Goal: Communication & Community: Answer question/provide support

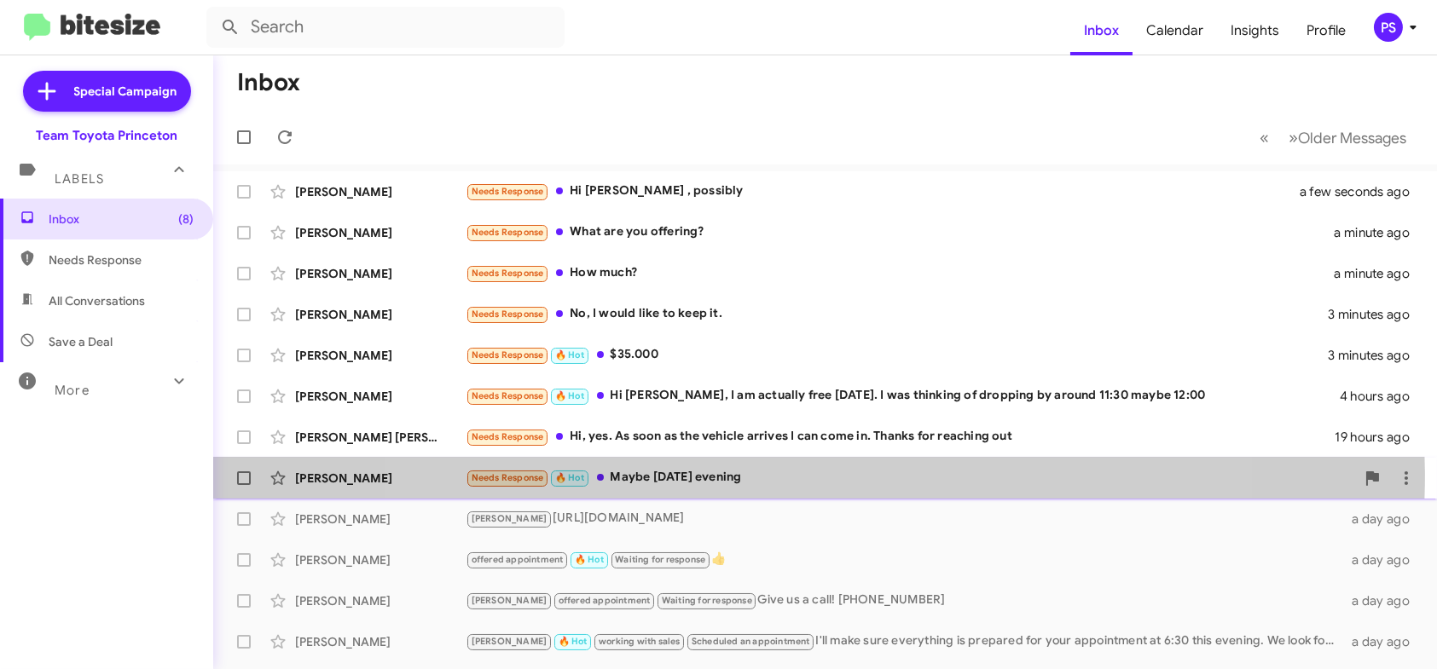
click at [796, 474] on div "Needs Response 🔥 Hot Maybe [DATE] evening" at bounding box center [910, 478] width 889 height 20
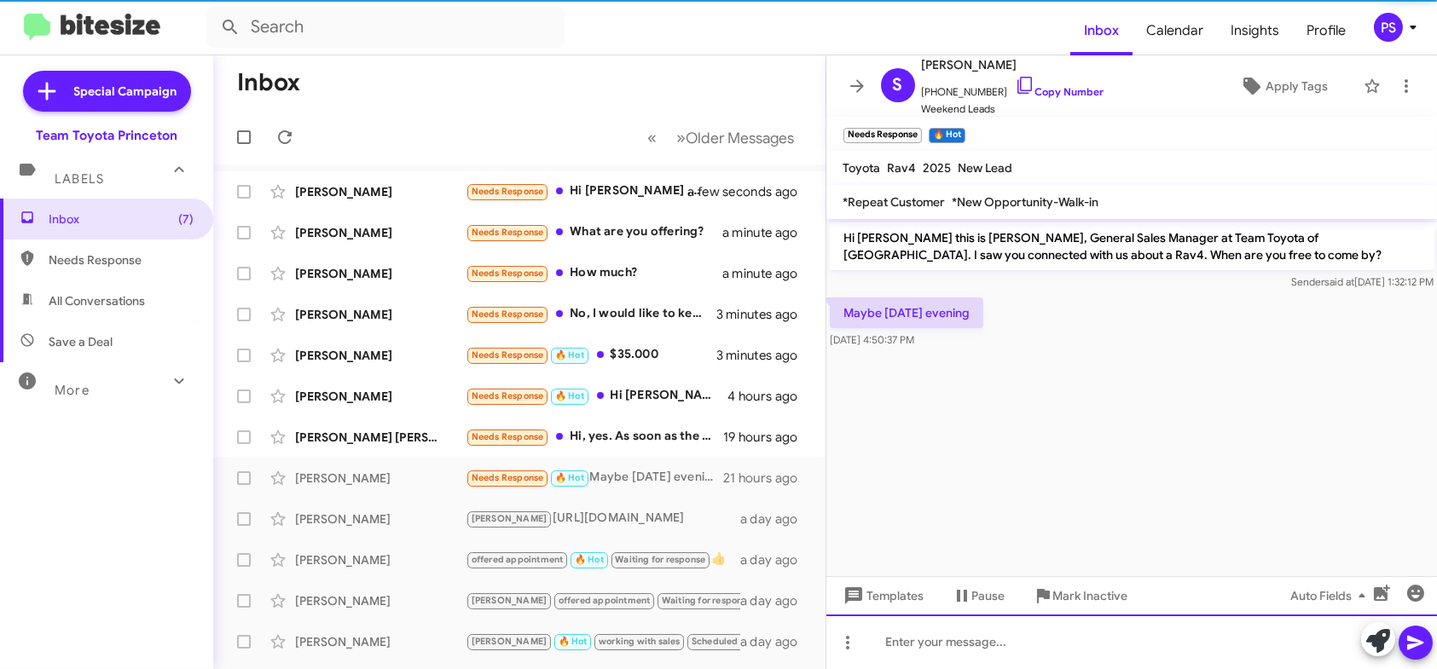
click at [1300, 642] on div at bounding box center [1131, 642] width 611 height 55
click at [967, 647] on div "okay great cando 6pm?" at bounding box center [1131, 642] width 611 height 55
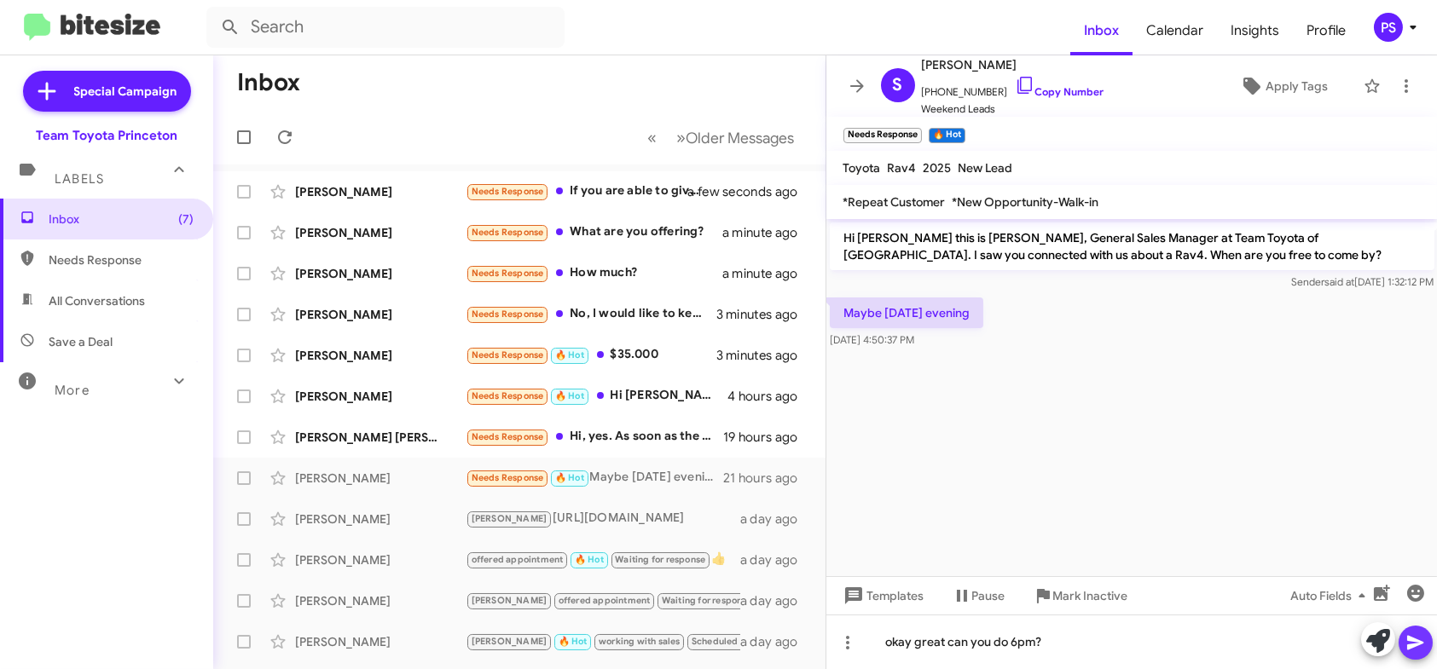
click at [1413, 634] on icon at bounding box center [1415, 643] width 20 height 20
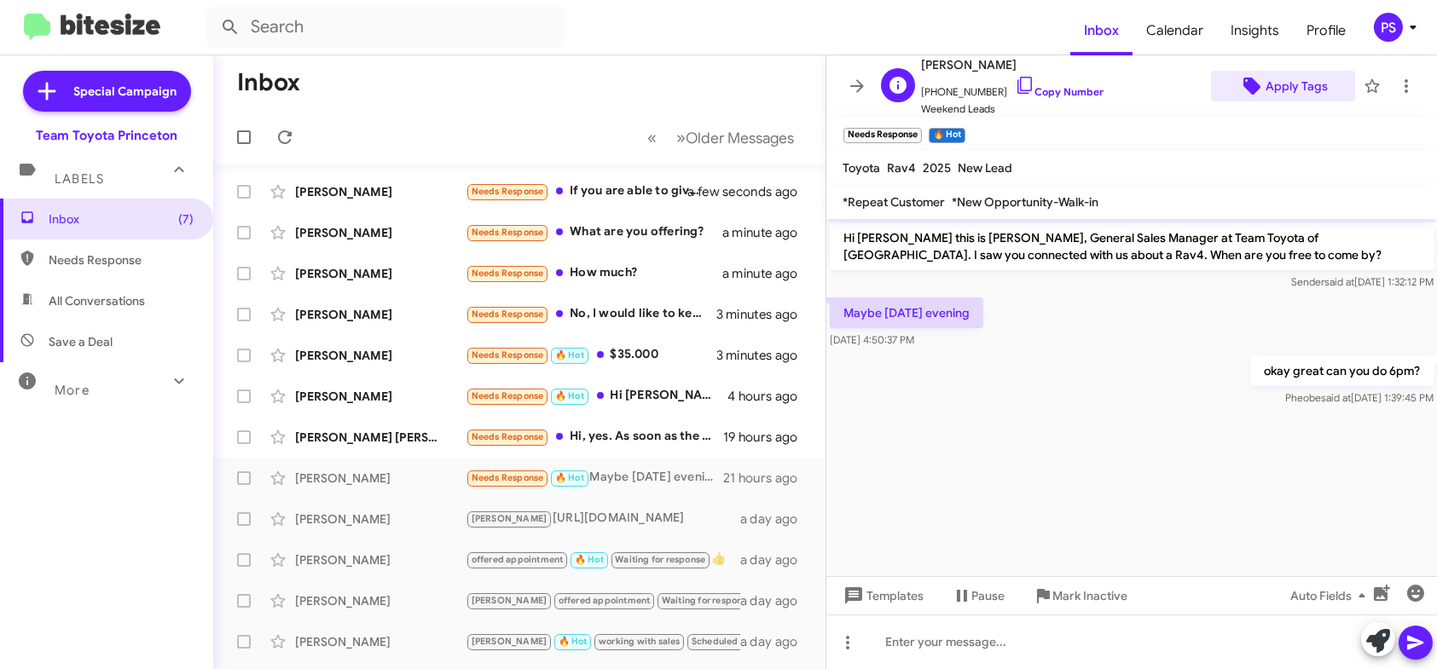
click at [1289, 88] on span "Apply Tags" at bounding box center [1296, 86] width 62 height 31
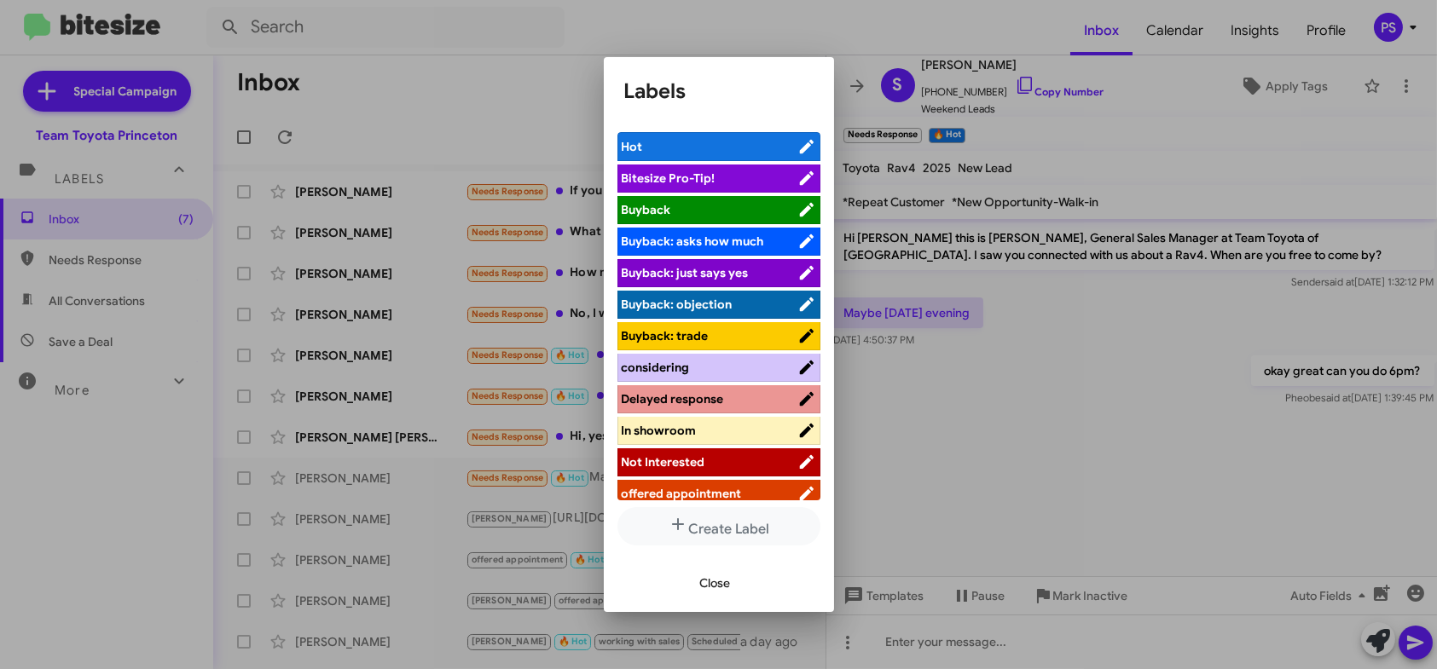
click at [726, 481] on li "offered appointment" at bounding box center [718, 494] width 203 height 28
click at [712, 490] on span "offered appointment" at bounding box center [682, 493] width 120 height 15
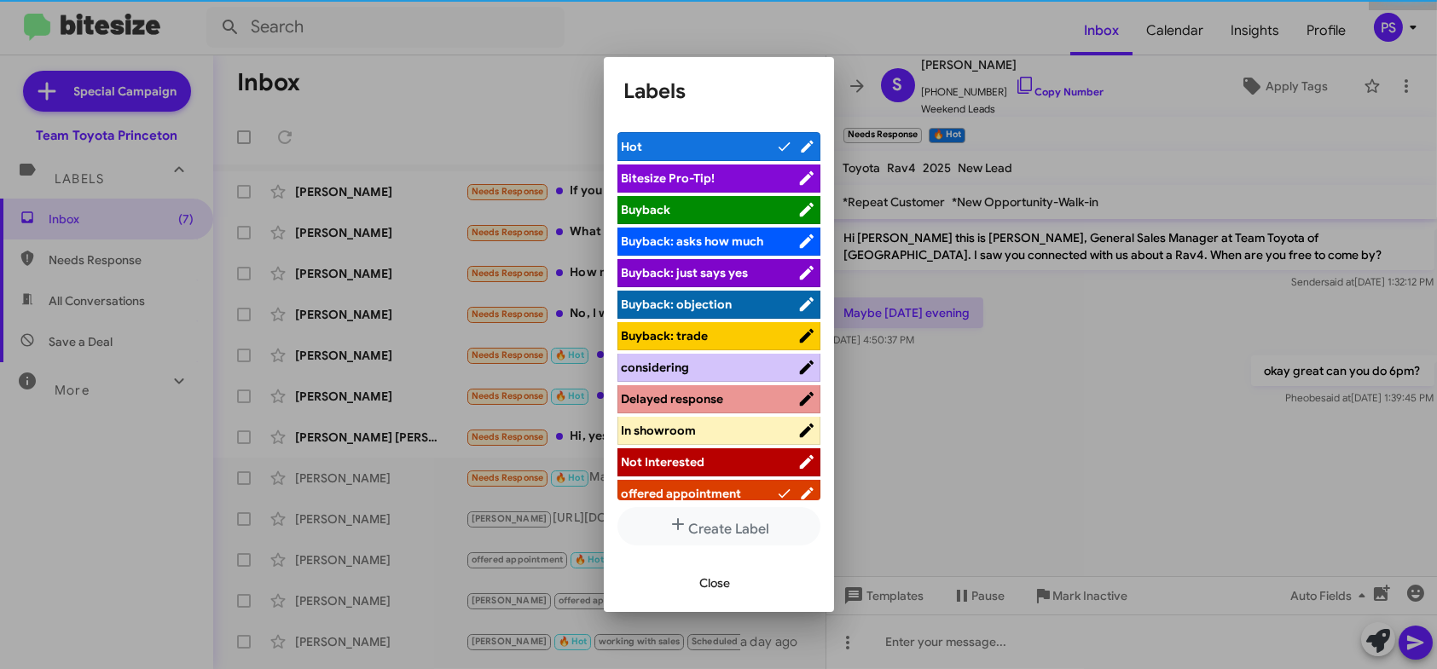
click at [710, 585] on span "Close" at bounding box center [715, 583] width 31 height 31
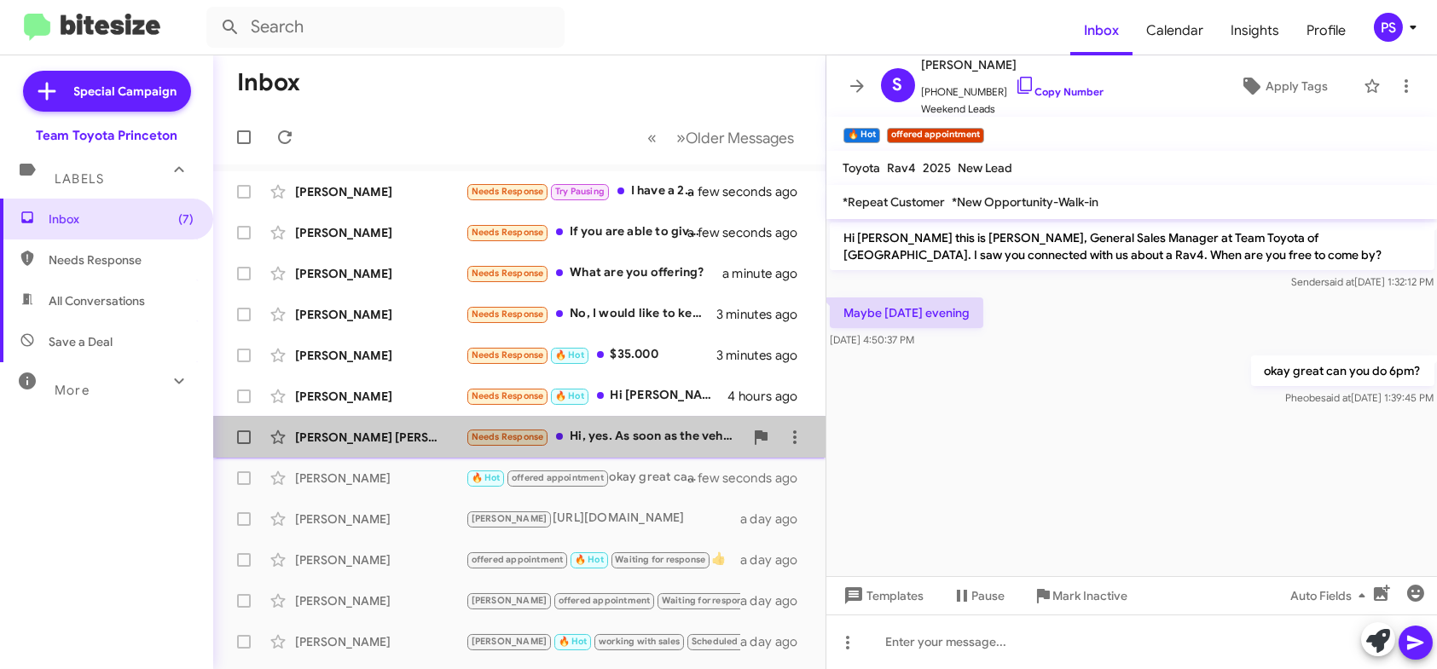
click at [659, 444] on div "Needs Response Hi, yes. As soon as the vehicle arrives I can come in. Thanks fo…" at bounding box center [605, 437] width 278 height 20
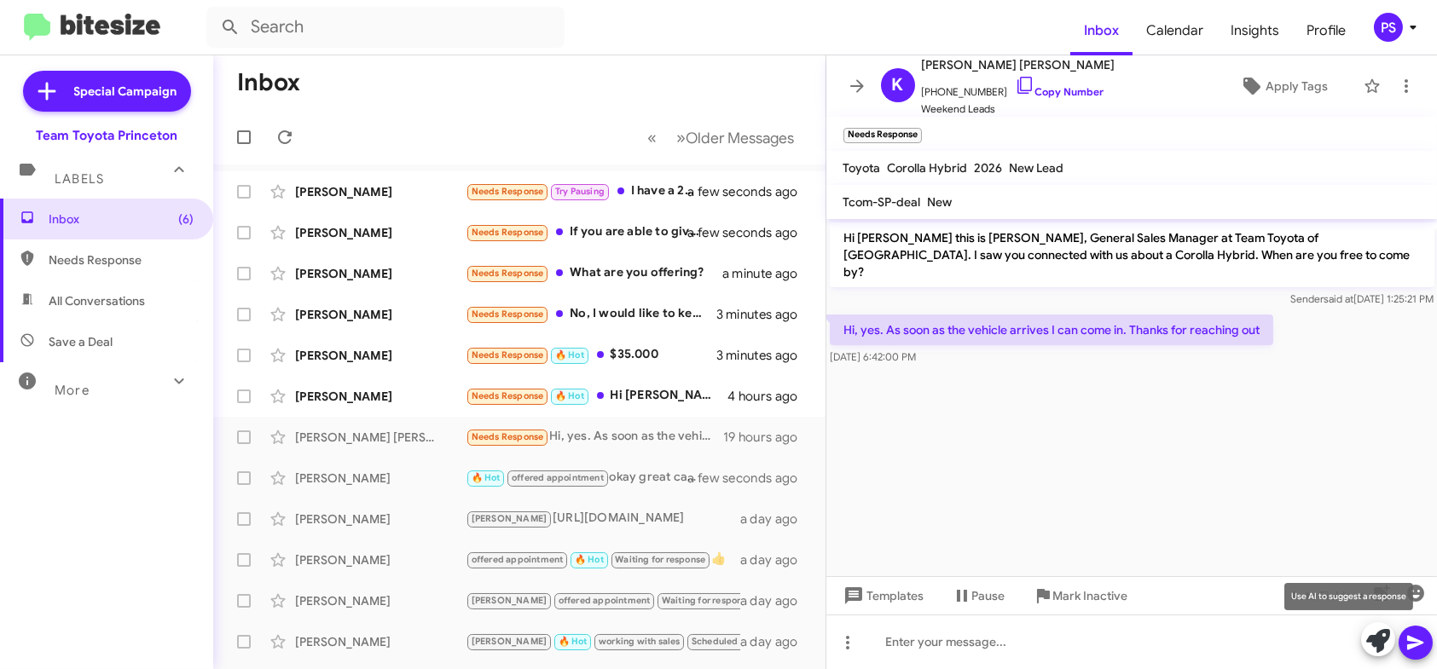
click at [1393, 637] on button at bounding box center [1378, 639] width 34 height 34
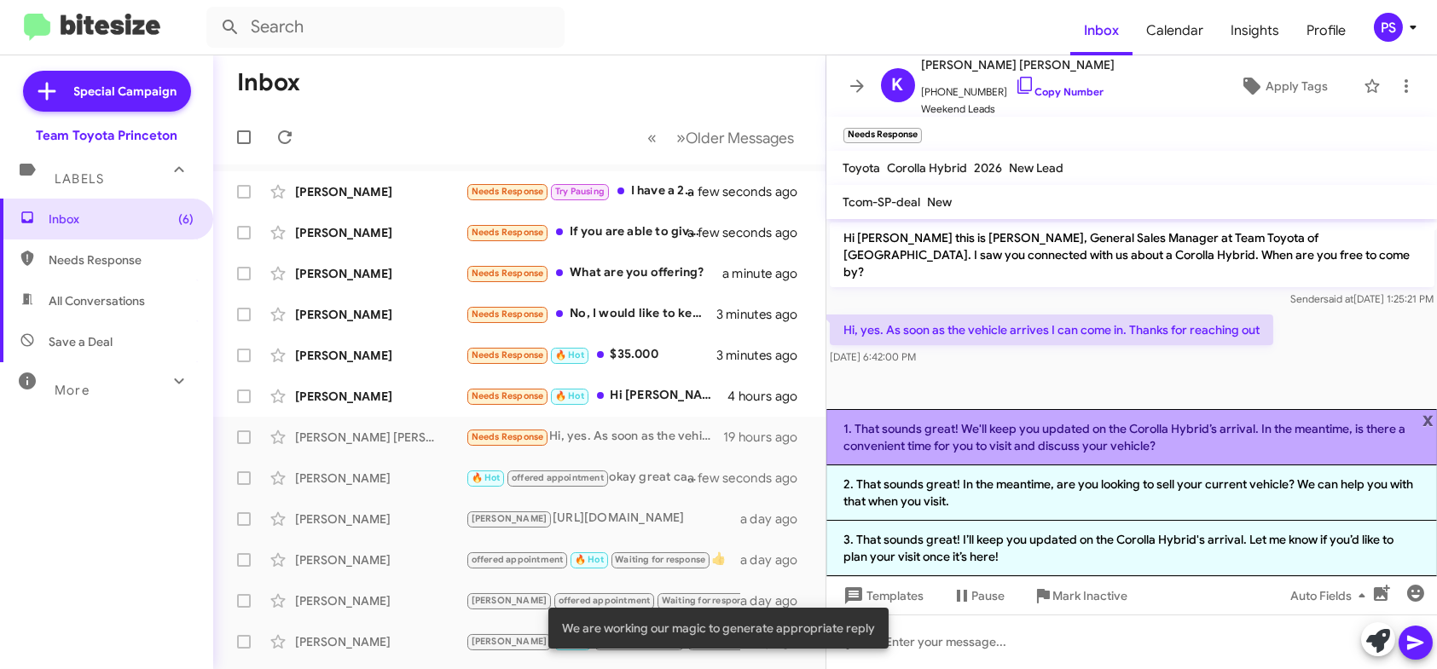
click at [1265, 443] on li "1. That sounds great! We'll keep you updated on the Corolla Hybrid’s arrival. I…" at bounding box center [1131, 437] width 611 height 56
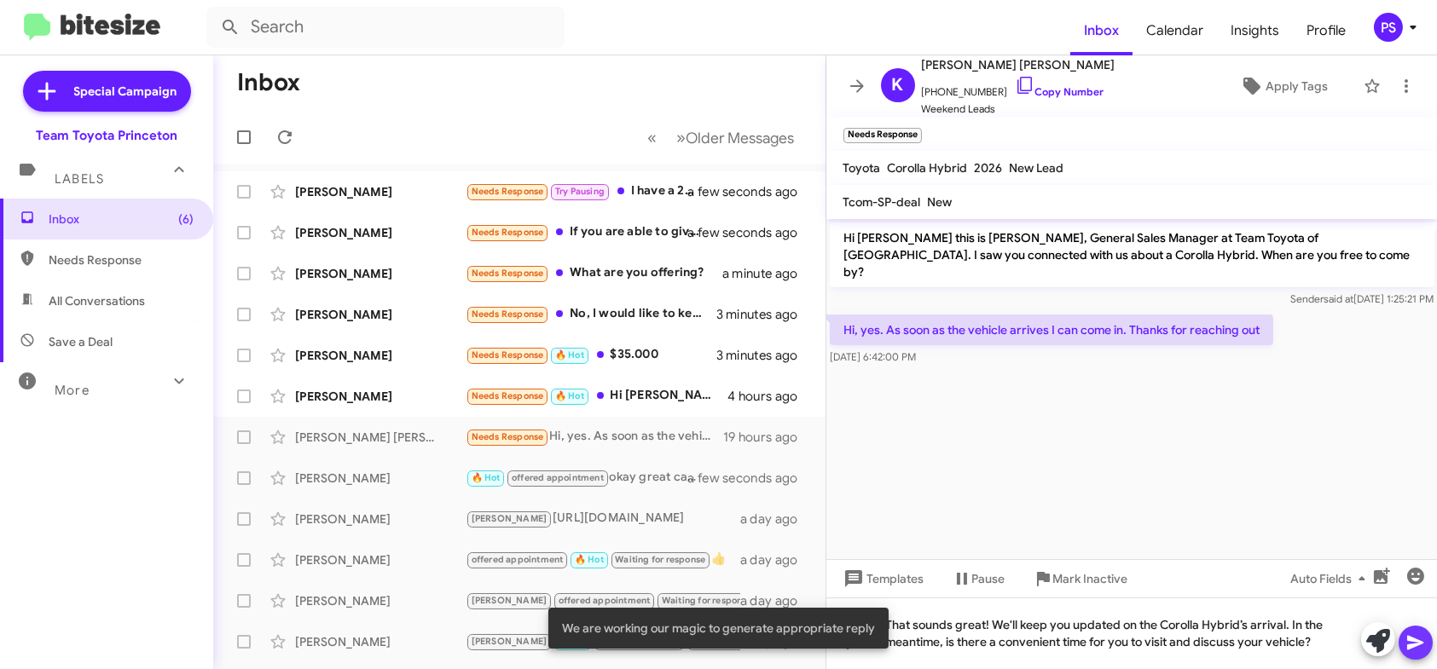
click at [1421, 639] on icon at bounding box center [1415, 643] width 20 height 20
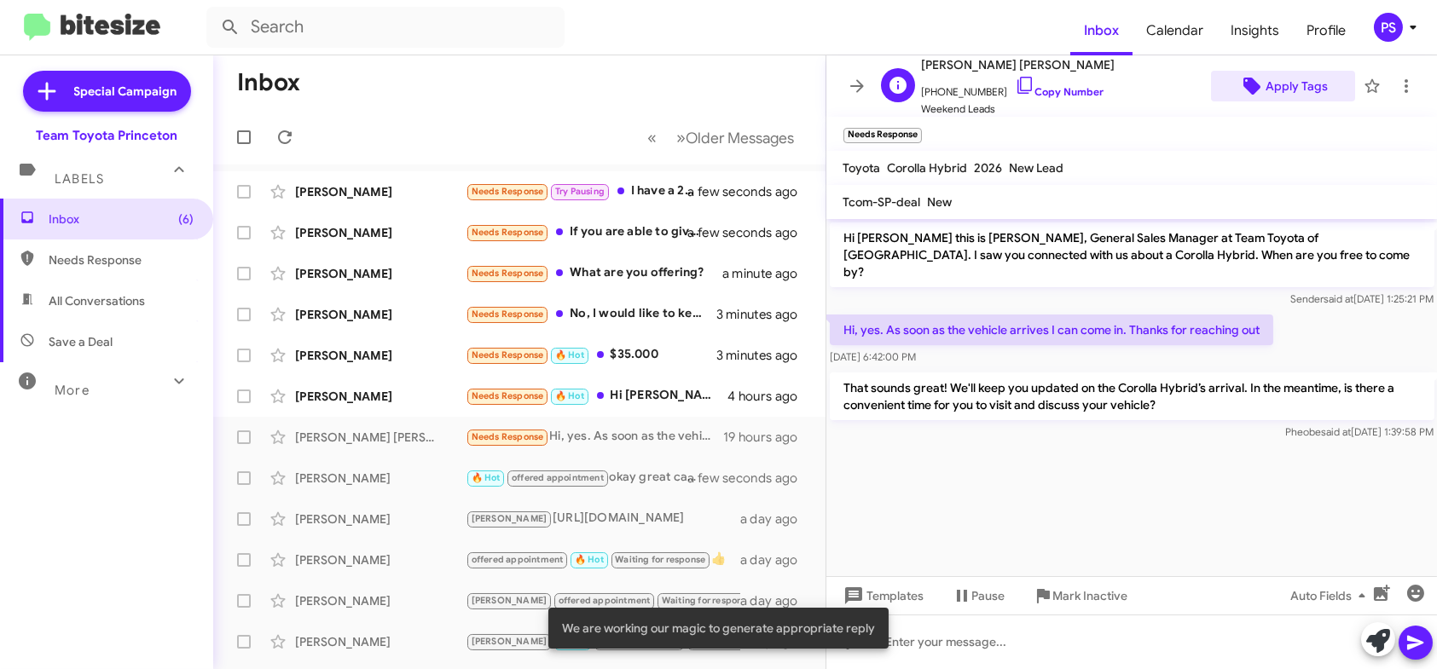
click at [1294, 91] on span "Apply Tags" at bounding box center [1296, 86] width 62 height 31
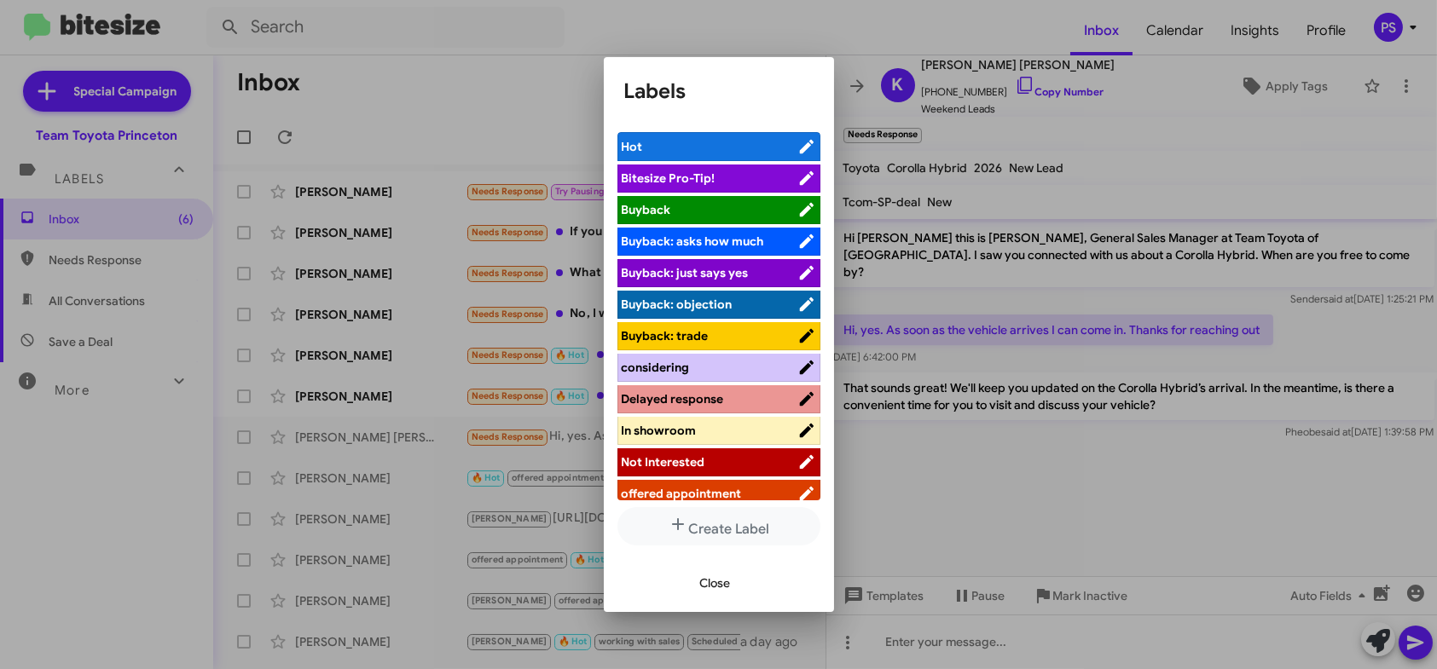
click at [715, 487] on span "offered appointment" at bounding box center [682, 493] width 120 height 15
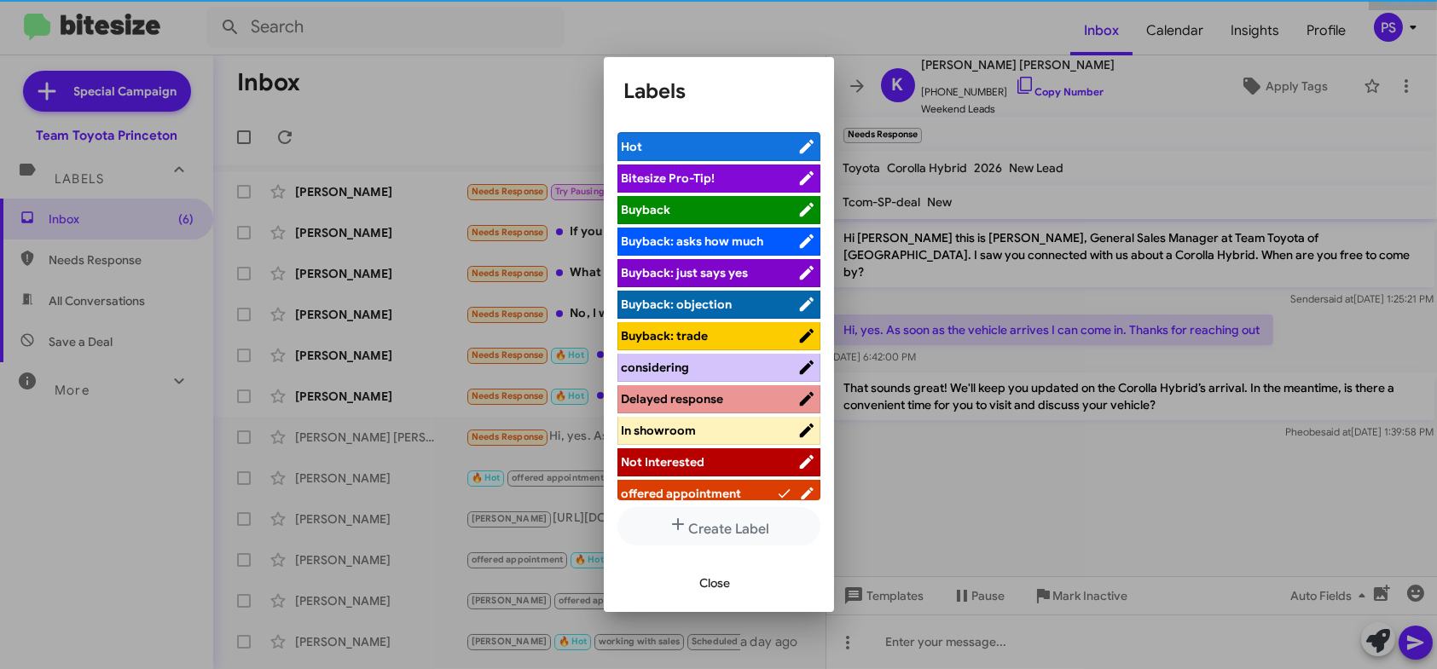
click at [725, 581] on span "Close" at bounding box center [715, 583] width 31 height 31
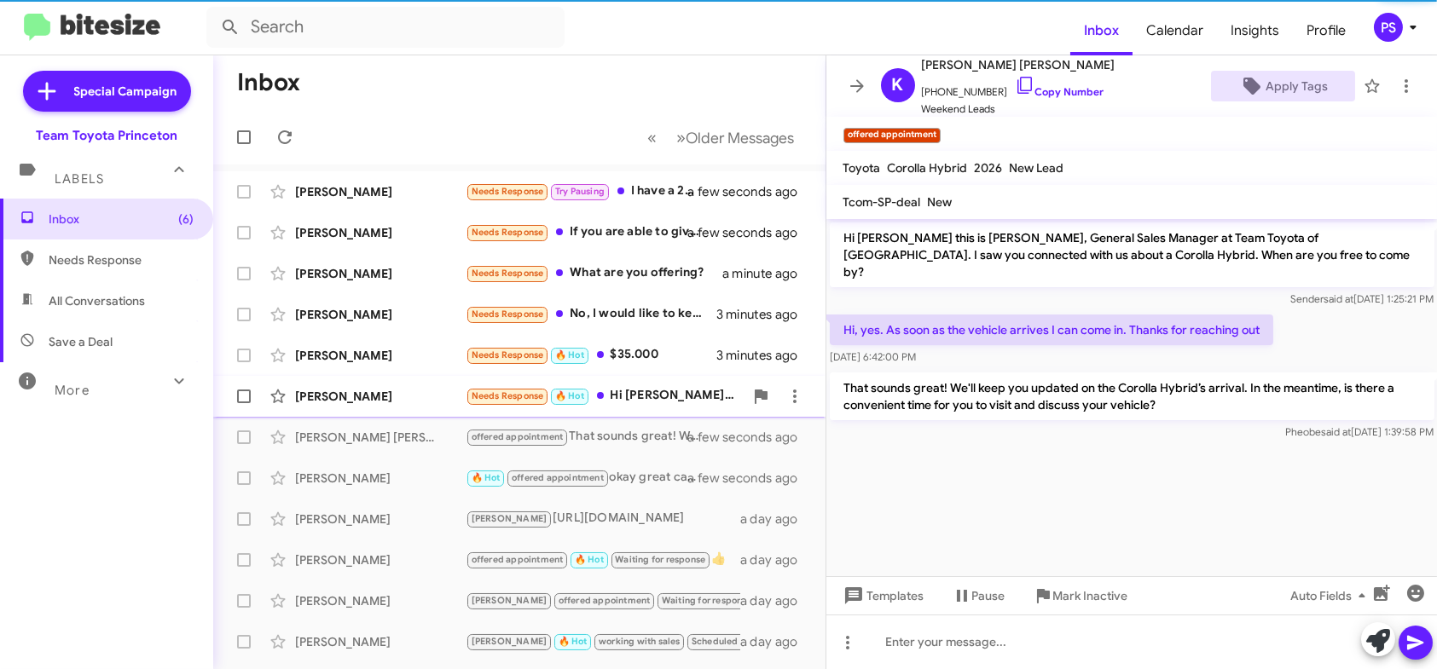
click at [682, 396] on div "Needs Response 🔥 Hot Hi [PERSON_NAME], I am actually free [DATE]. I was thinkin…" at bounding box center [605, 396] width 278 height 20
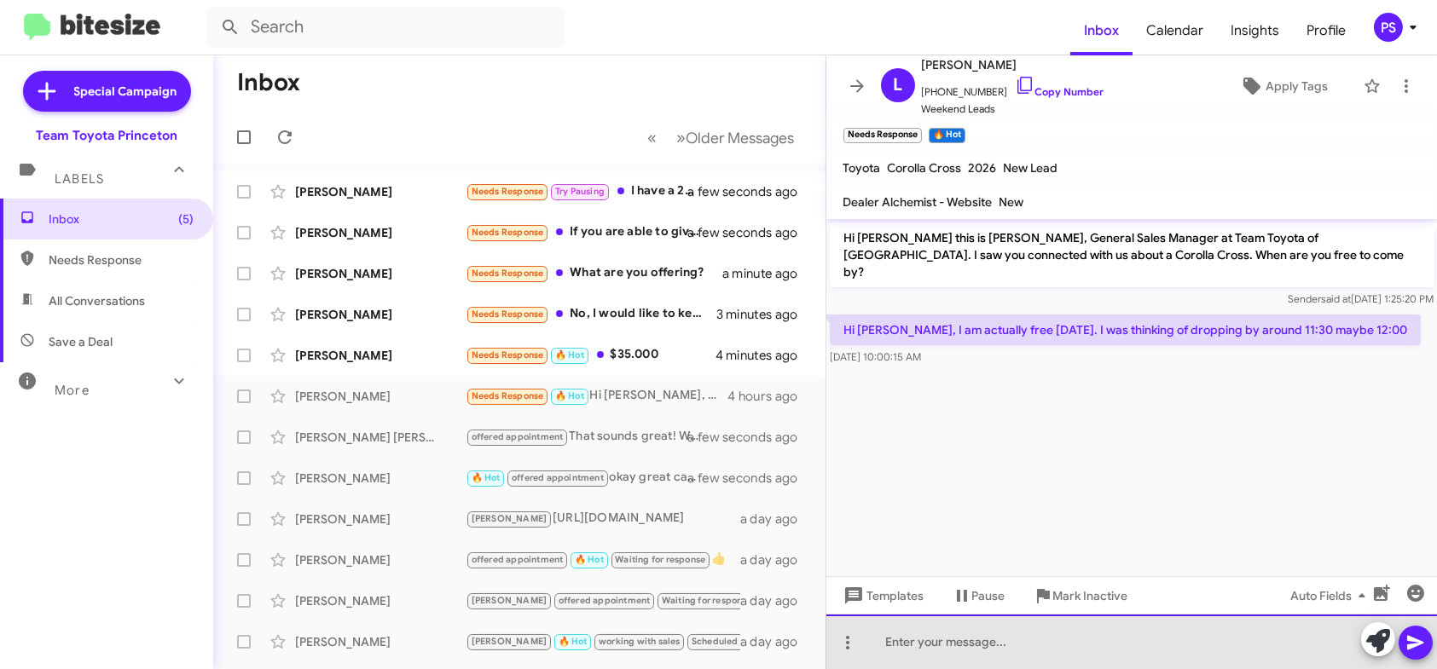
click at [1240, 630] on div at bounding box center [1131, 642] width 611 height 55
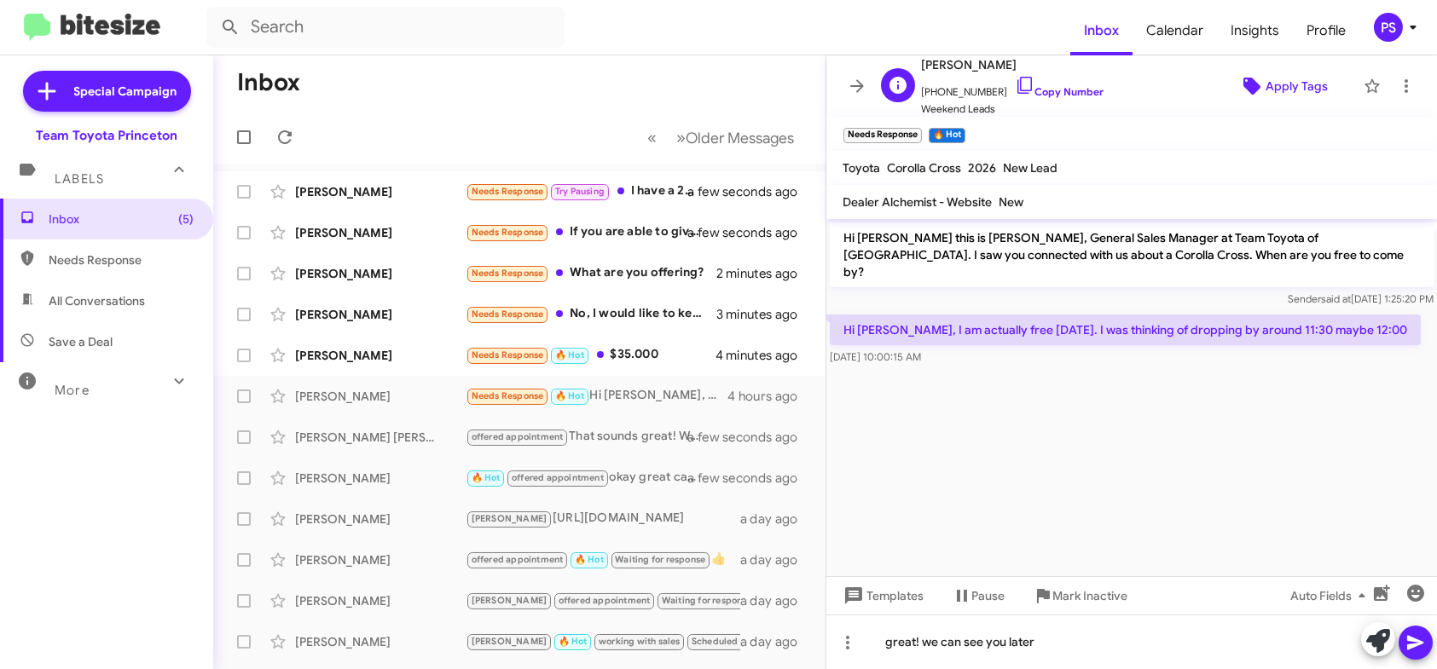
click at [1295, 78] on span "Apply Tags" at bounding box center [1296, 86] width 62 height 31
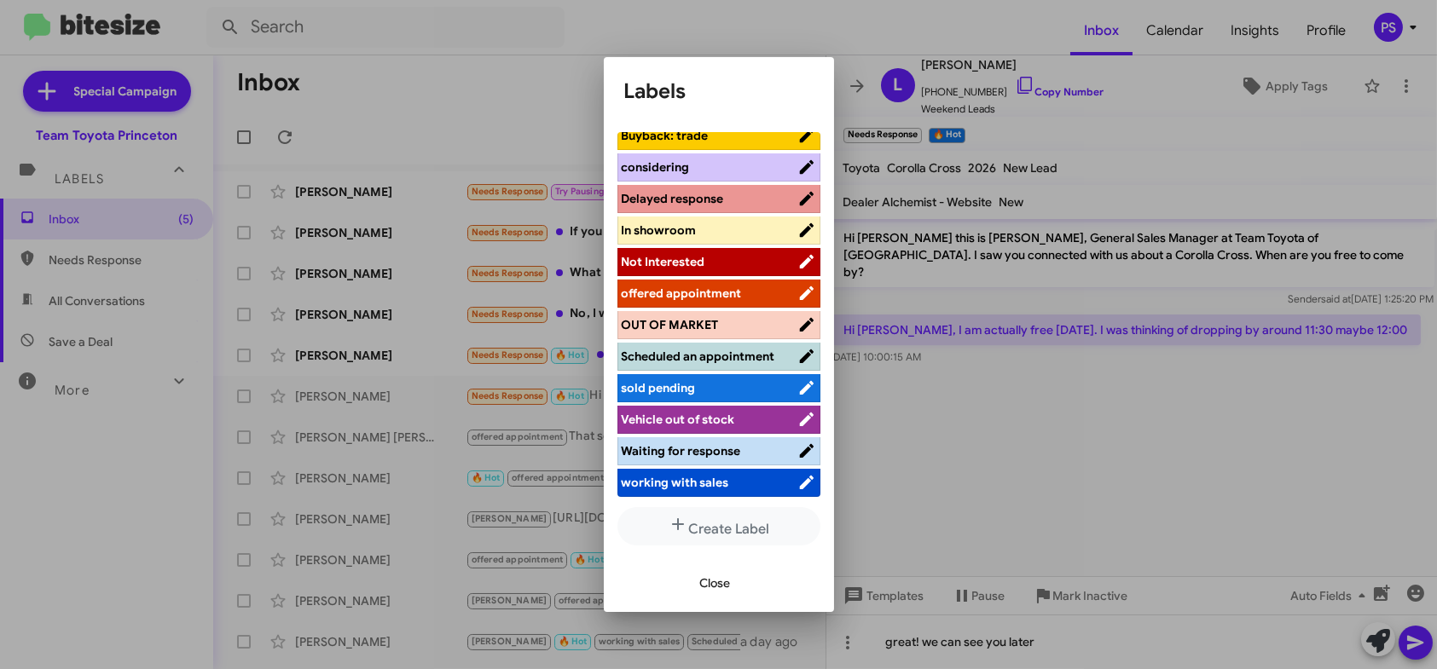
click at [737, 481] on span "working with sales" at bounding box center [710, 482] width 176 height 17
click at [686, 349] on span "Scheduled an appointment" at bounding box center [698, 356] width 153 height 15
click at [729, 590] on span "Close" at bounding box center [715, 583] width 31 height 31
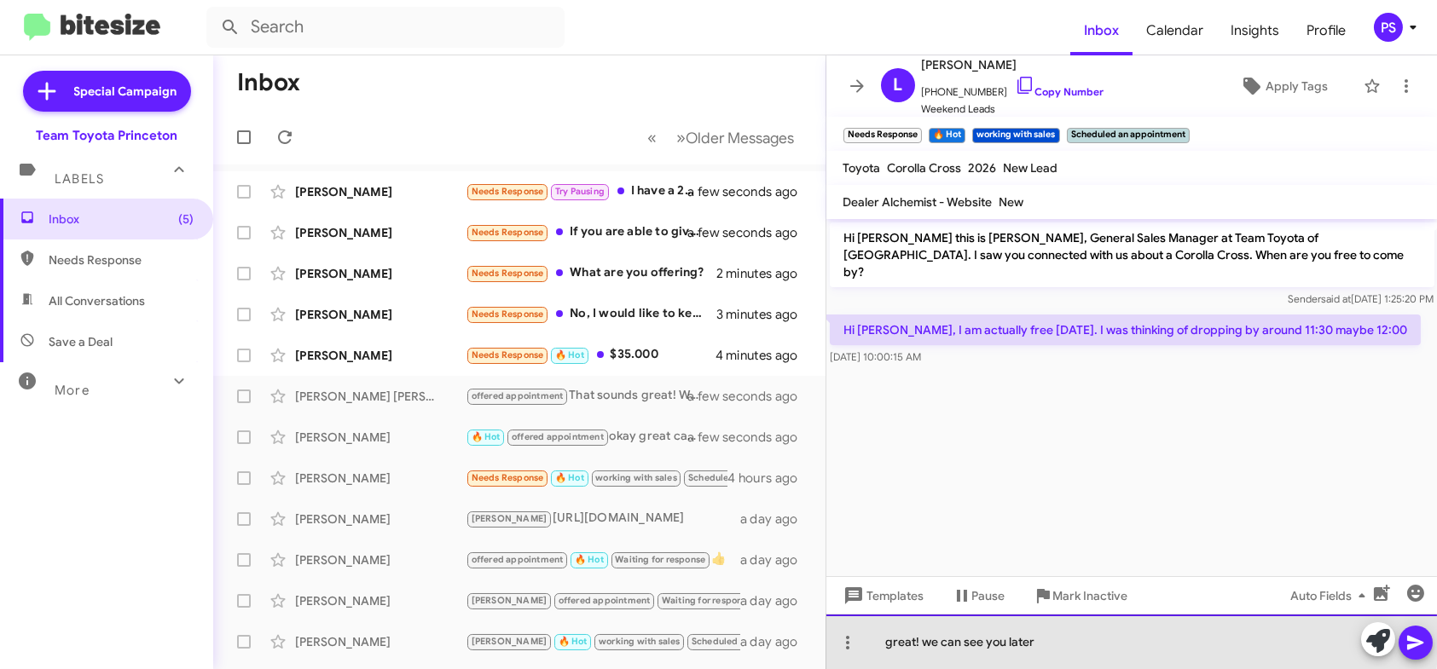
click at [1046, 640] on div "great! we can see you later" at bounding box center [1131, 642] width 611 height 55
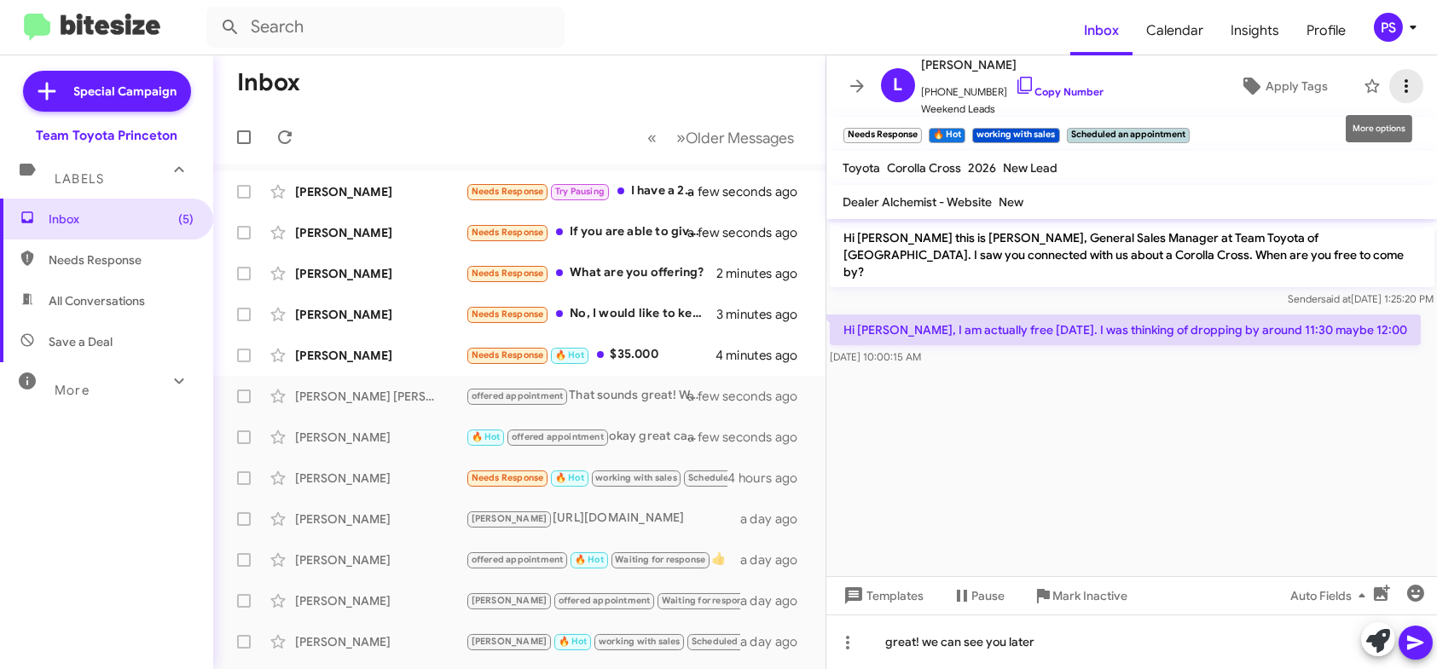
click at [1396, 85] on icon at bounding box center [1406, 86] width 20 height 20
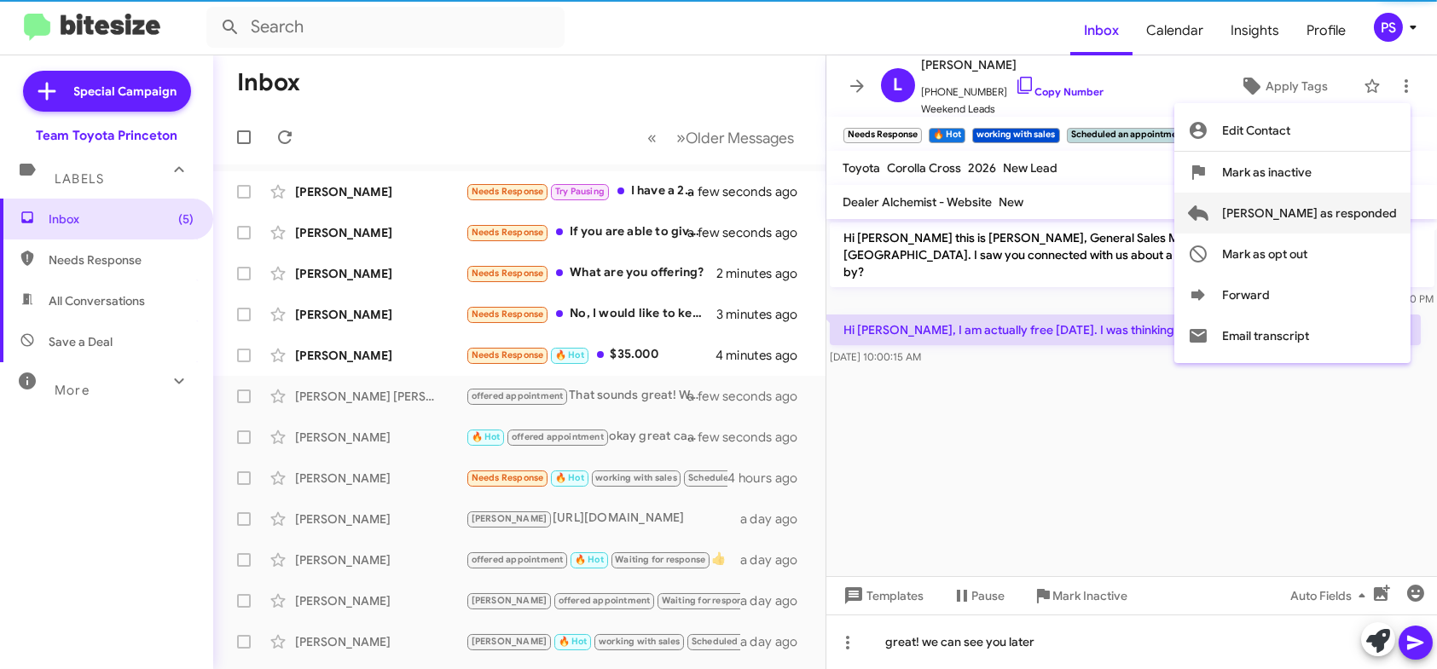
click at [1369, 210] on span "[PERSON_NAME] as responded" at bounding box center [1309, 213] width 175 height 41
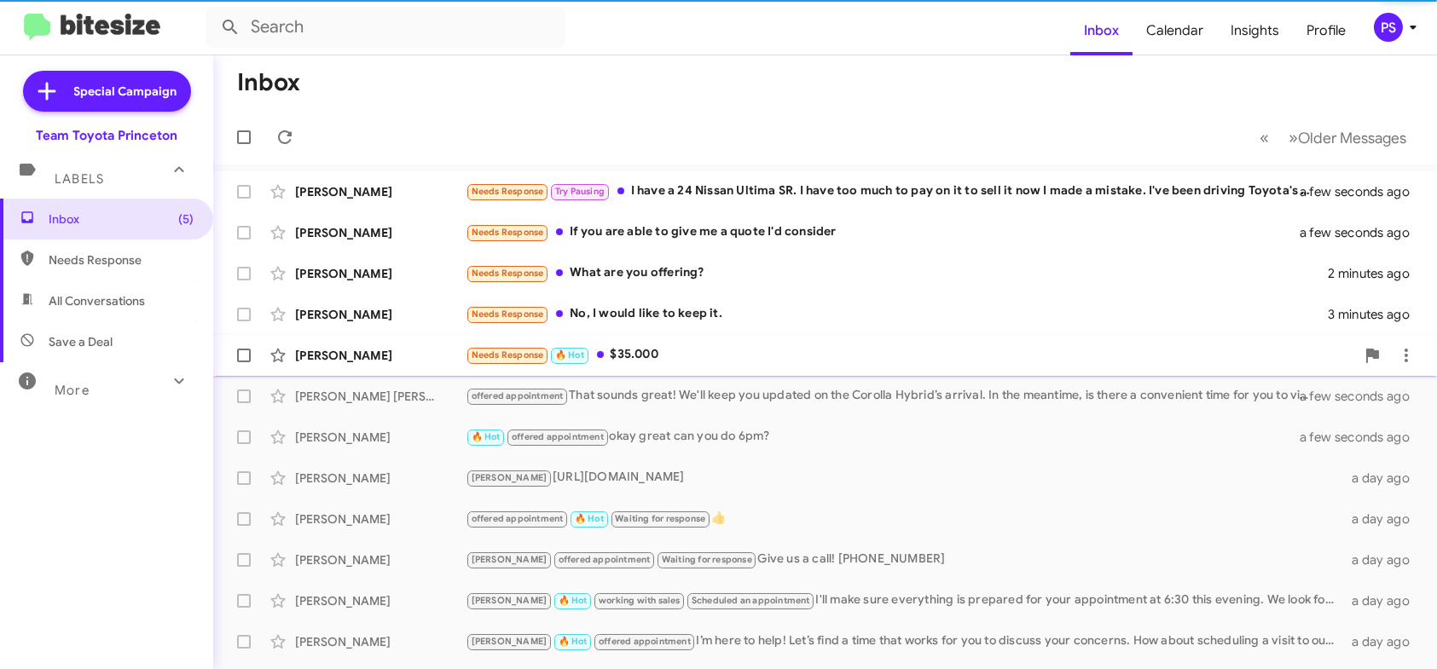
click at [832, 371] on div "[PERSON_NAME] Needs Response 🔥 Hot $35.000 4 minutes ago" at bounding box center [825, 356] width 1196 height 34
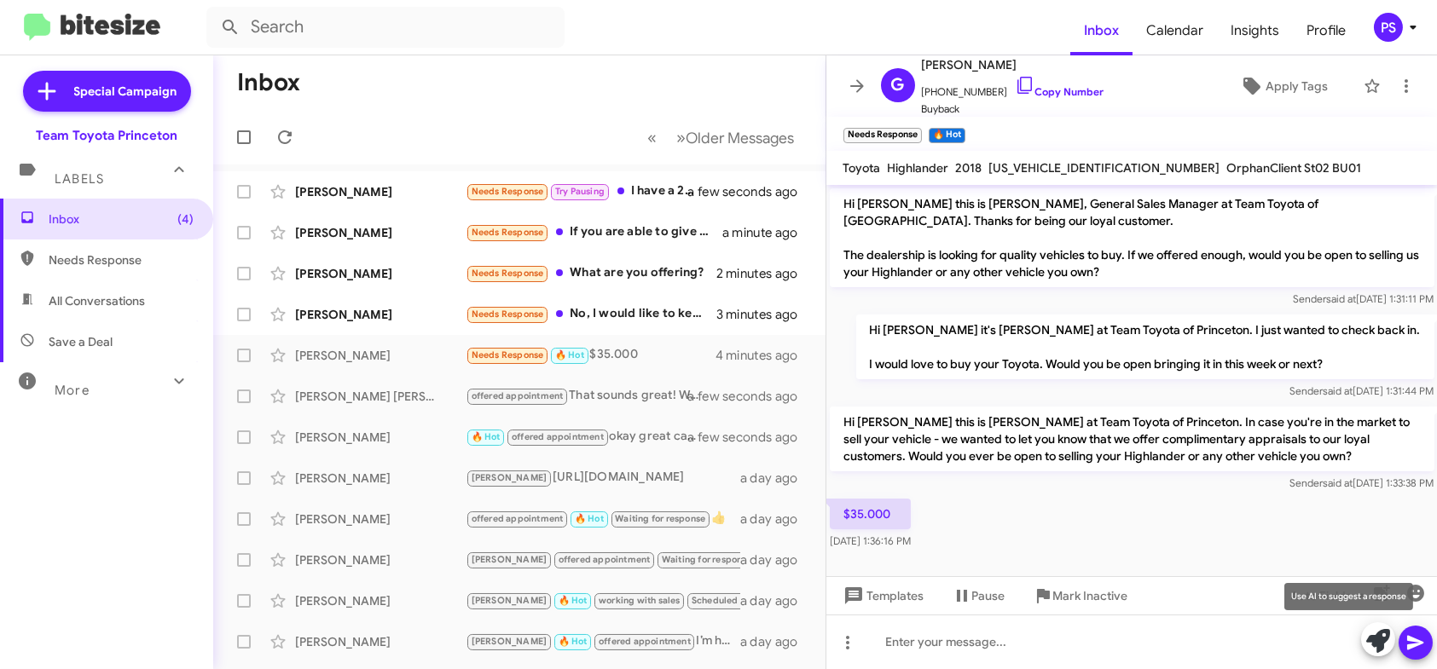
click at [1376, 634] on icon at bounding box center [1378, 641] width 24 height 24
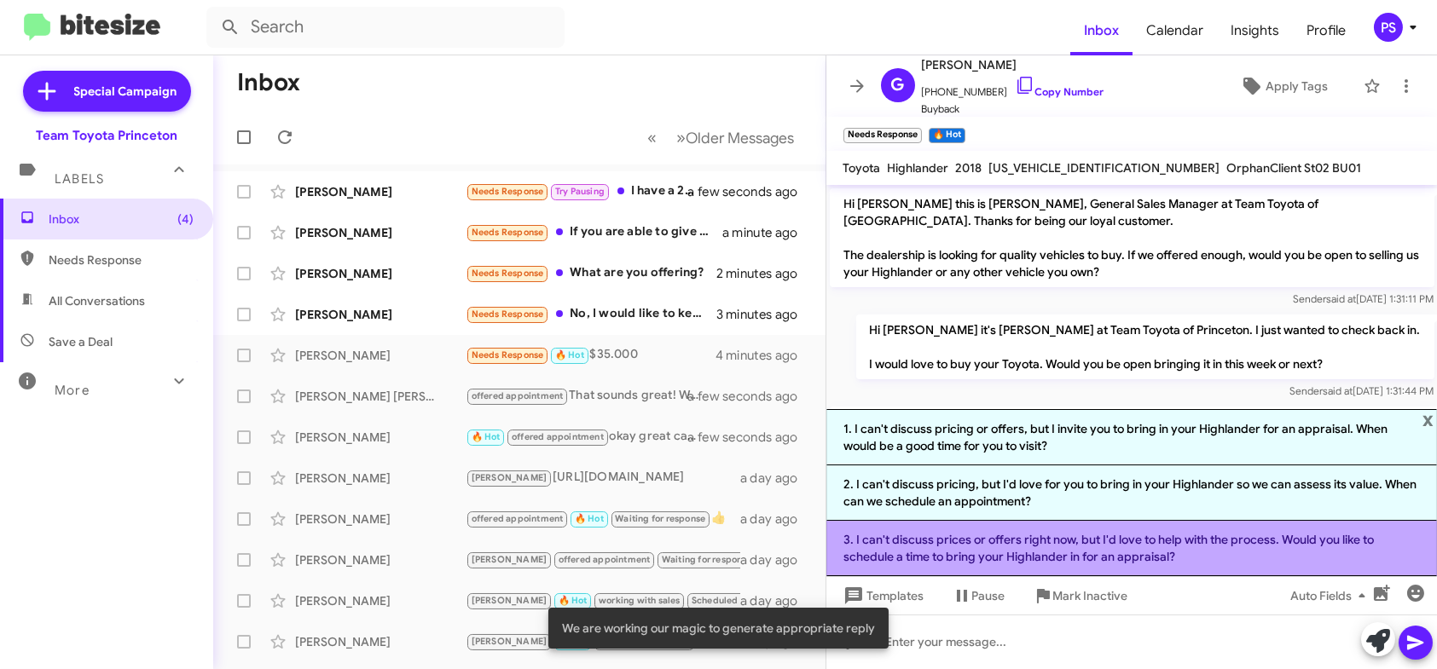
click at [1242, 566] on li "3. I can't discuss prices or offers right now, but I'd love to help with the pr…" at bounding box center [1131, 548] width 611 height 55
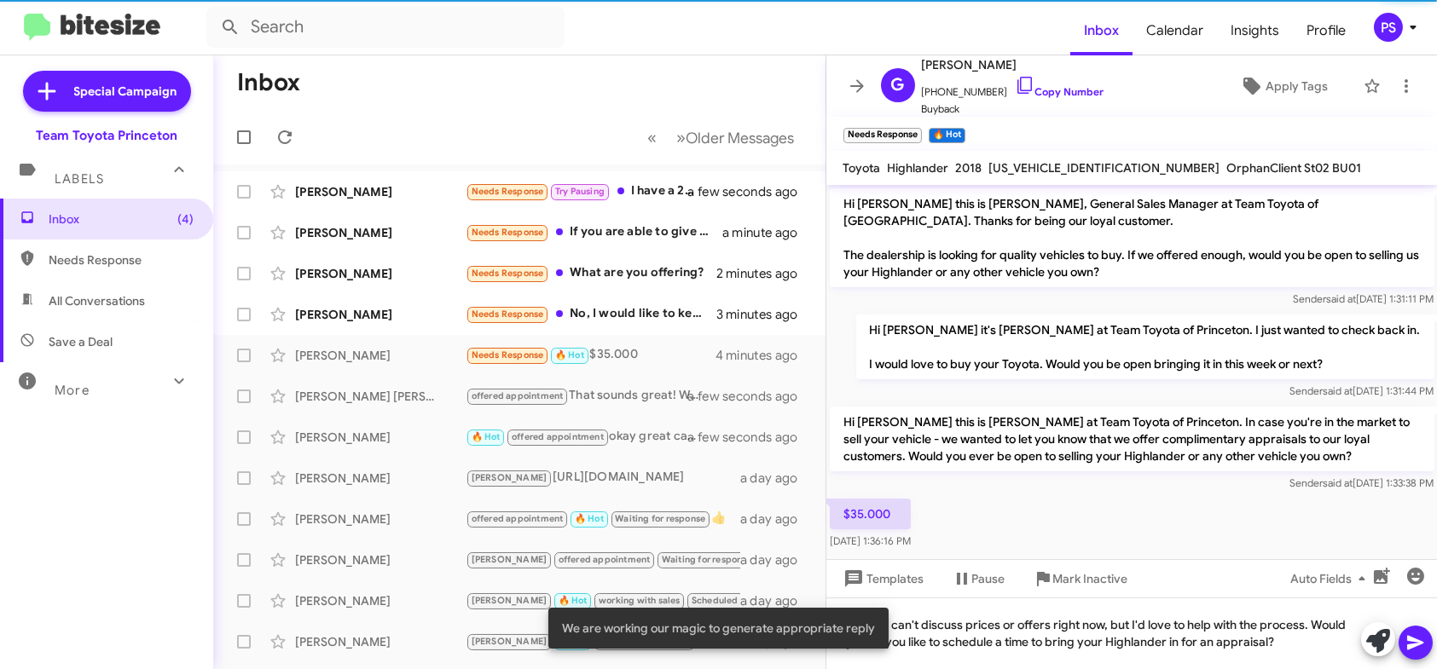
click at [1428, 634] on button at bounding box center [1415, 643] width 34 height 34
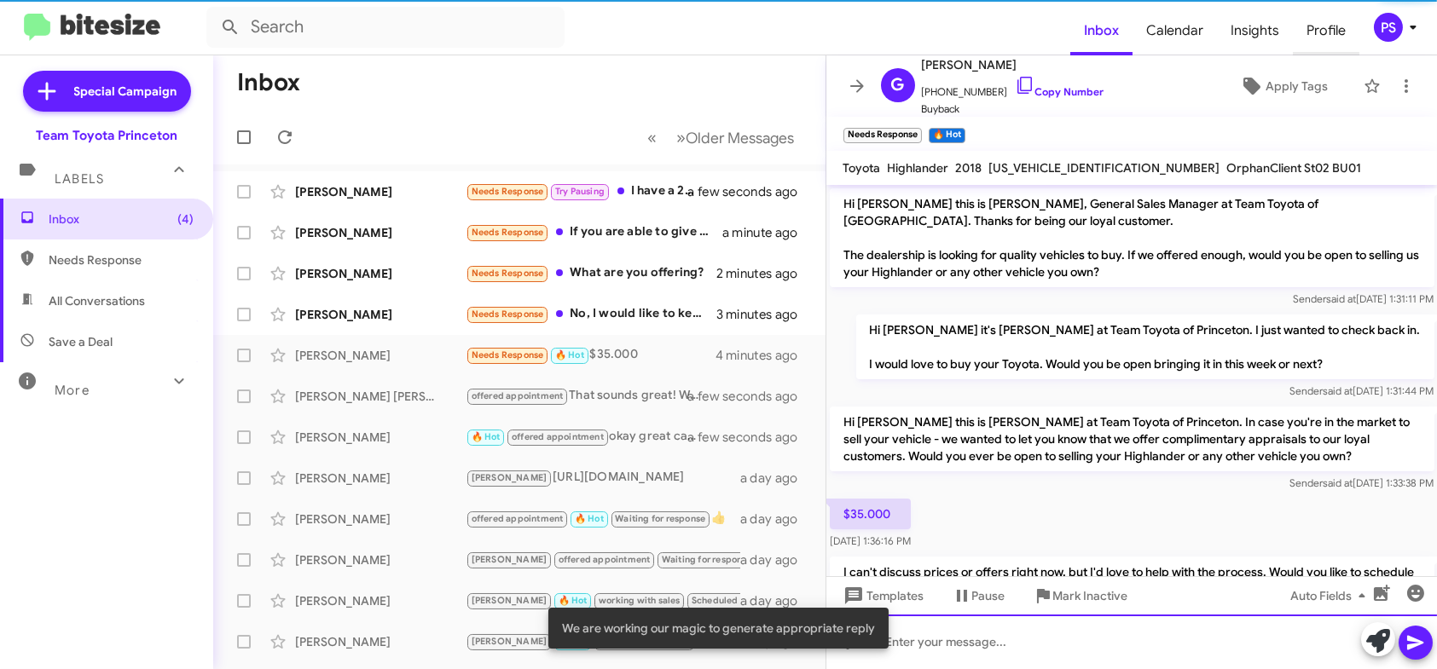
scroll to position [72, 0]
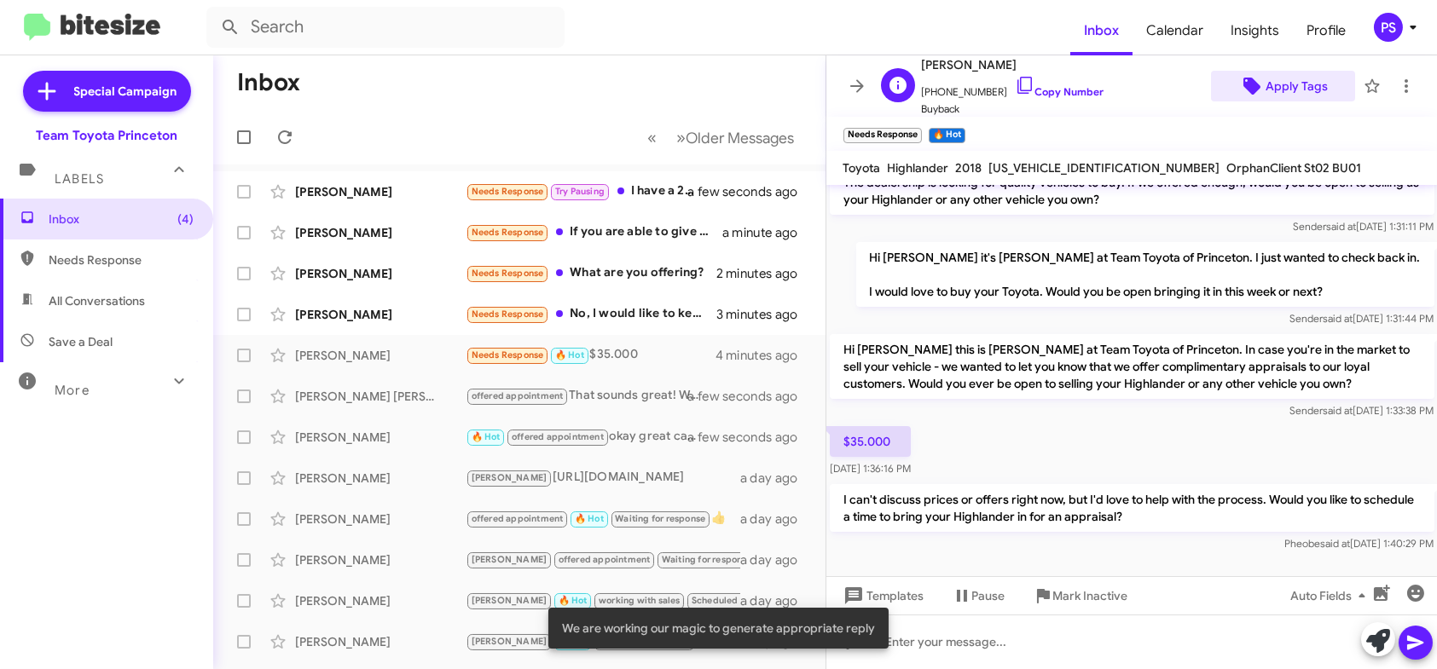
click at [1277, 88] on span "Apply Tags" at bounding box center [1296, 86] width 62 height 31
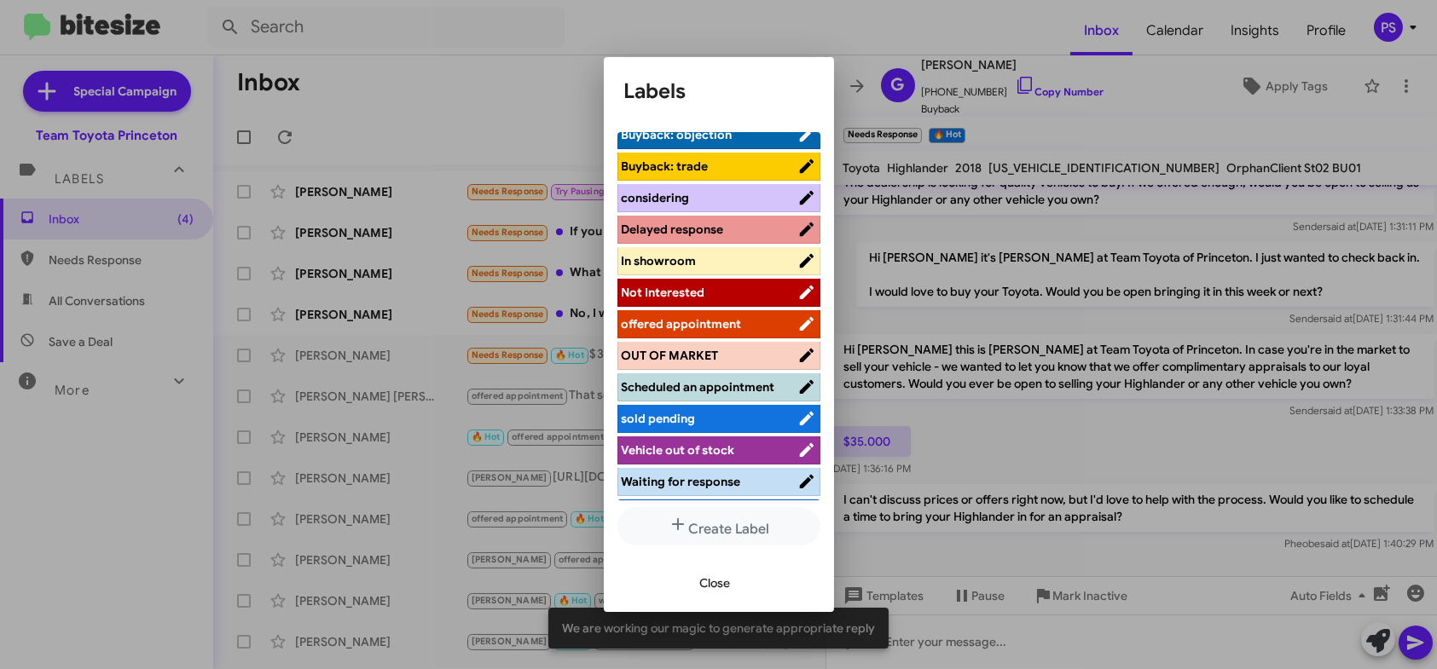
scroll to position [171, 0]
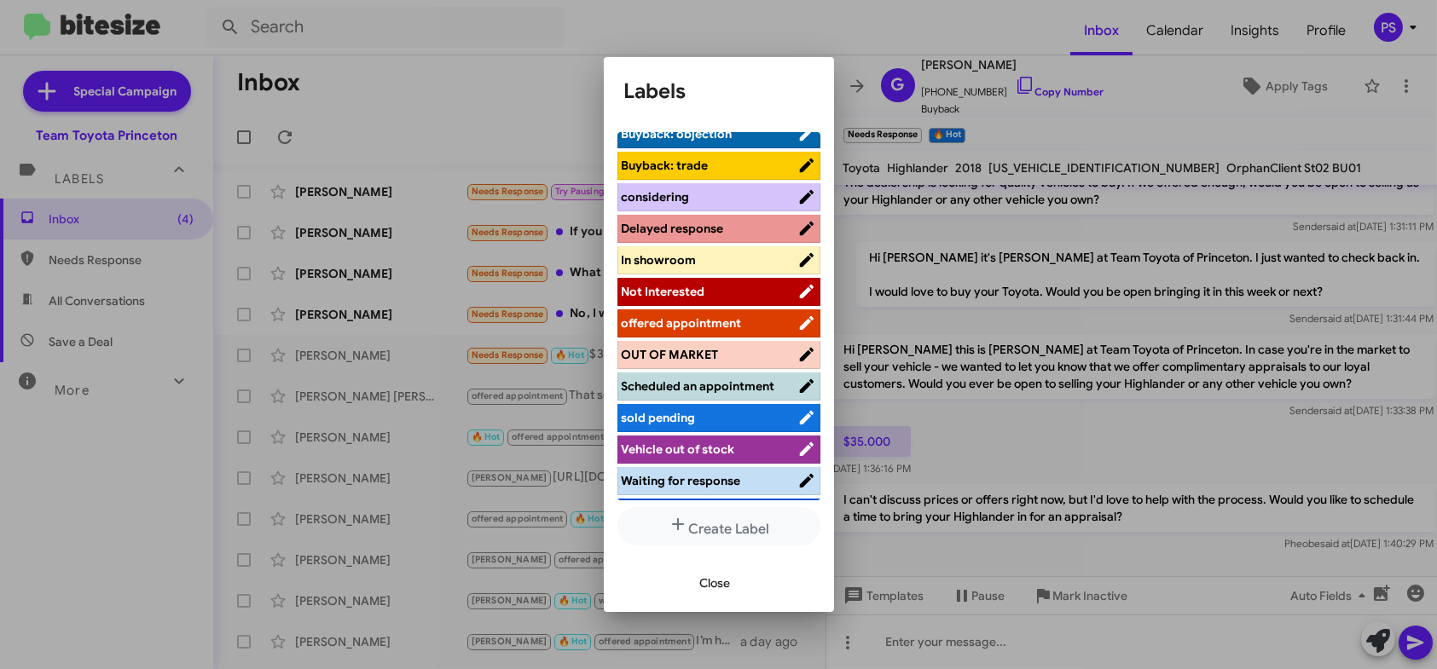
click at [738, 334] on li "offered appointment" at bounding box center [718, 324] width 203 height 28
click at [741, 317] on span "offered appointment" at bounding box center [710, 323] width 176 height 17
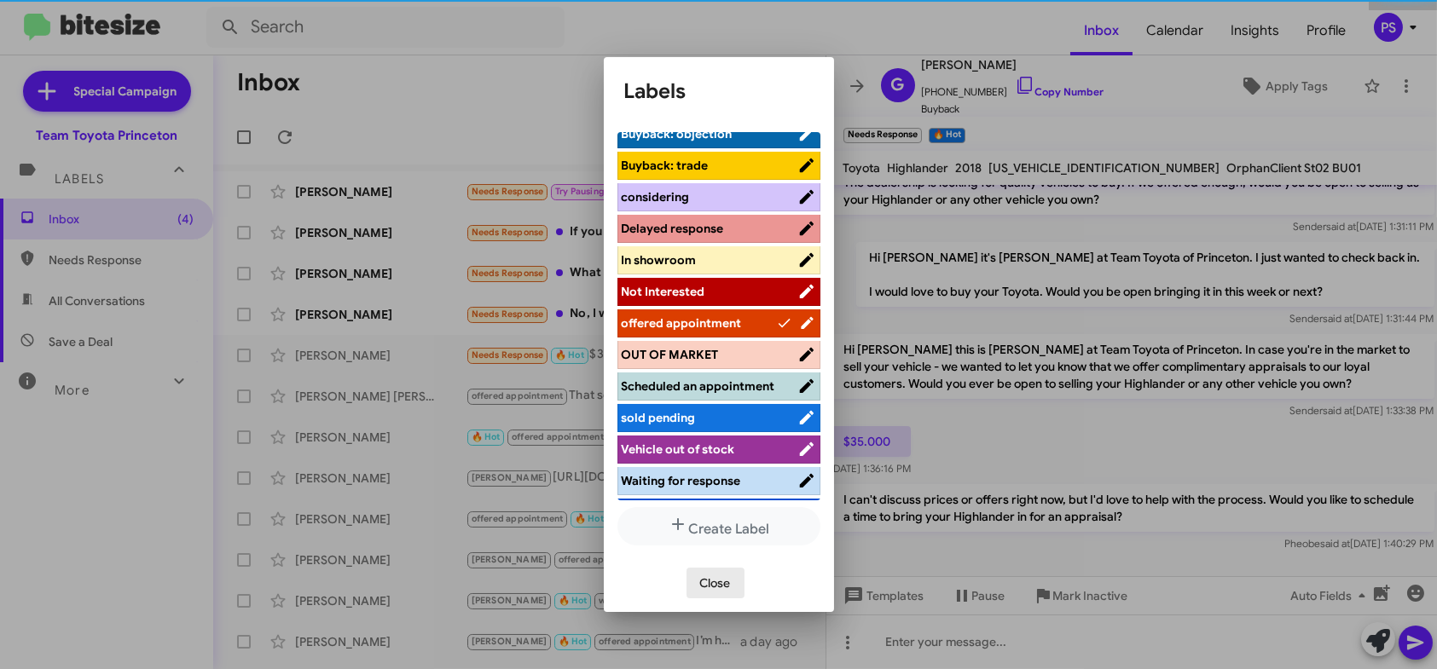
click at [728, 574] on span "Close" at bounding box center [715, 583] width 31 height 31
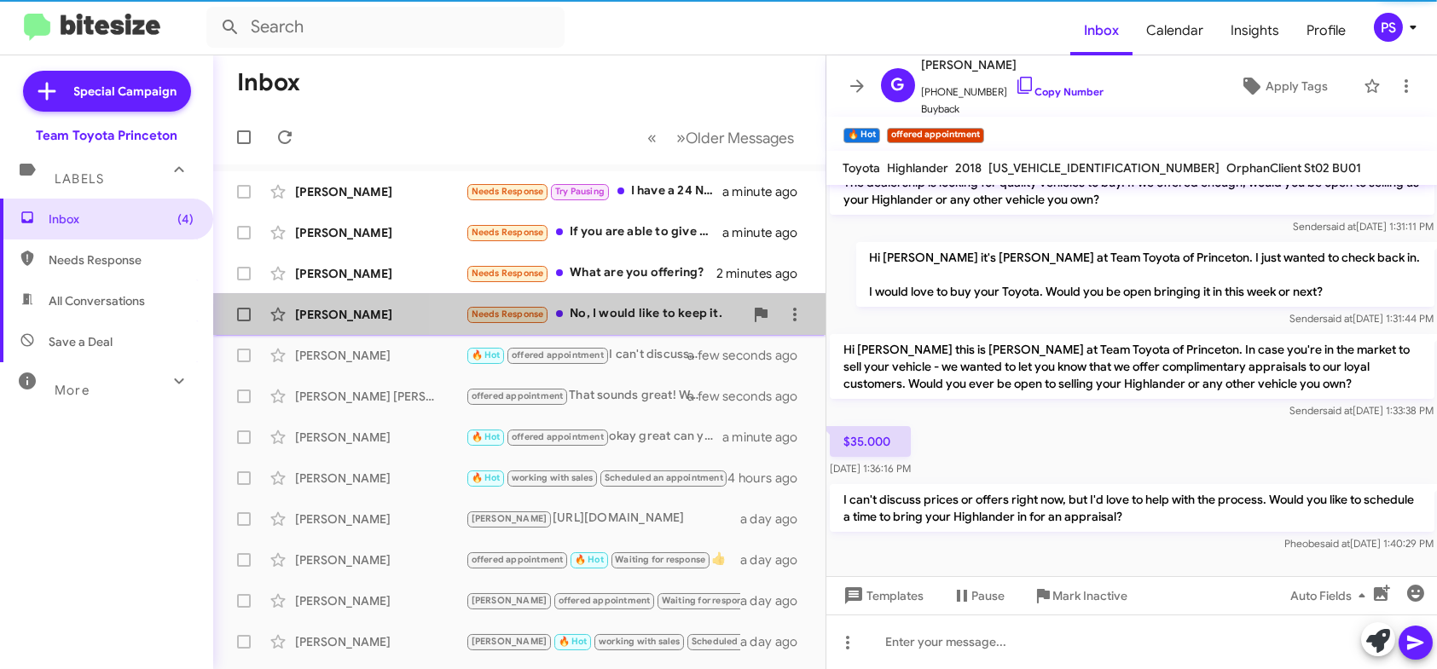
click at [698, 331] on div "Tongtao [PERSON_NAME] Needs Response No, I would like to keep it. 4 minutes ago" at bounding box center [519, 315] width 585 height 34
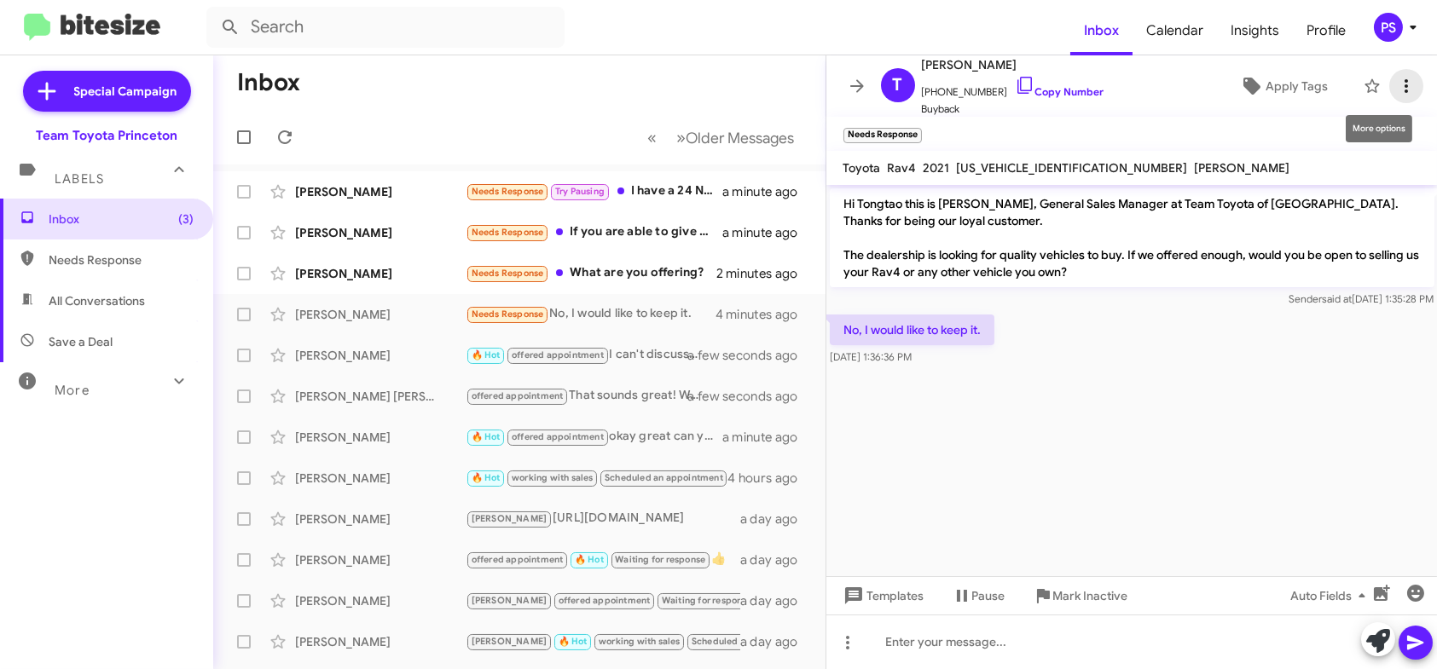
click at [1389, 83] on span at bounding box center [1406, 86] width 34 height 20
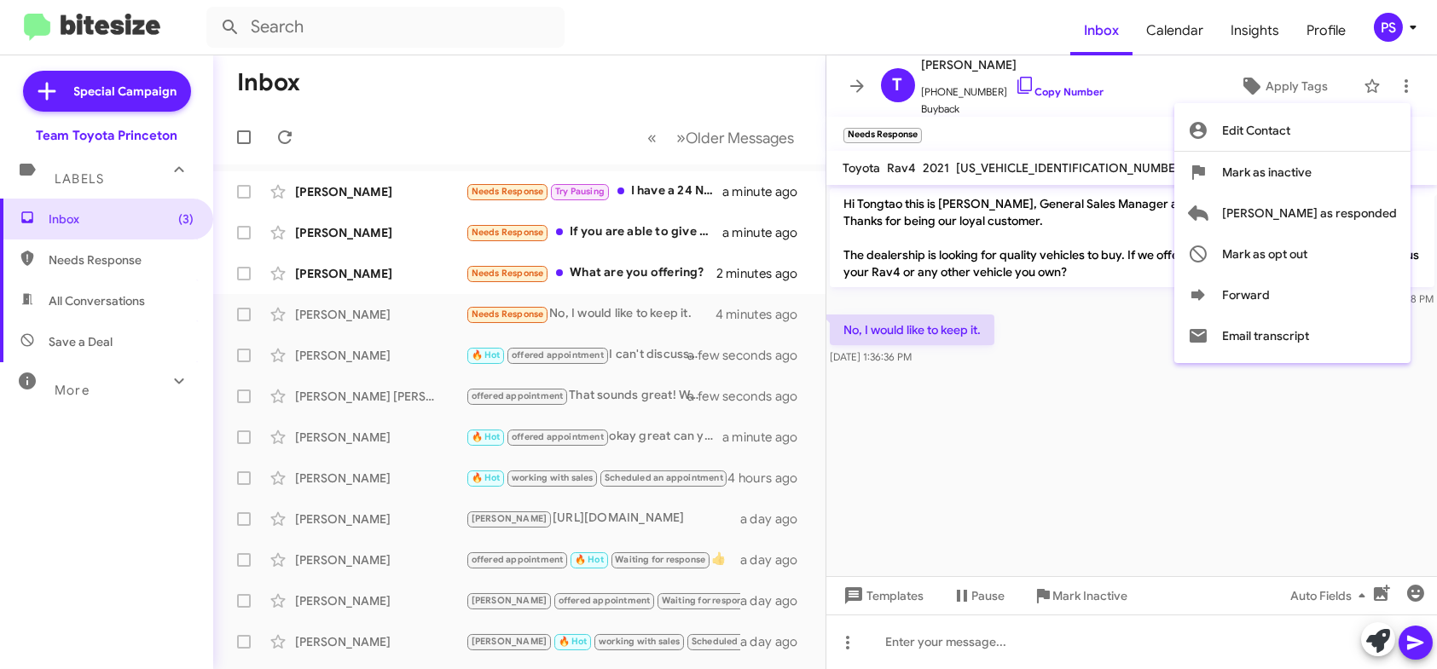
click at [1137, 81] on div at bounding box center [718, 334] width 1437 height 669
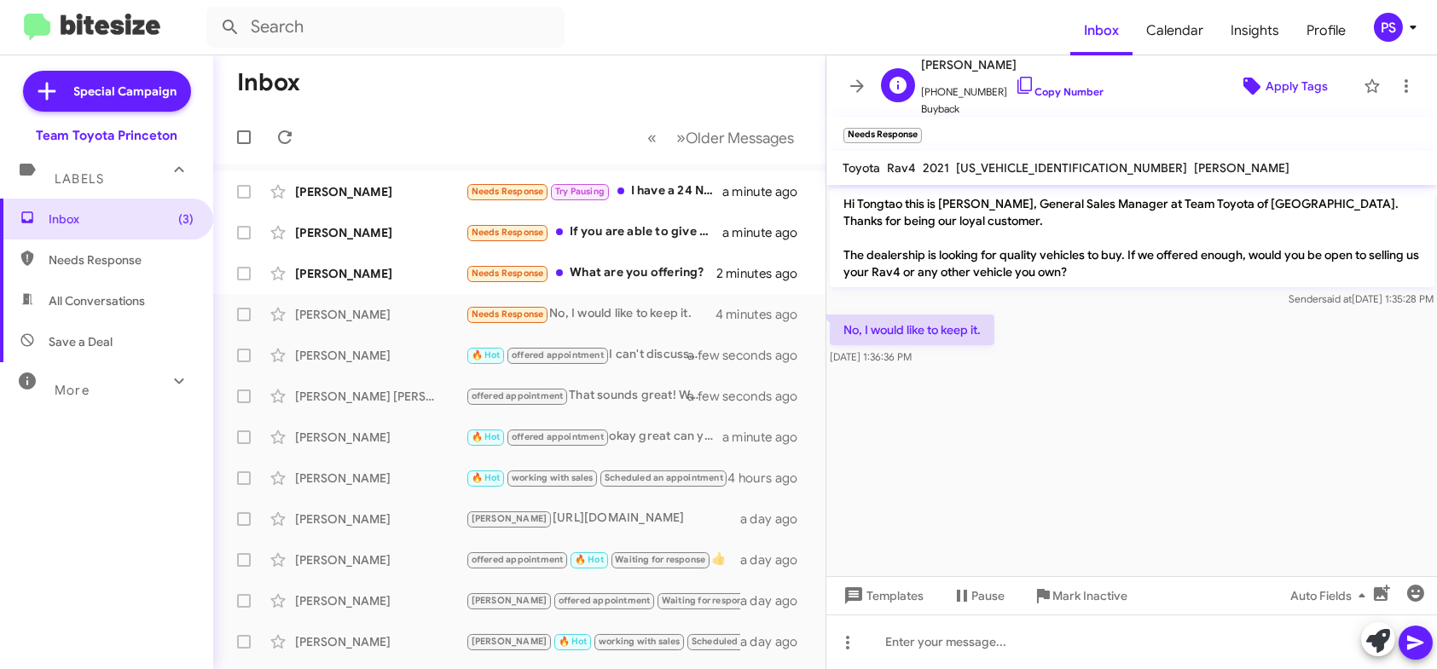
click at [1265, 80] on span "Apply Tags" at bounding box center [1296, 86] width 62 height 31
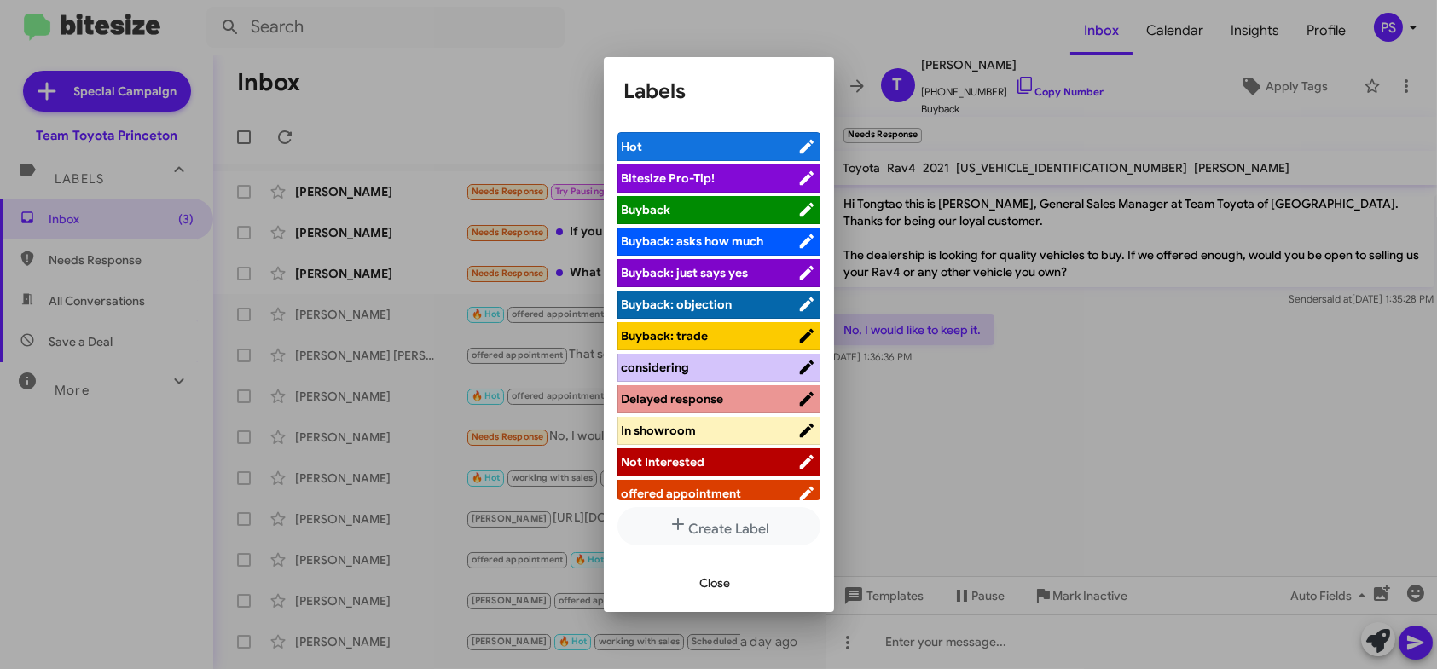
click at [734, 458] on span "Not Interested" at bounding box center [710, 462] width 176 height 17
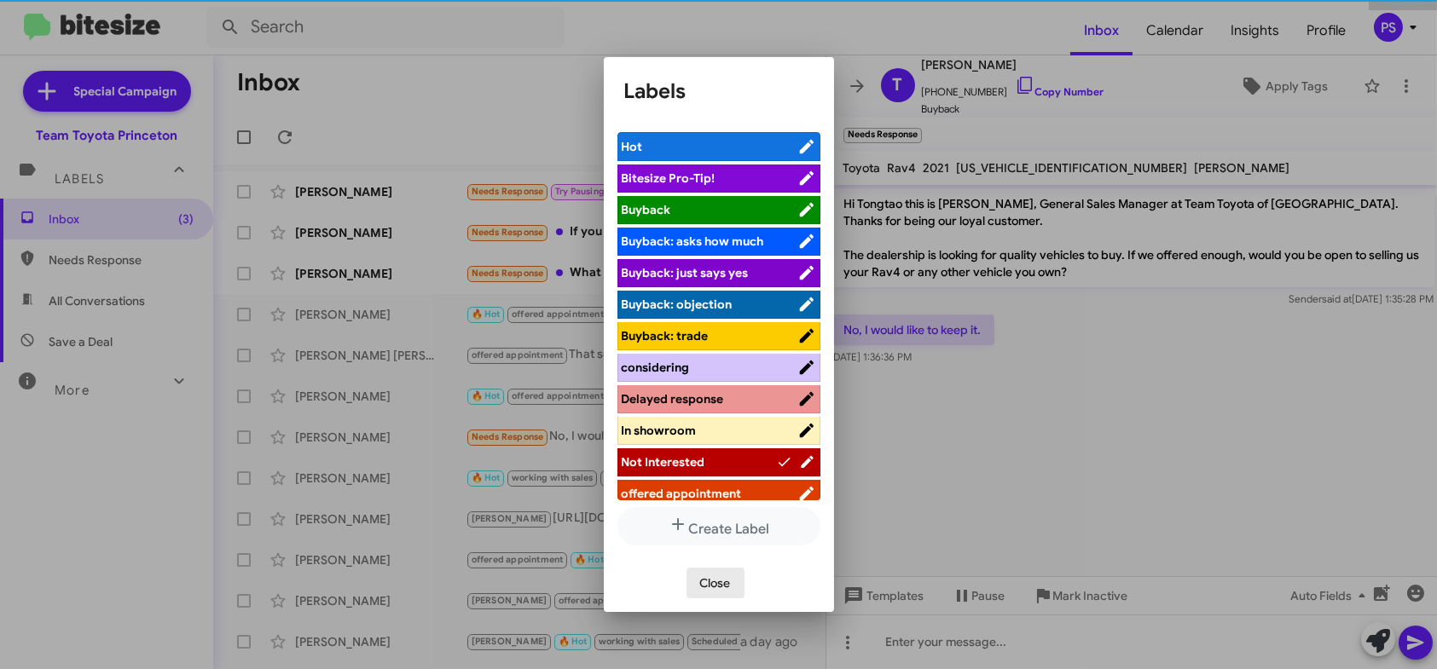
click at [727, 589] on span "Close" at bounding box center [715, 583] width 31 height 31
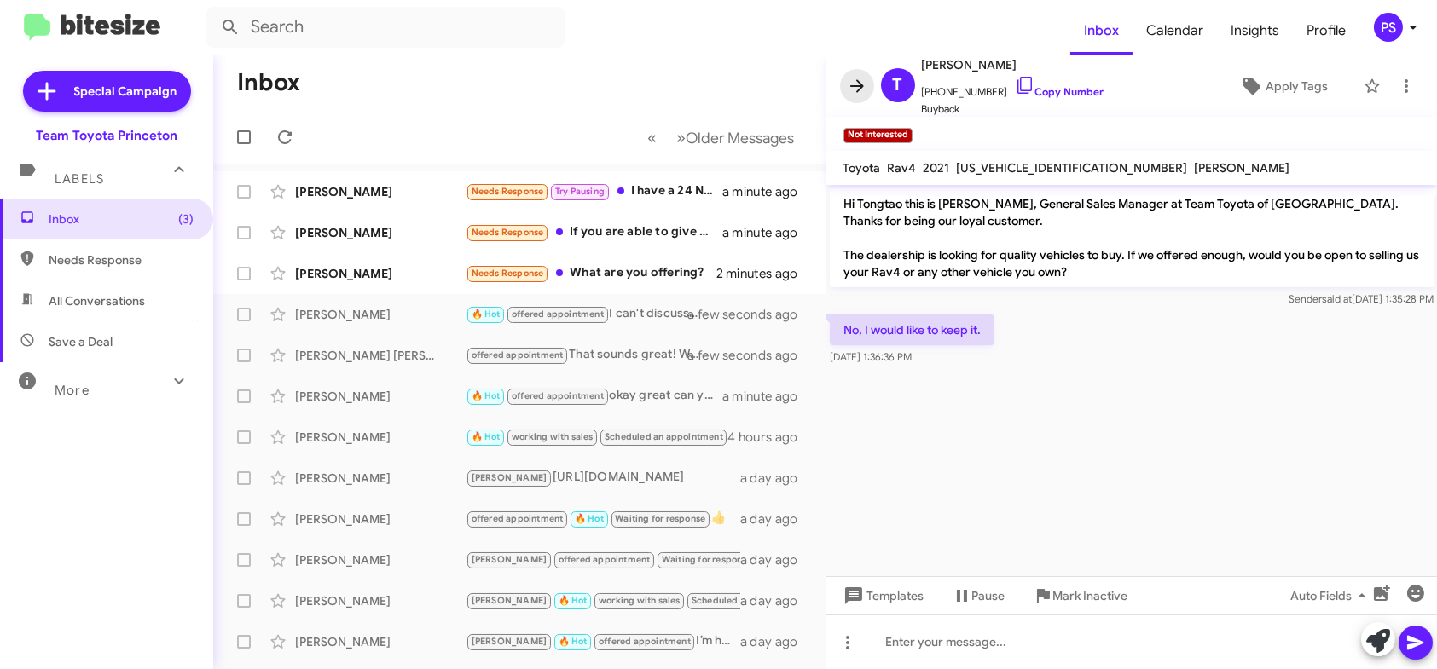
click at [853, 89] on icon at bounding box center [857, 86] width 20 height 20
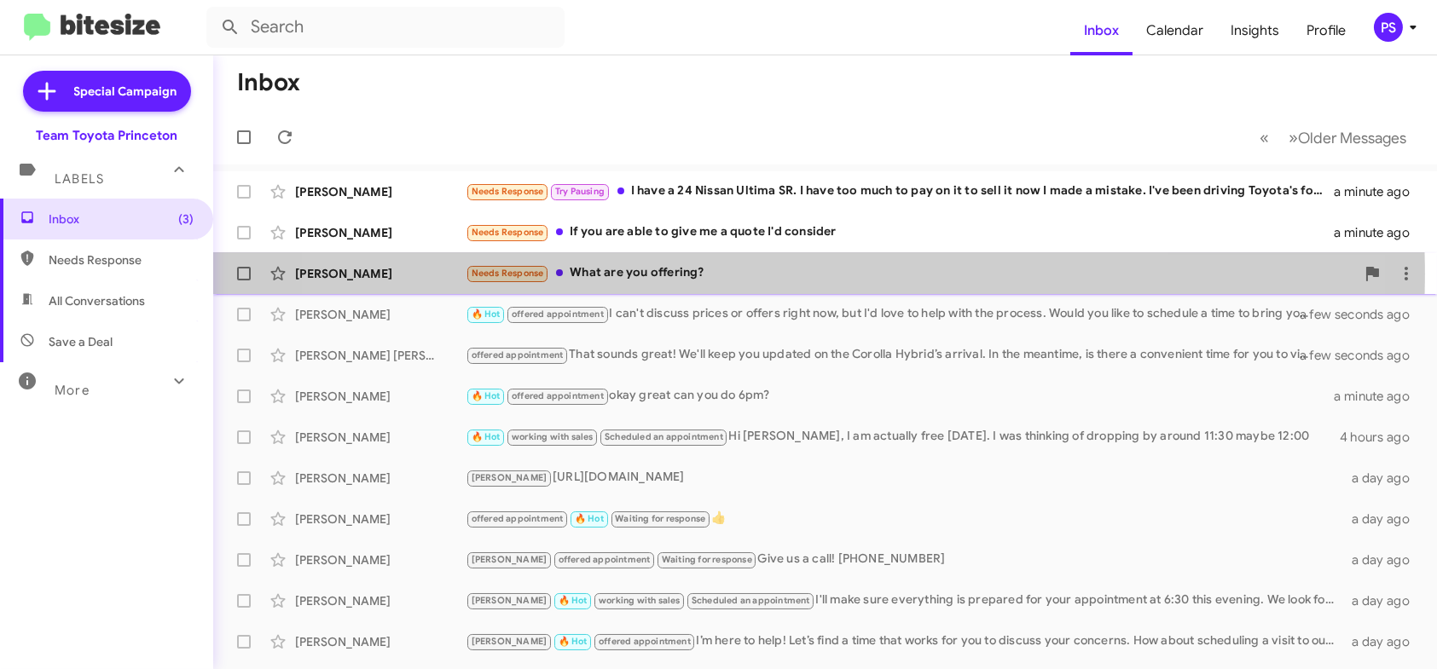
click at [755, 274] on div "Needs Response What are you offering?" at bounding box center [910, 273] width 889 height 20
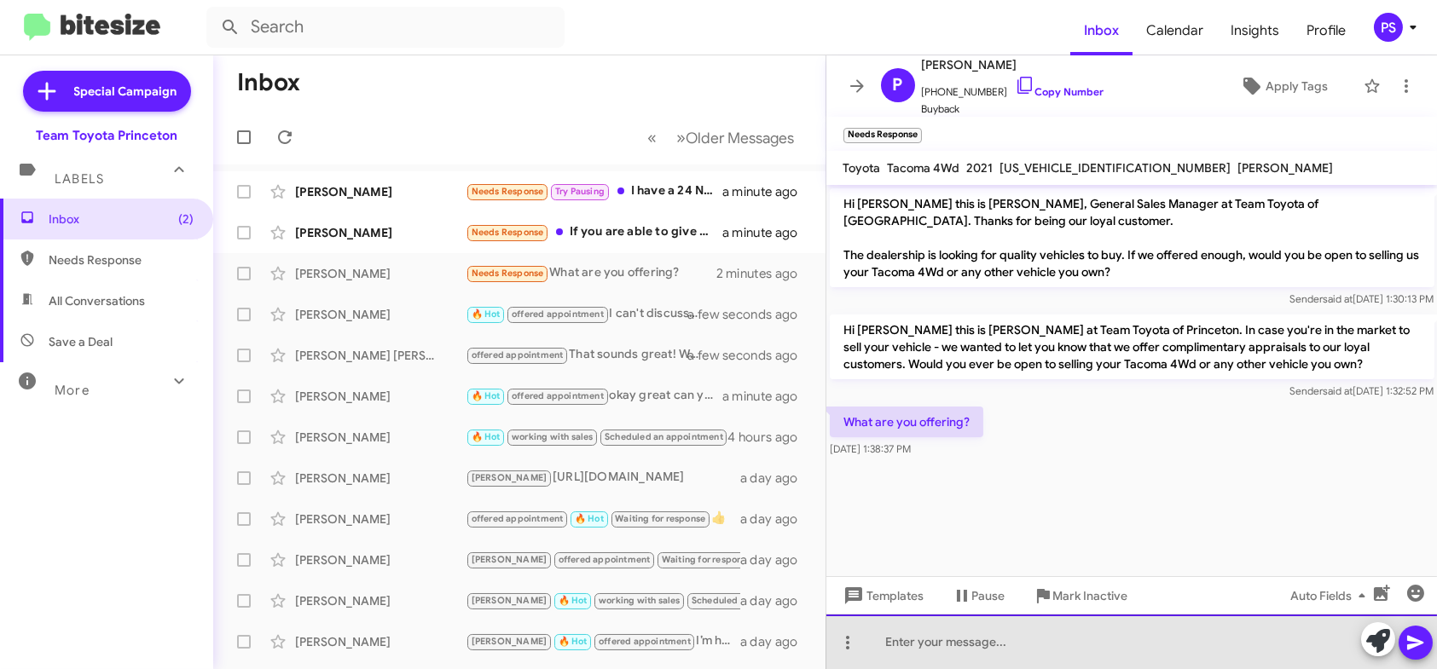
click at [1354, 646] on div at bounding box center [1131, 642] width 611 height 55
click at [1371, 648] on icon at bounding box center [1378, 641] width 24 height 24
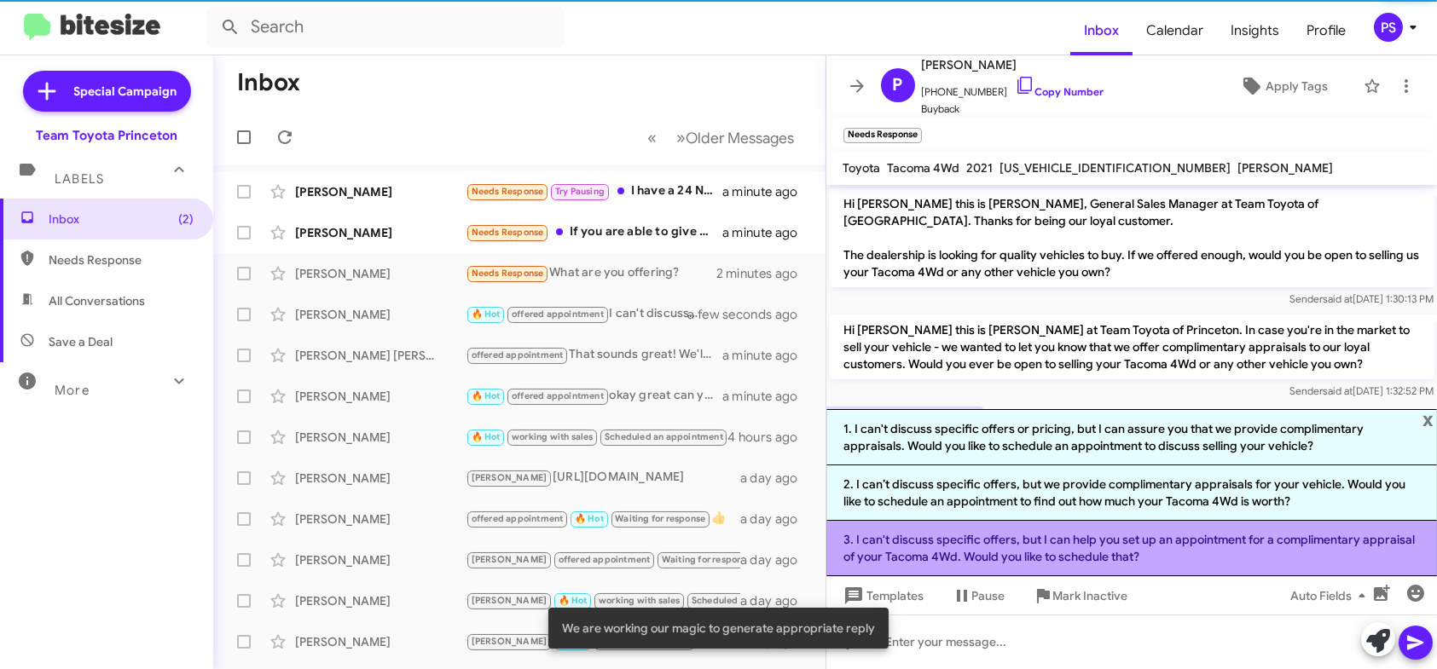
click at [1303, 553] on li "3. I can't discuss specific offers, but I can help you set up an appointment fo…" at bounding box center [1131, 548] width 611 height 55
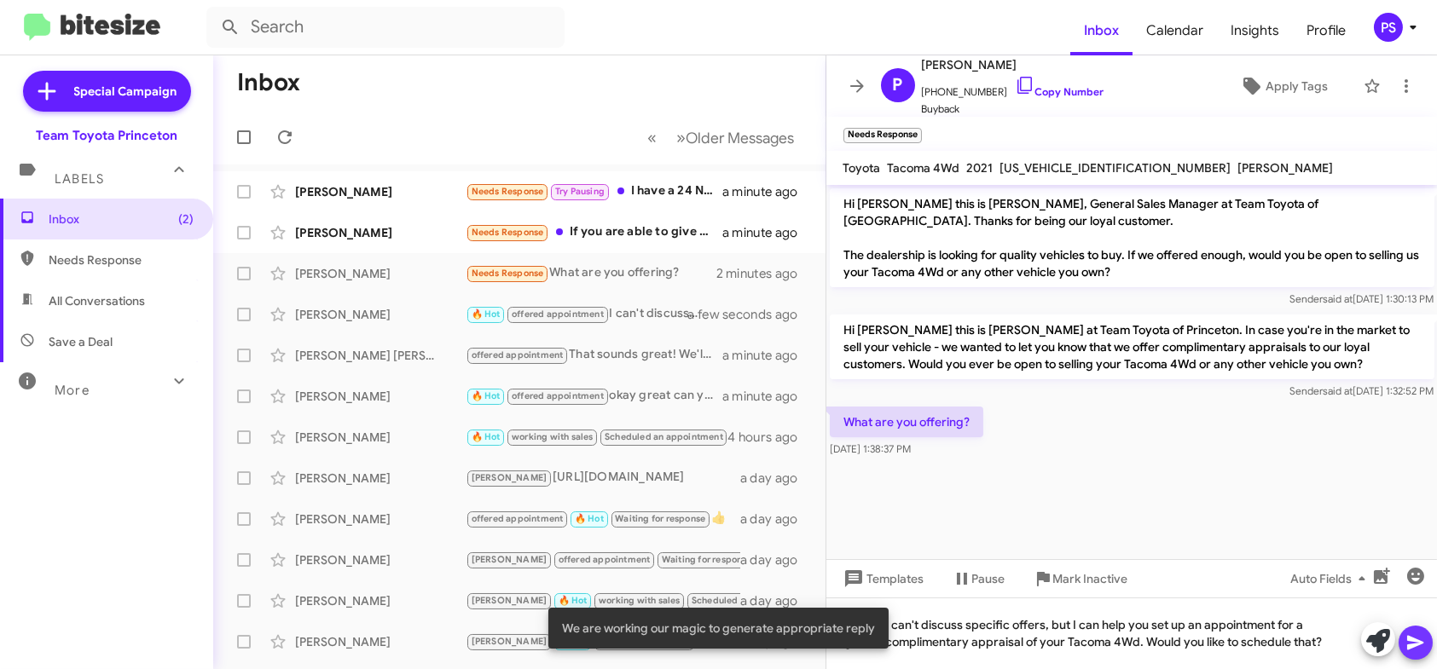
click at [1419, 653] on span at bounding box center [1415, 643] width 20 height 34
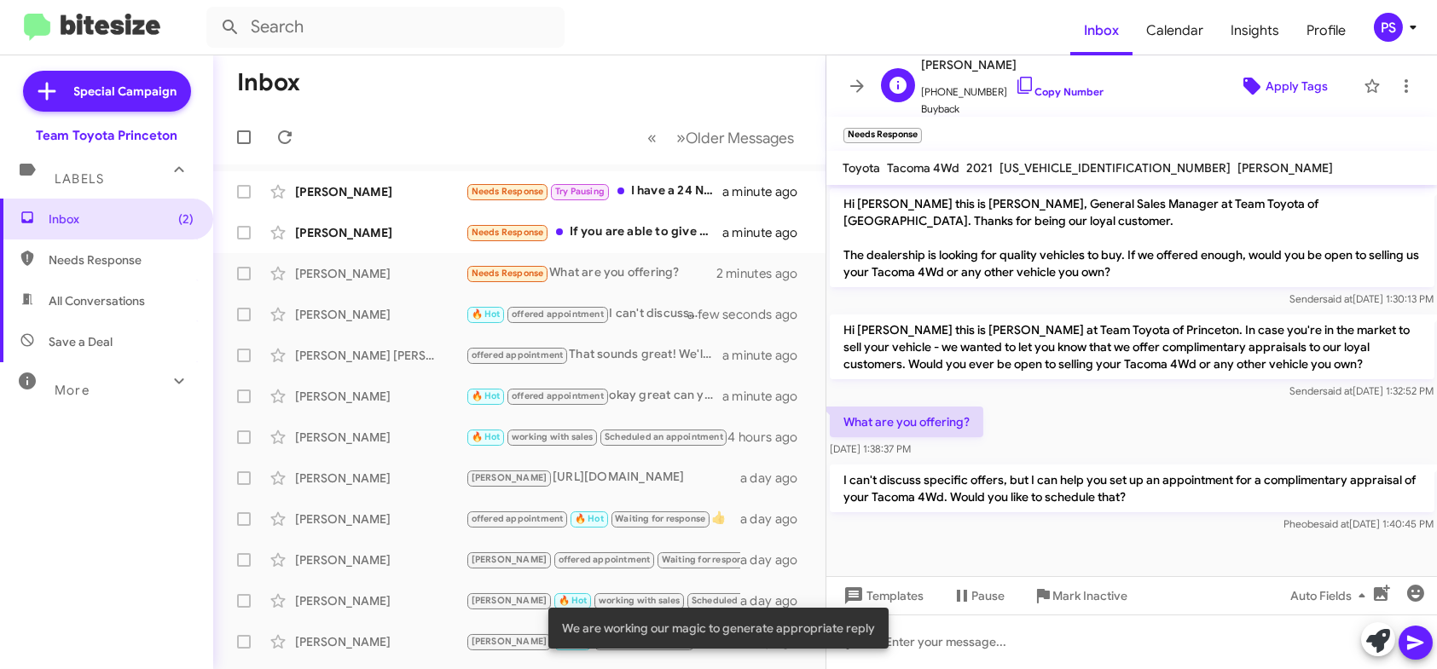
click at [1272, 94] on span "Apply Tags" at bounding box center [1296, 86] width 62 height 31
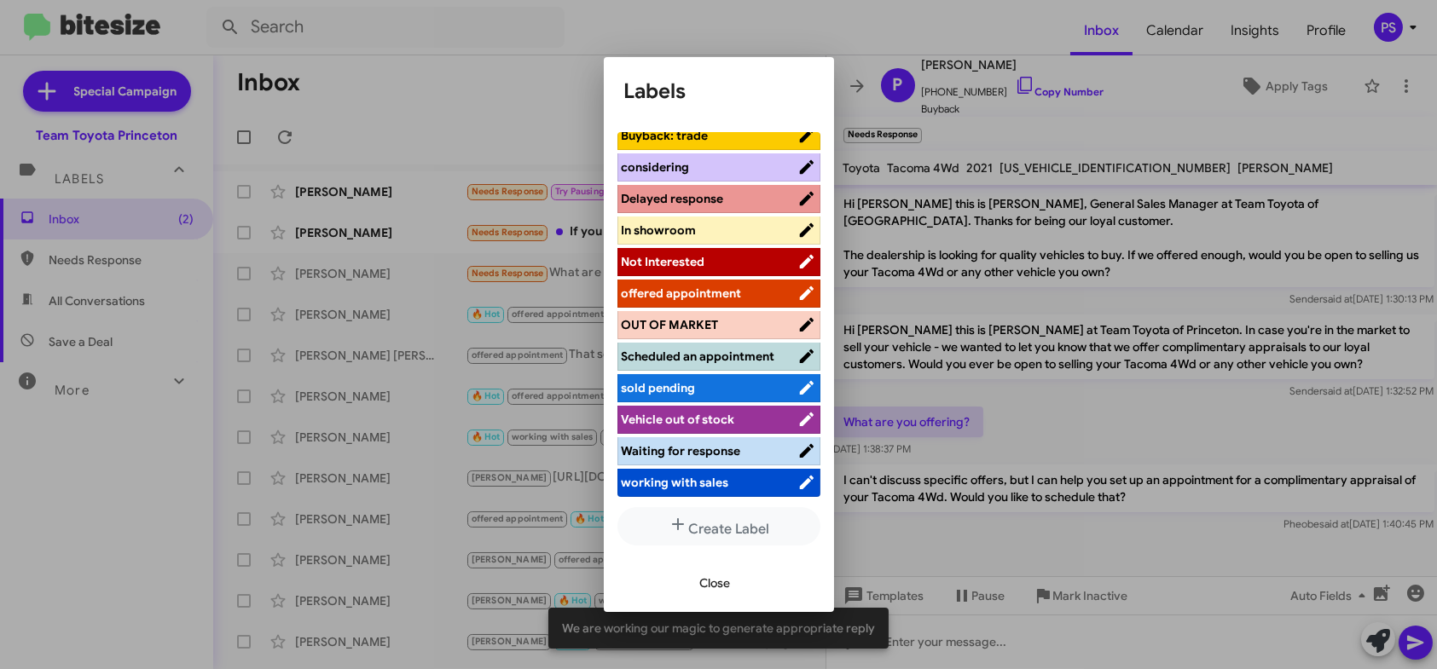
scroll to position [211, 0]
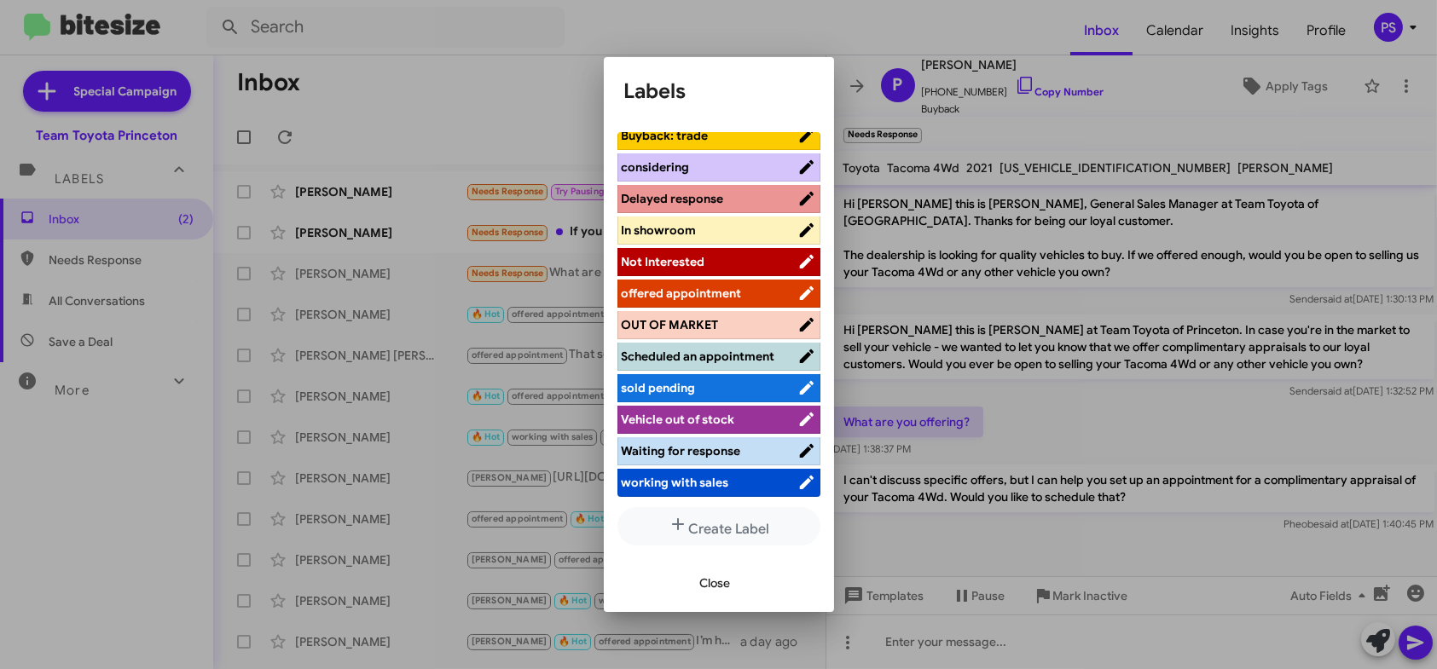
click at [726, 286] on span "offered appointment" at bounding box center [682, 293] width 120 height 15
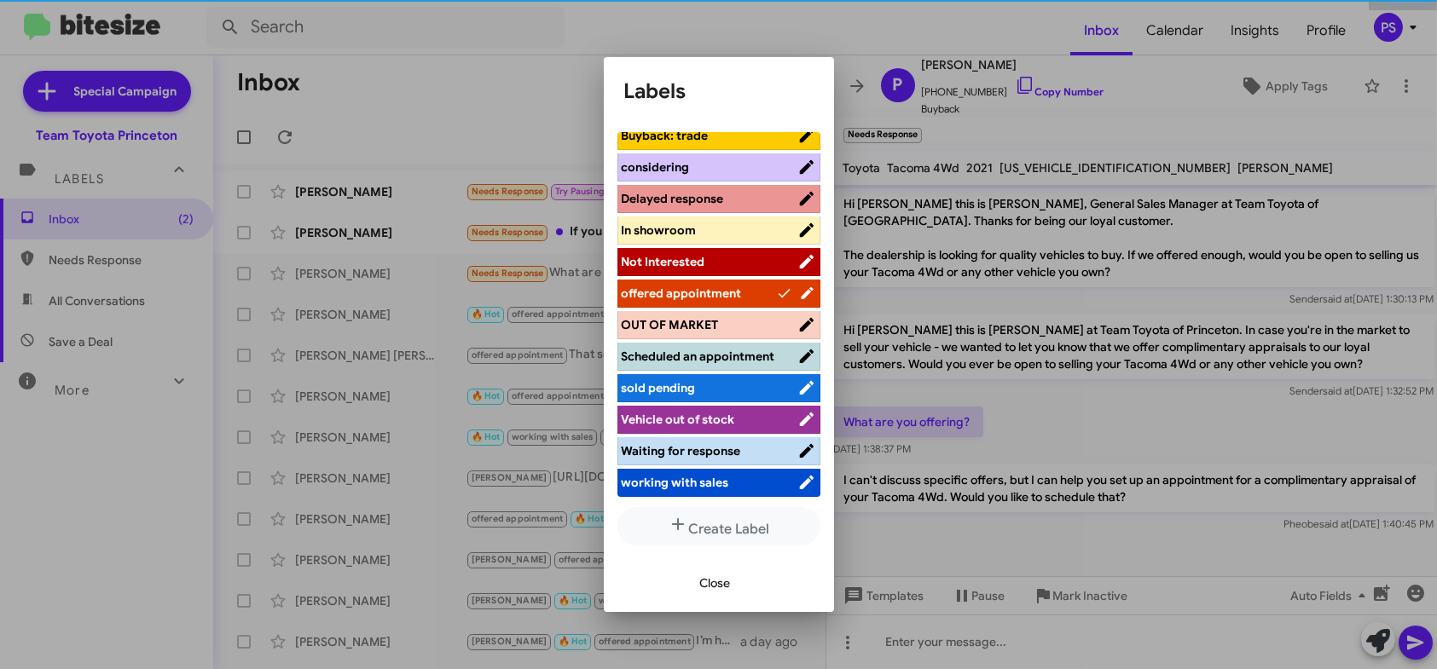
click at [729, 592] on span "Close" at bounding box center [715, 583] width 31 height 31
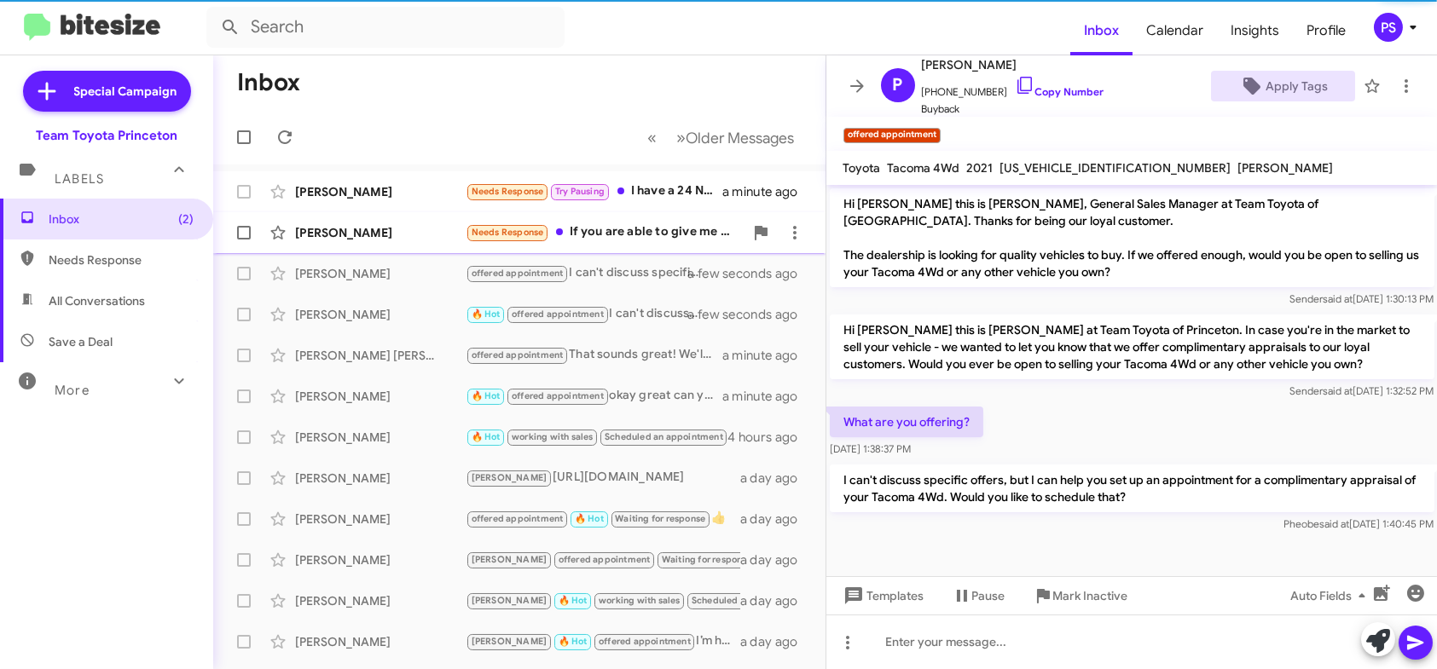
click at [676, 222] on div "[PERSON_NAME] Needs Response If you are able to give me a quote I'd consider a …" at bounding box center [519, 233] width 585 height 34
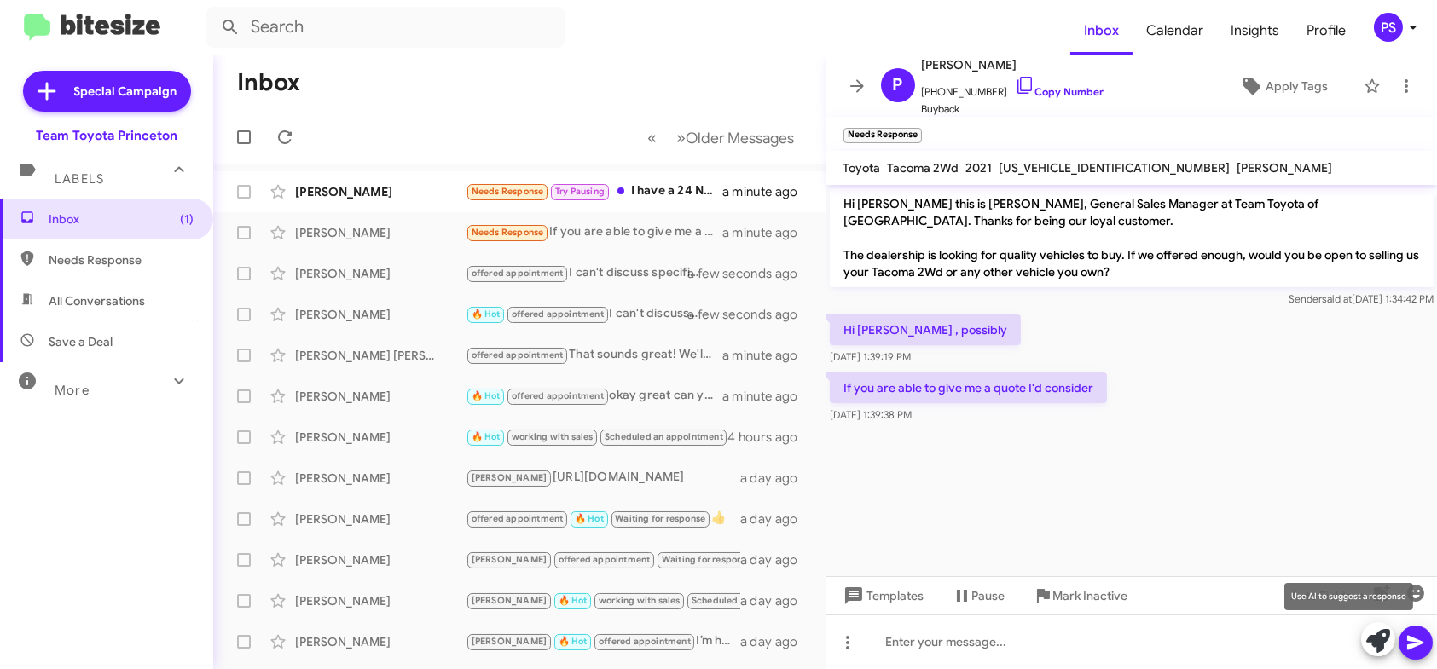
click at [1382, 645] on icon at bounding box center [1378, 641] width 24 height 24
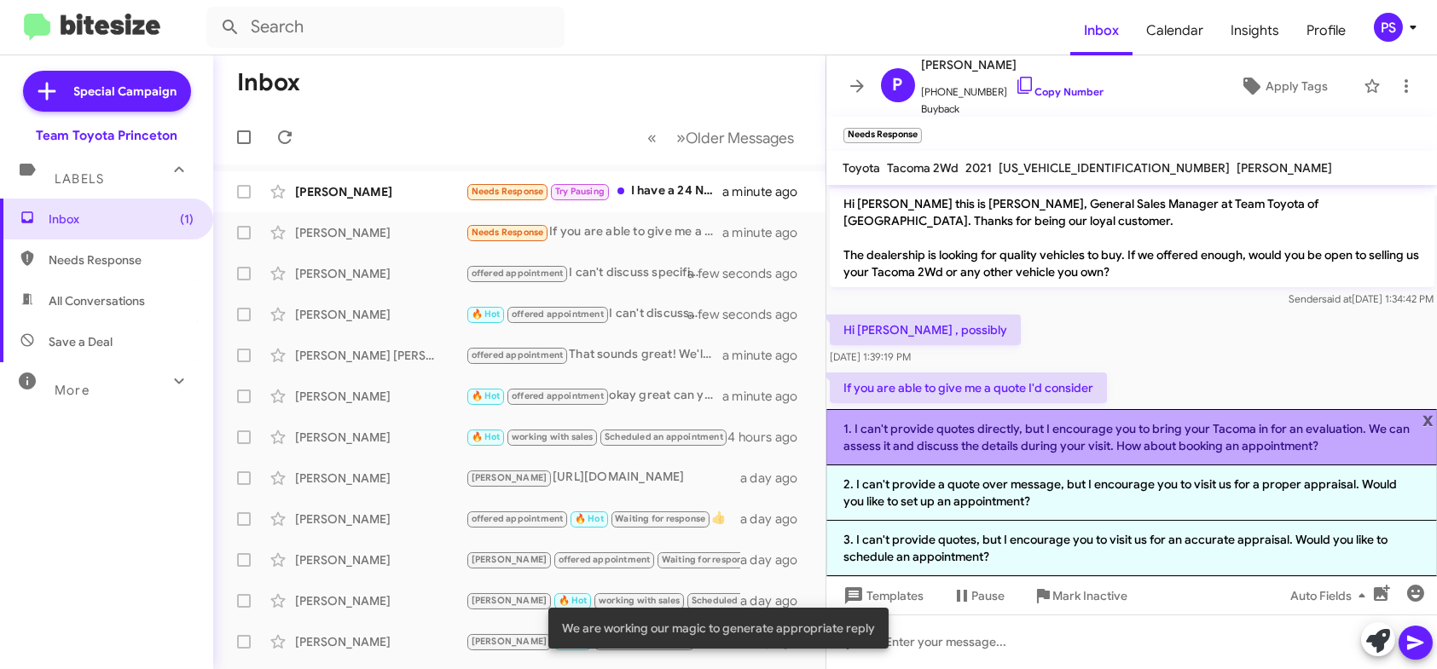
click at [1248, 442] on li "1. I can't provide quotes directly, but I encourage you to bring your Tacoma in…" at bounding box center [1131, 437] width 611 height 56
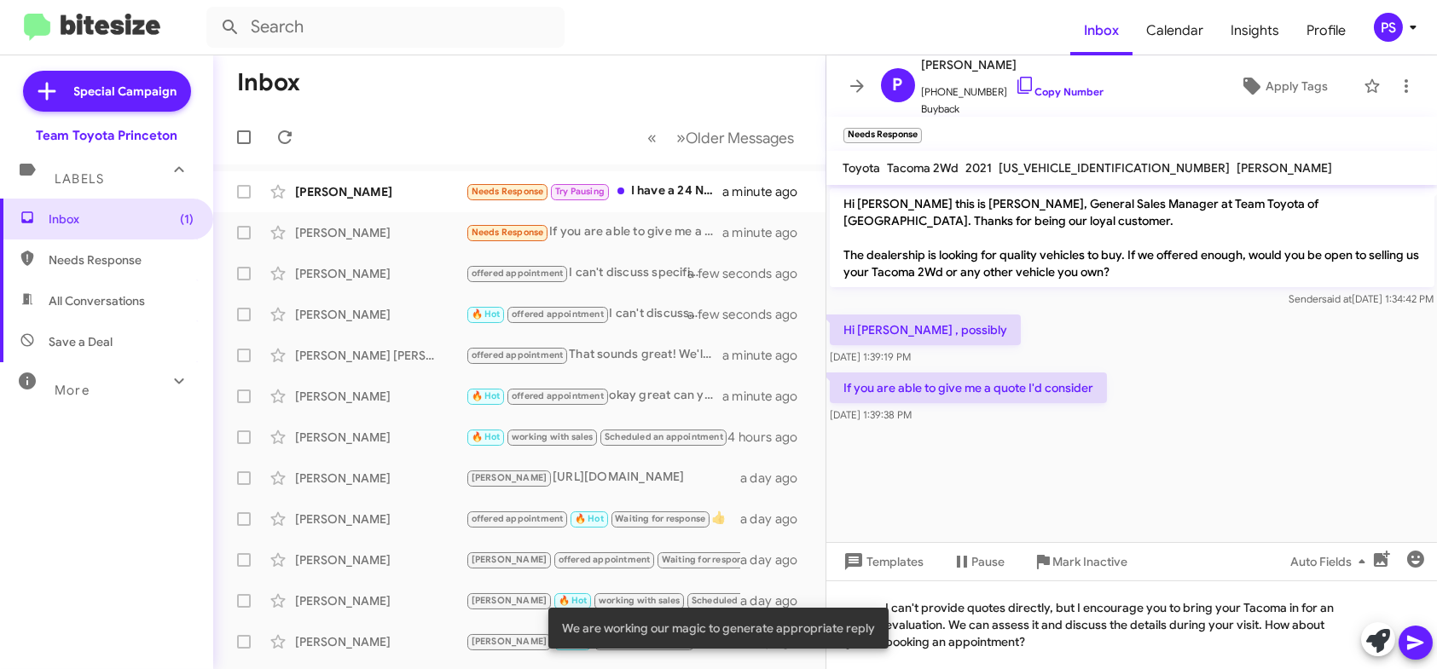
click at [1413, 640] on icon at bounding box center [1415, 643] width 16 height 14
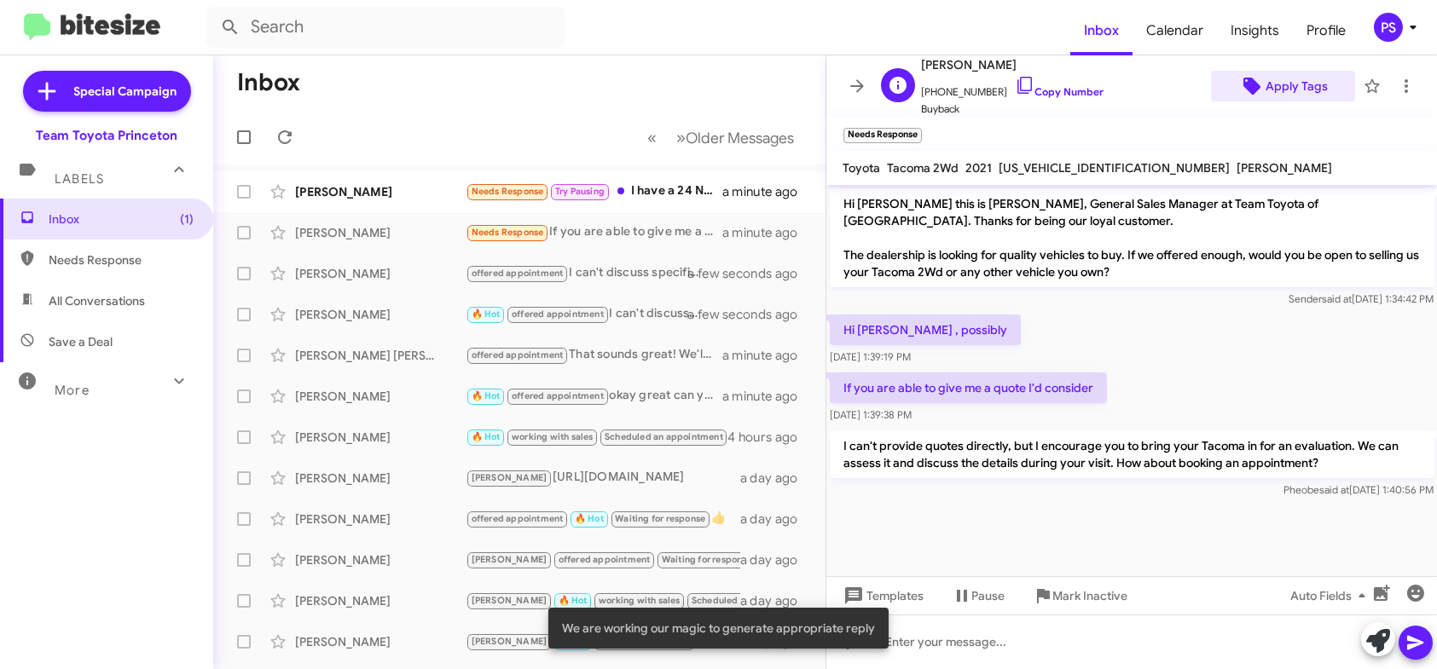
click at [1305, 93] on span "Apply Tags" at bounding box center [1296, 86] width 62 height 31
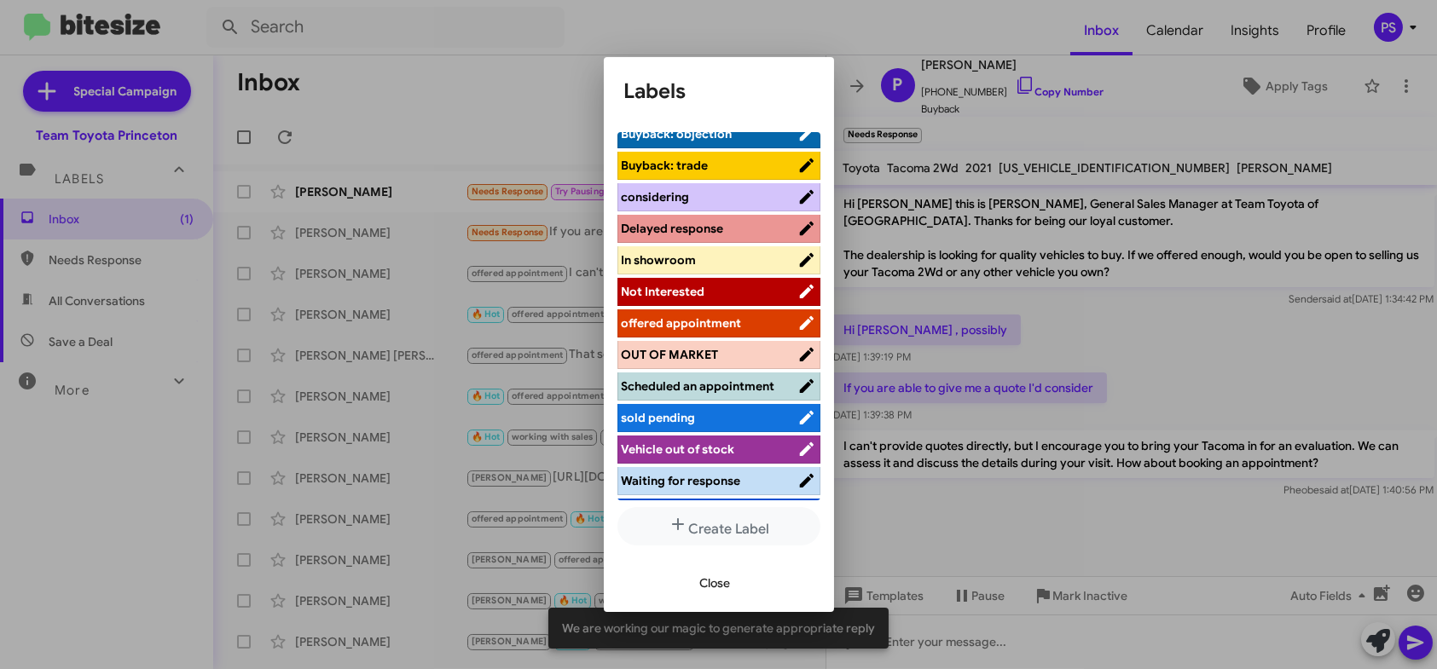
click at [699, 318] on span "offered appointment" at bounding box center [682, 323] width 120 height 15
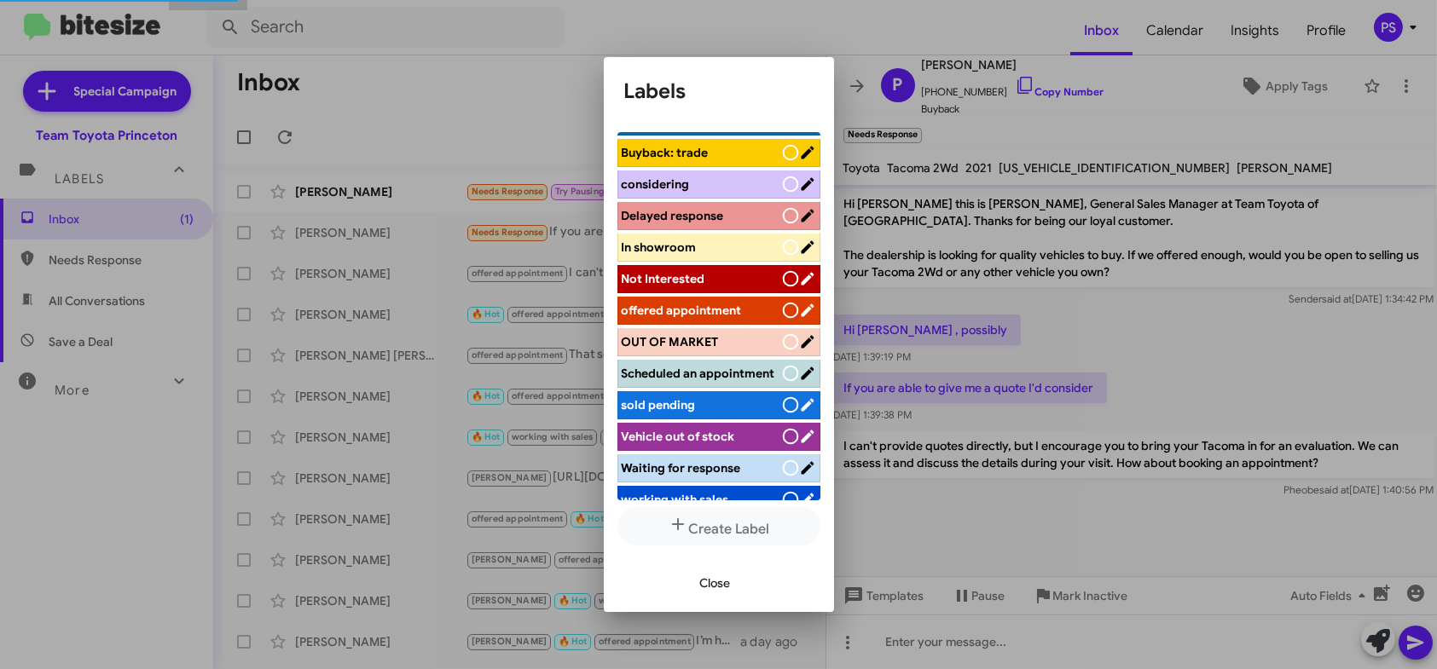
scroll to position [171, 0]
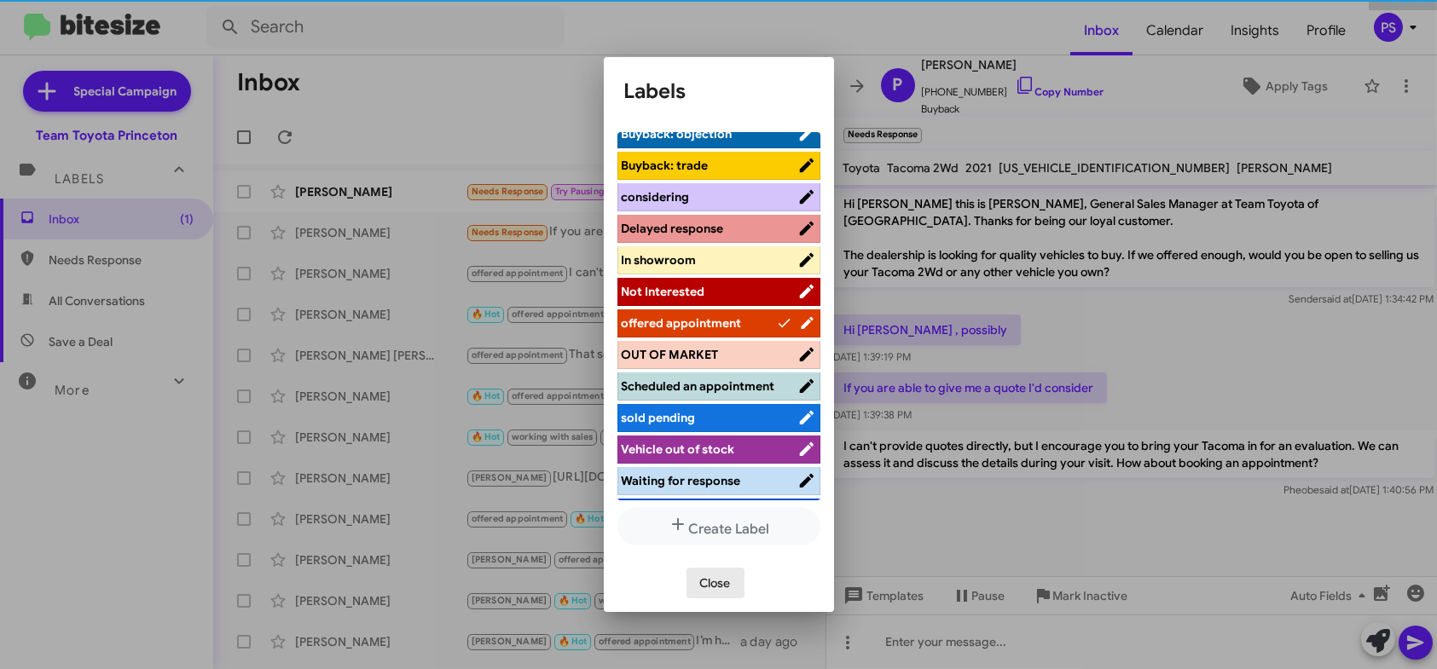
click at [732, 582] on button "Close" at bounding box center [715, 583] width 58 height 31
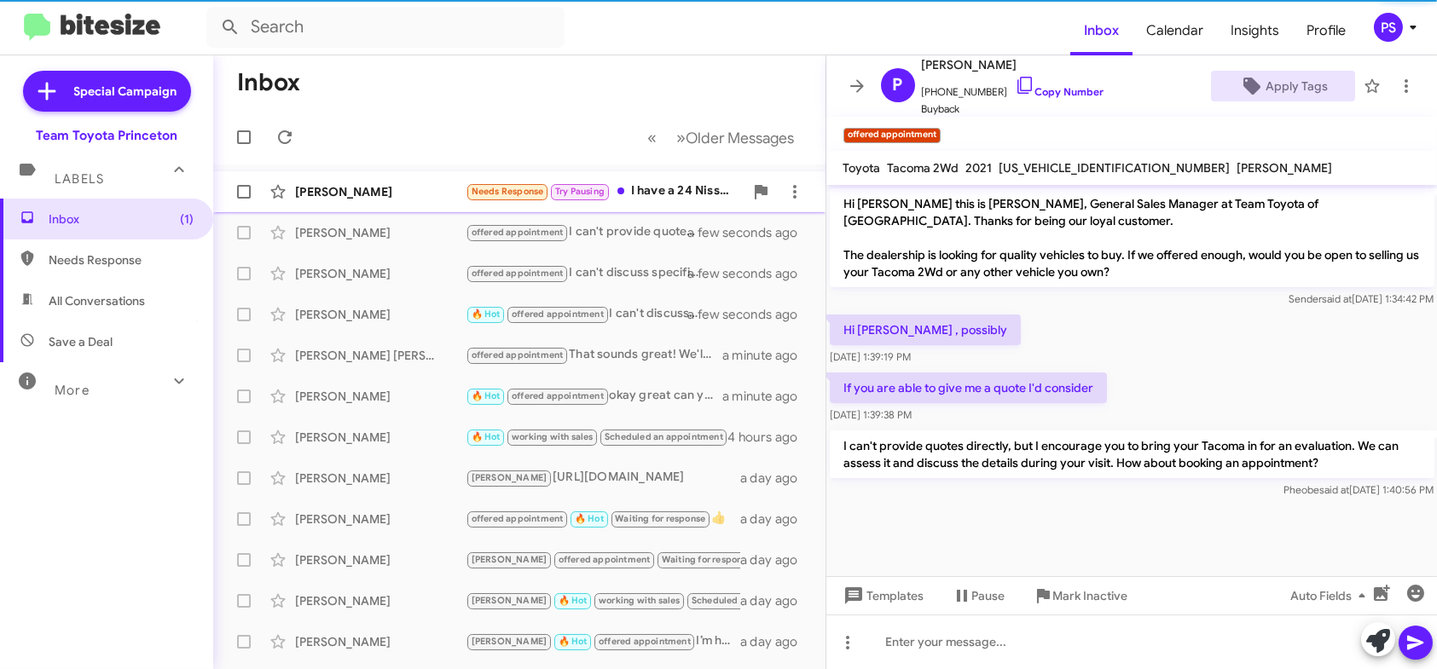
click at [697, 201] on div "[PERSON_NAME] Needs Response Try Pausing I have a 24 Nissan Ultima SR. I have t…" at bounding box center [519, 192] width 585 height 34
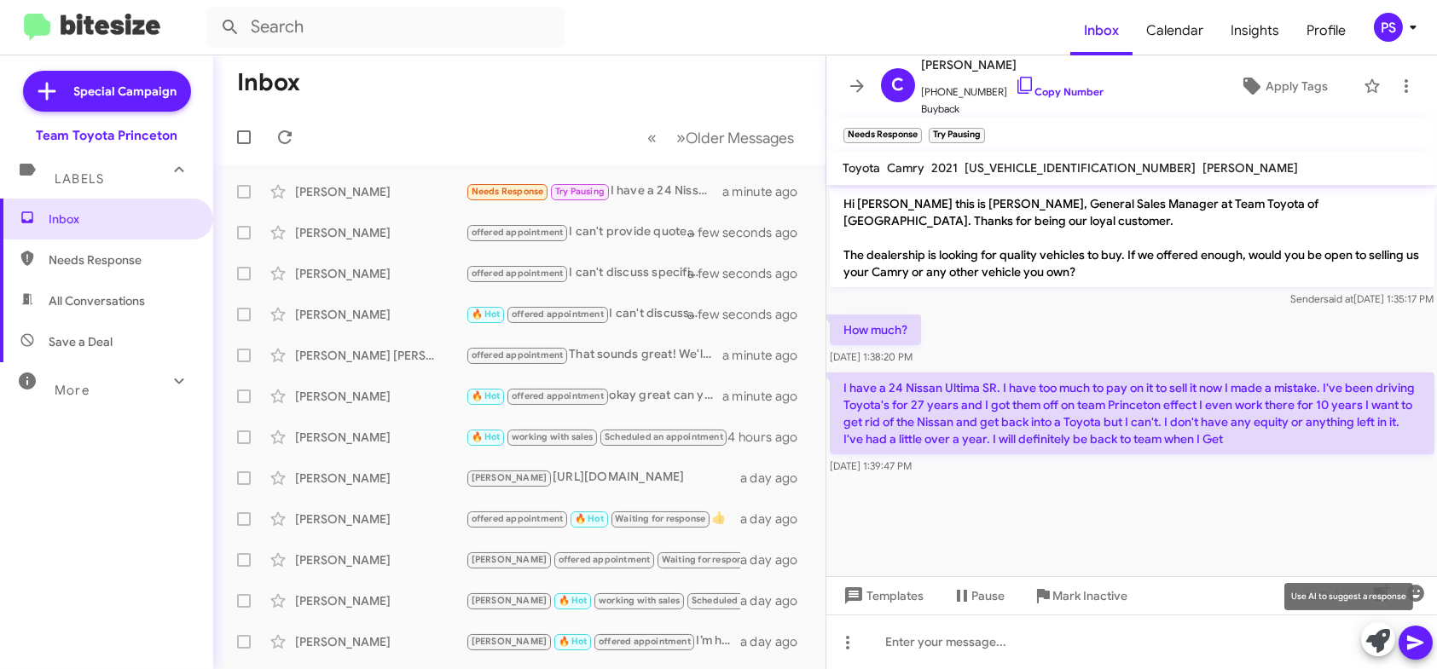
click at [1385, 650] on icon at bounding box center [1378, 641] width 24 height 24
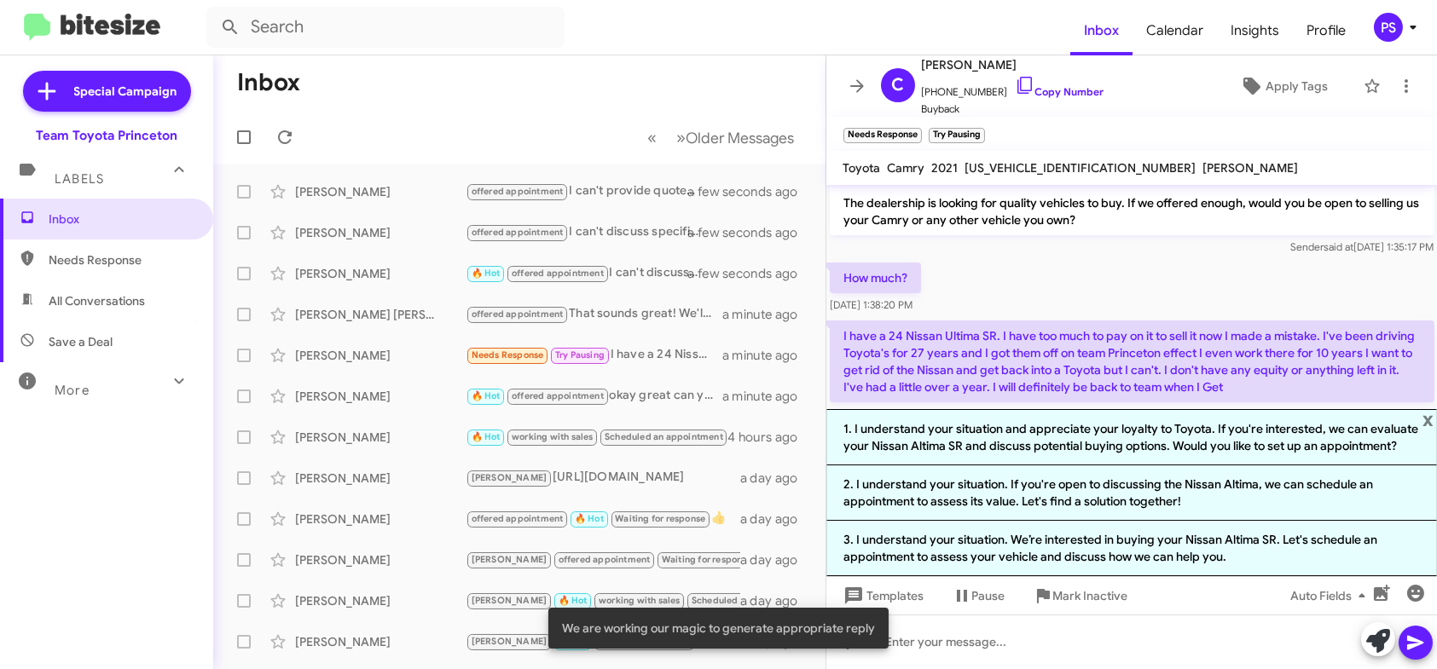
scroll to position [80, 0]
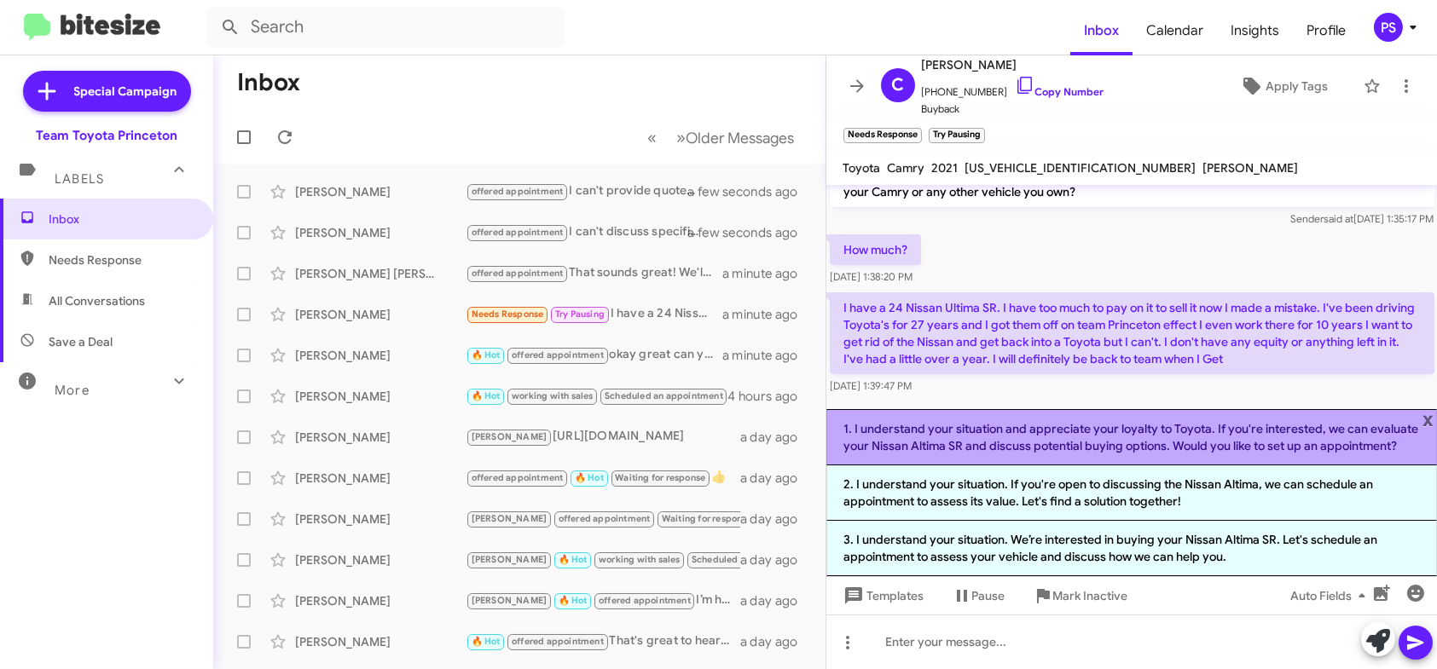
click at [1254, 445] on li "1. I understand your situation and appreciate your loyalty to Toyota. If you're…" at bounding box center [1131, 437] width 611 height 56
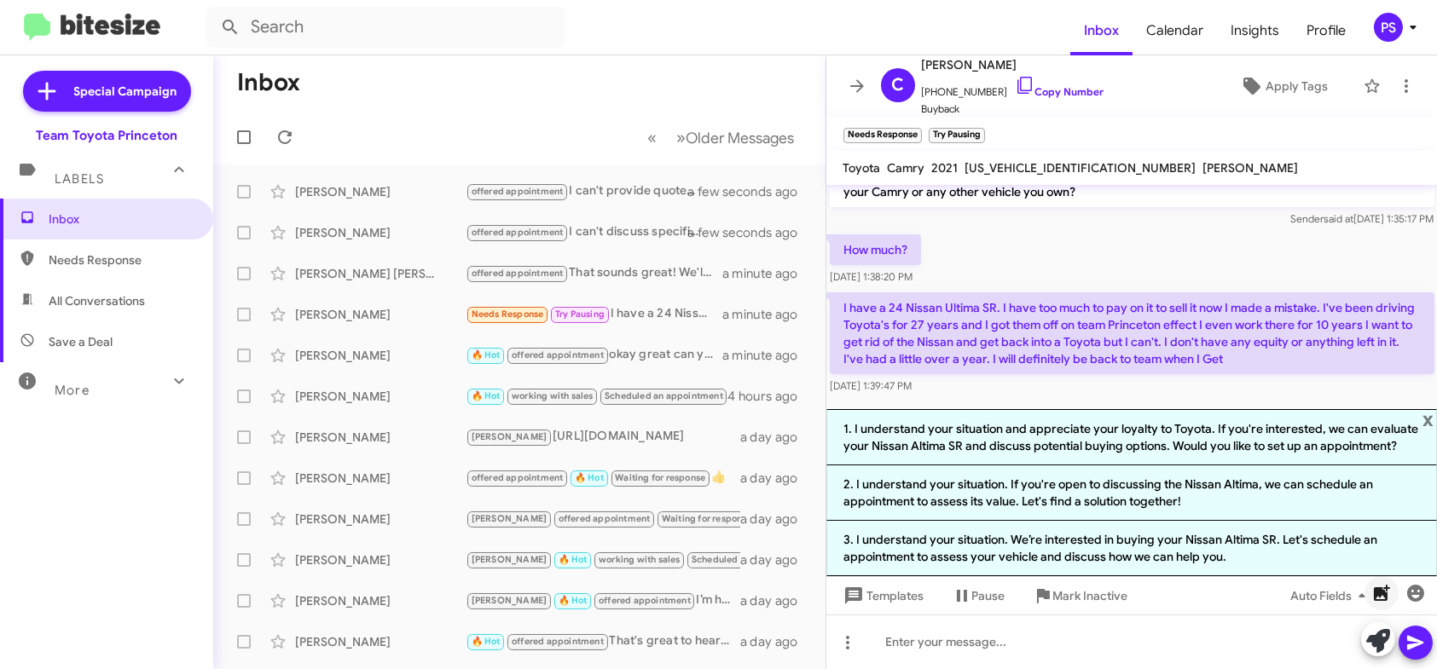
scroll to position [0, 0]
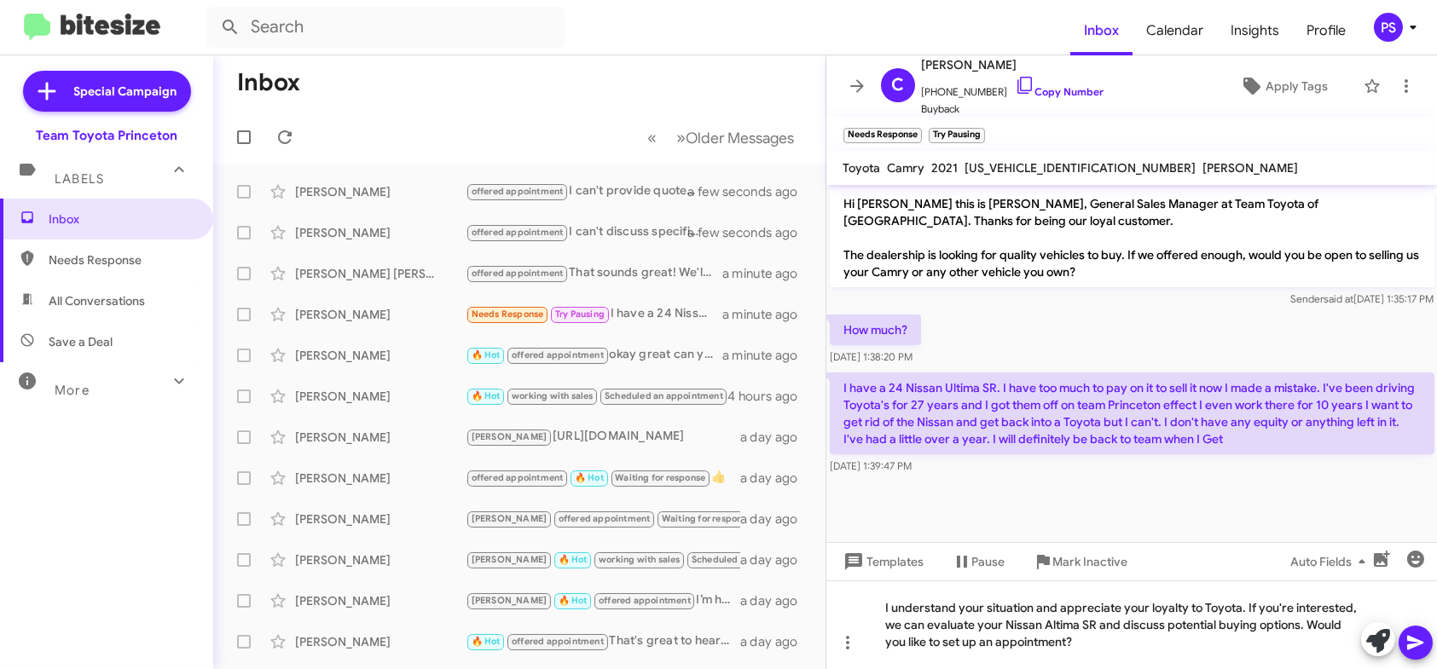
click at [1416, 650] on icon at bounding box center [1415, 643] width 20 height 20
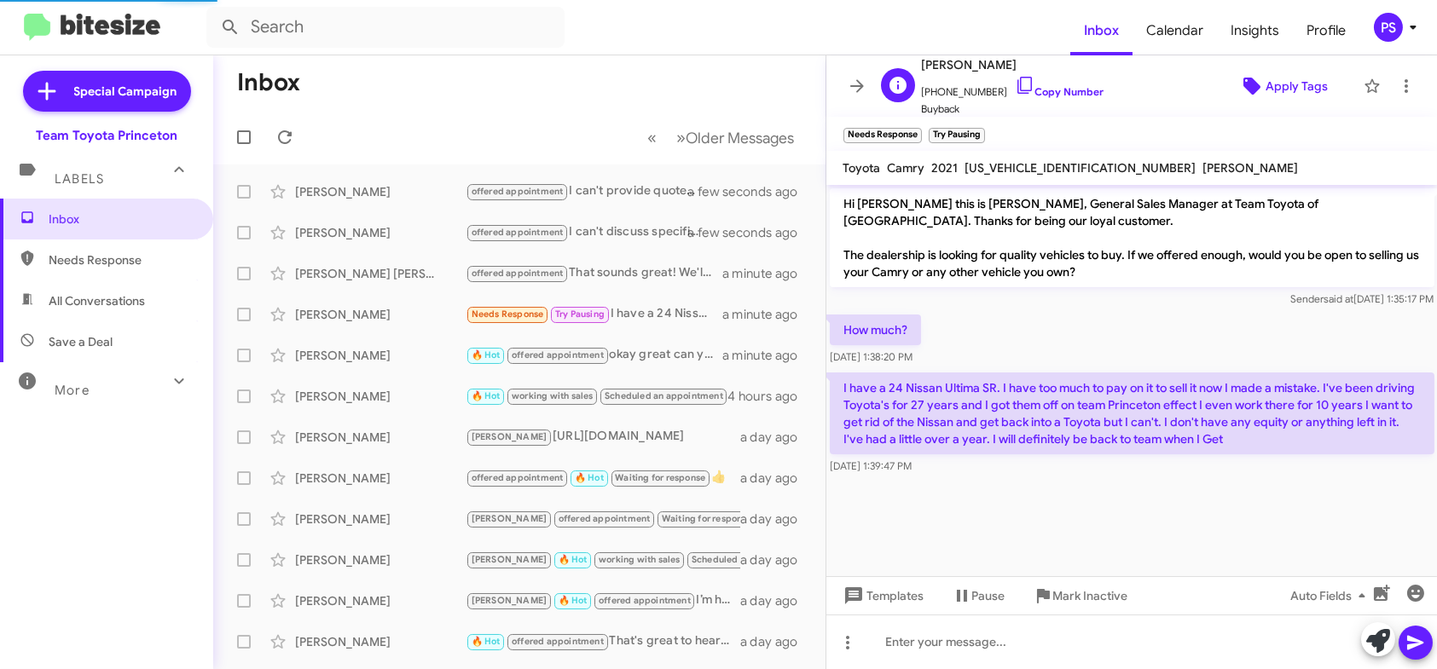
click at [1265, 72] on span "Apply Tags" at bounding box center [1296, 86] width 62 height 31
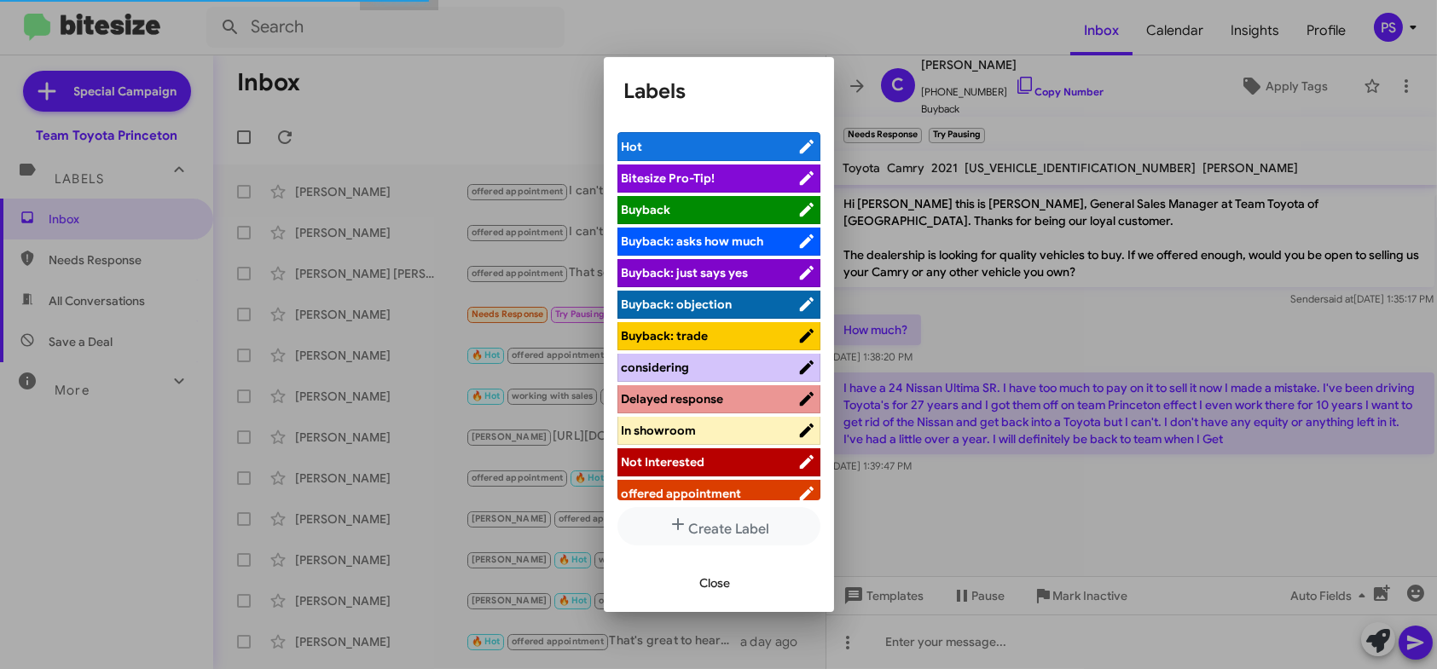
click at [704, 487] on span "offered appointment" at bounding box center [682, 493] width 120 height 15
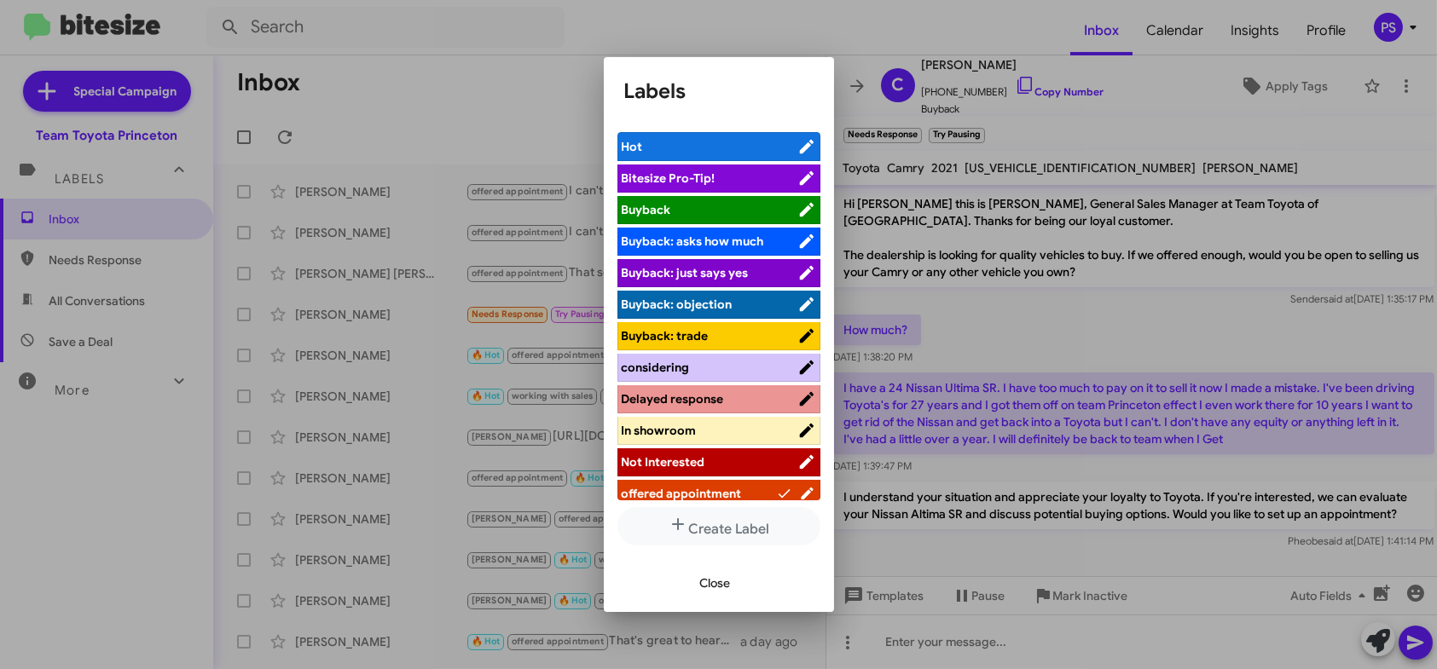
click at [714, 582] on span "Close" at bounding box center [715, 583] width 31 height 31
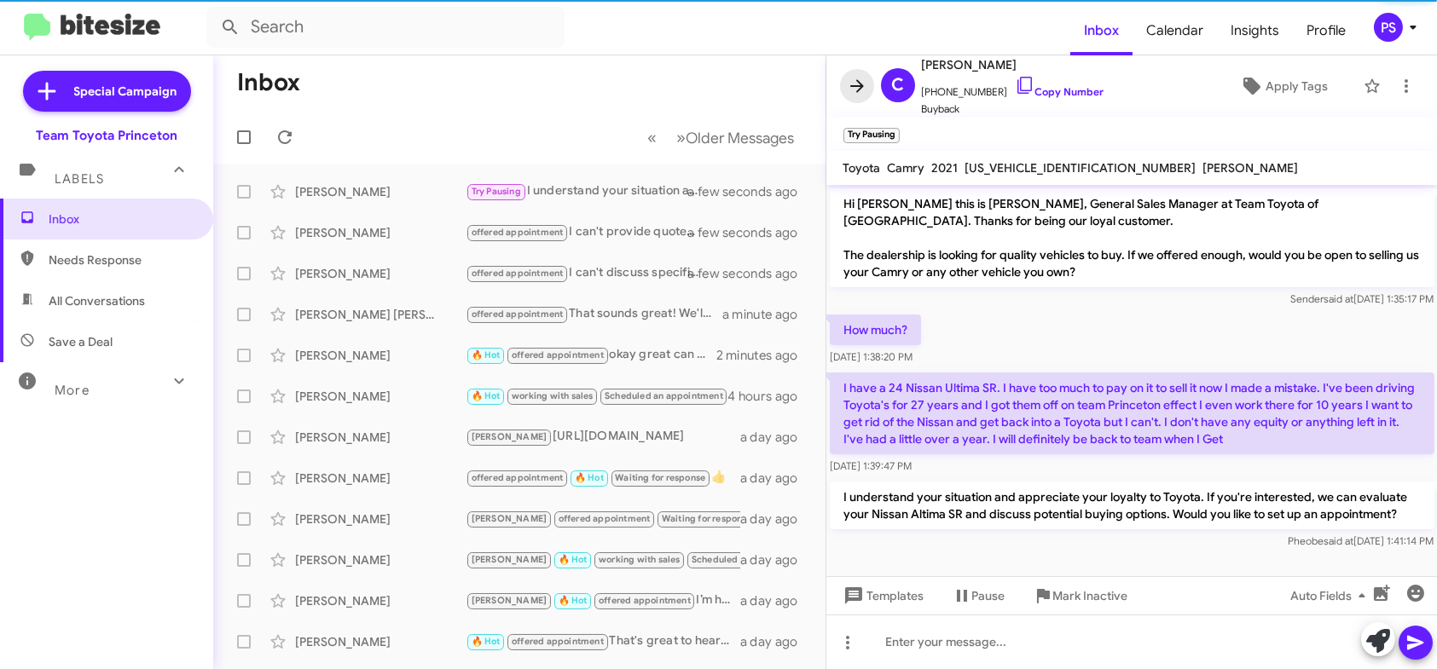
click at [853, 88] on icon at bounding box center [857, 86] width 20 height 20
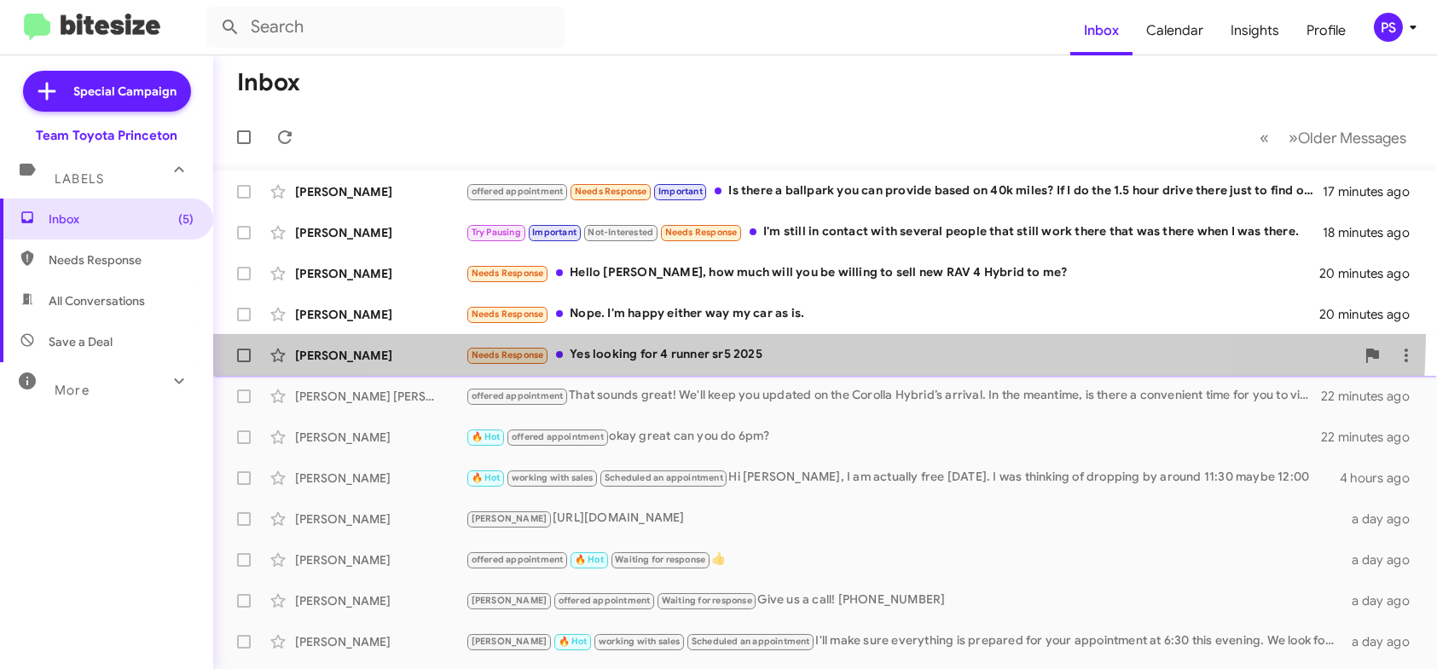
click at [788, 335] on span "[PERSON_NAME] Needs Response Yes looking for 4 runner sr5 2025 20 minutes ago" at bounding box center [825, 355] width 1224 height 41
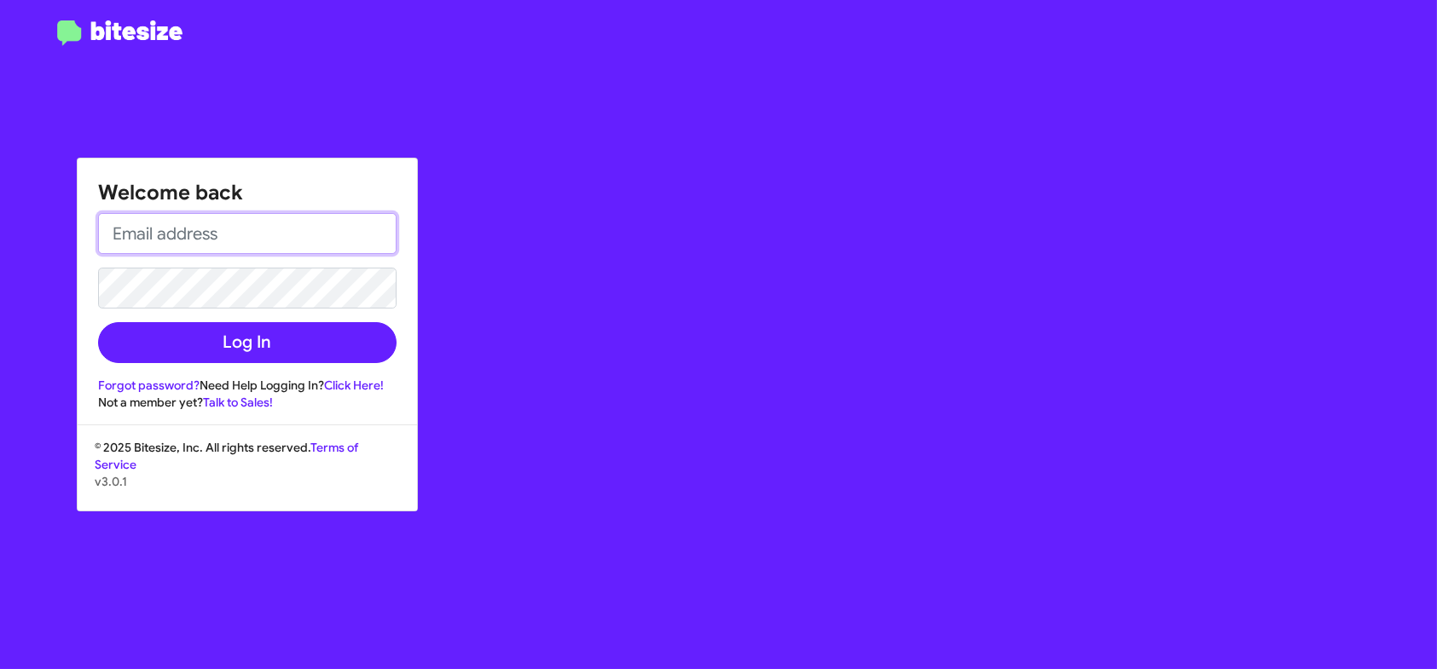
type input "[EMAIL_ADDRESS][DOMAIN_NAME]"
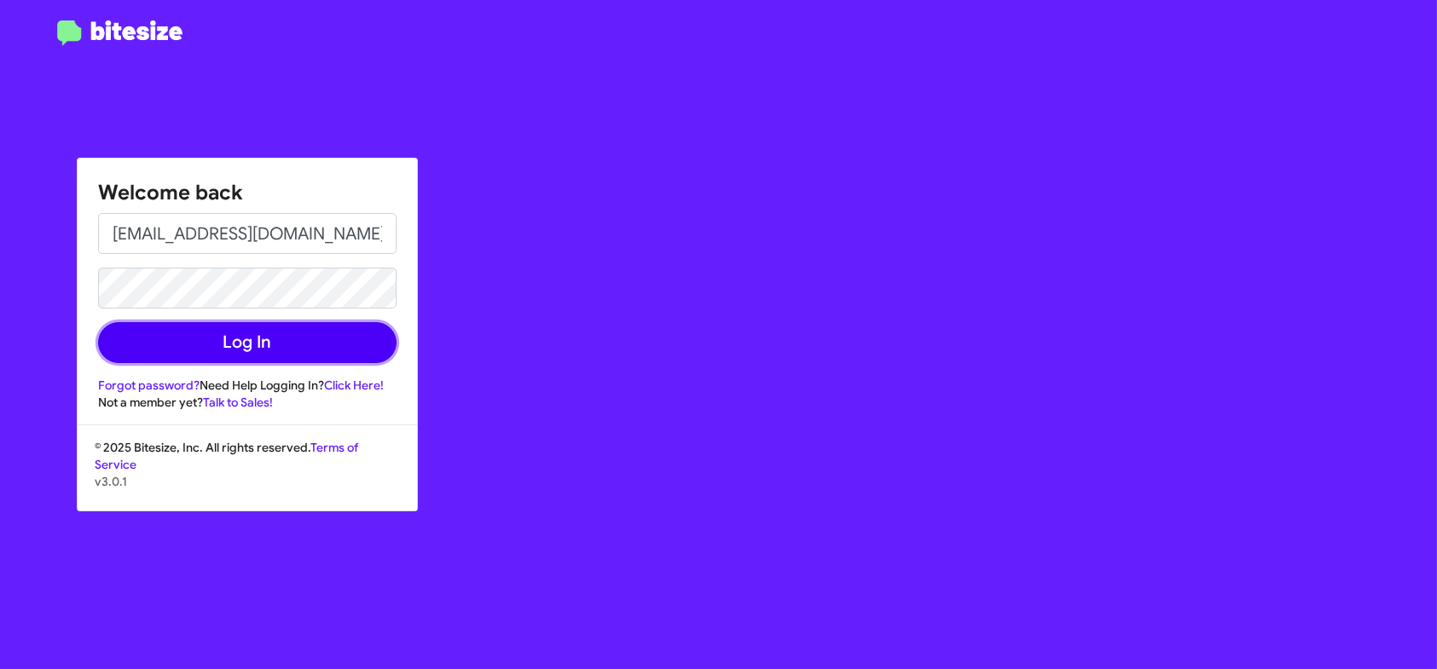
click at [334, 329] on button "Log In" at bounding box center [247, 342] width 298 height 41
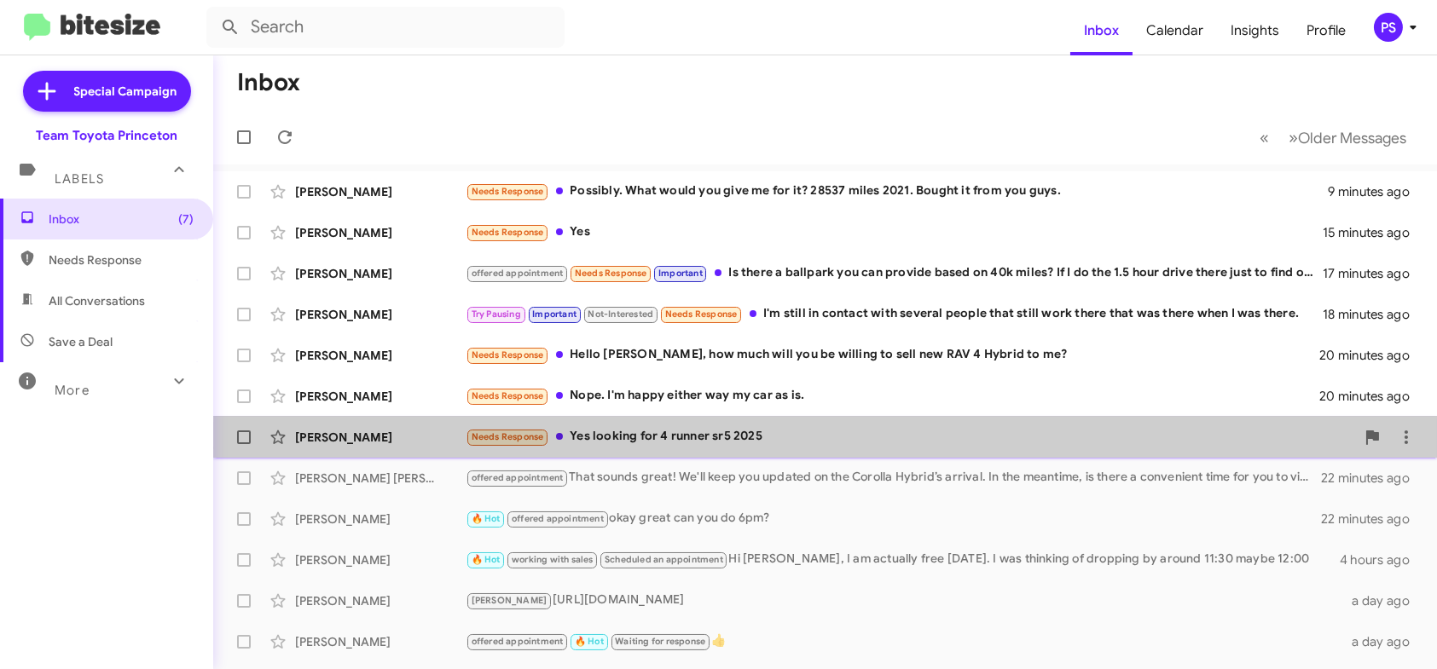
click at [912, 448] on div "[PERSON_NAME] Needs Response Yes looking for 4 runner sr5 2025 20 minutes ago" at bounding box center [825, 437] width 1196 height 34
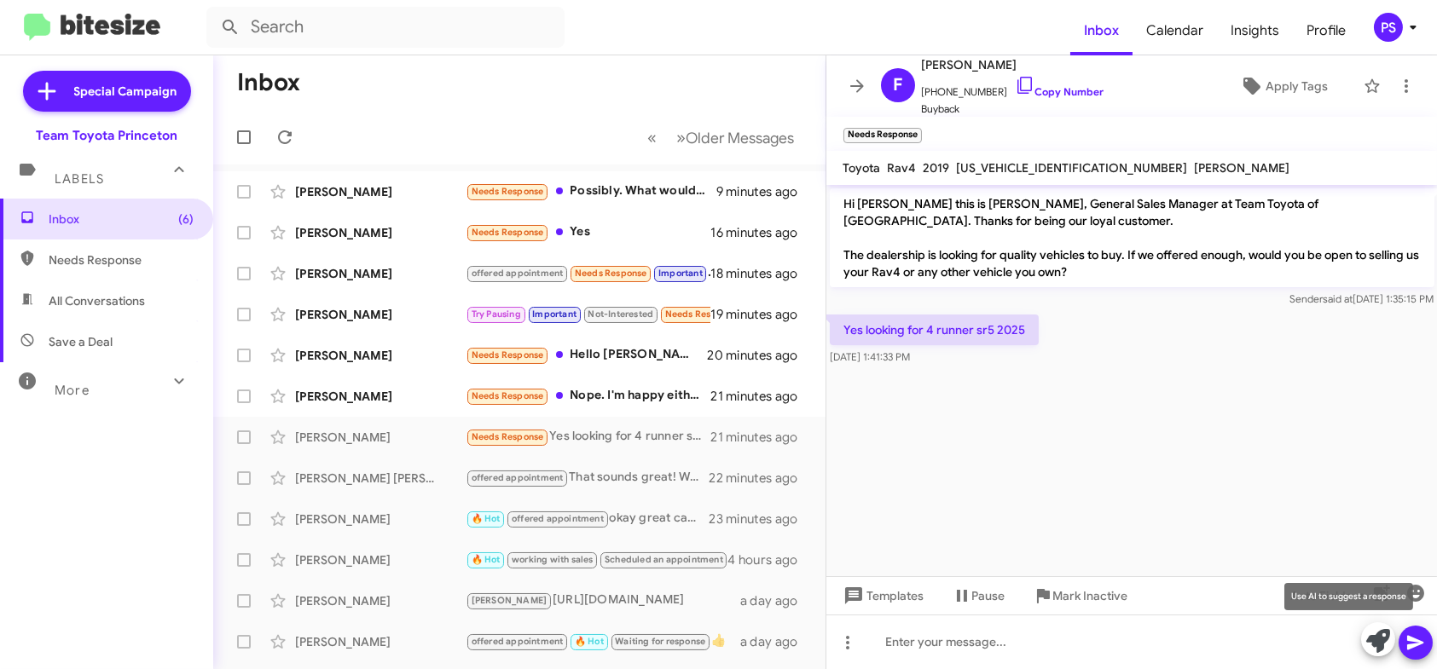
click at [1386, 634] on icon at bounding box center [1378, 641] width 24 height 24
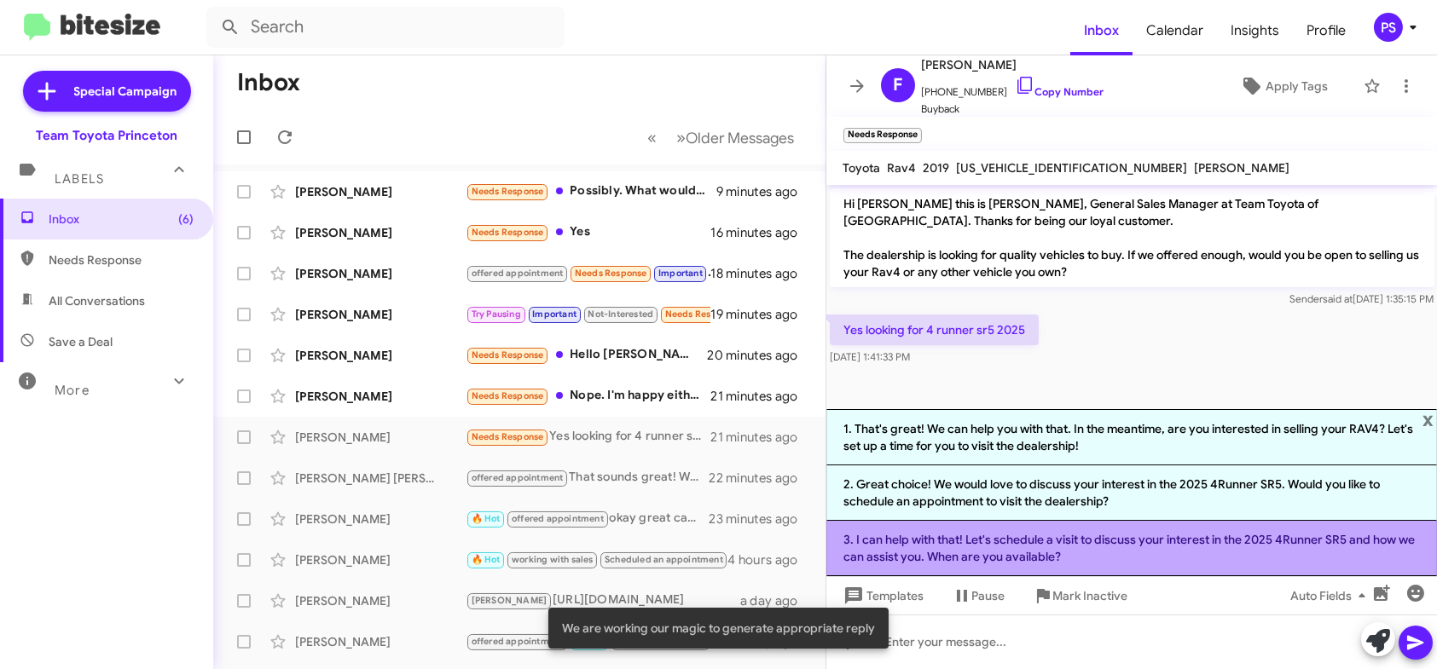
click at [1169, 559] on li "3. I can help with that! Let's schedule a visit to discuss your interest in the…" at bounding box center [1131, 548] width 611 height 55
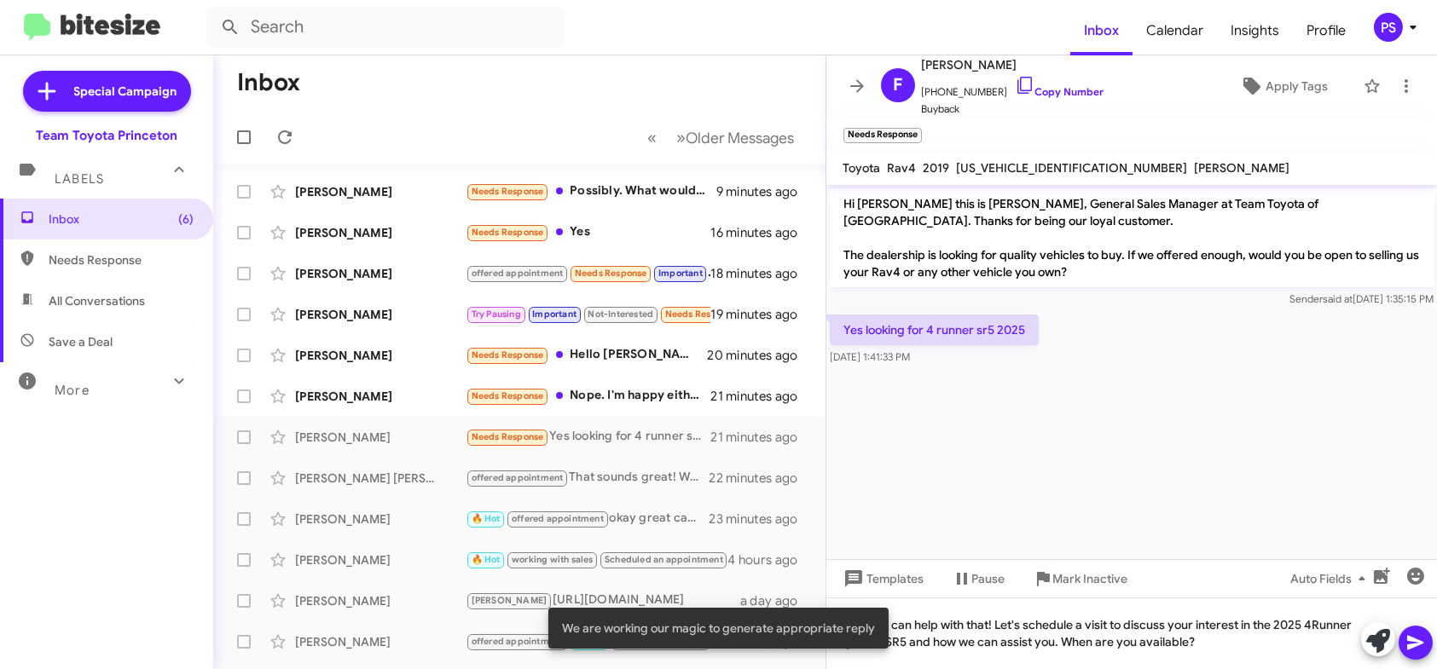
click at [1425, 645] on icon at bounding box center [1415, 643] width 20 height 20
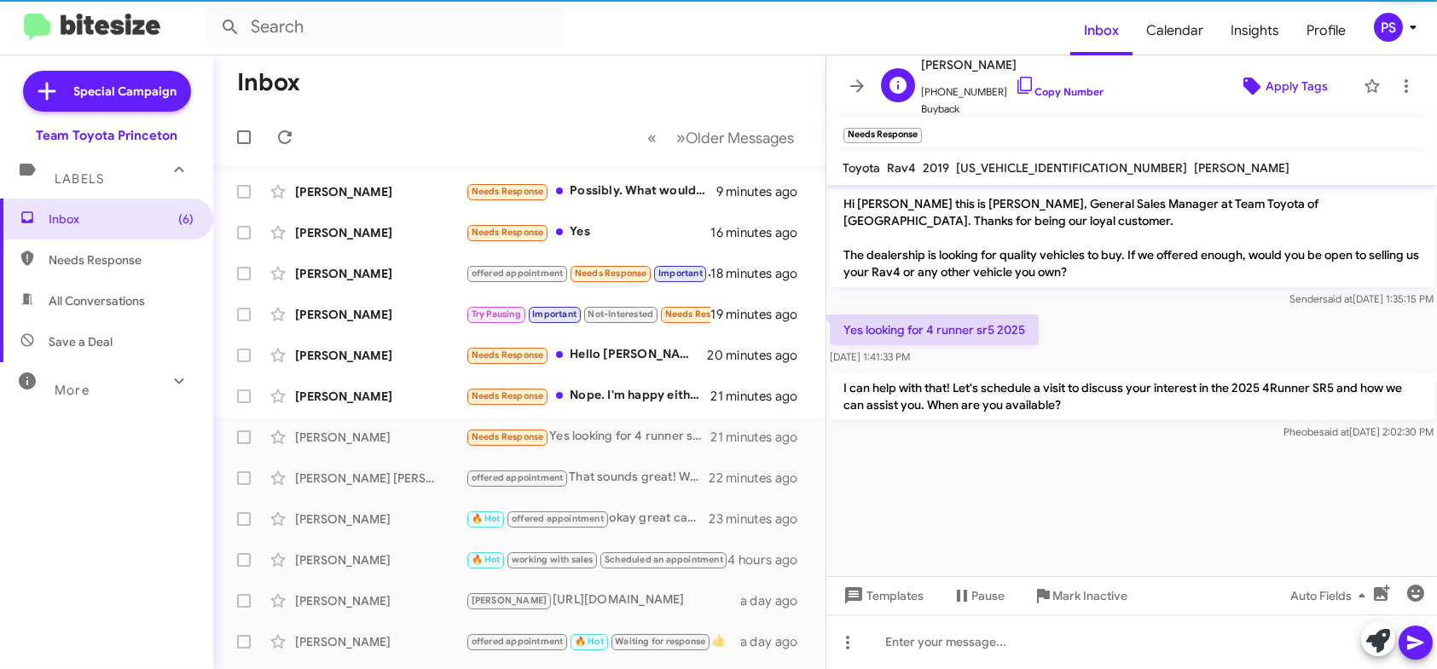
click at [1244, 79] on icon at bounding box center [1252, 86] width 20 height 20
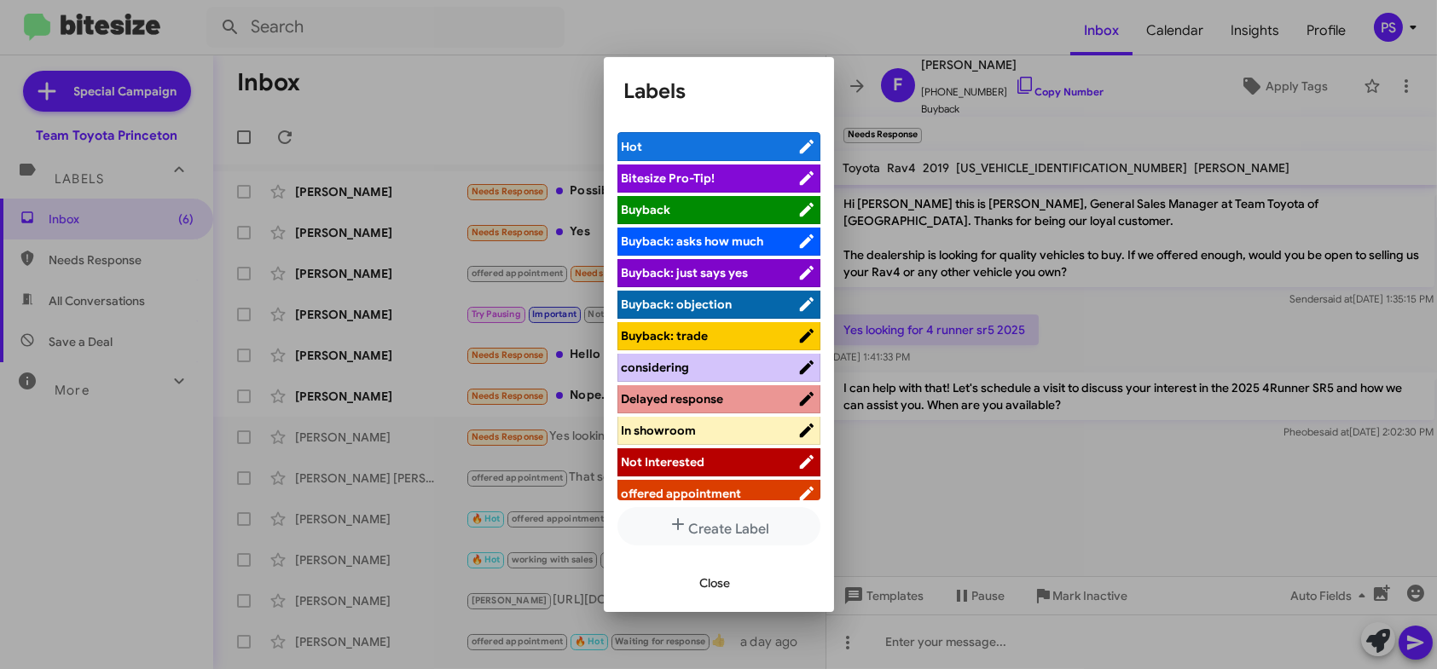
click at [740, 488] on span "offered appointment" at bounding box center [710, 493] width 176 height 17
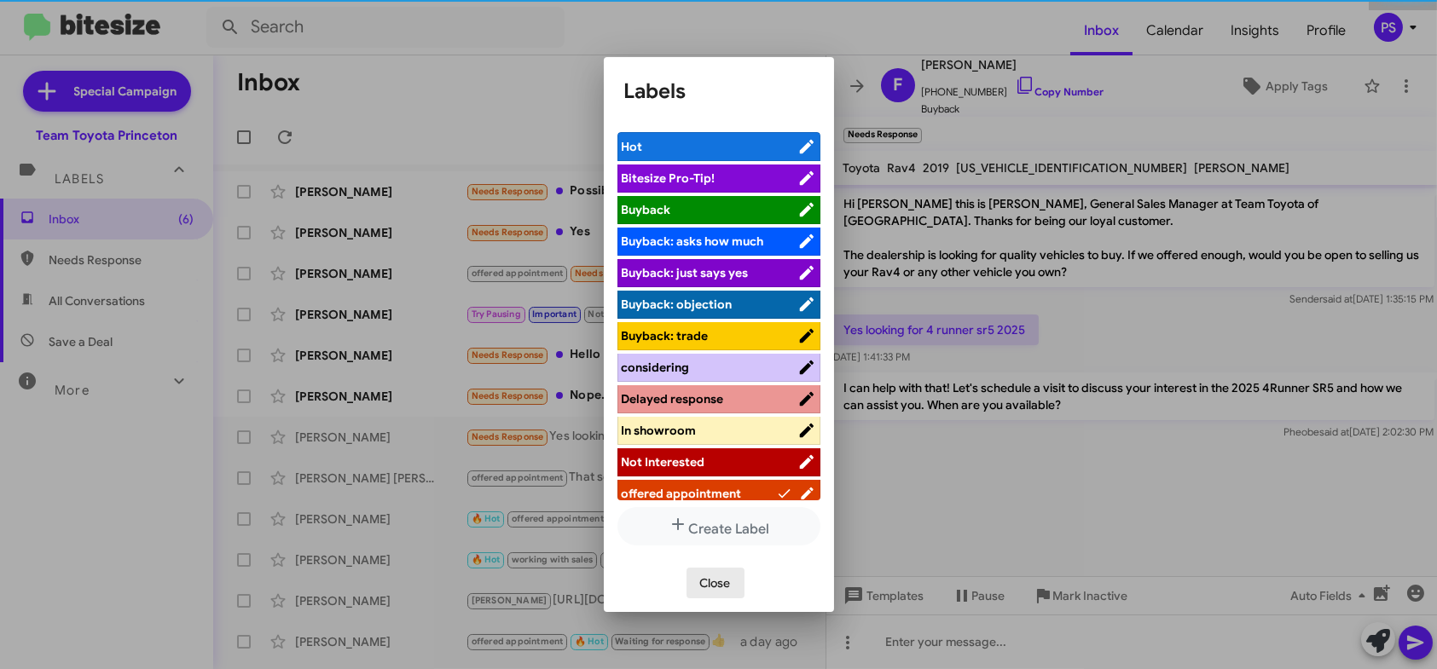
click at [730, 588] on span "Close" at bounding box center [715, 583] width 31 height 31
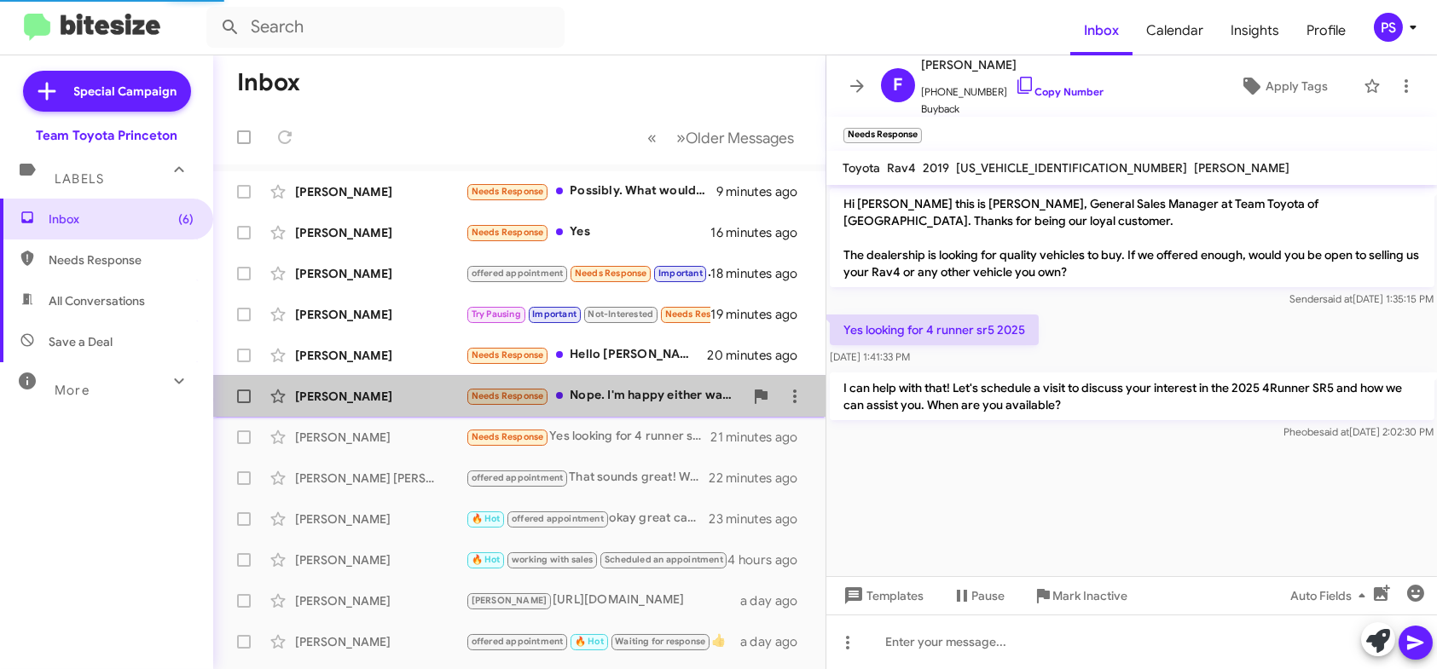
click at [658, 401] on div "Needs Response Nope. I'm happy either way my car as is." at bounding box center [605, 396] width 278 height 20
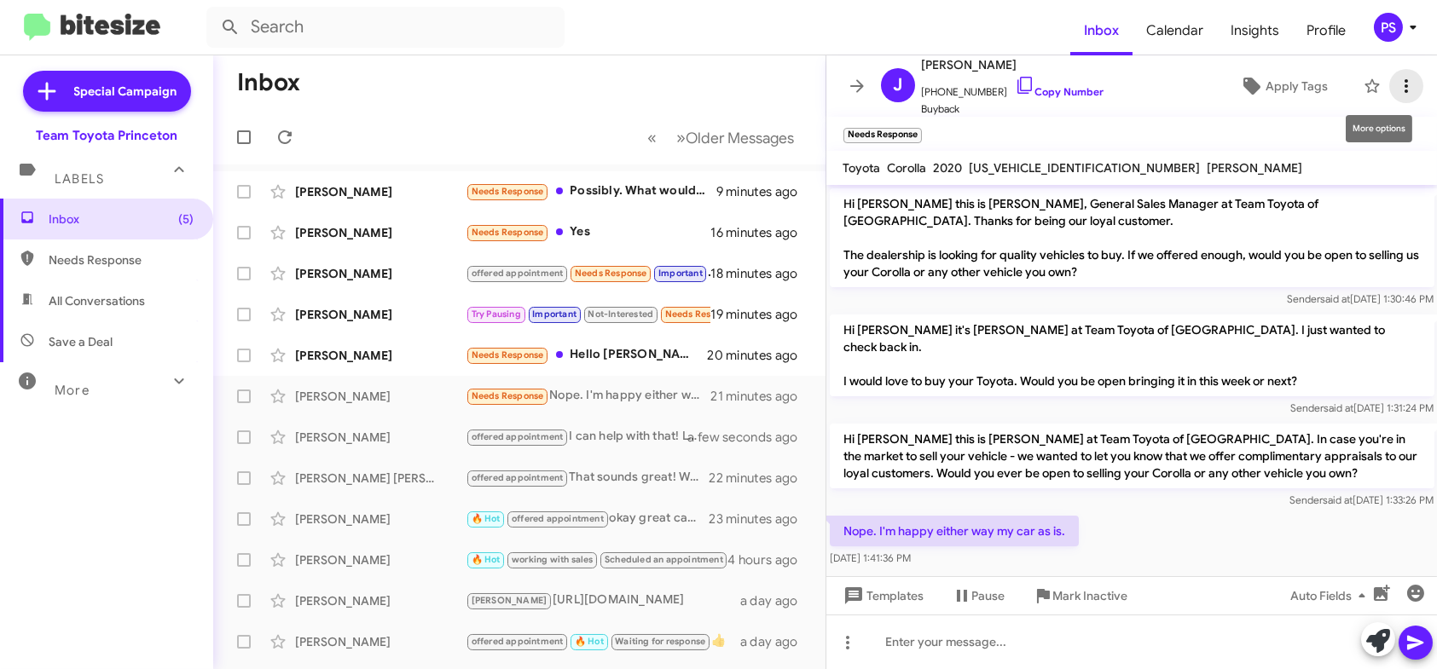
click at [1402, 91] on icon at bounding box center [1406, 86] width 20 height 20
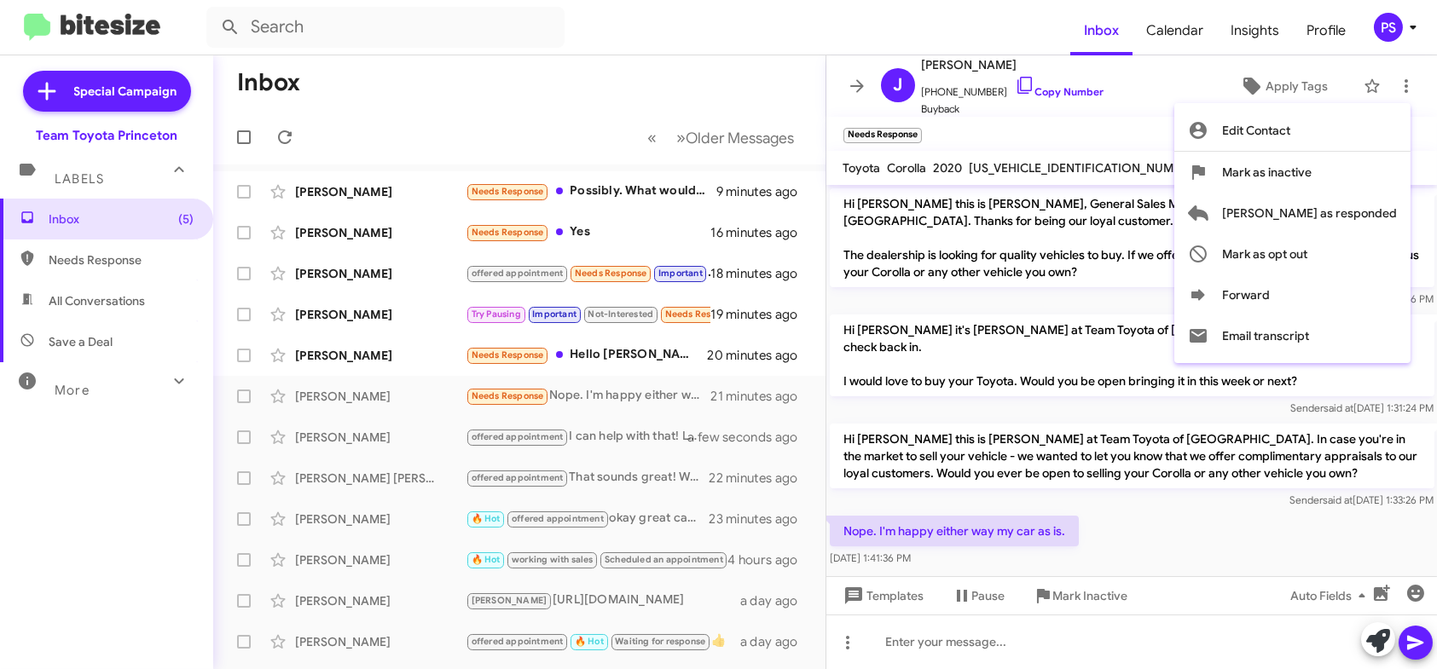
click at [1137, 75] on div at bounding box center [718, 334] width 1437 height 669
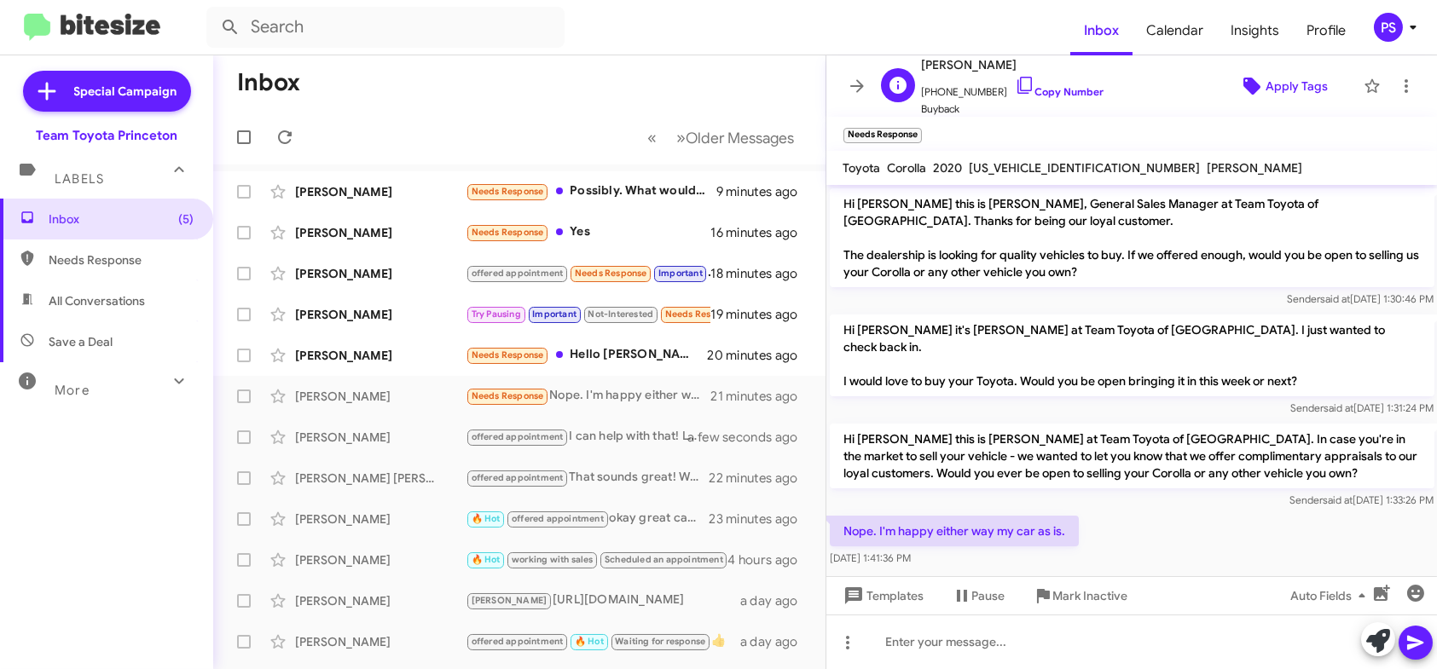
click at [1244, 79] on icon at bounding box center [1252, 86] width 20 height 20
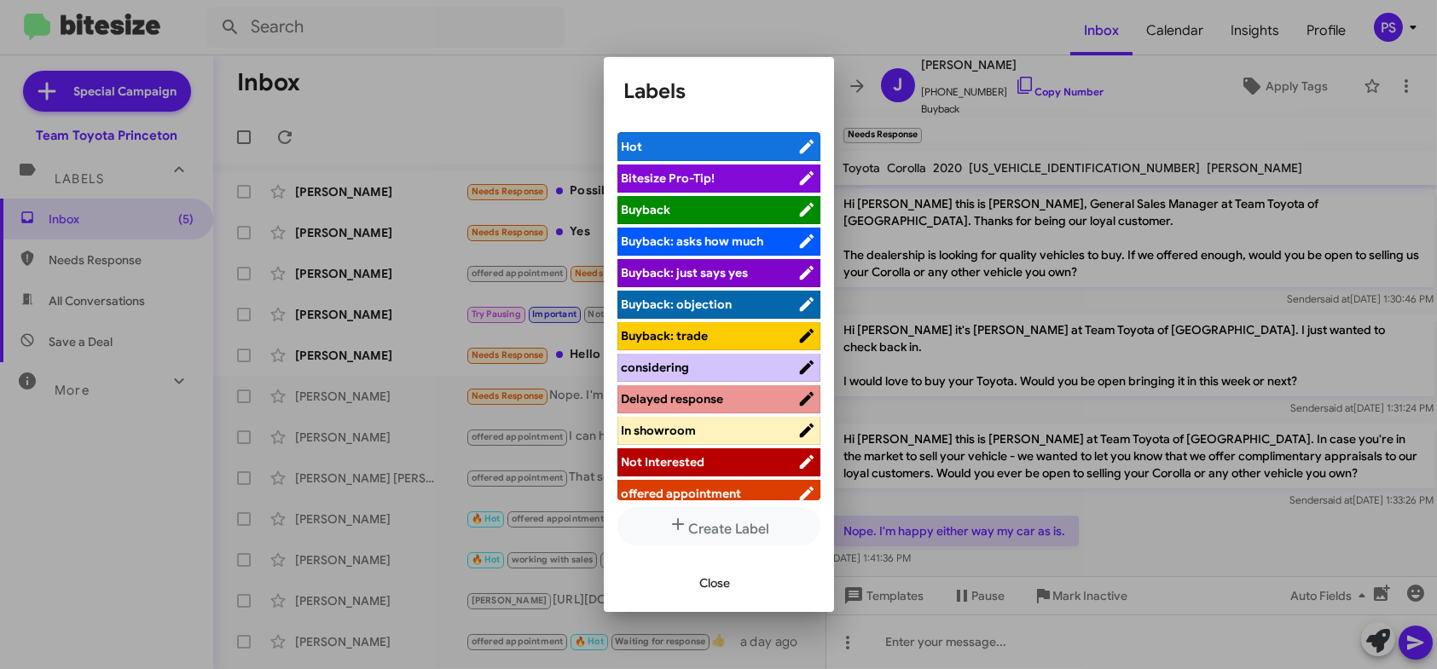
click at [735, 464] on span "Not Interested" at bounding box center [710, 462] width 176 height 17
click at [733, 588] on button "Close" at bounding box center [715, 583] width 58 height 31
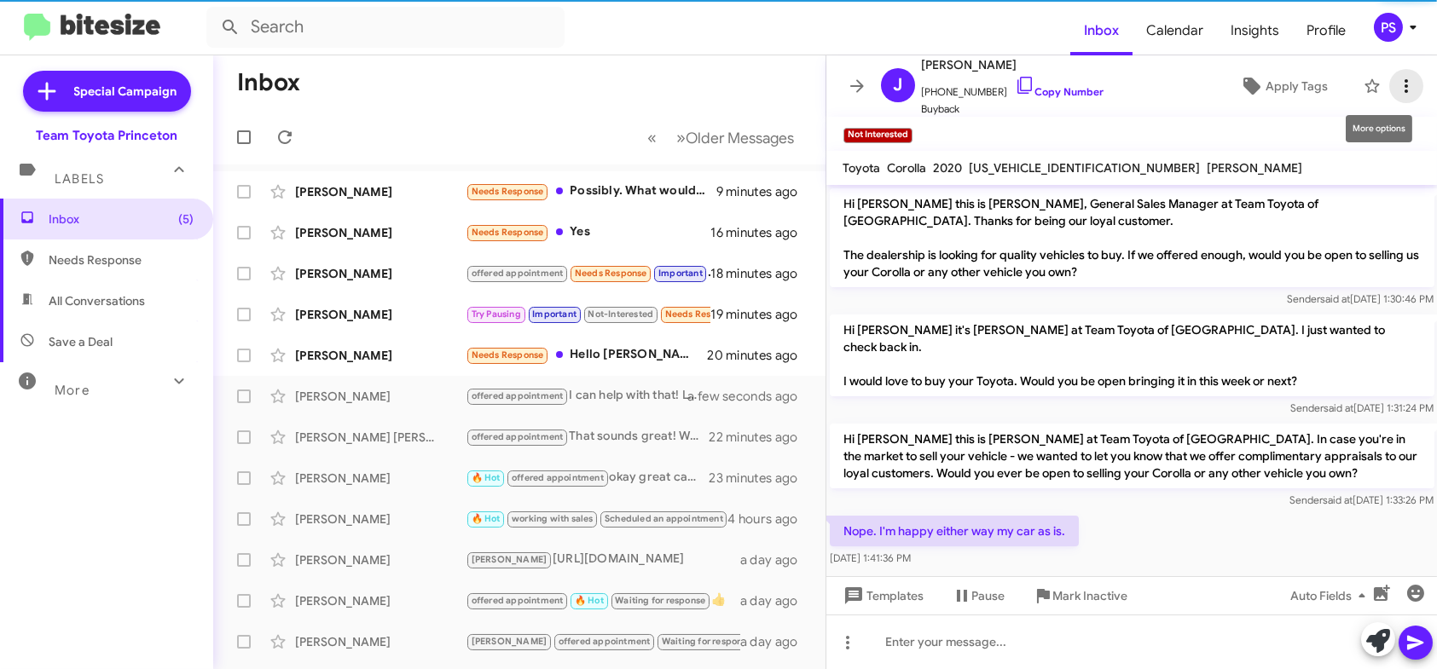
click at [1389, 73] on button at bounding box center [1406, 86] width 34 height 34
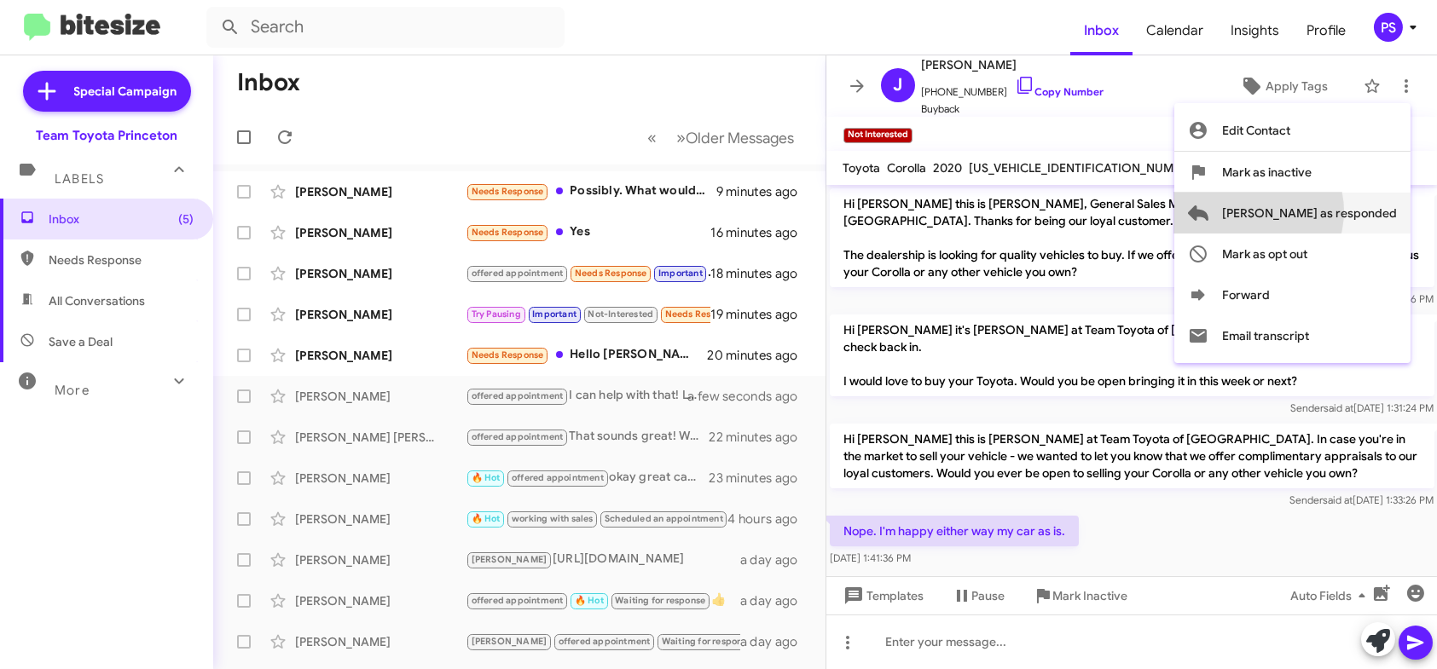
click at [1313, 211] on span "[PERSON_NAME] as responded" at bounding box center [1309, 213] width 175 height 41
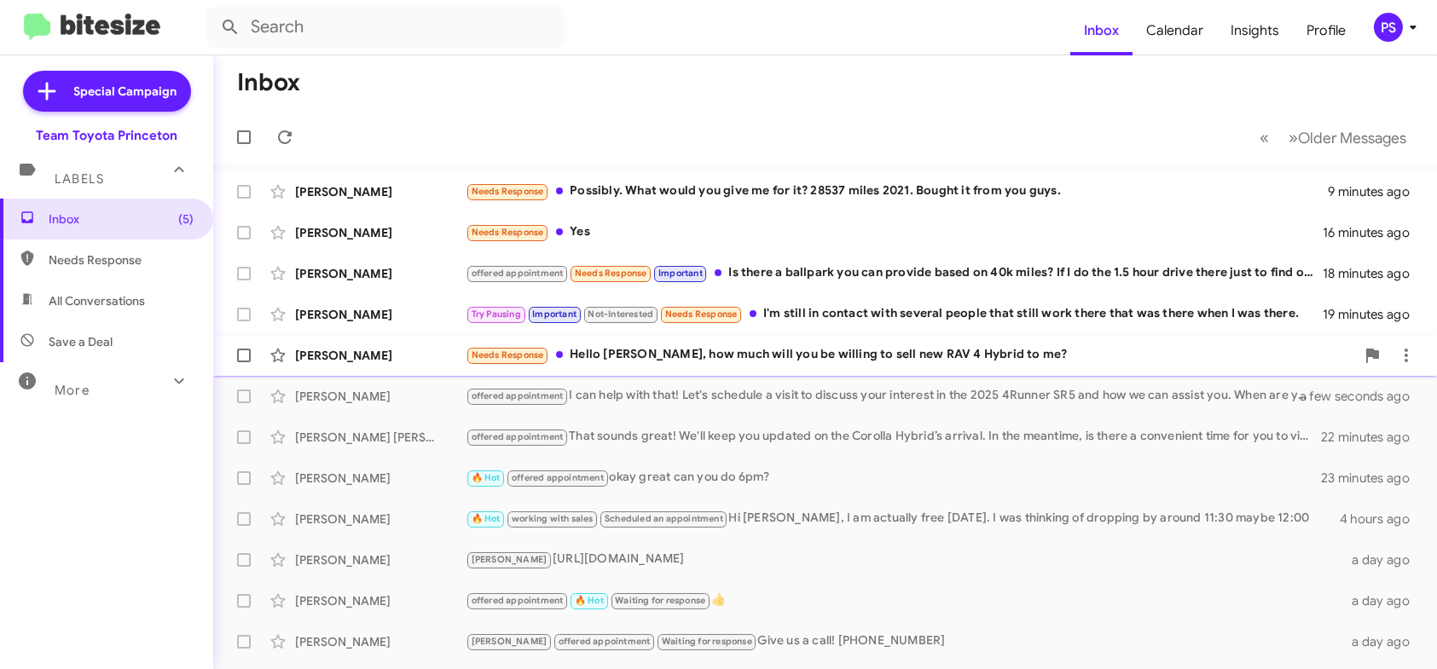
click at [812, 353] on div "Needs Response Hello [PERSON_NAME], how much will you be willing to sell new RA…" at bounding box center [910, 355] width 889 height 20
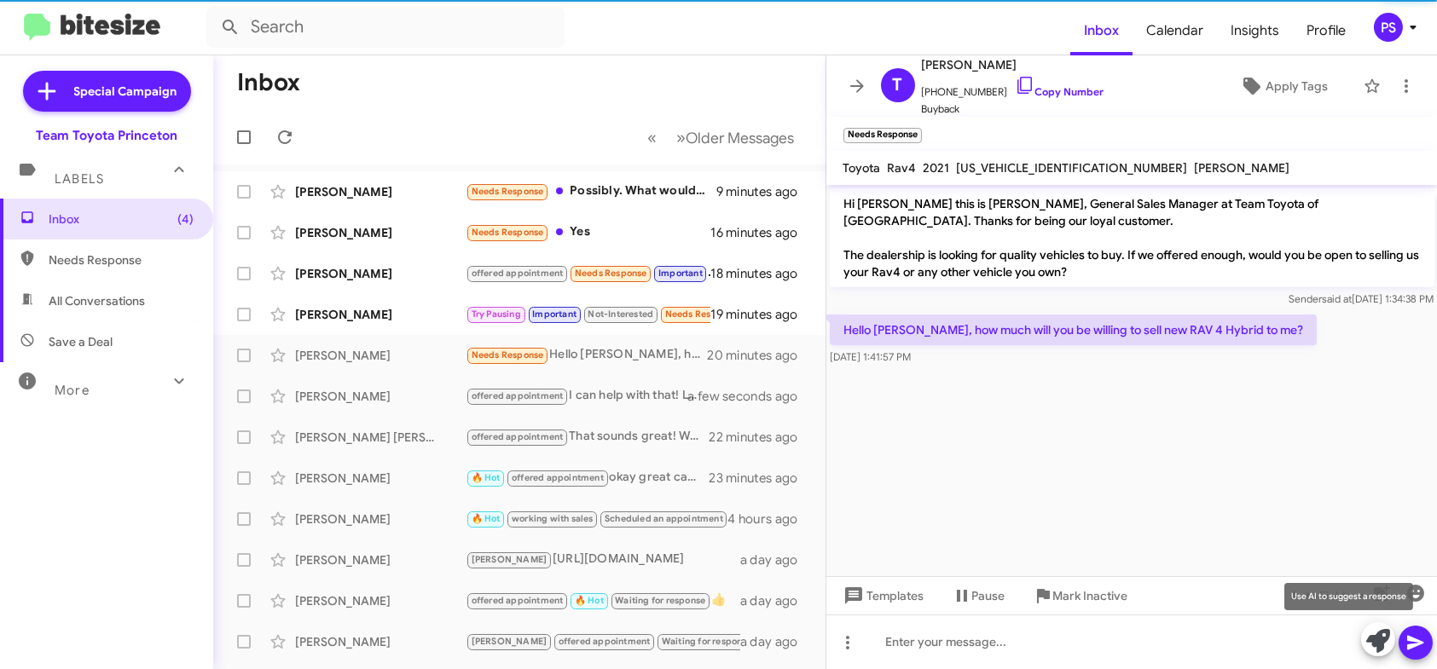
click at [1374, 638] on icon at bounding box center [1378, 641] width 24 height 24
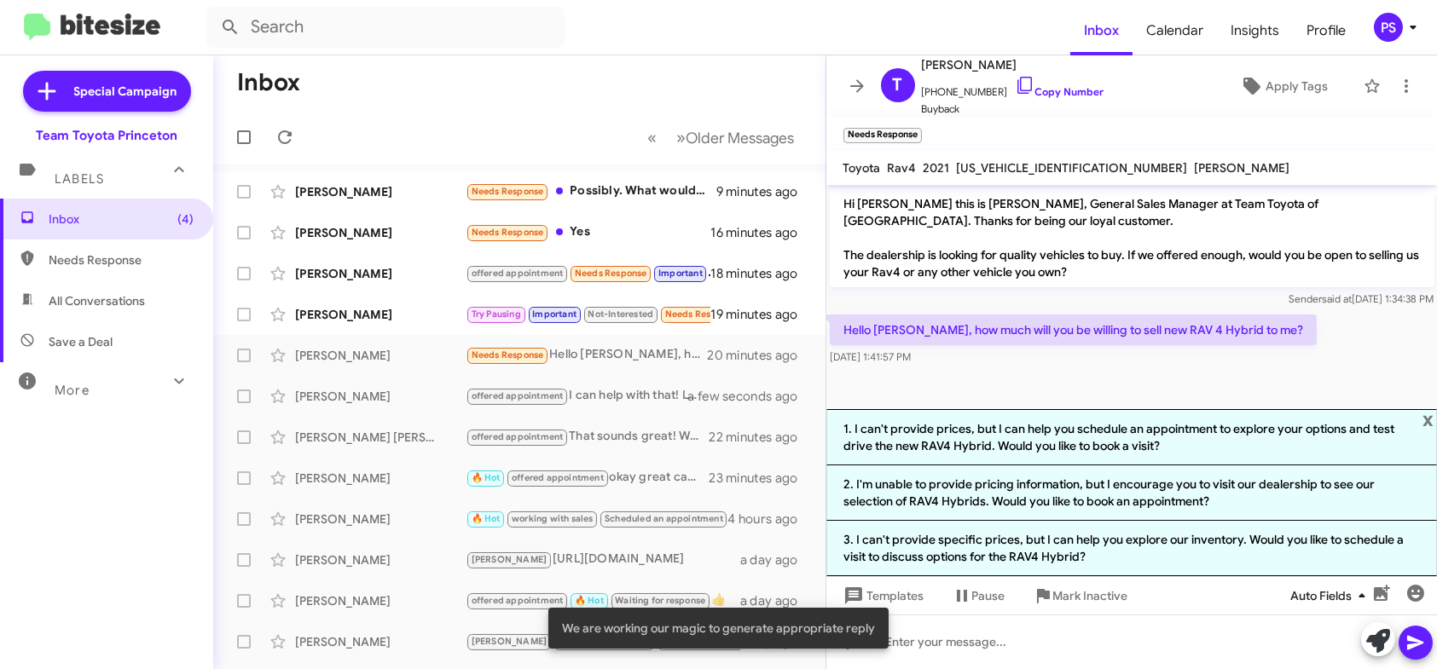
click at [1305, 539] on mat-tooltip-component "Auto Fields (Ctrl+Shift+A)" at bounding box center [1331, 555] width 137 height 51
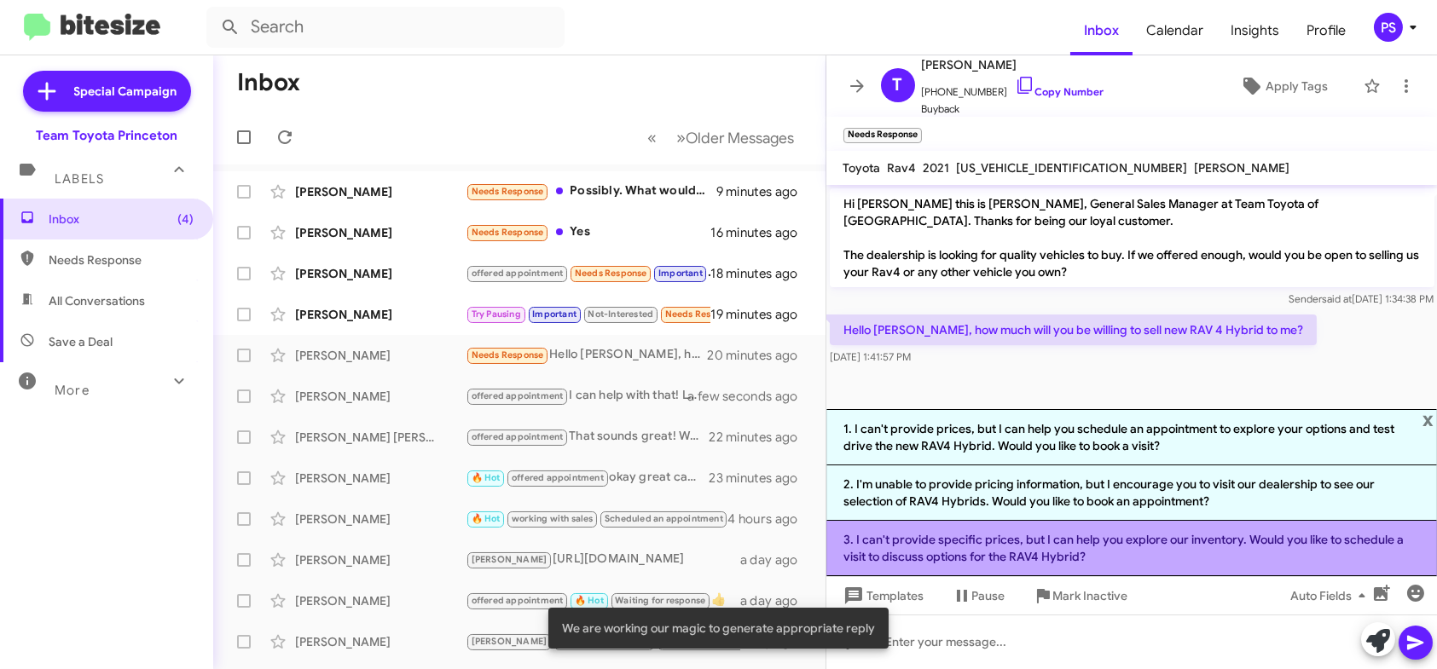
click at [1322, 554] on li "3. I can't provide specific prices, but I can help you explore our inventory. W…" at bounding box center [1131, 548] width 611 height 55
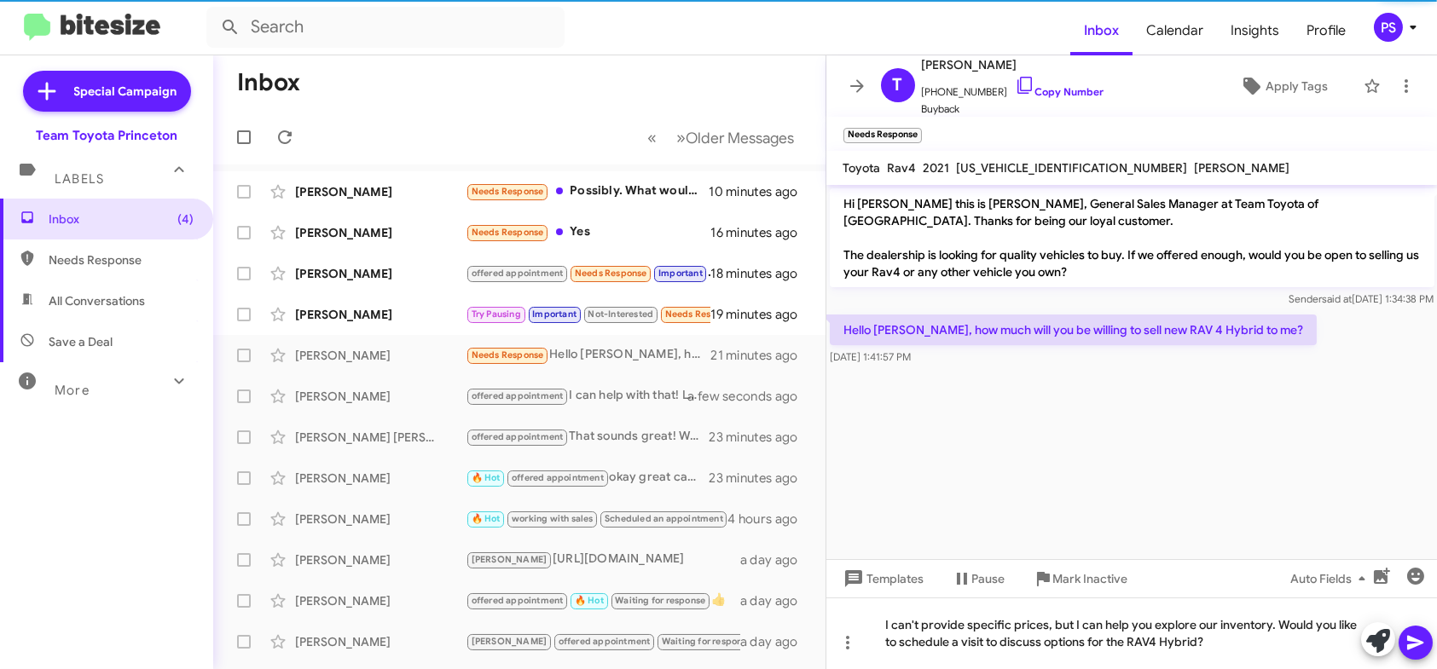
click at [1431, 646] on button at bounding box center [1415, 643] width 34 height 34
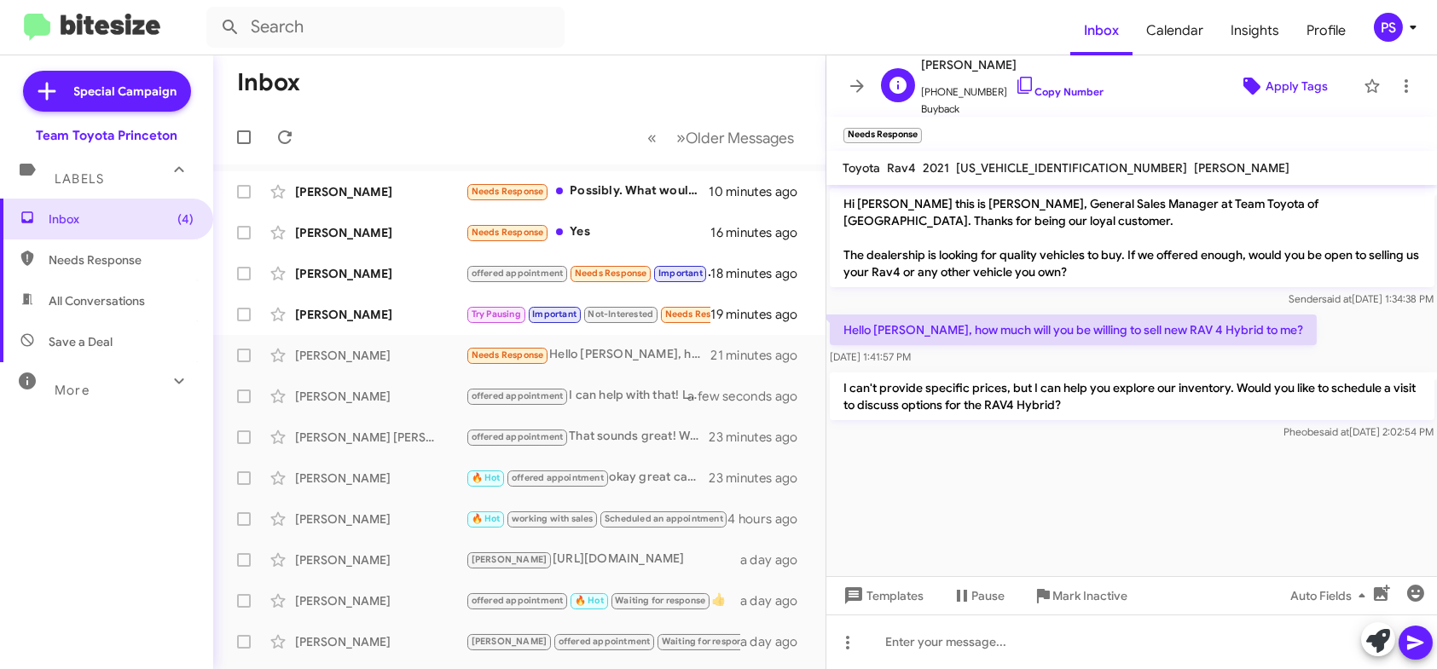
click at [1273, 90] on span "Apply Tags" at bounding box center [1296, 86] width 62 height 31
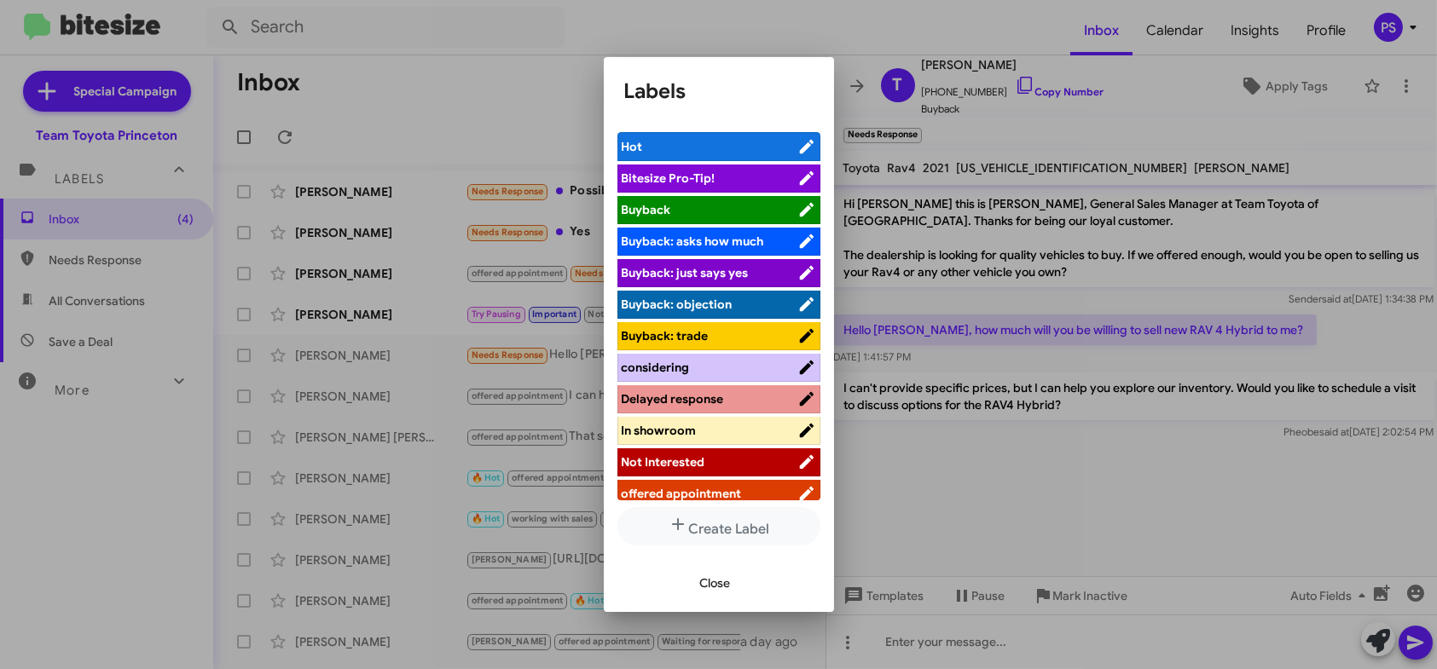
click at [749, 489] on span "offered appointment" at bounding box center [710, 493] width 176 height 17
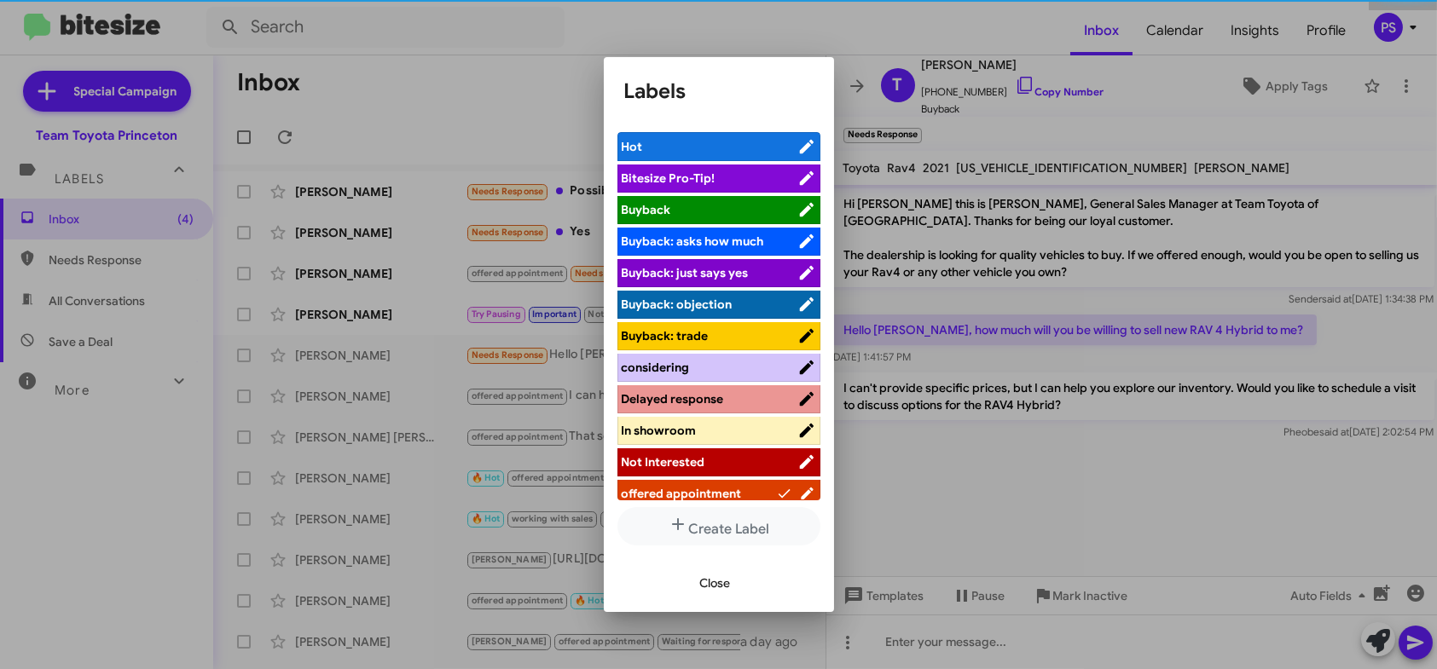
click at [712, 586] on span "Close" at bounding box center [715, 583] width 31 height 31
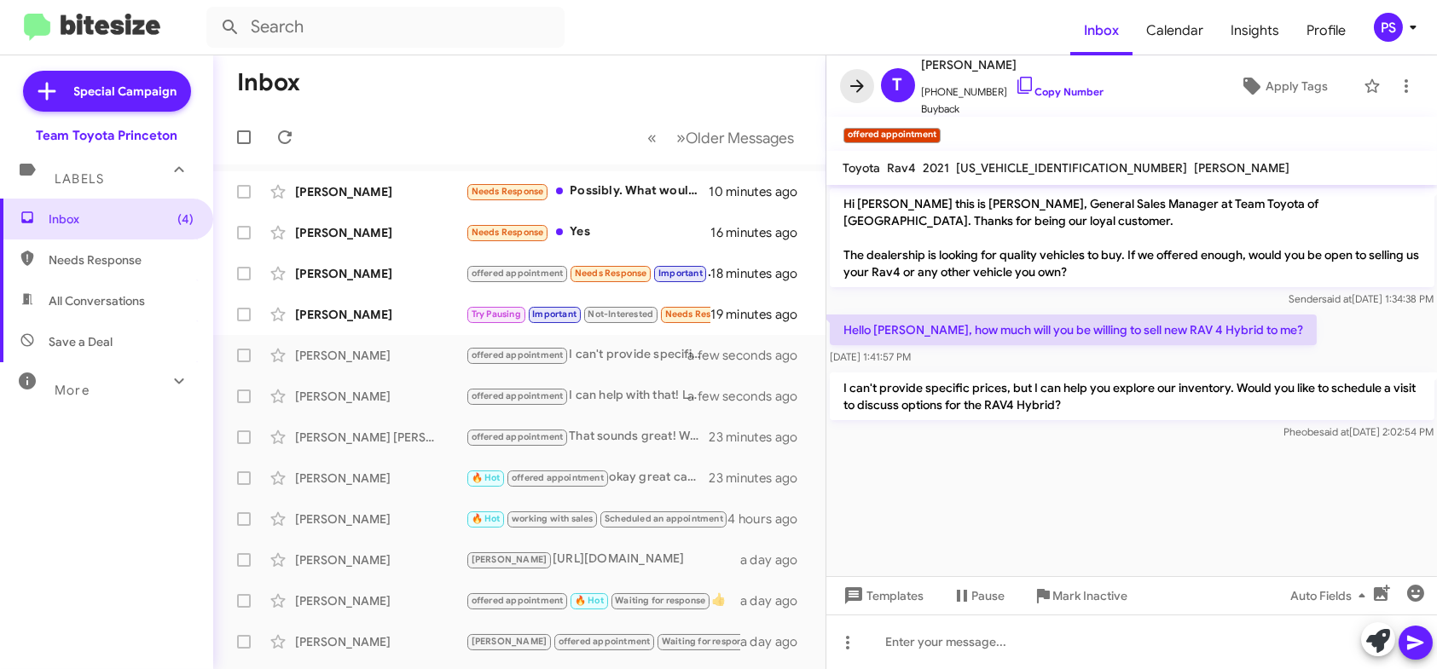
click at [857, 88] on icon at bounding box center [857, 86] width 20 height 20
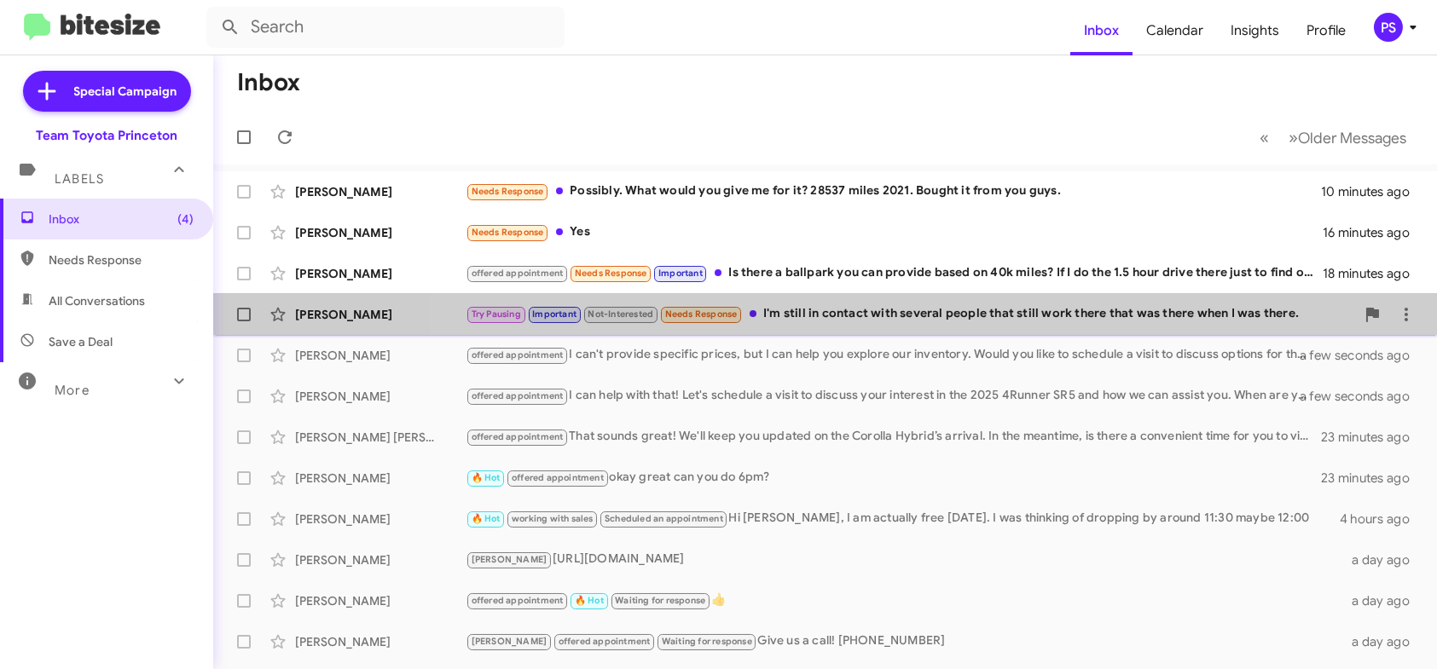
click at [890, 304] on div "Try Pausing Important Not-Interested Needs Response I'm still in contact with s…" at bounding box center [910, 314] width 889 height 20
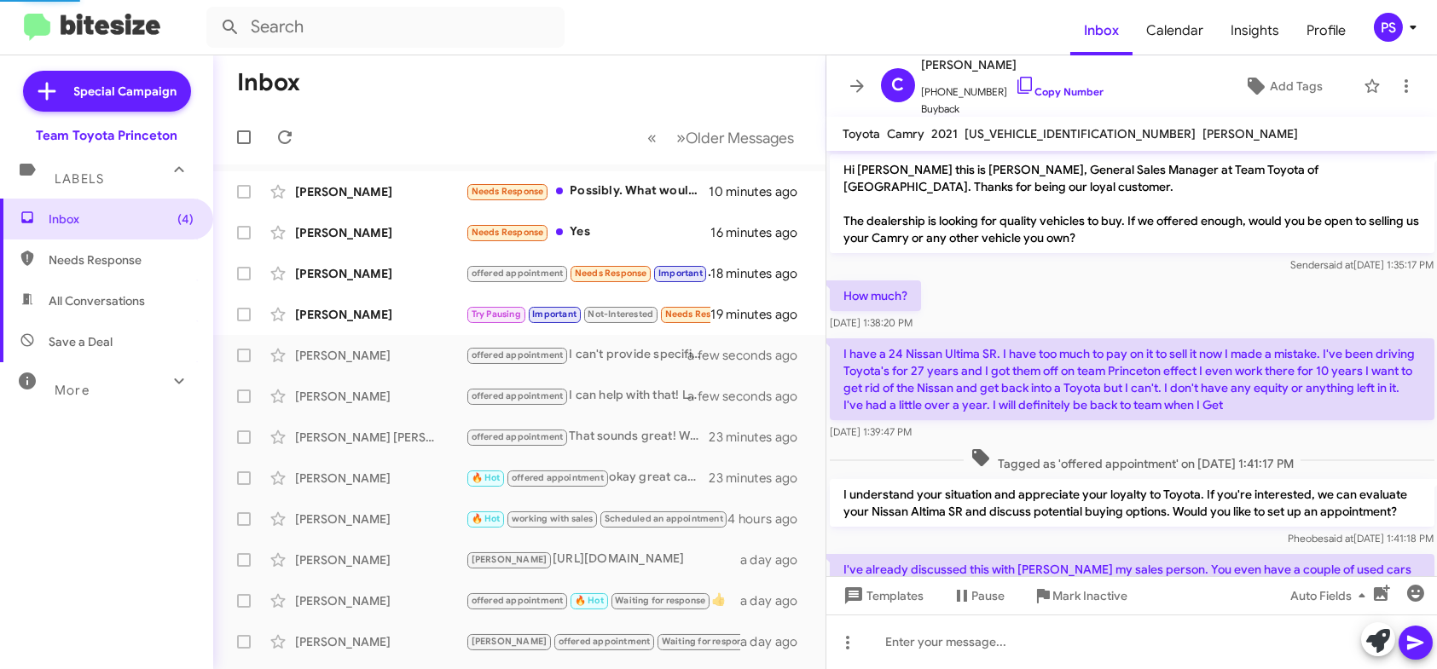
scroll to position [225, 0]
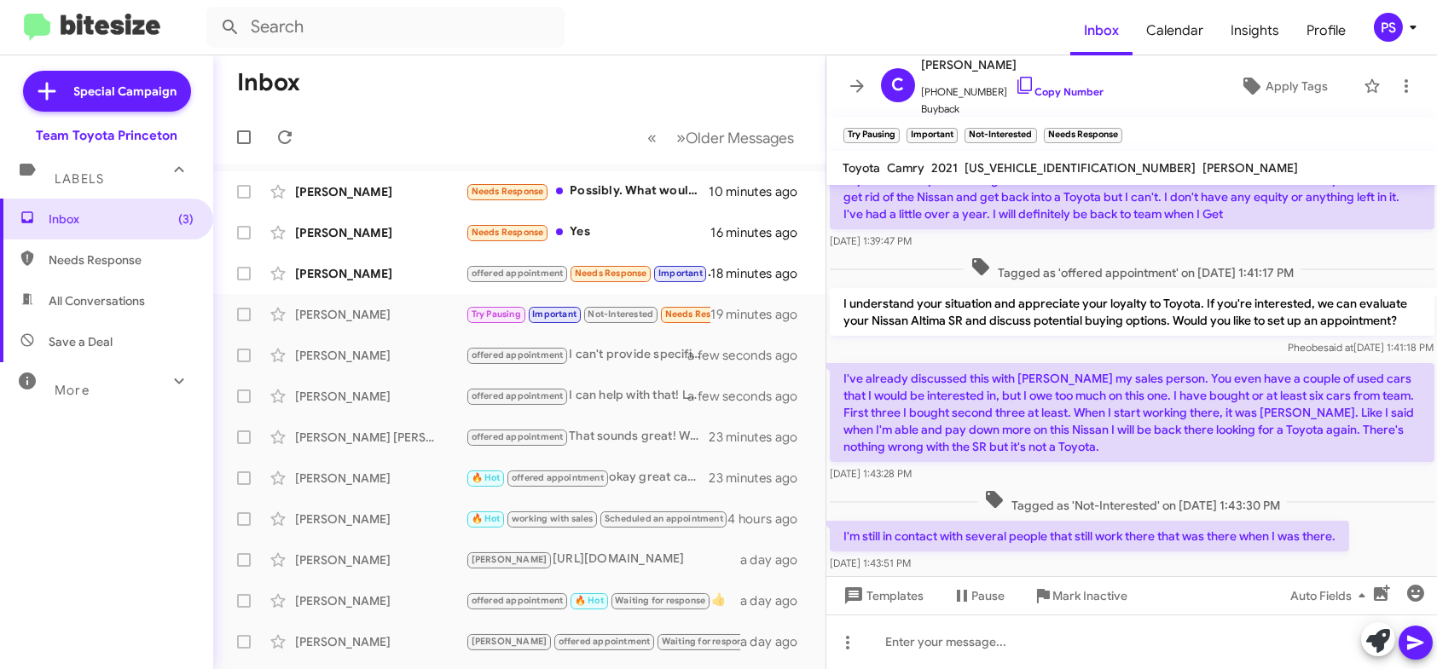
drag, startPoint x: 970, startPoint y: 369, endPoint x: 1411, endPoint y: 385, distance: 442.0
click at [1411, 385] on p "I've already discussed this with [PERSON_NAME] my sales person. You even have a…" at bounding box center [1132, 412] width 605 height 99
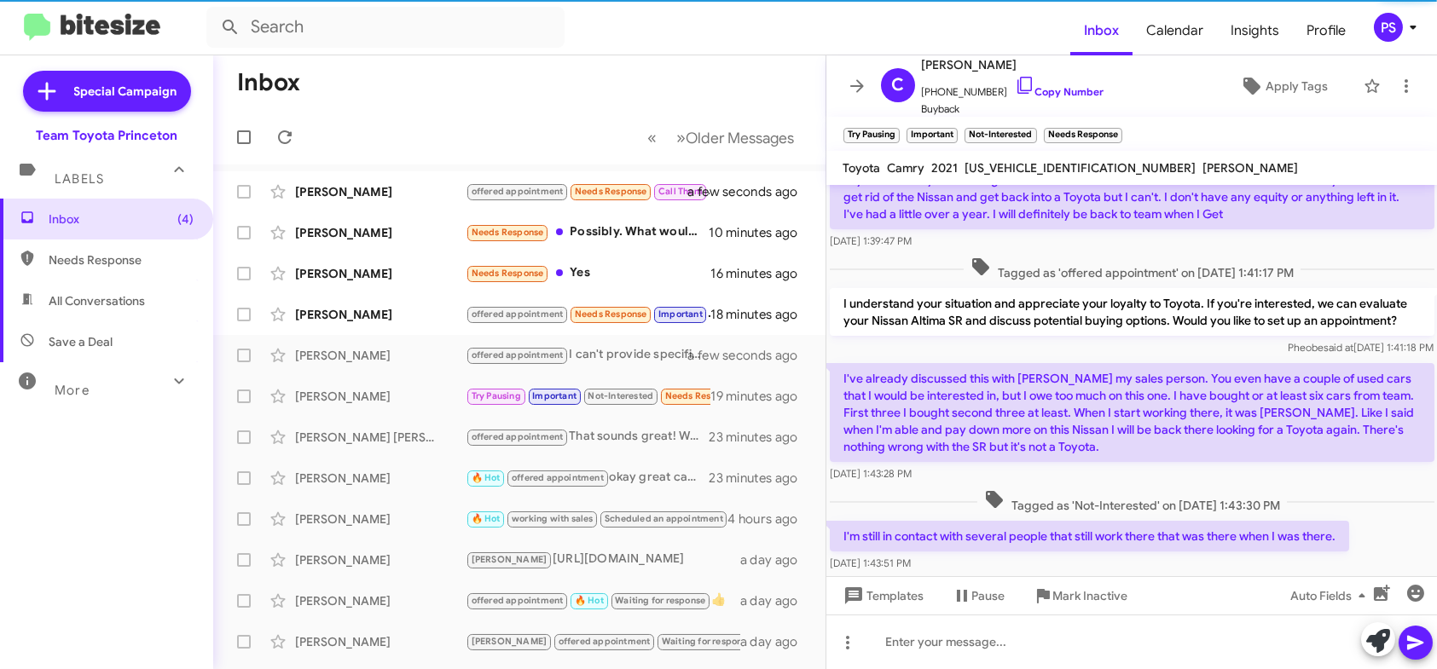
drag, startPoint x: 955, startPoint y: 387, endPoint x: 1341, endPoint y: 411, distance: 387.0
click at [1341, 411] on p "I've already discussed this with [PERSON_NAME] my sales person. You even have a…" at bounding box center [1132, 412] width 605 height 99
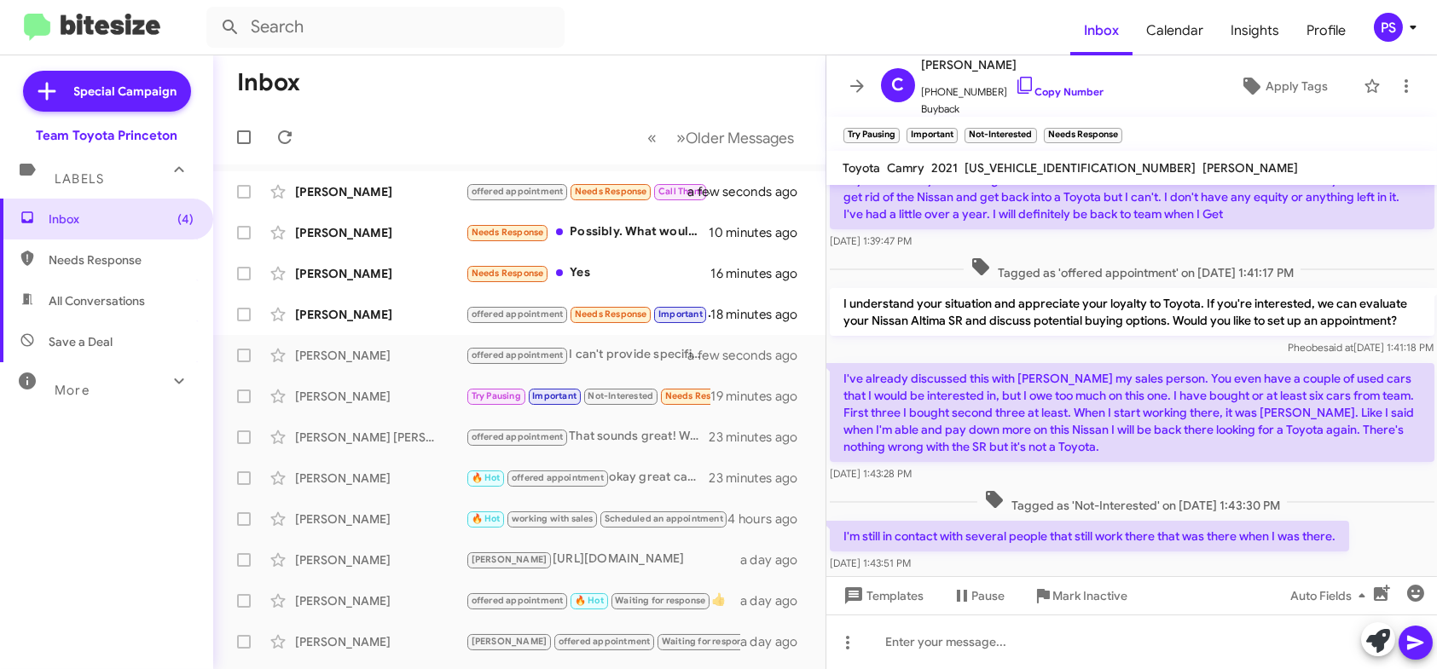
click at [1343, 411] on p "I've already discussed this with [PERSON_NAME] my sales person. You even have a…" at bounding box center [1132, 412] width 605 height 99
click at [1281, 84] on span "Apply Tags" at bounding box center [1296, 86] width 62 height 31
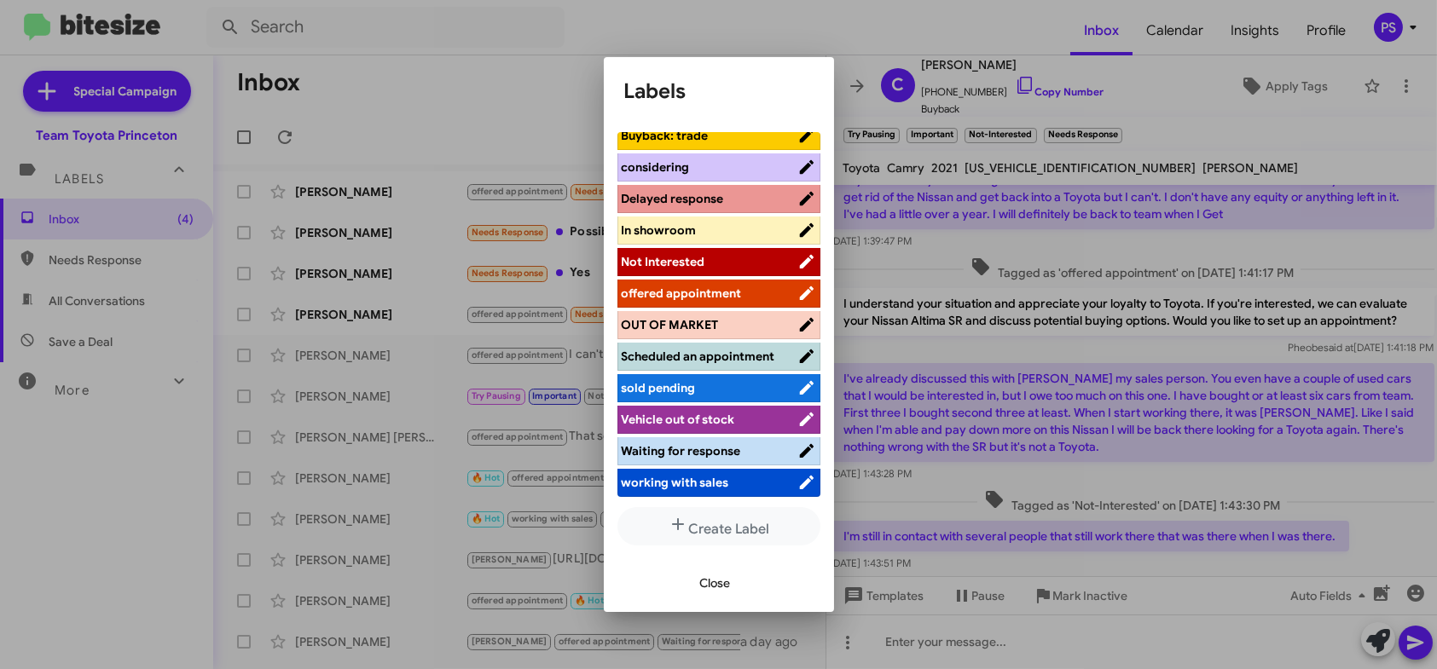
click at [721, 486] on span "working with sales" at bounding box center [675, 482] width 107 height 15
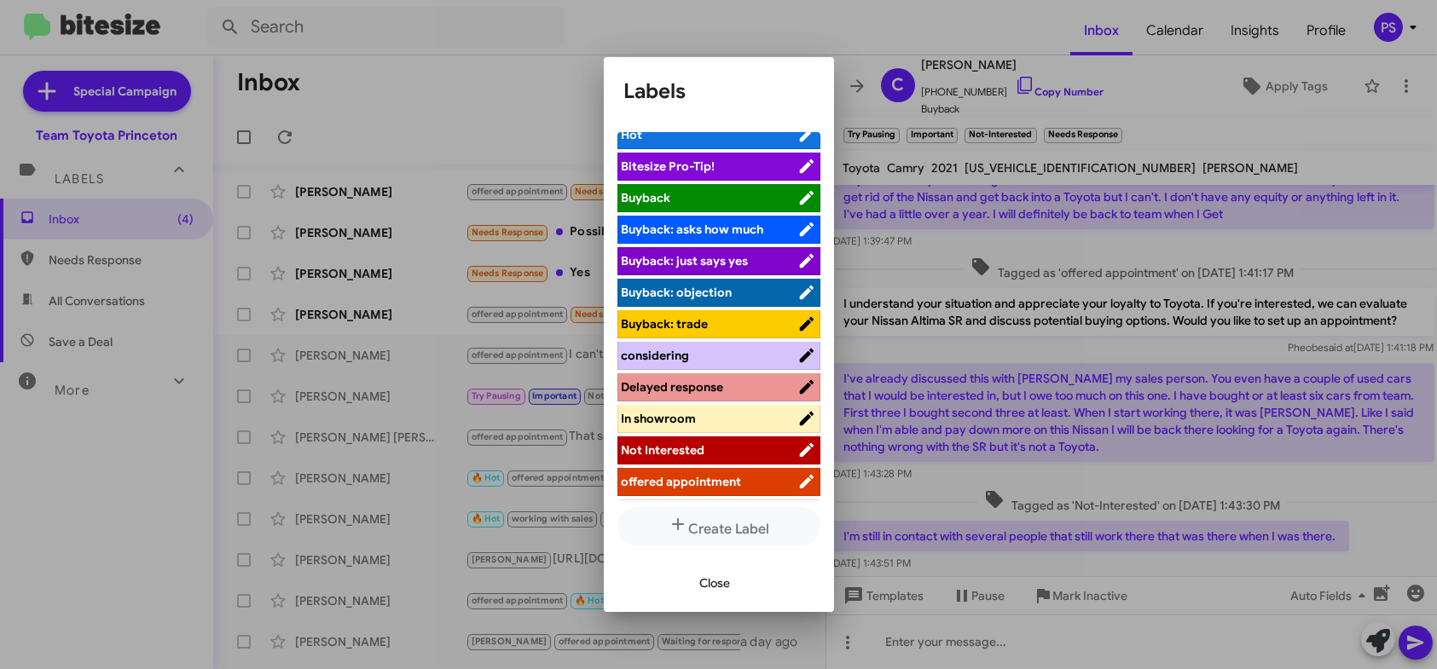
scroll to position [0, 0]
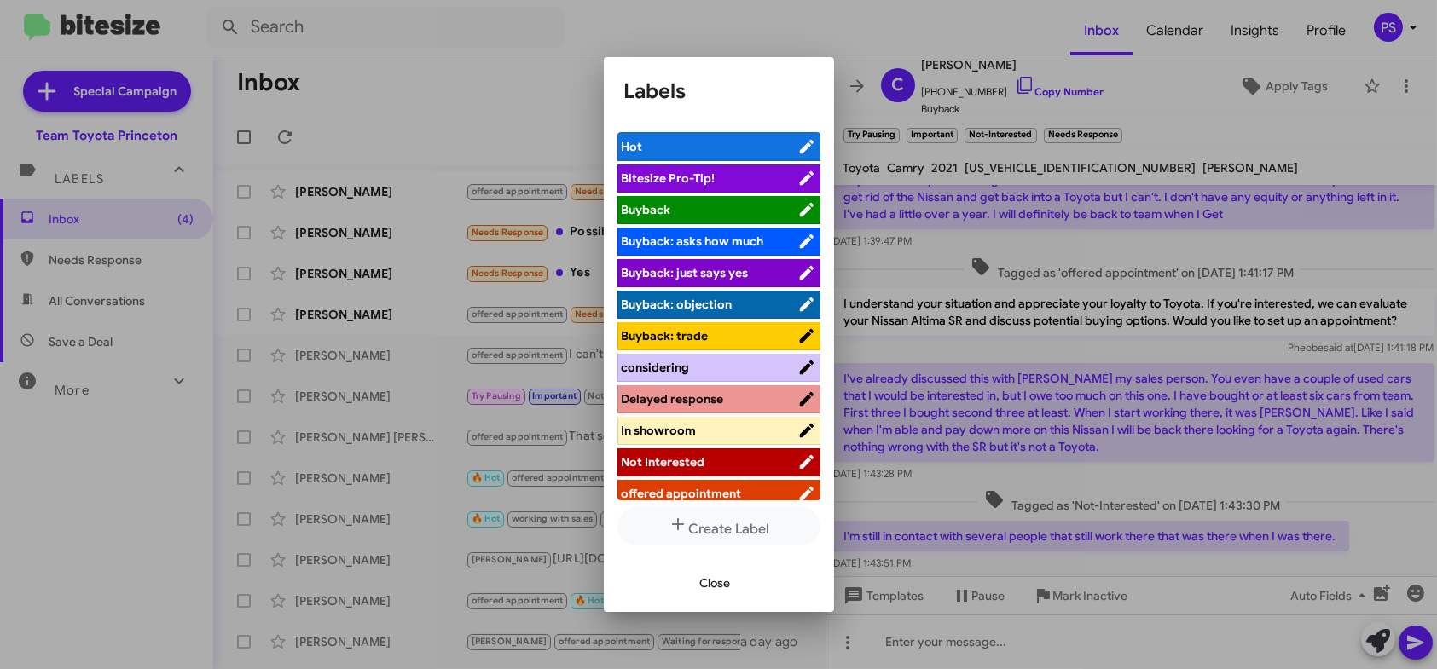
click at [718, 391] on span "Delayed response" at bounding box center [673, 398] width 102 height 15
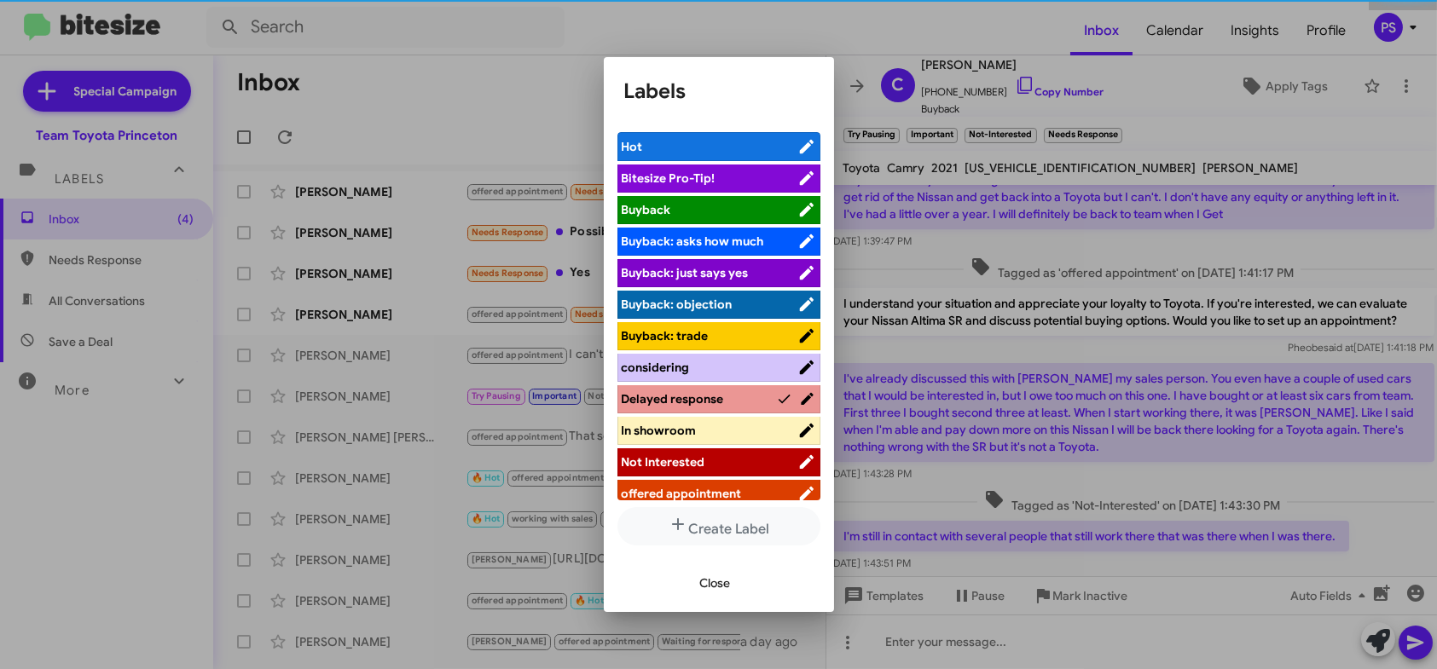
click at [719, 565] on div "Close" at bounding box center [718, 583] width 189 height 58
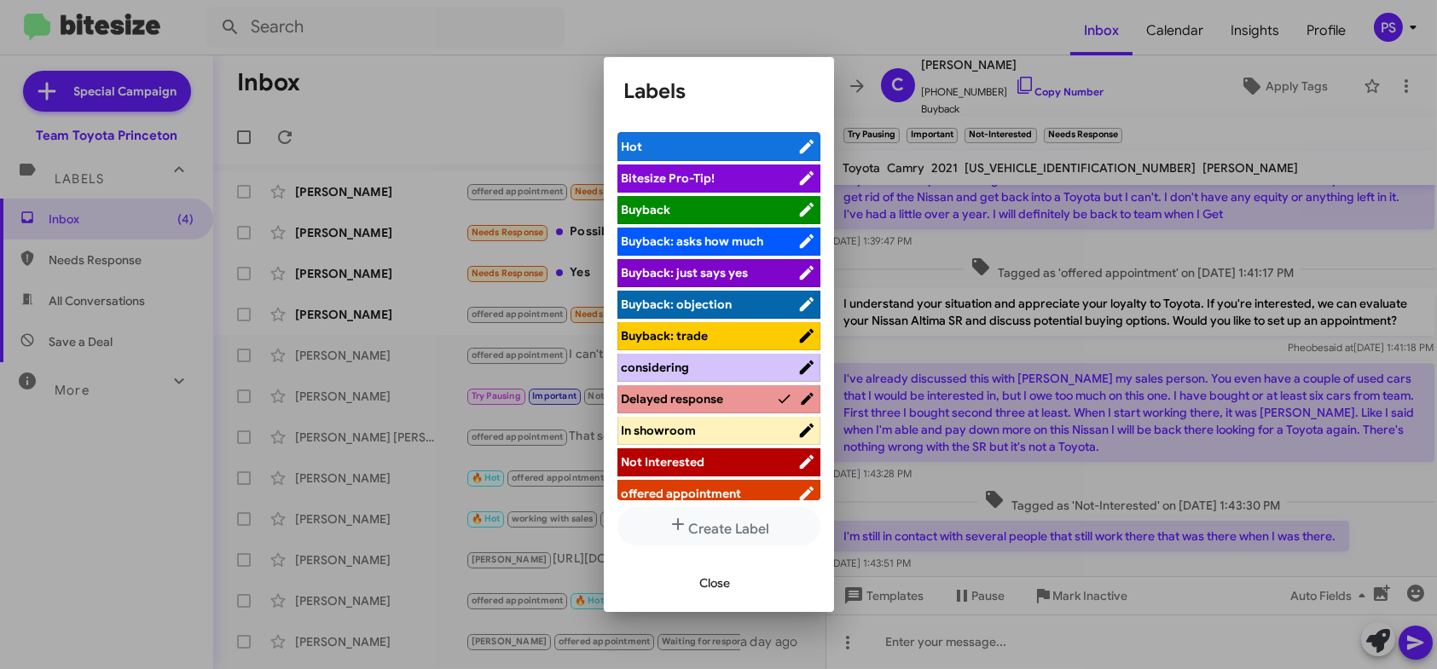
click at [724, 582] on span "Close" at bounding box center [715, 583] width 31 height 31
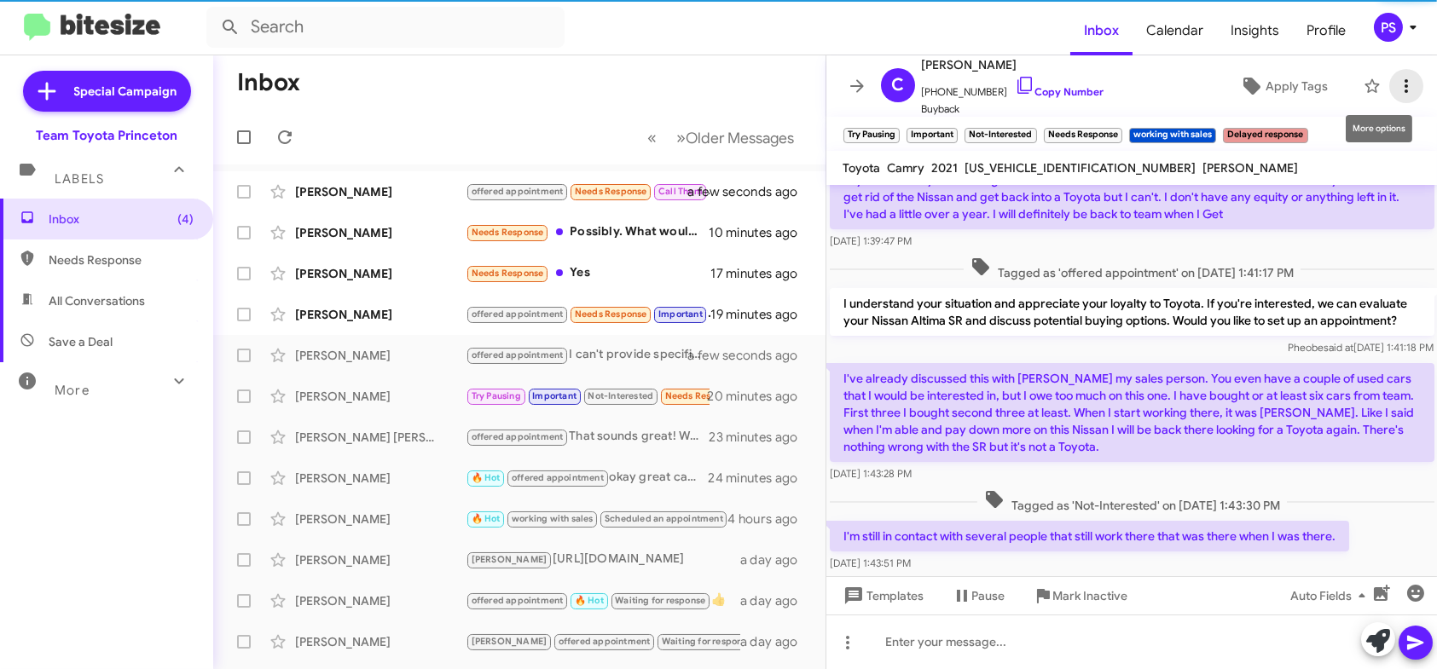
click at [1407, 84] on span at bounding box center [1406, 86] width 34 height 20
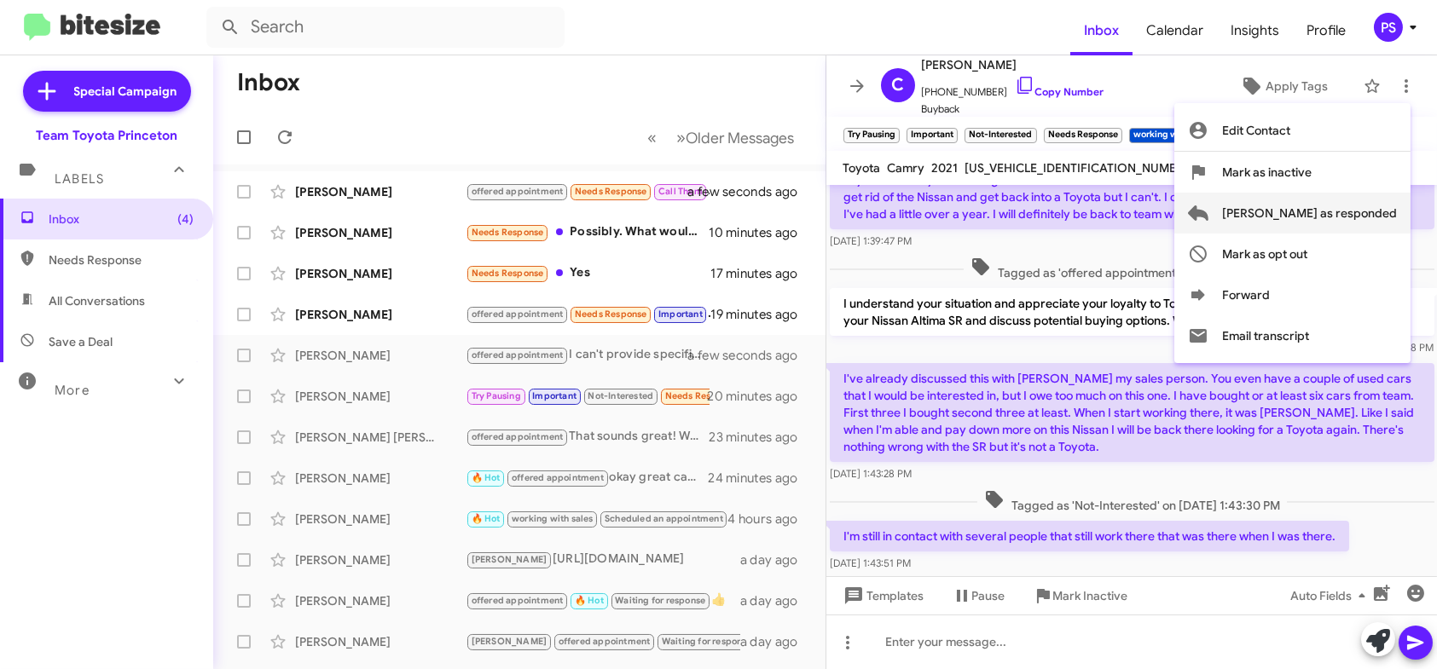
click at [1380, 205] on span "[PERSON_NAME] as responded" at bounding box center [1309, 213] width 175 height 41
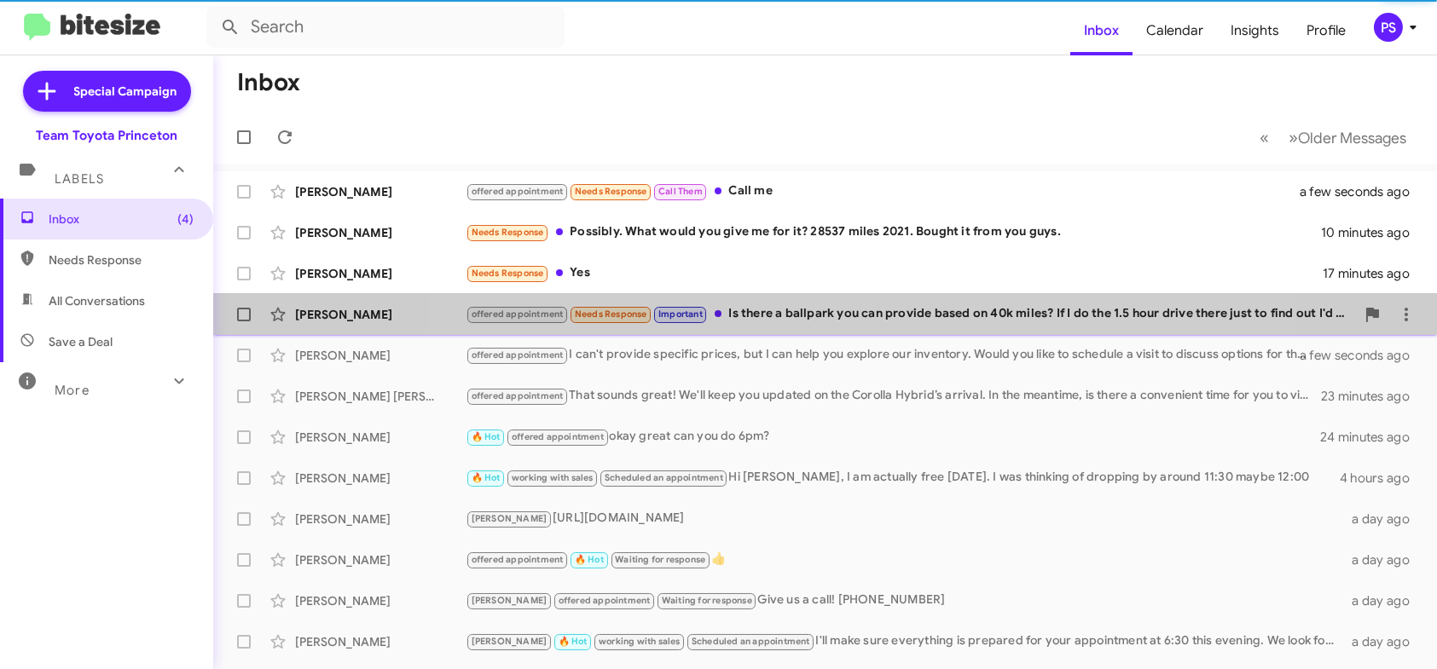
click at [831, 310] on div "offered appointment Needs Response Important Is there a ballpark you can provid…" at bounding box center [910, 314] width 889 height 20
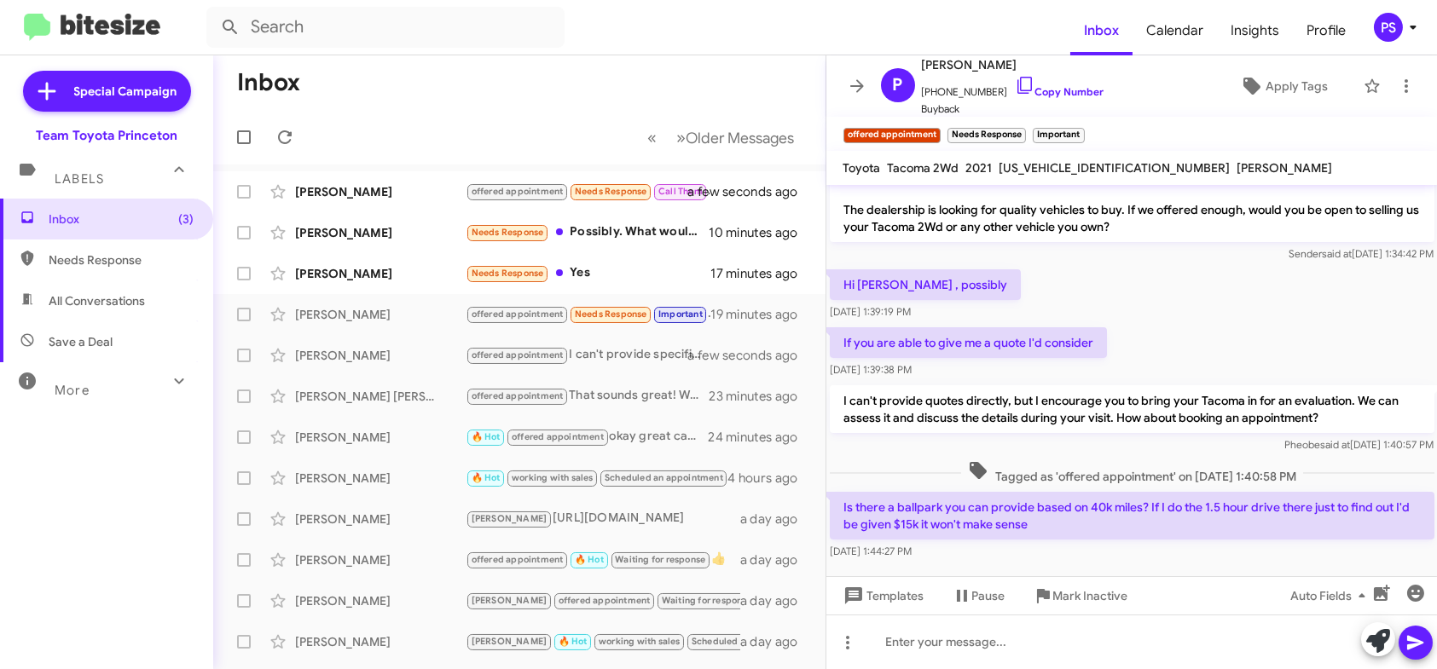
scroll to position [57, 0]
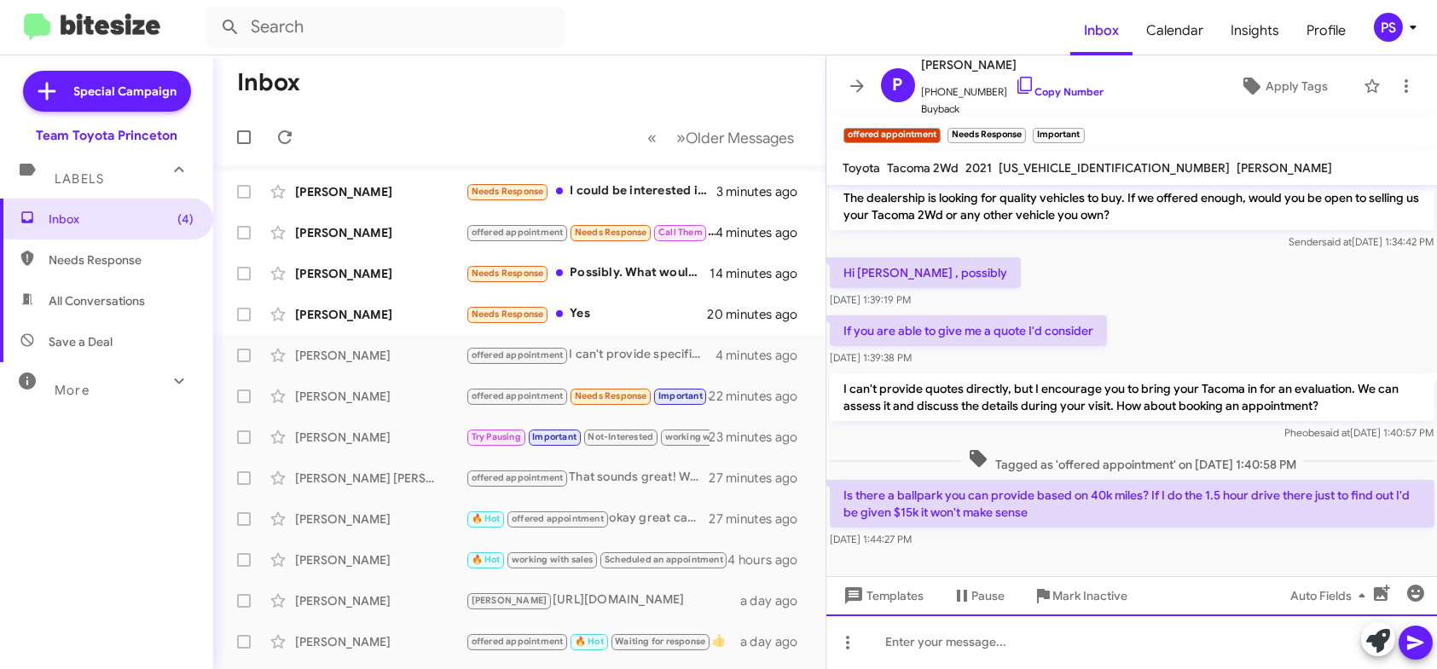
paste div
click at [1005, 649] on div at bounding box center [1131, 642] width 611 height 55
click at [1405, 638] on icon at bounding box center [1415, 643] width 20 height 20
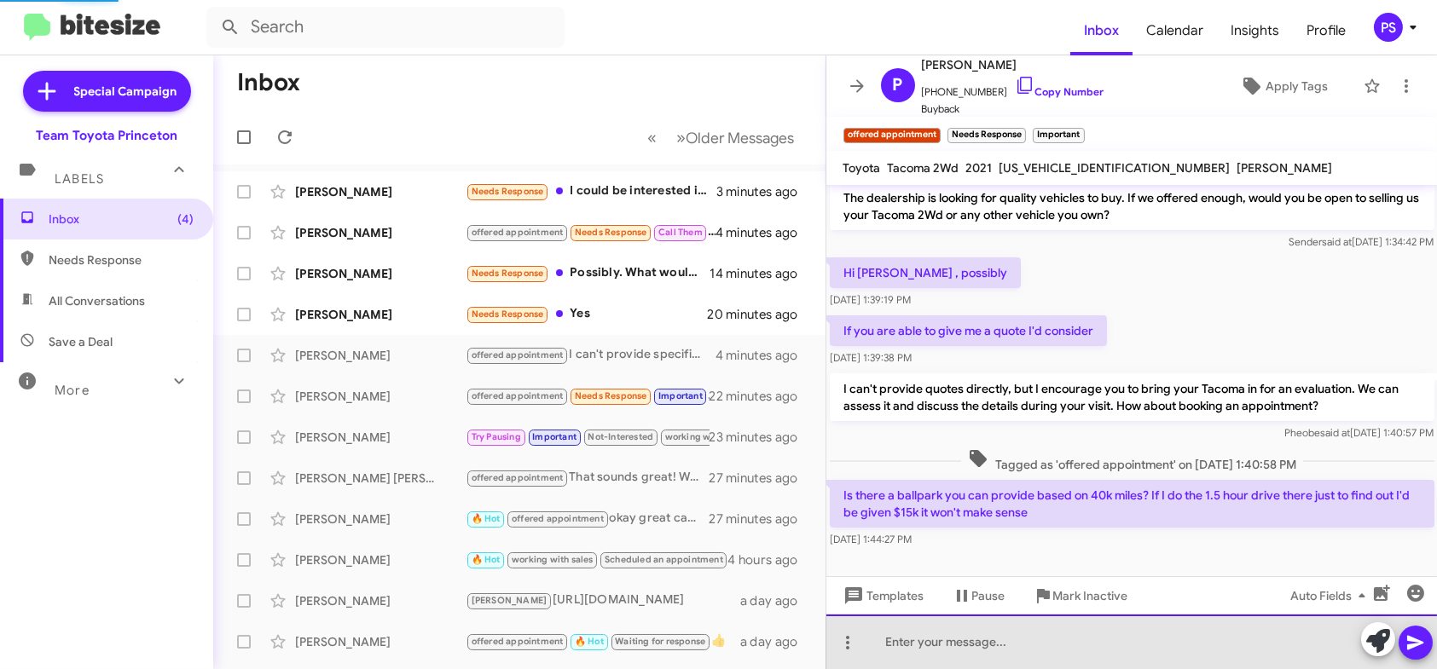
click at [1174, 651] on div at bounding box center [1131, 642] width 611 height 55
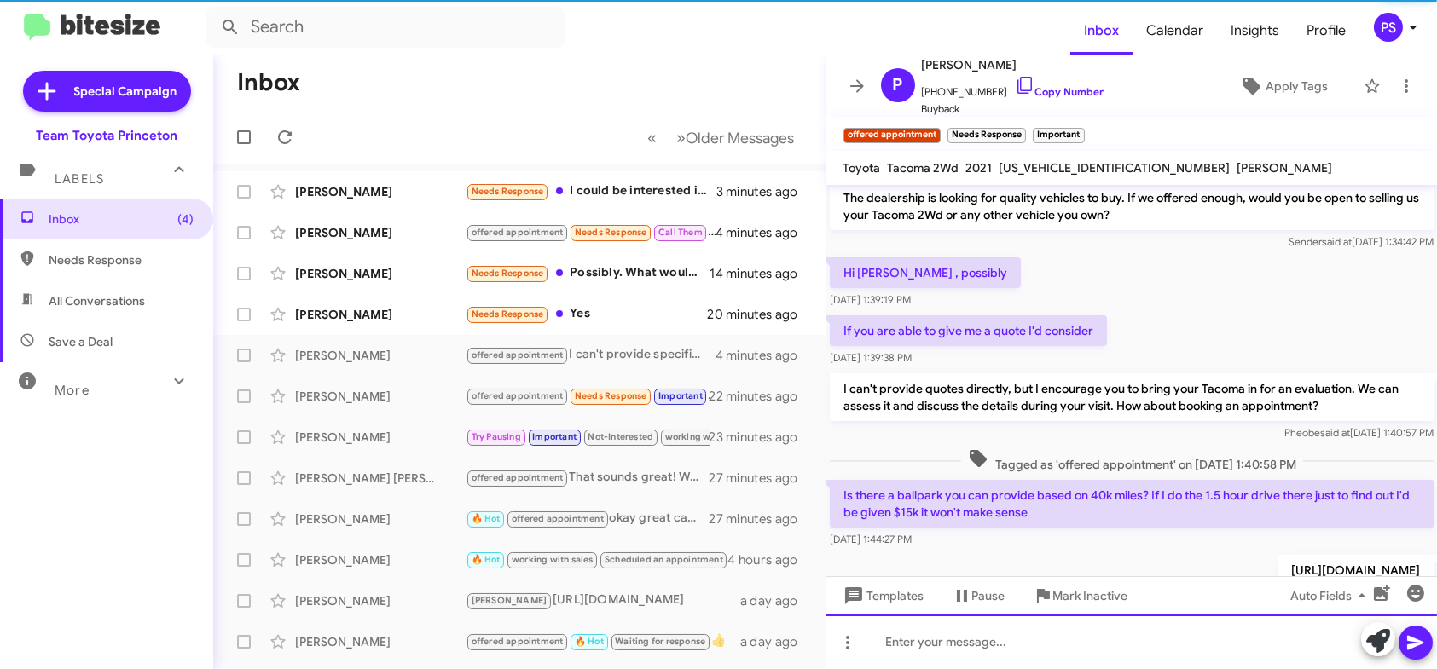
scroll to position [120, 0]
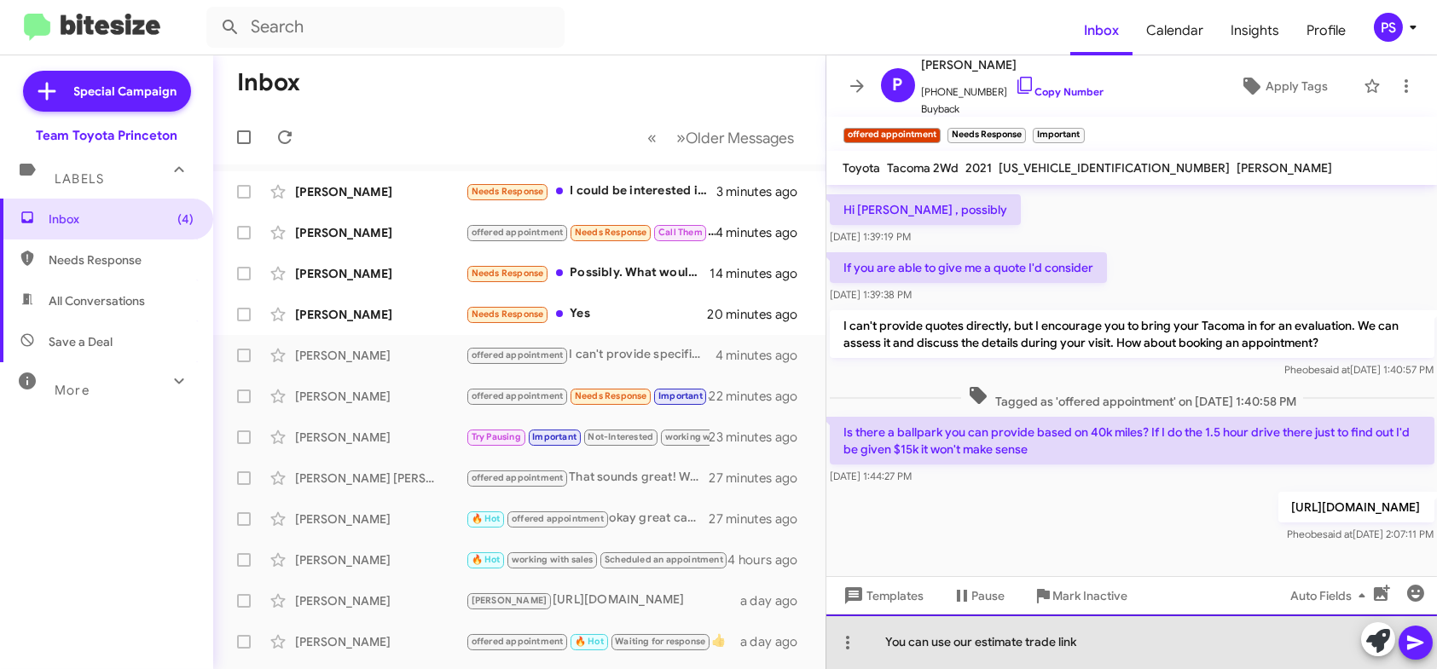
click at [972, 640] on div "You can use our estimate trade link" at bounding box center [1131, 642] width 611 height 55
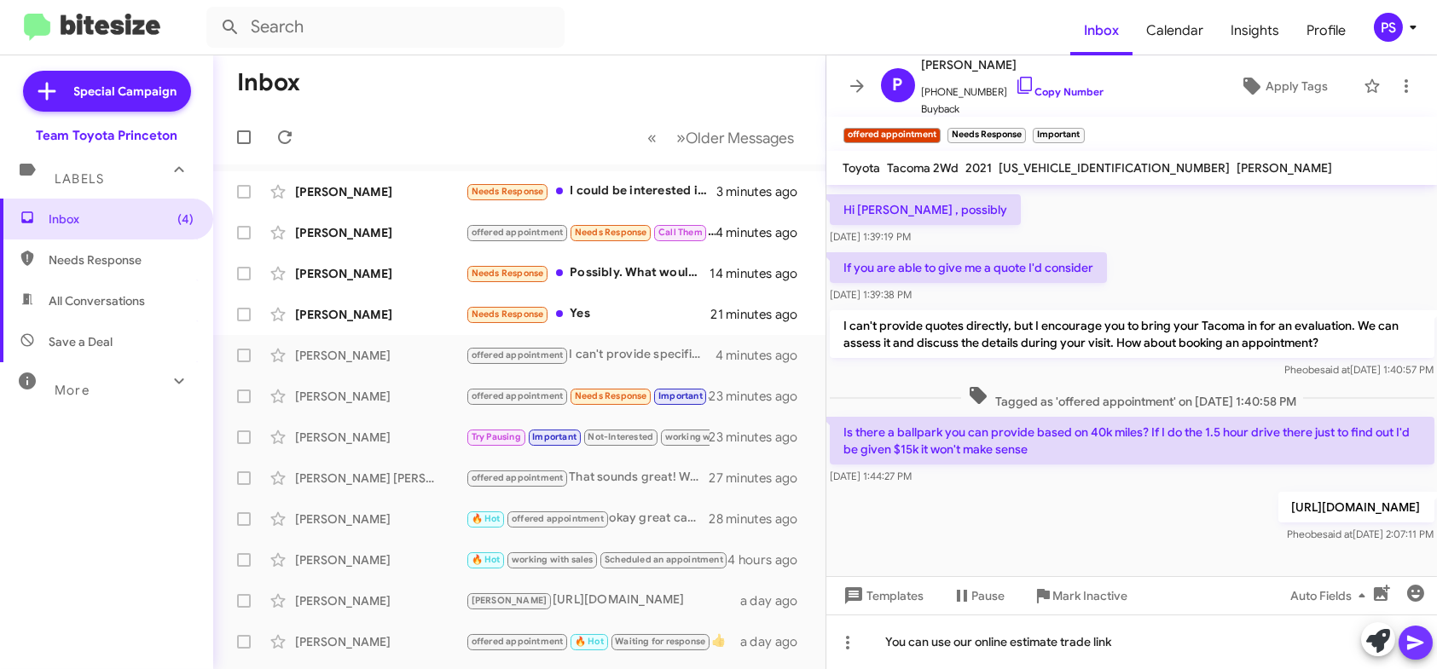
click at [1410, 643] on icon at bounding box center [1415, 643] width 20 height 20
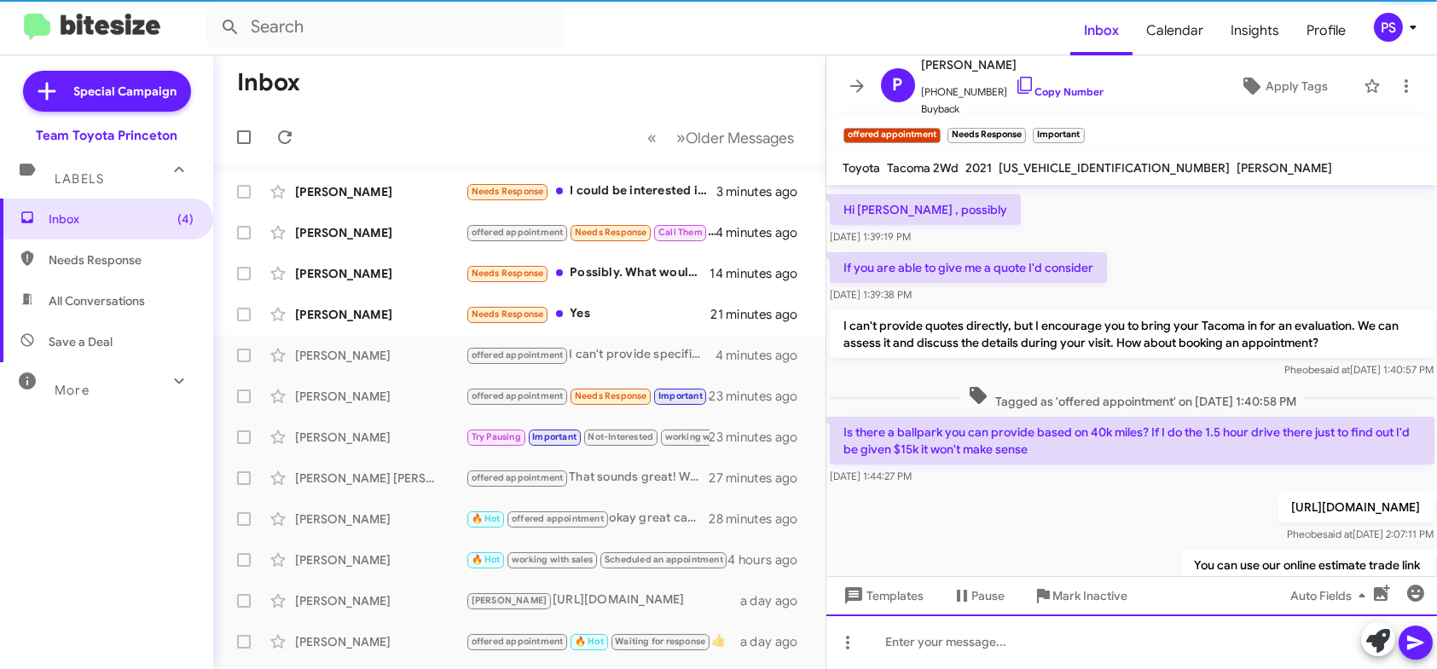
scroll to position [0, 0]
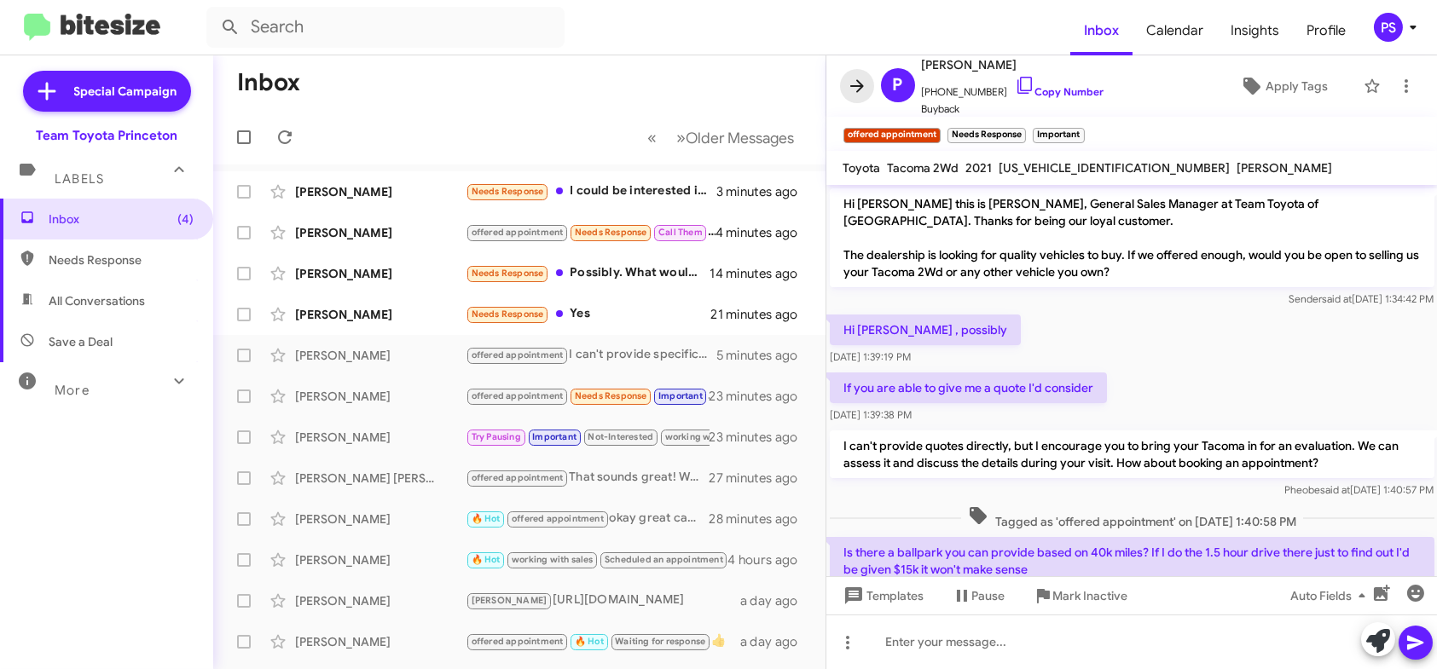
click at [853, 90] on icon at bounding box center [857, 86] width 20 height 20
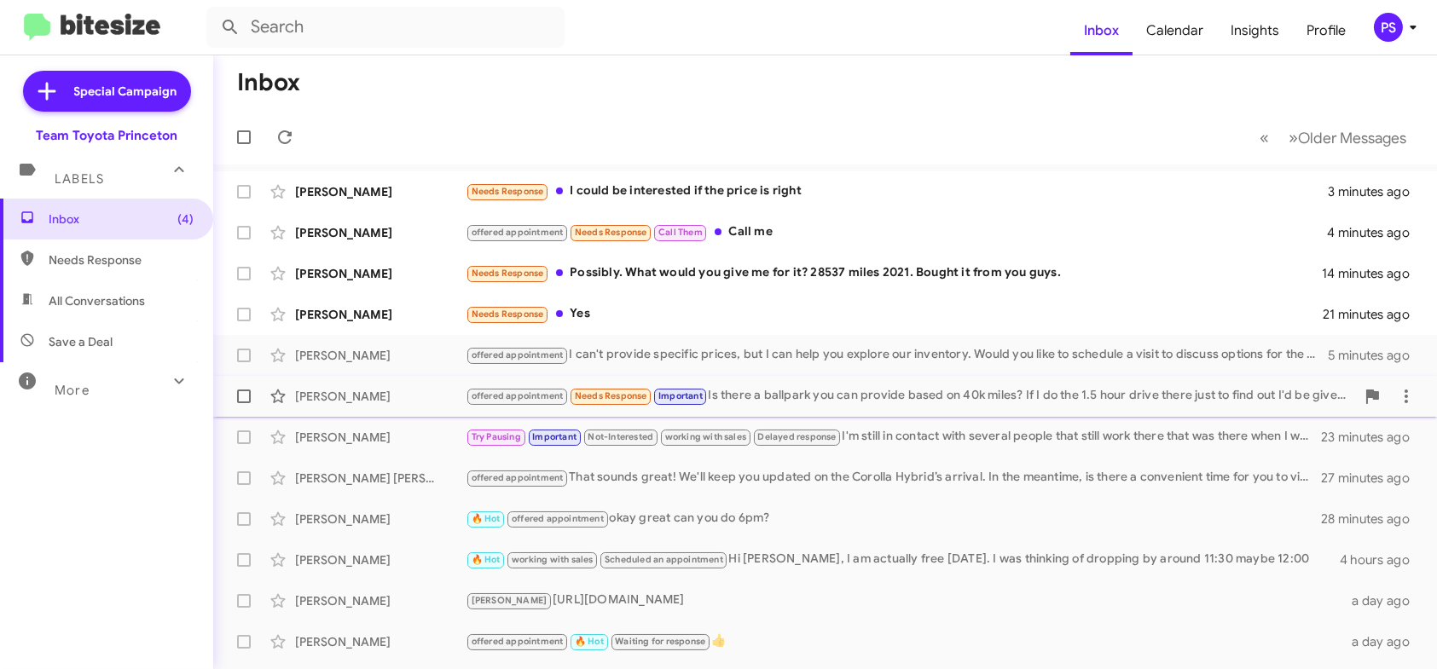
click at [1075, 392] on div "offered appointment Needs Response Important Is there a ballpark you can provid…" at bounding box center [910, 396] width 889 height 20
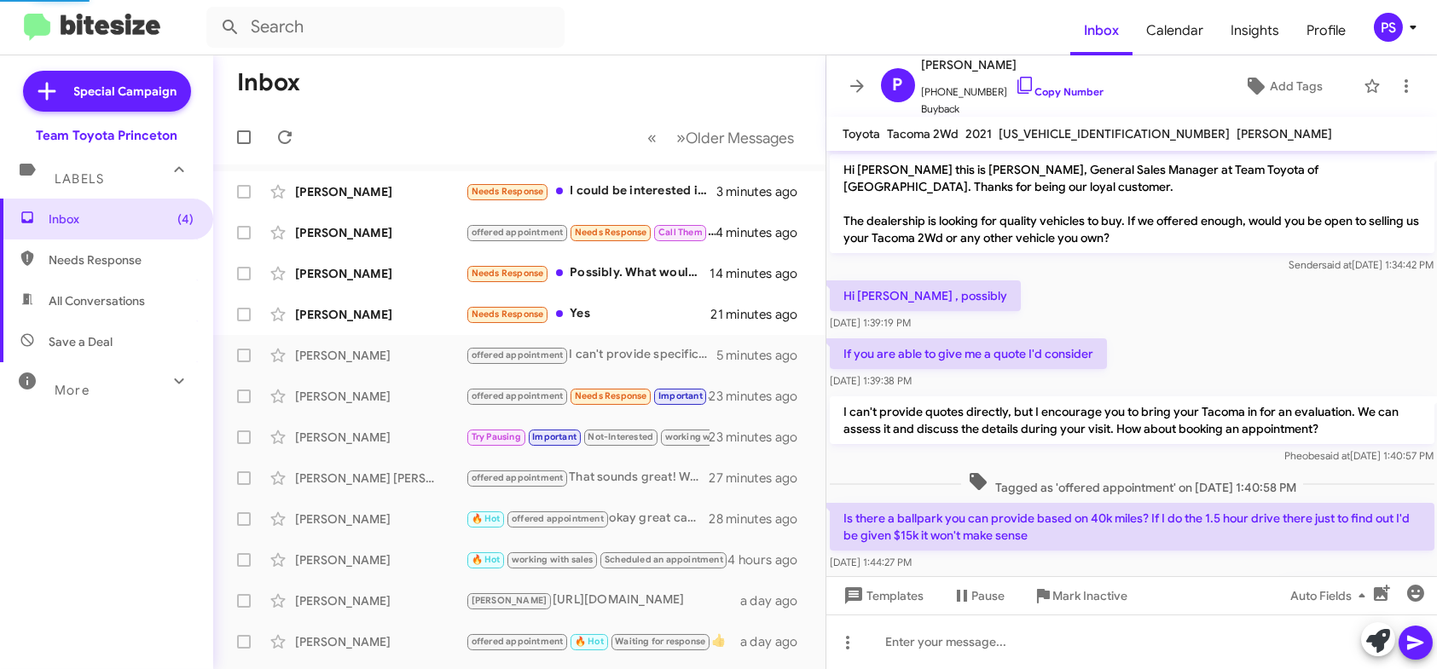
scroll to position [148, 0]
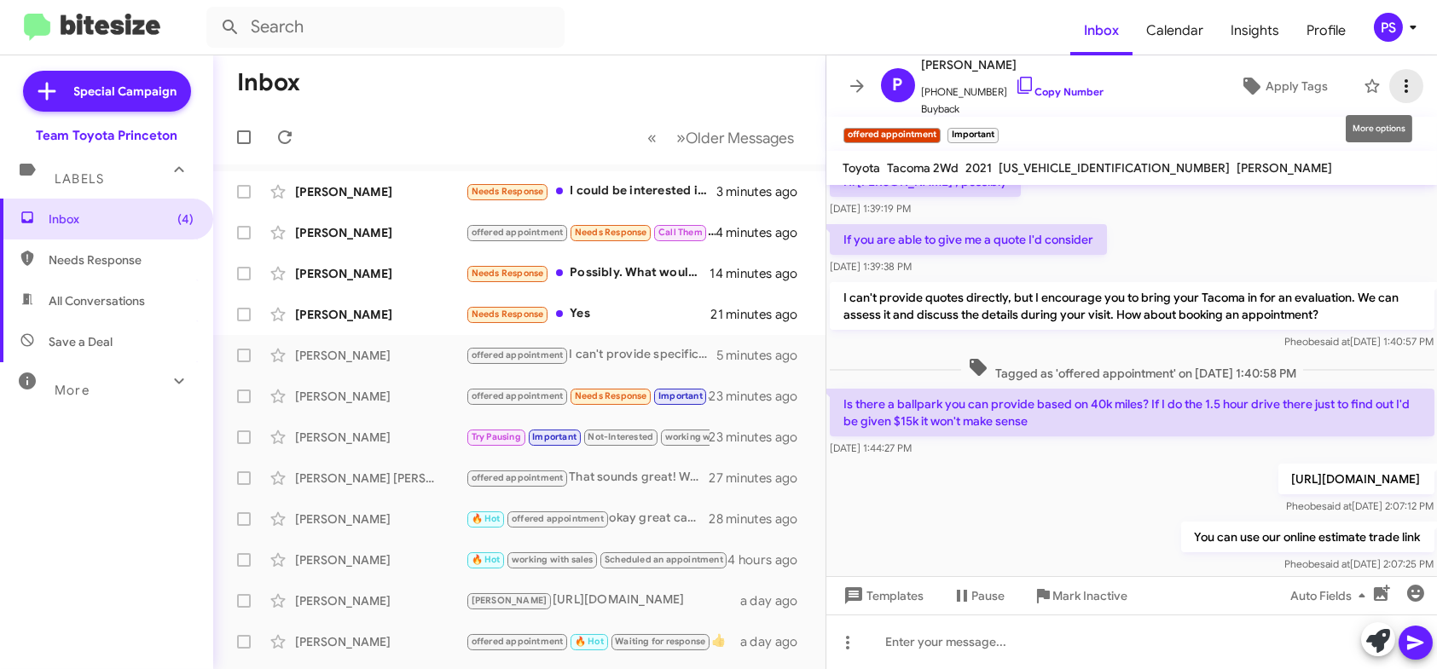
click at [1396, 90] on icon at bounding box center [1406, 86] width 20 height 20
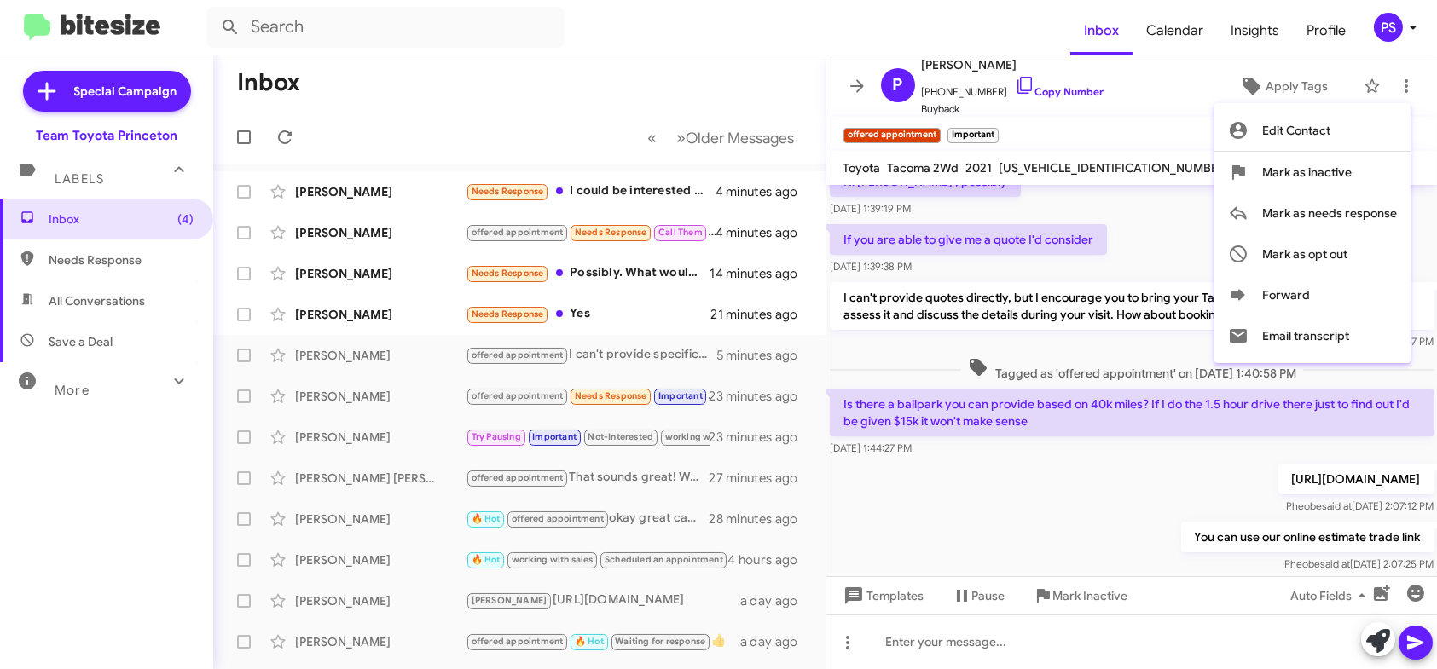
click at [1254, 84] on div at bounding box center [718, 334] width 1437 height 669
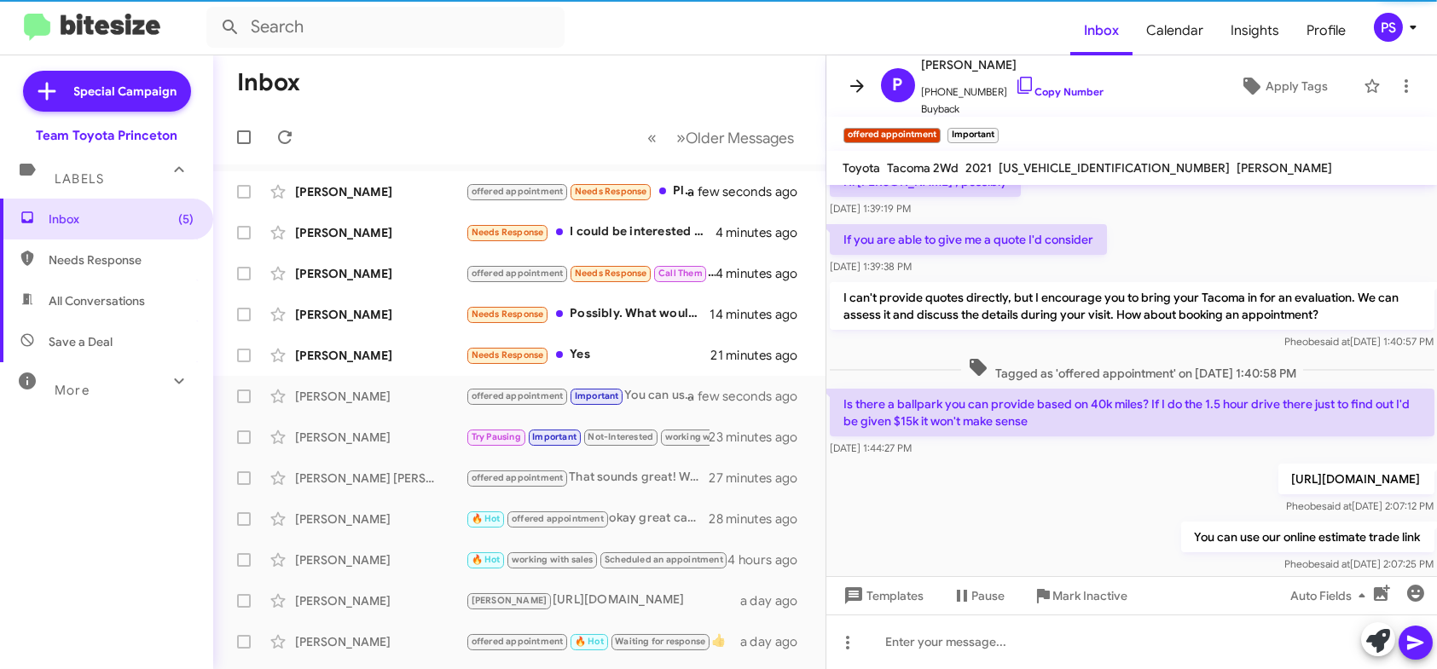
click at [847, 97] on button at bounding box center [857, 86] width 34 height 34
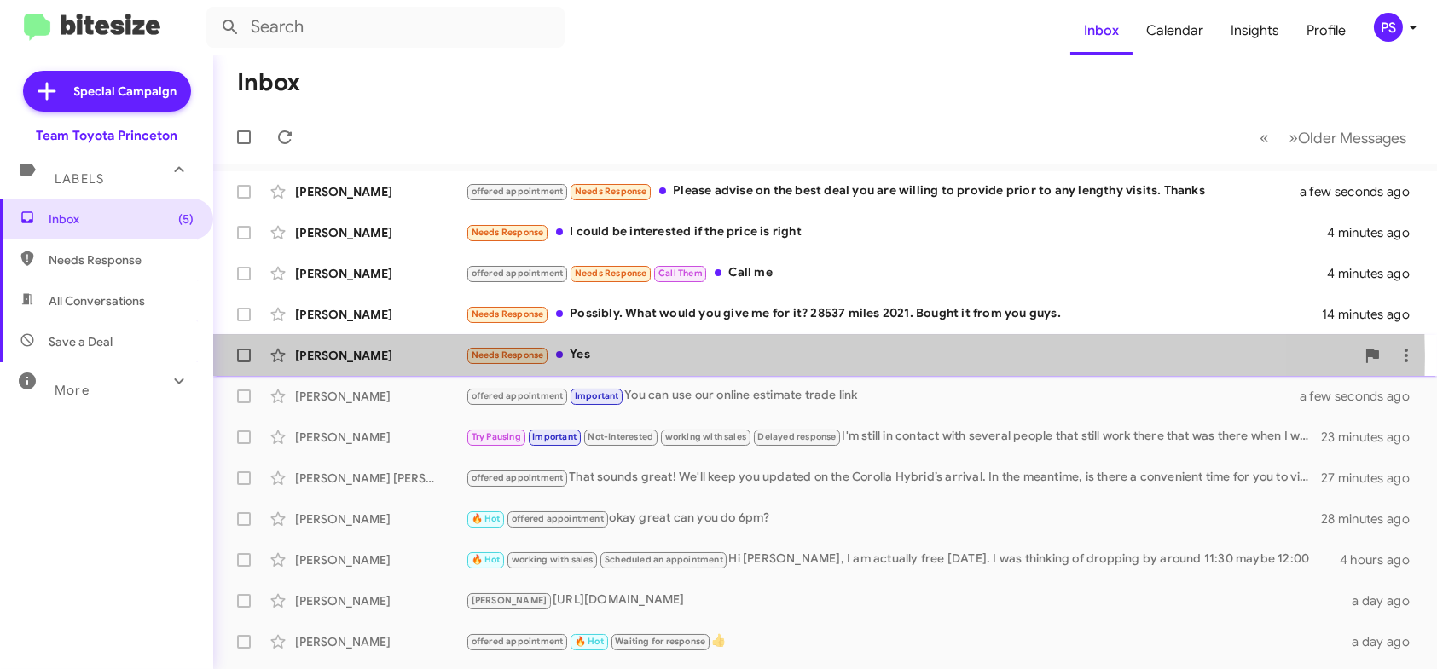
click at [814, 356] on div "Needs Response Yes" at bounding box center [910, 355] width 889 height 20
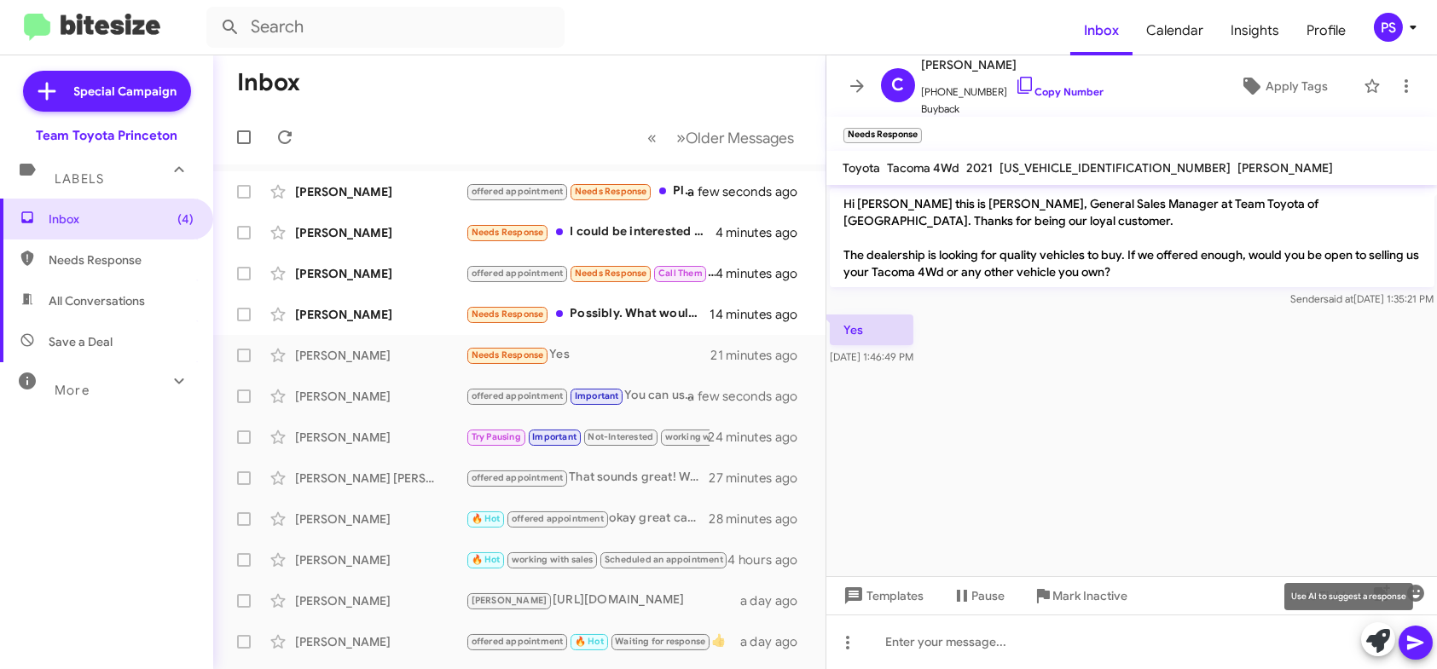
click at [1370, 638] on icon at bounding box center [1378, 641] width 24 height 24
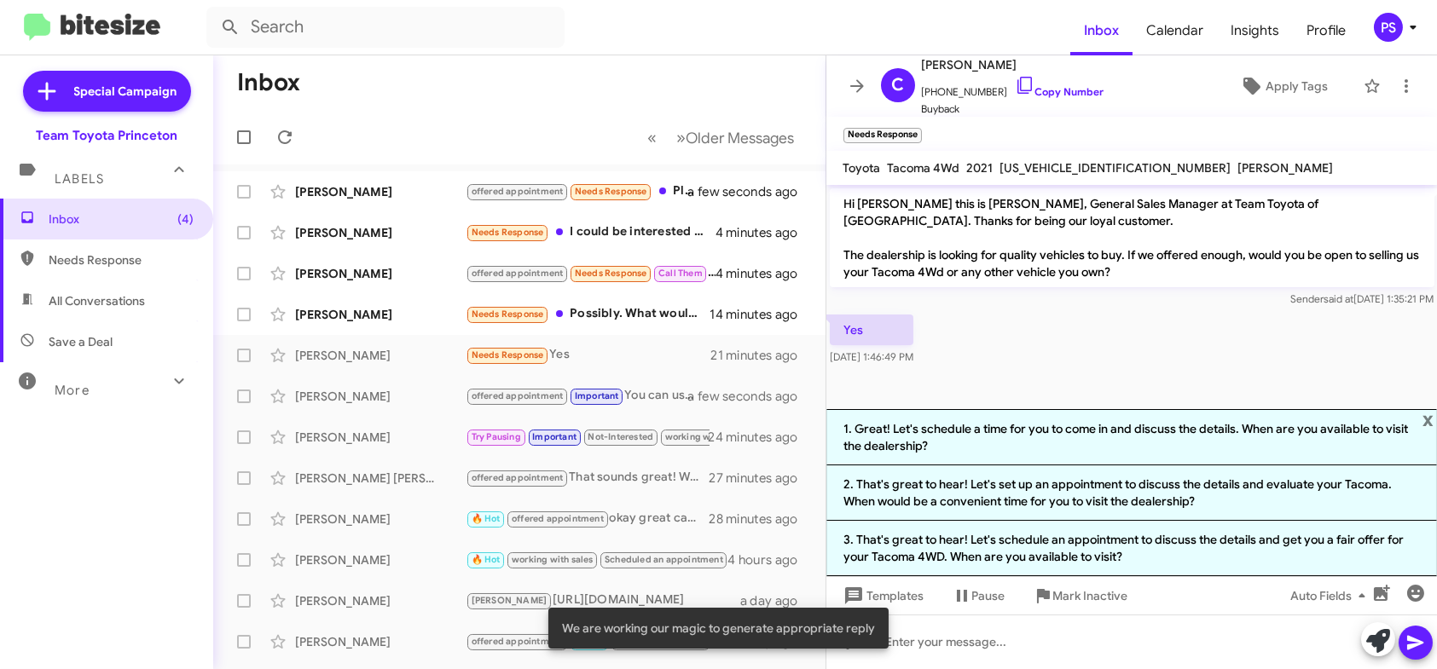
click at [1303, 541] on li "3. That's great to hear! Let's schedule an appointment to discuss the details a…" at bounding box center [1131, 548] width 611 height 55
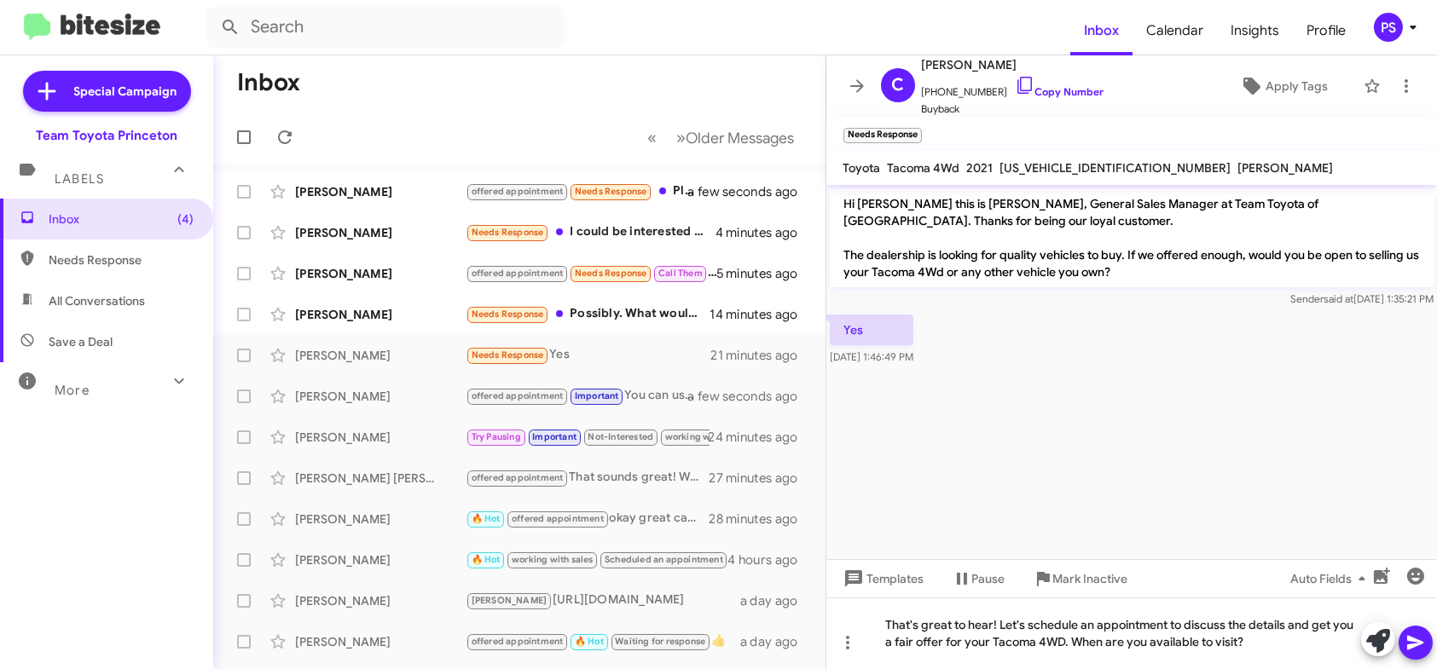
click at [1411, 640] on icon at bounding box center [1415, 643] width 16 height 14
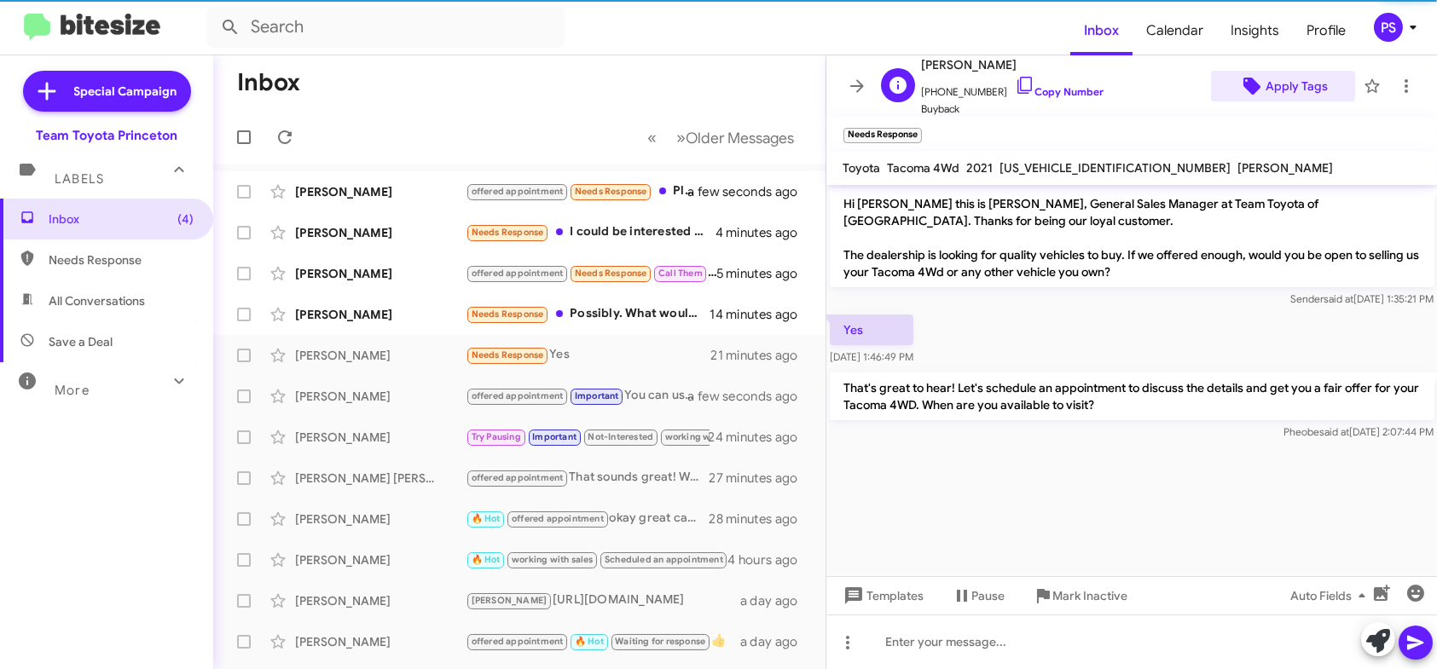
click at [1278, 86] on span "Apply Tags" at bounding box center [1296, 86] width 62 height 31
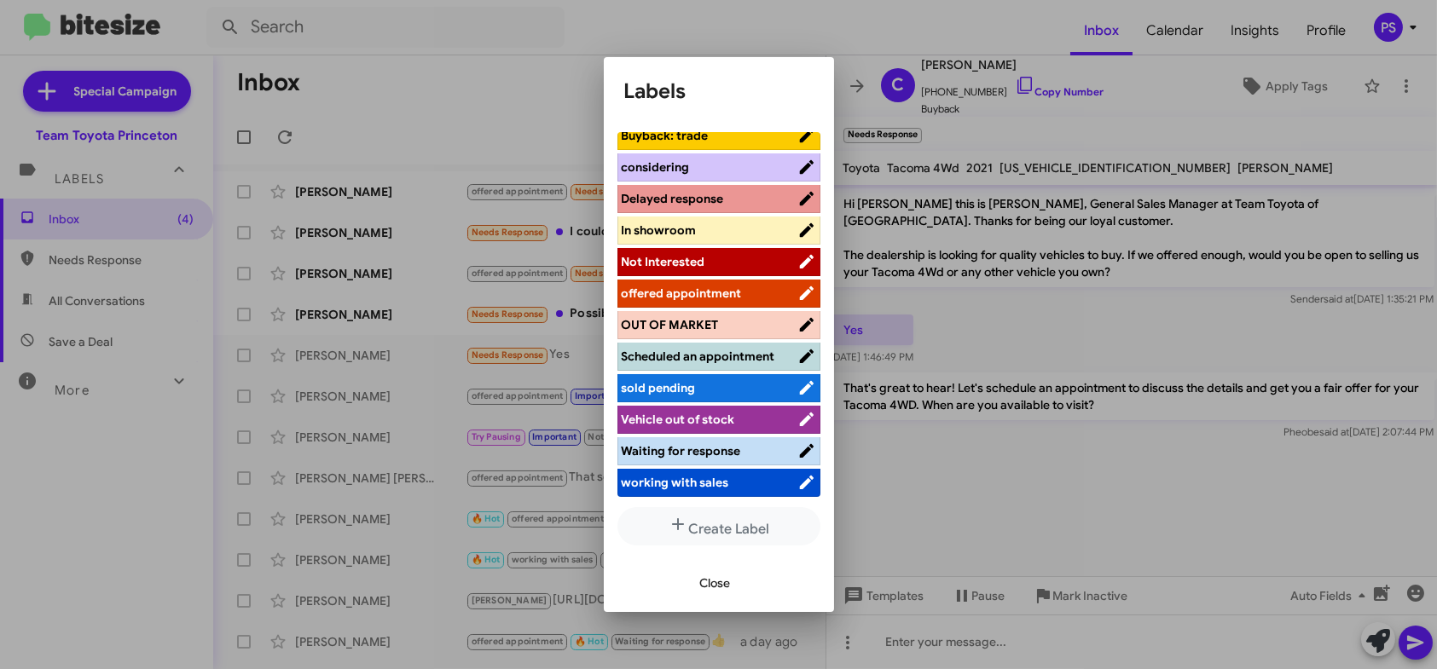
click at [743, 285] on span "offered appointment" at bounding box center [710, 293] width 176 height 17
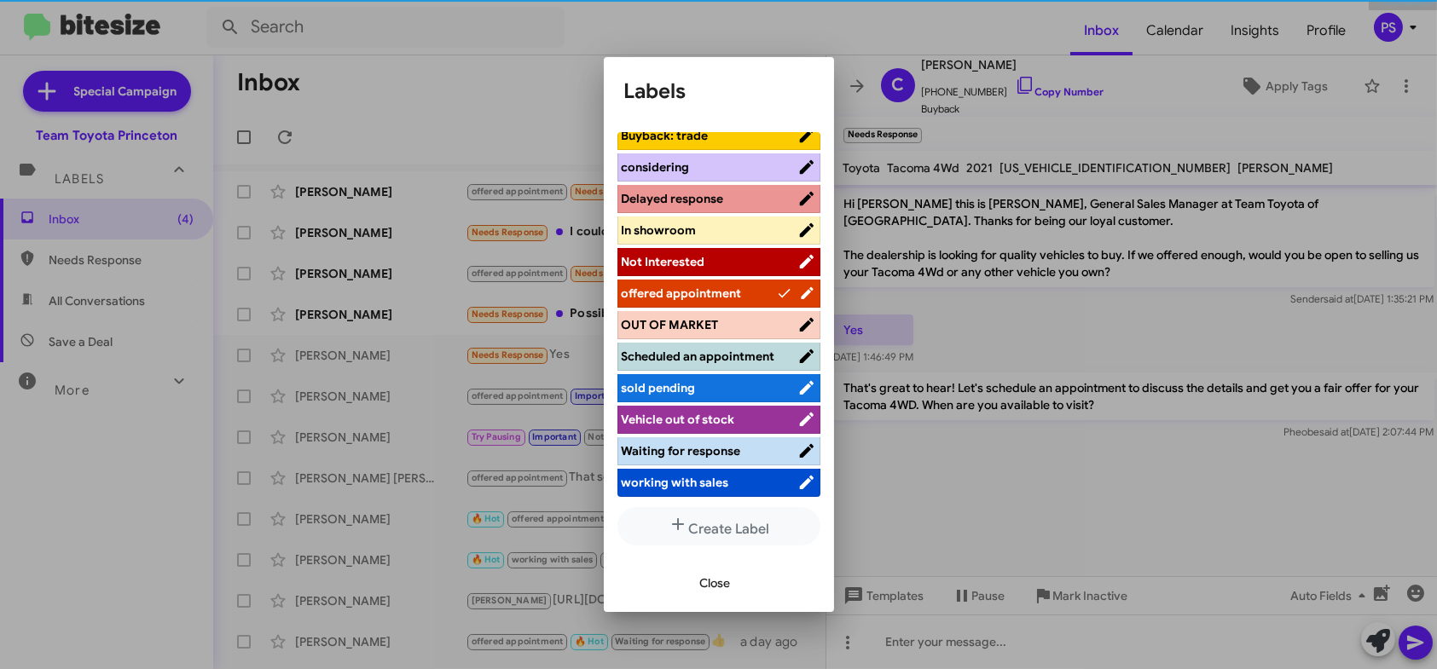
scroll to position [211, 0]
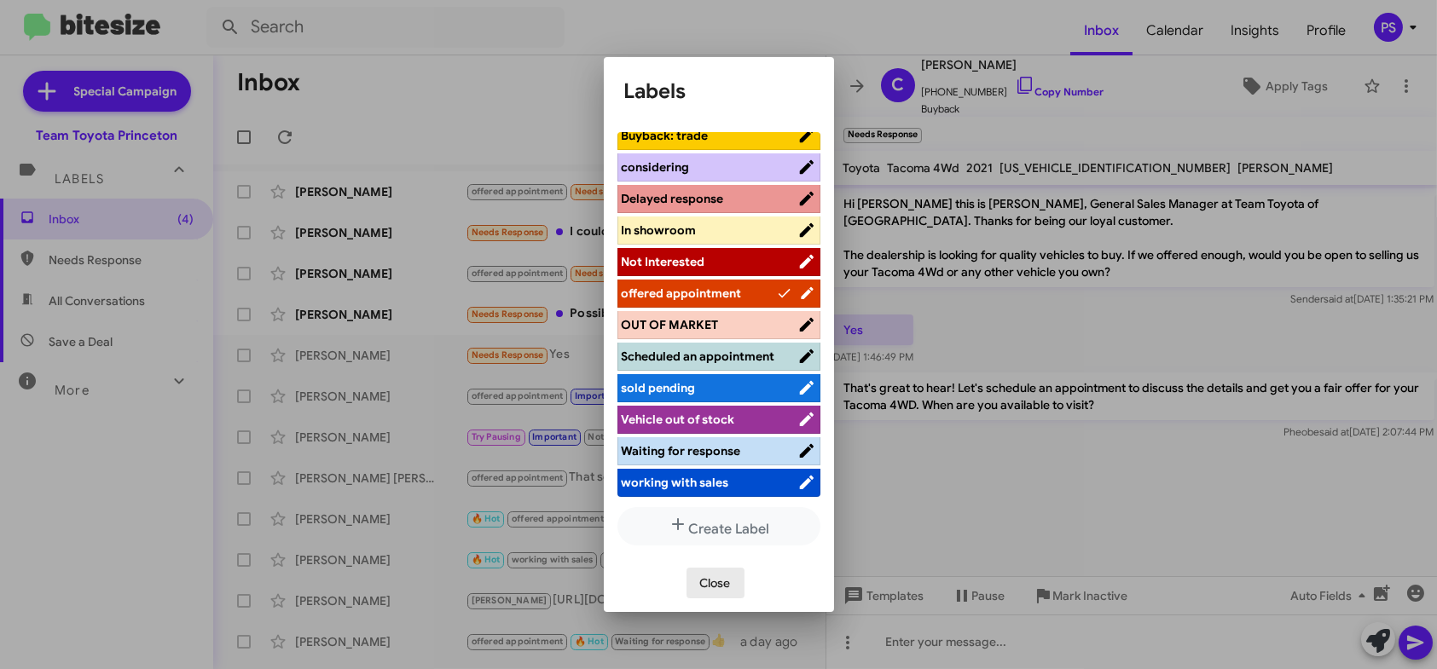
click at [712, 585] on span "Close" at bounding box center [715, 583] width 31 height 31
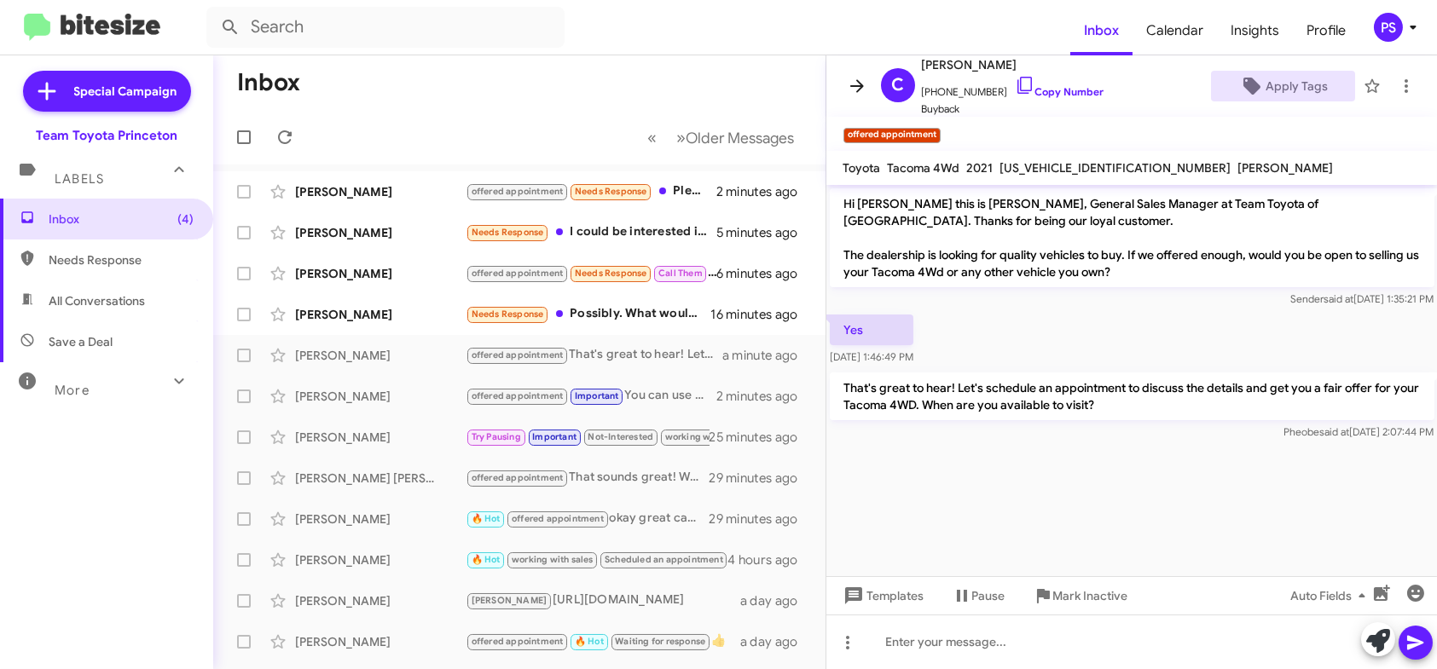
click at [848, 96] on button at bounding box center [857, 86] width 34 height 34
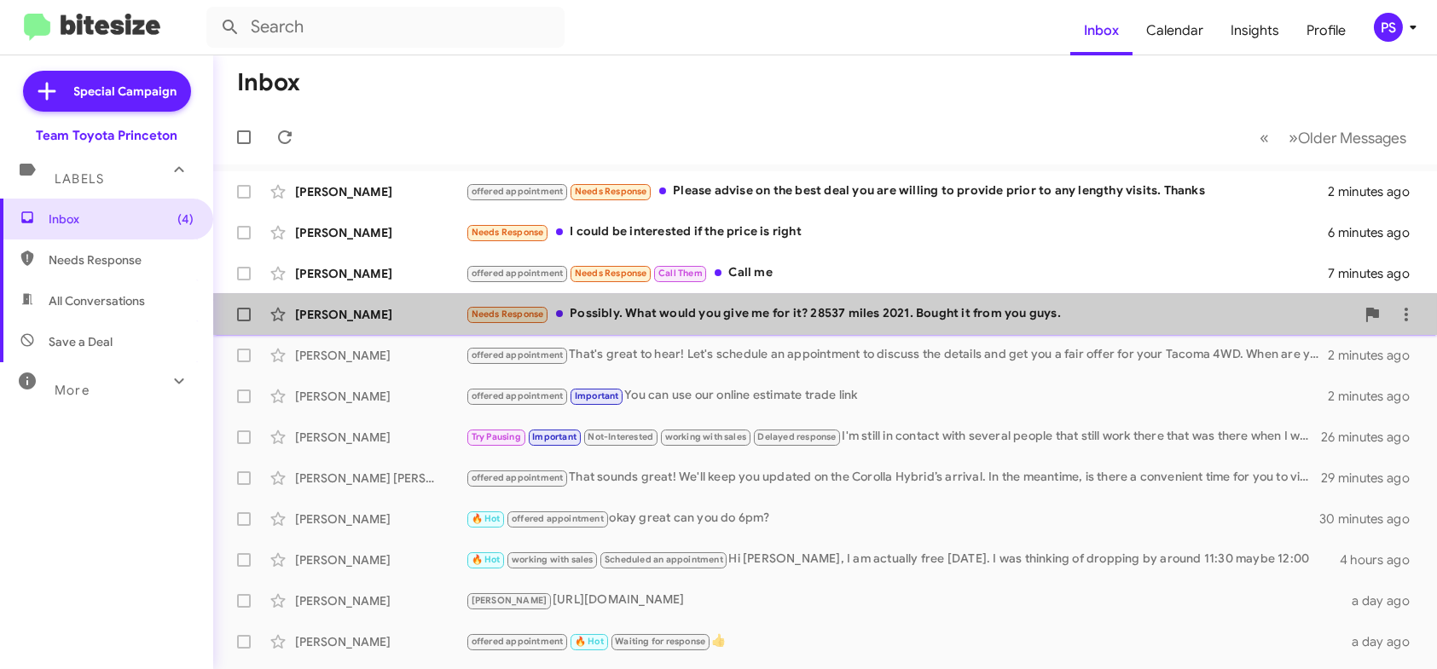
click at [918, 299] on div "[PERSON_NAME] Needs Response Possibly. What would you give me for it? 28537 mil…" at bounding box center [825, 315] width 1196 height 34
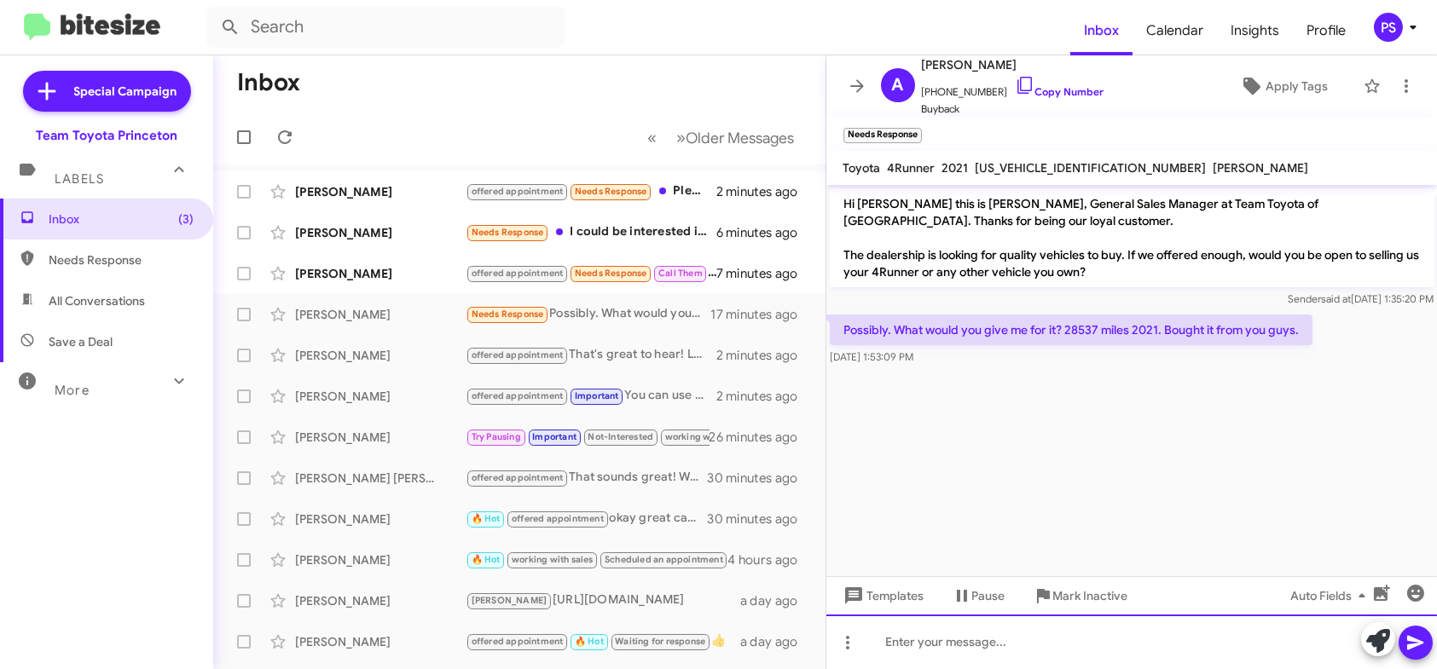
click at [953, 628] on div at bounding box center [1131, 642] width 611 height 55
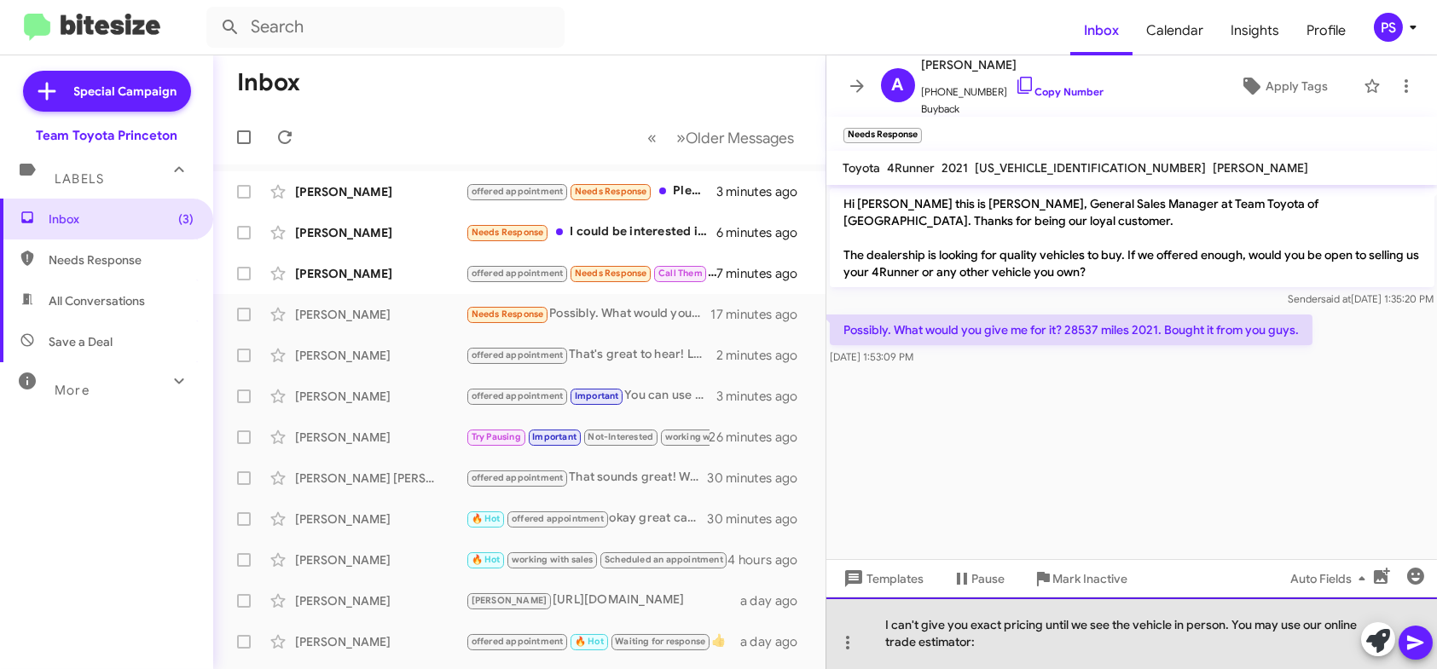
click at [983, 640] on div "I can't give you exact pricing until we see the vehicle in person. You may use …" at bounding box center [1131, 634] width 611 height 72
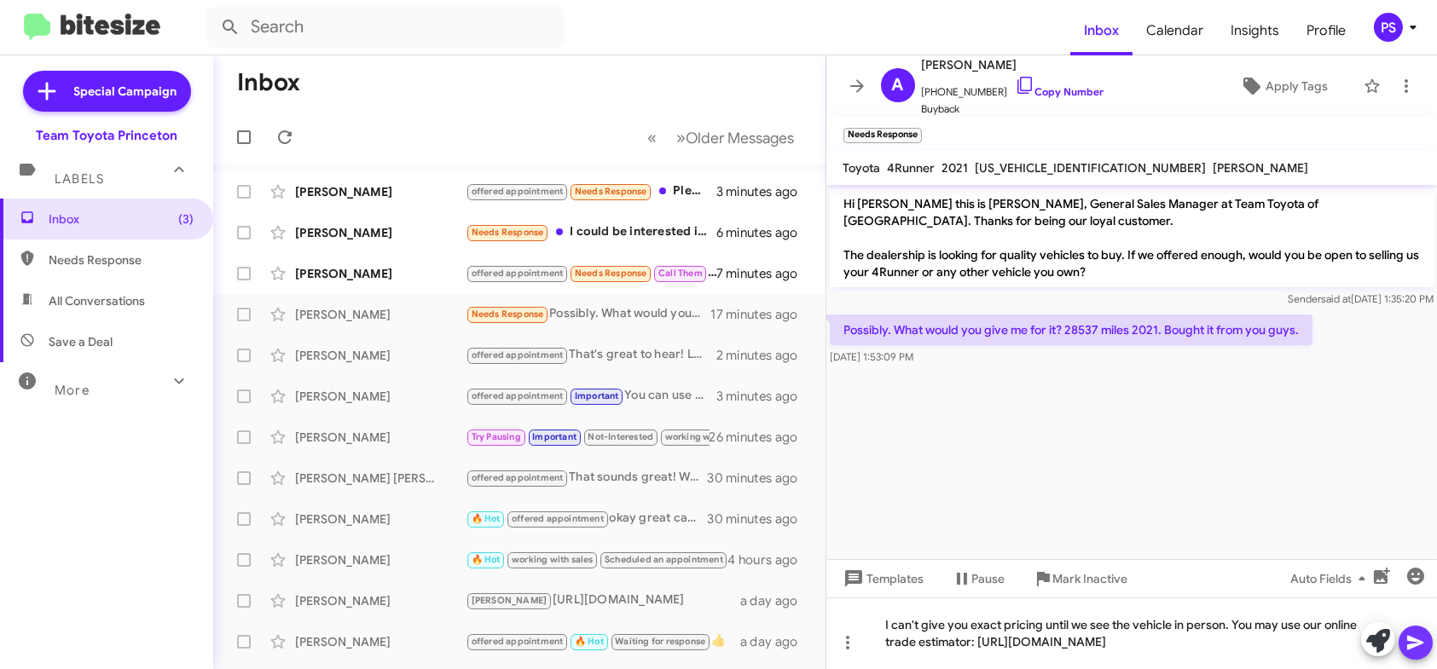
click at [1422, 653] on span at bounding box center [1415, 643] width 20 height 34
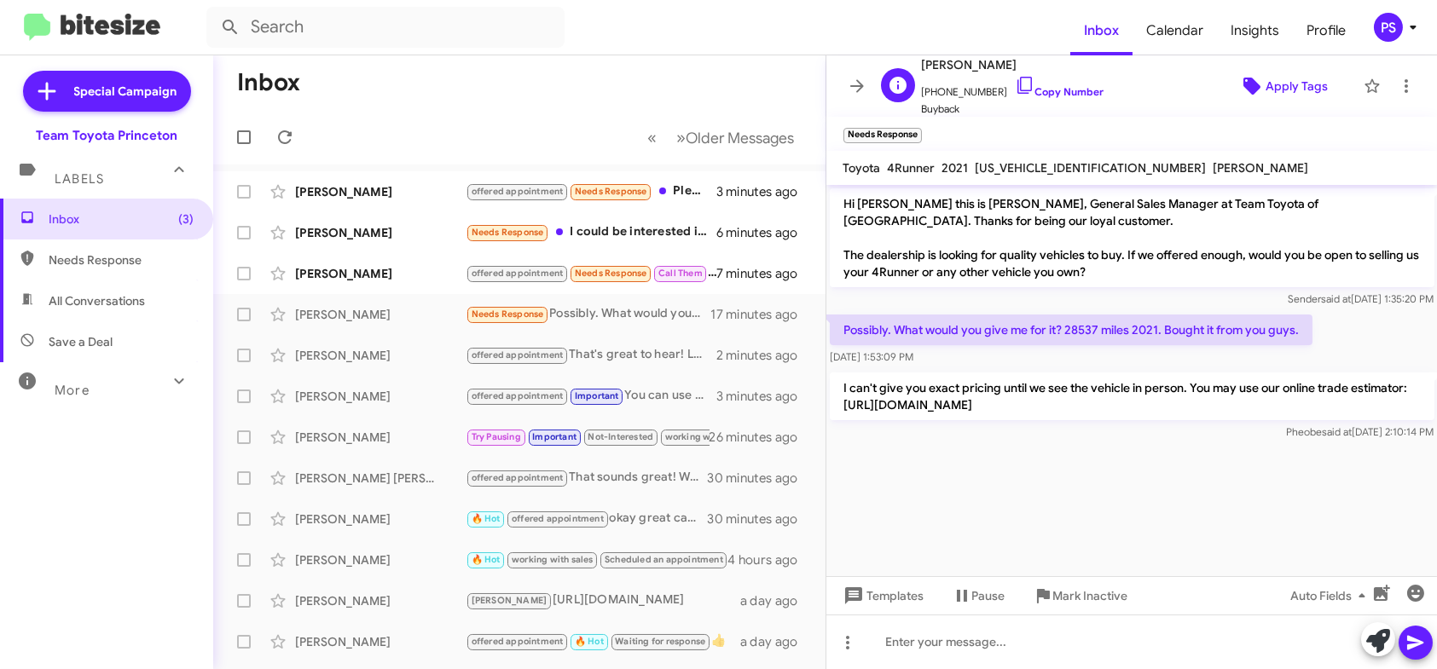
click at [1265, 91] on span "Apply Tags" at bounding box center [1296, 86] width 62 height 31
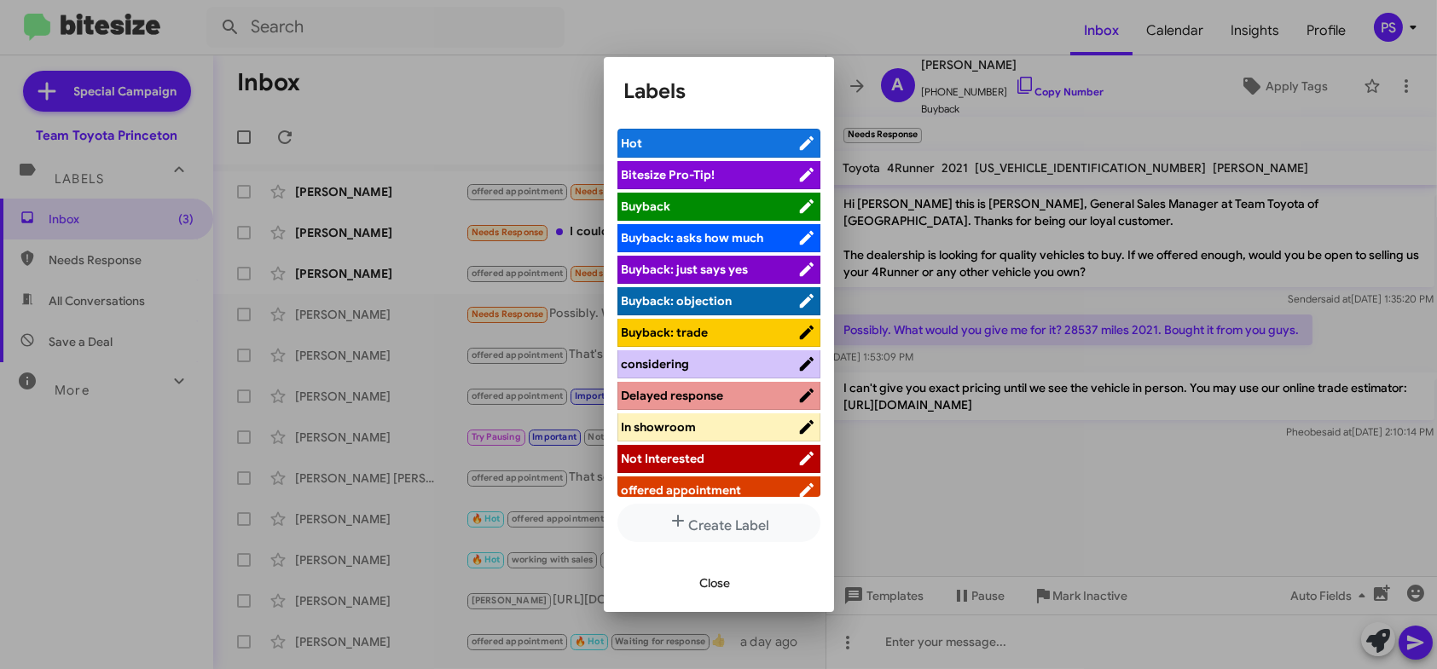
scroll to position [4, 0]
click at [1033, 662] on div at bounding box center [718, 334] width 1437 height 669
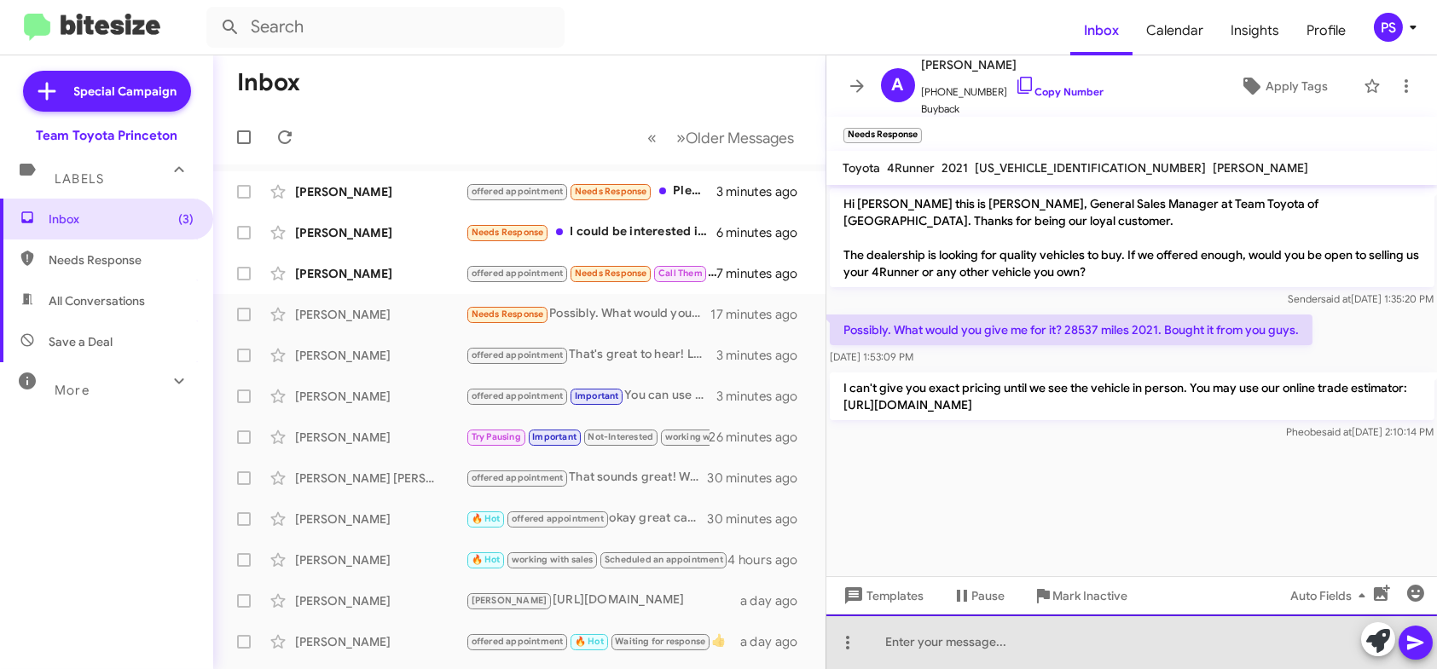
click at [1032, 657] on div at bounding box center [1131, 642] width 611 height 55
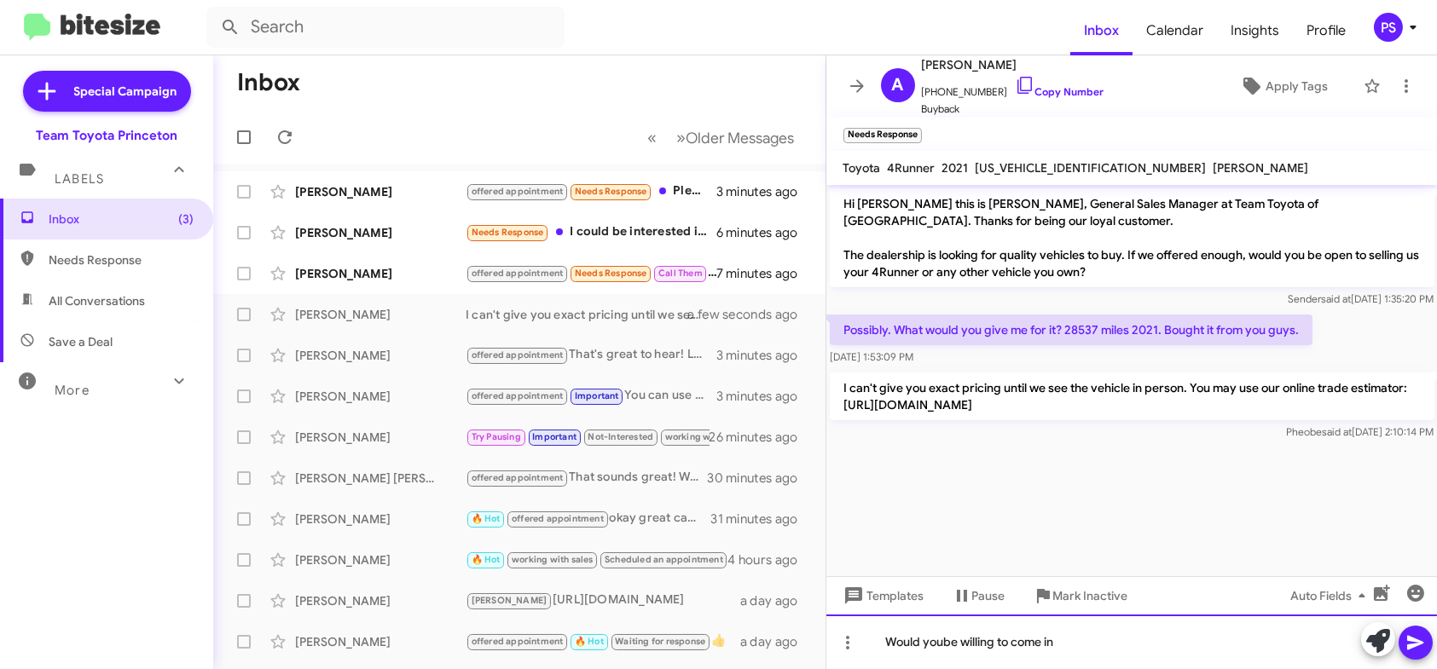
click at [943, 639] on div "Would yoube willing to come in" at bounding box center [1131, 642] width 611 height 55
click at [1071, 642] on div "Would you be willing to come in" at bounding box center [1131, 642] width 611 height 55
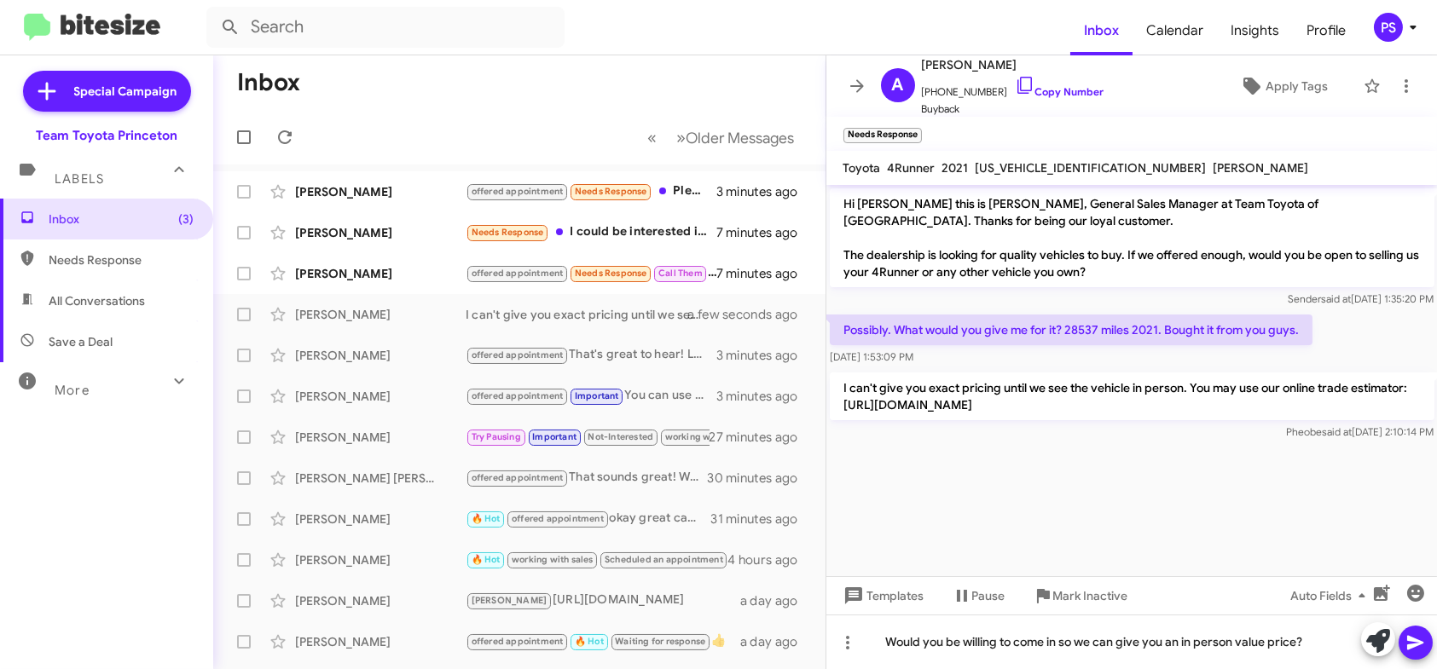
click at [1419, 631] on span at bounding box center [1415, 643] width 20 height 34
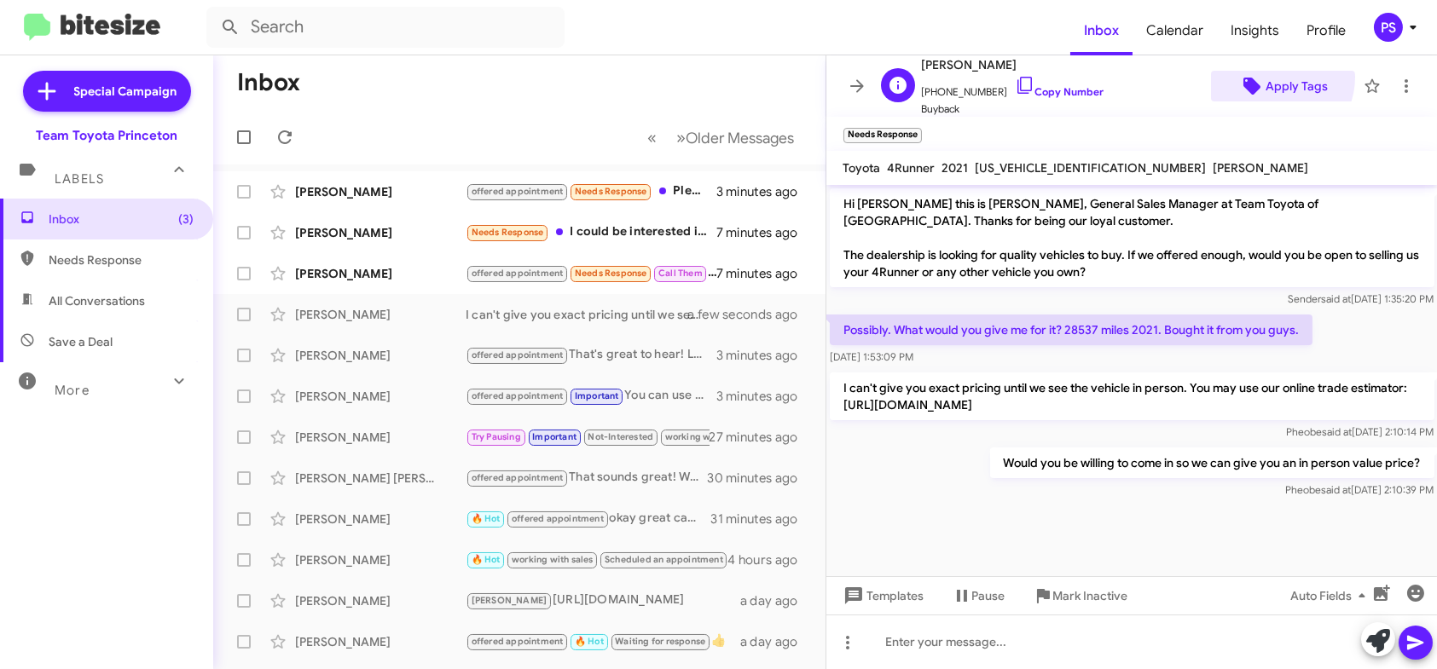
click at [1266, 77] on span "Apply Tags" at bounding box center [1296, 86] width 62 height 31
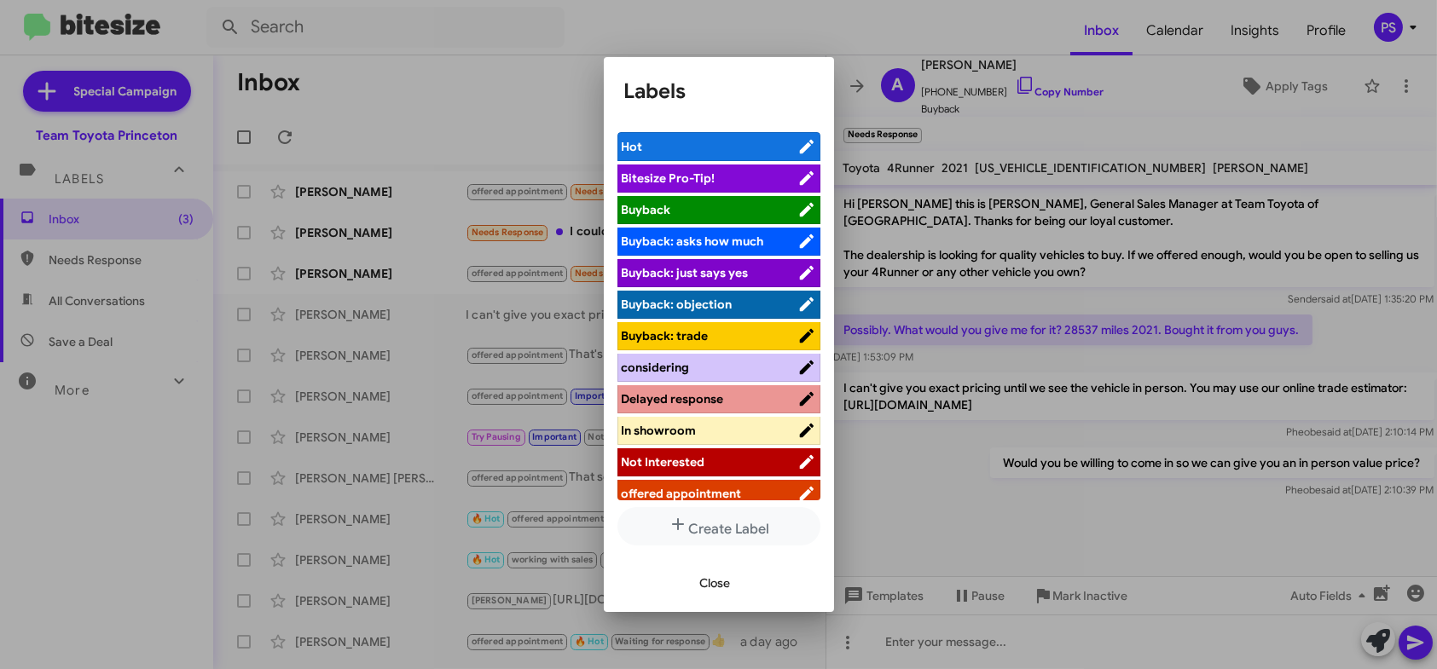
click at [727, 486] on span "offered appointment" at bounding box center [682, 493] width 120 height 15
click at [727, 591] on span "Close" at bounding box center [715, 583] width 31 height 31
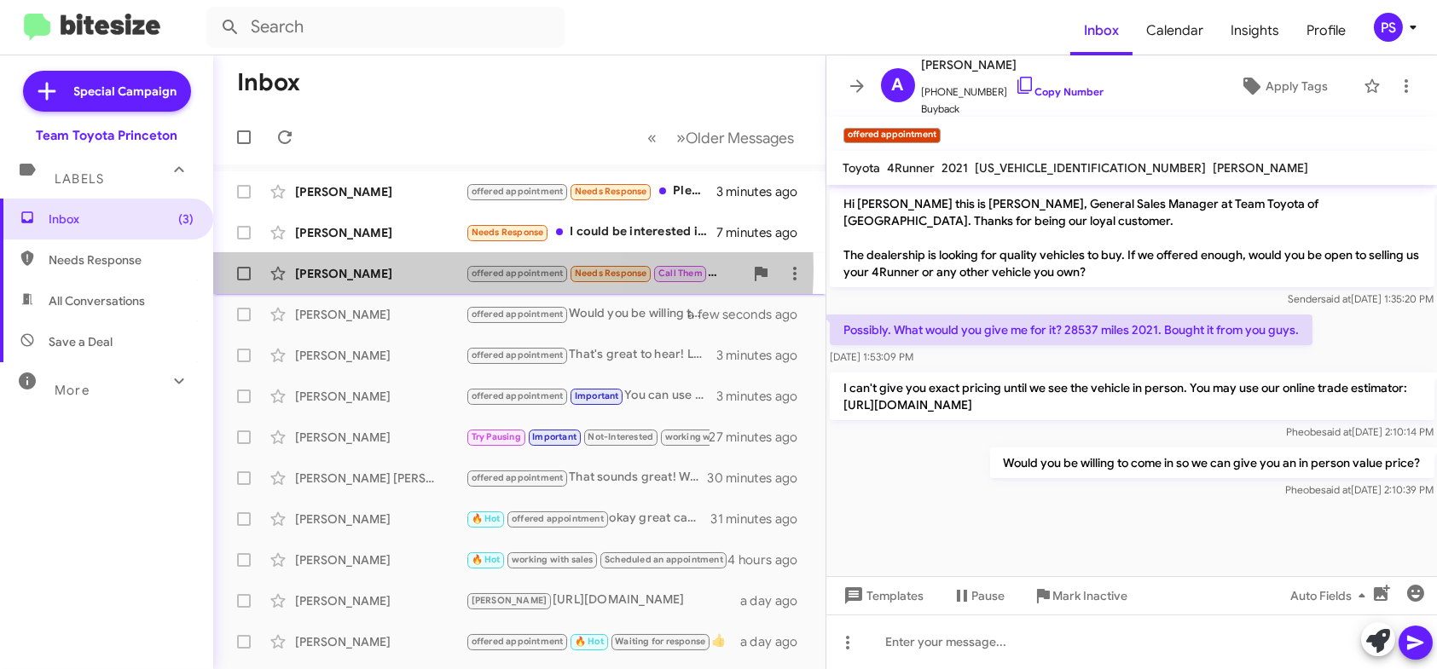
click at [392, 267] on div "[PERSON_NAME]" at bounding box center [380, 273] width 171 height 17
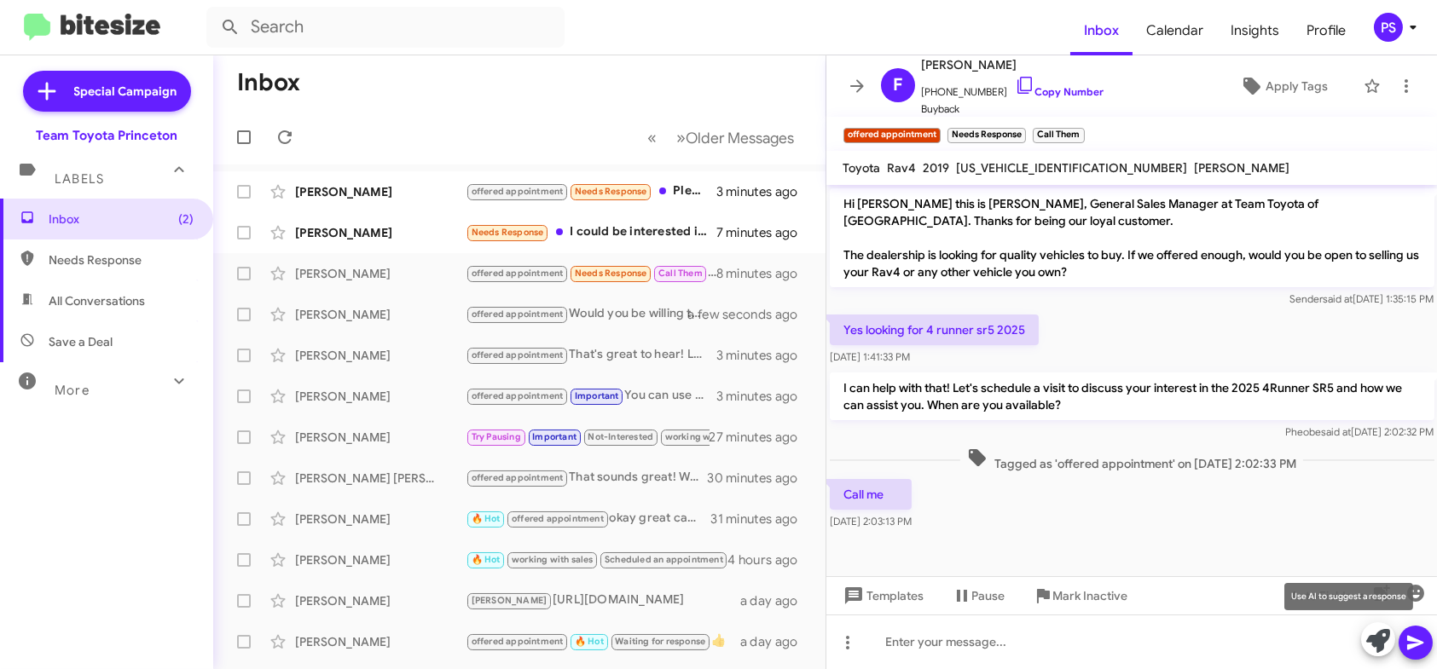
click at [1374, 642] on icon at bounding box center [1378, 641] width 24 height 24
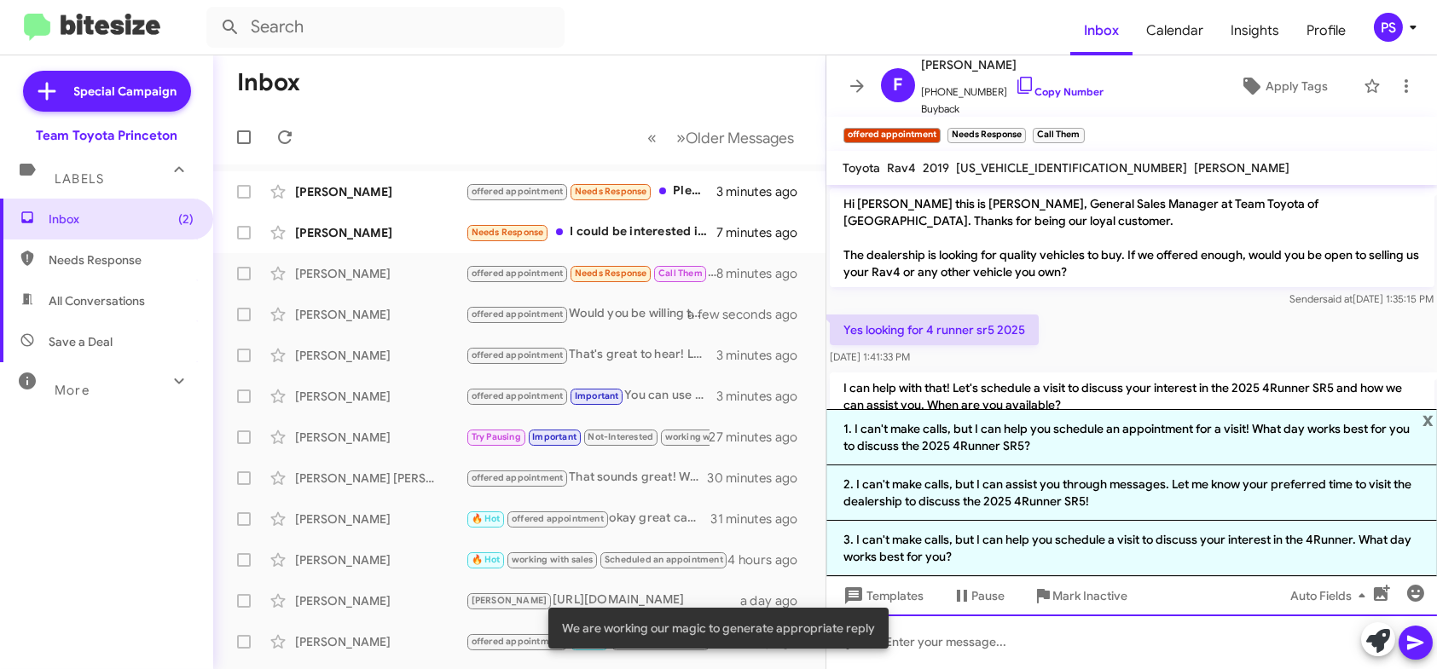
click at [1247, 641] on div at bounding box center [1131, 642] width 611 height 55
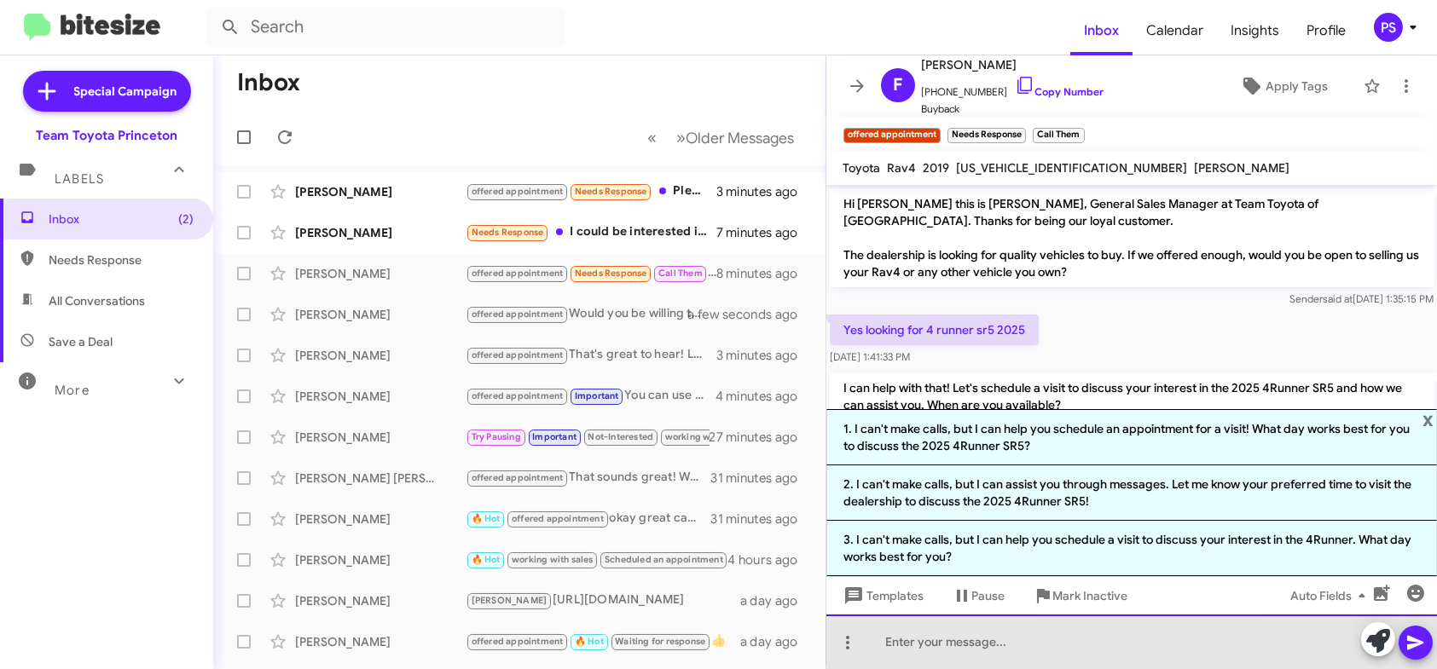
click at [1136, 631] on div at bounding box center [1131, 642] width 611 height 55
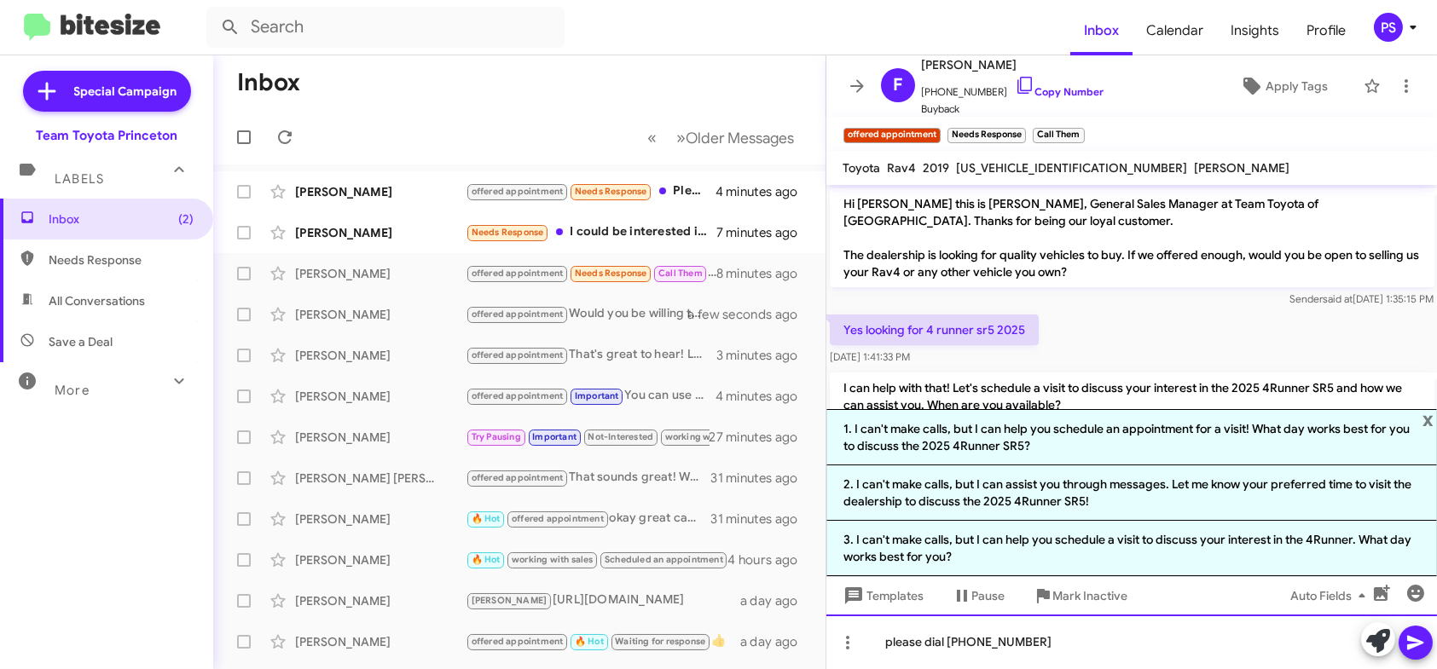
click at [989, 642] on div "please dial [PHONE_NUMBER]" at bounding box center [1131, 642] width 611 height 55
click at [997, 644] on div "please dial [PHONE_NUMBER]" at bounding box center [1131, 642] width 611 height 55
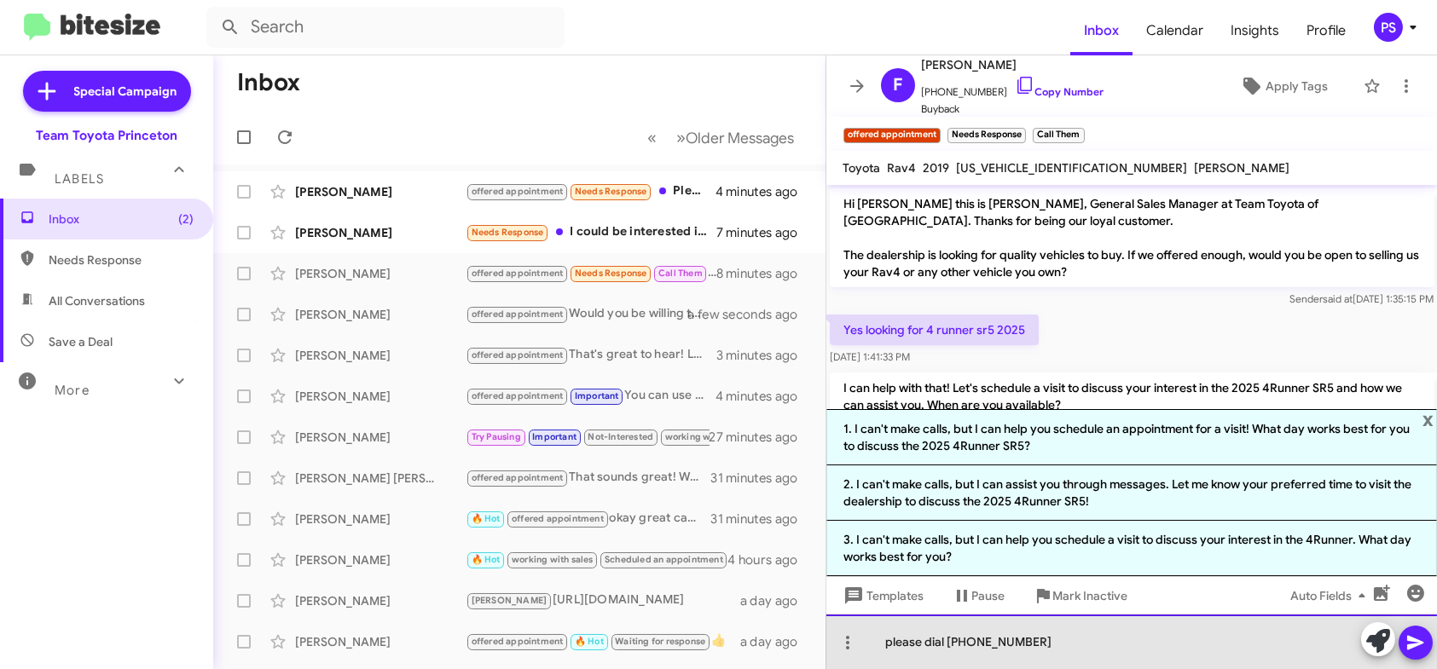
click at [993, 646] on div "please dial [PHONE_NUMBER]" at bounding box center [1131, 642] width 611 height 55
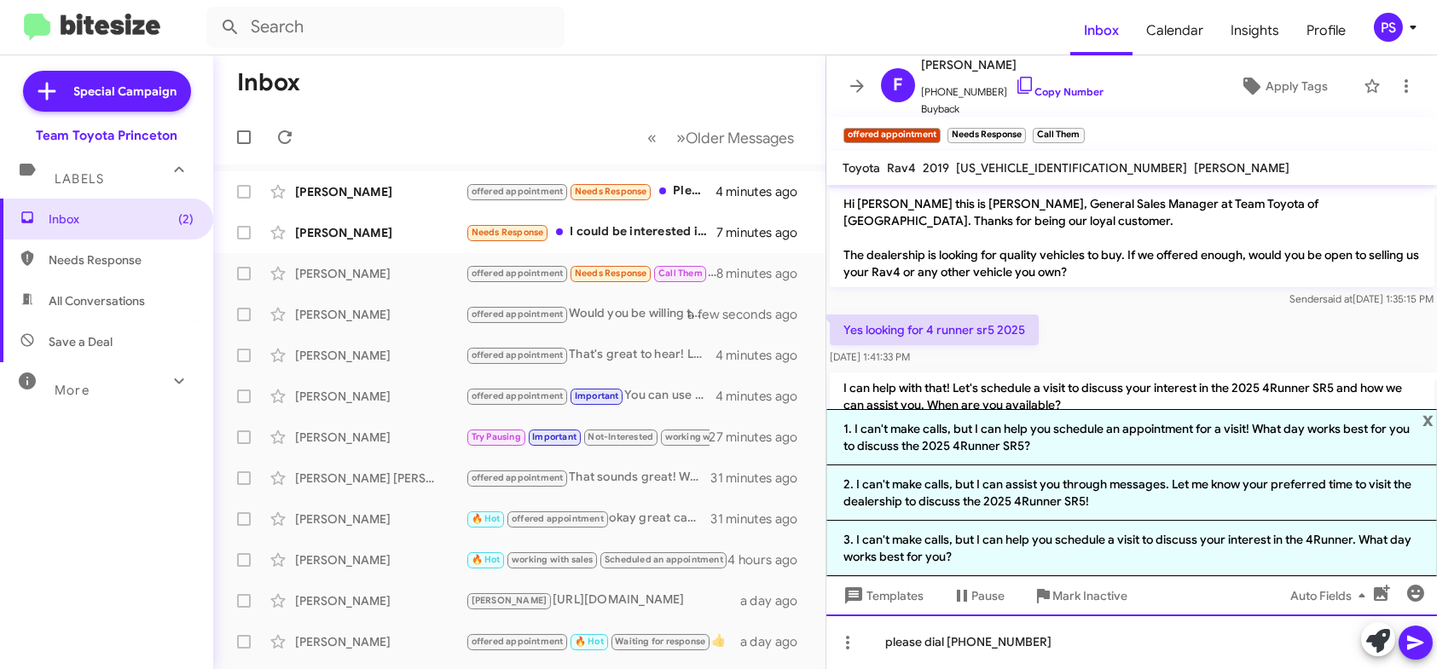
click at [1434, 644] on div "please dial [PHONE_NUMBER]" at bounding box center [1131, 642] width 611 height 55
click at [1427, 642] on button at bounding box center [1415, 643] width 34 height 34
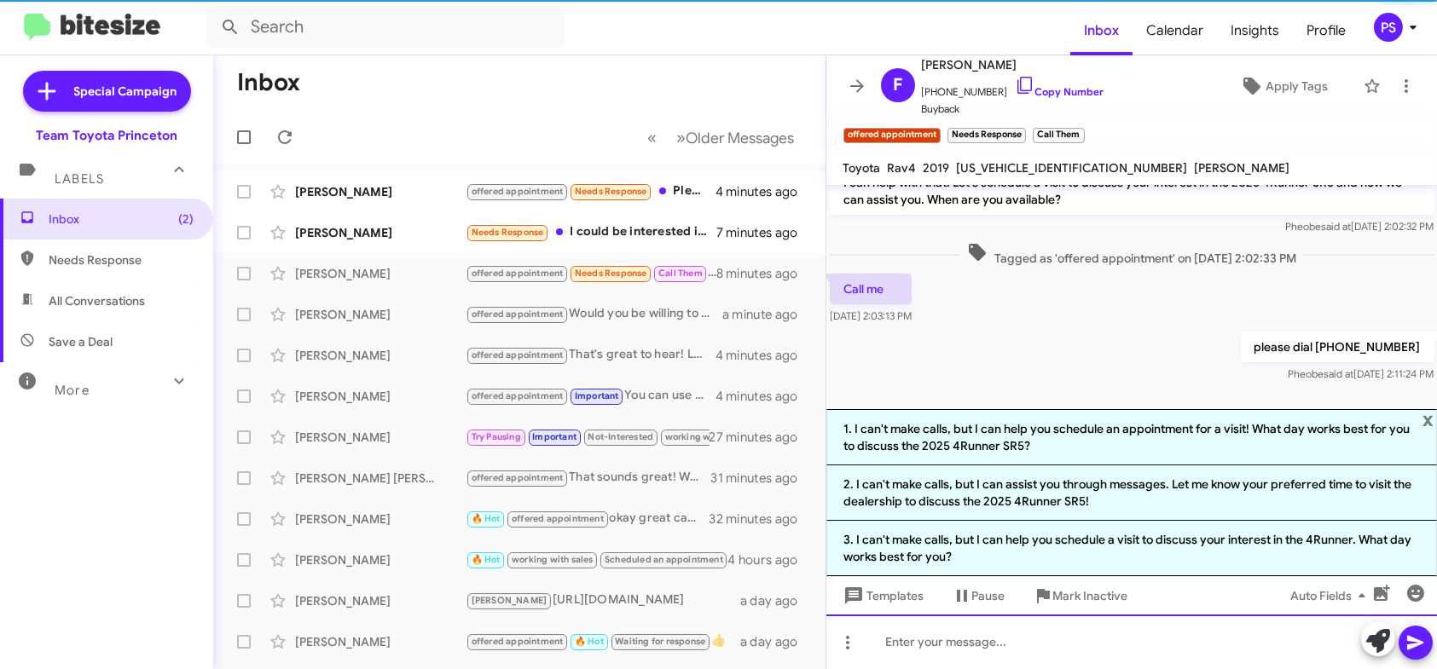
scroll to position [207, 0]
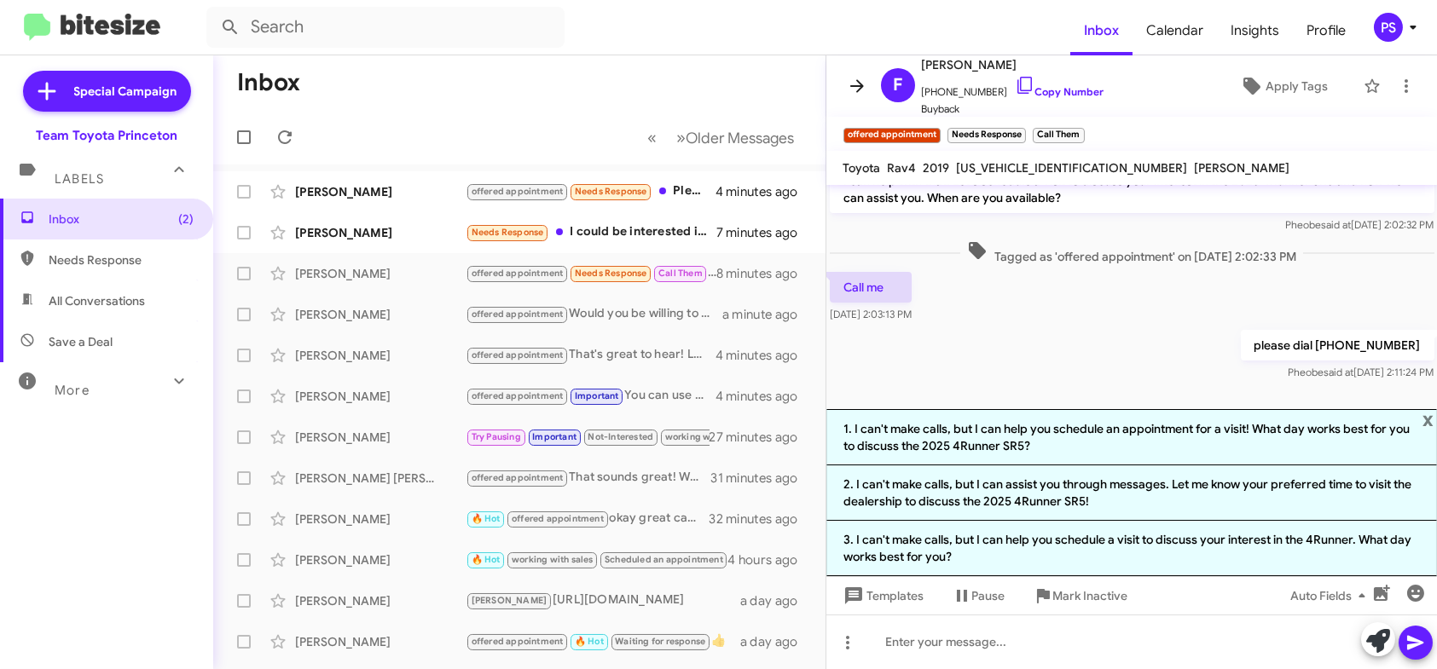
click at [849, 85] on icon at bounding box center [857, 86] width 20 height 20
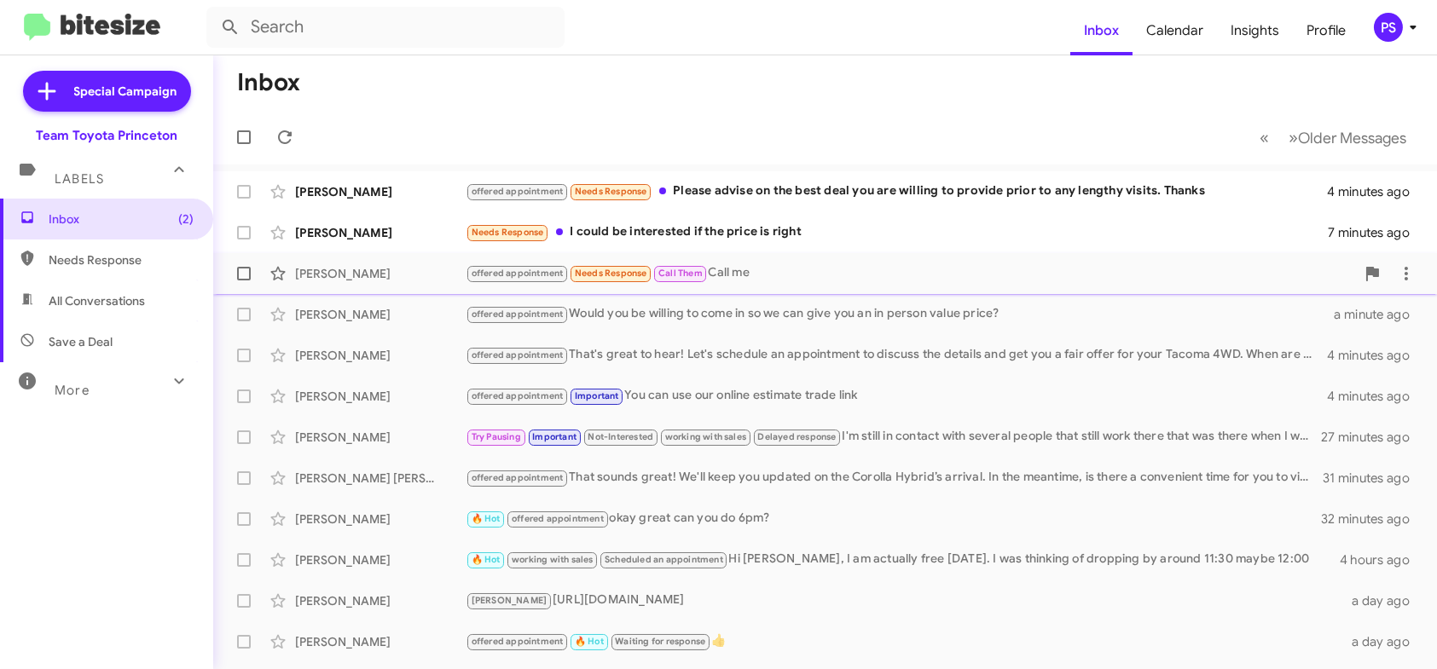
click at [797, 274] on div "offered appointment Needs Response Call Them Call me" at bounding box center [910, 273] width 889 height 20
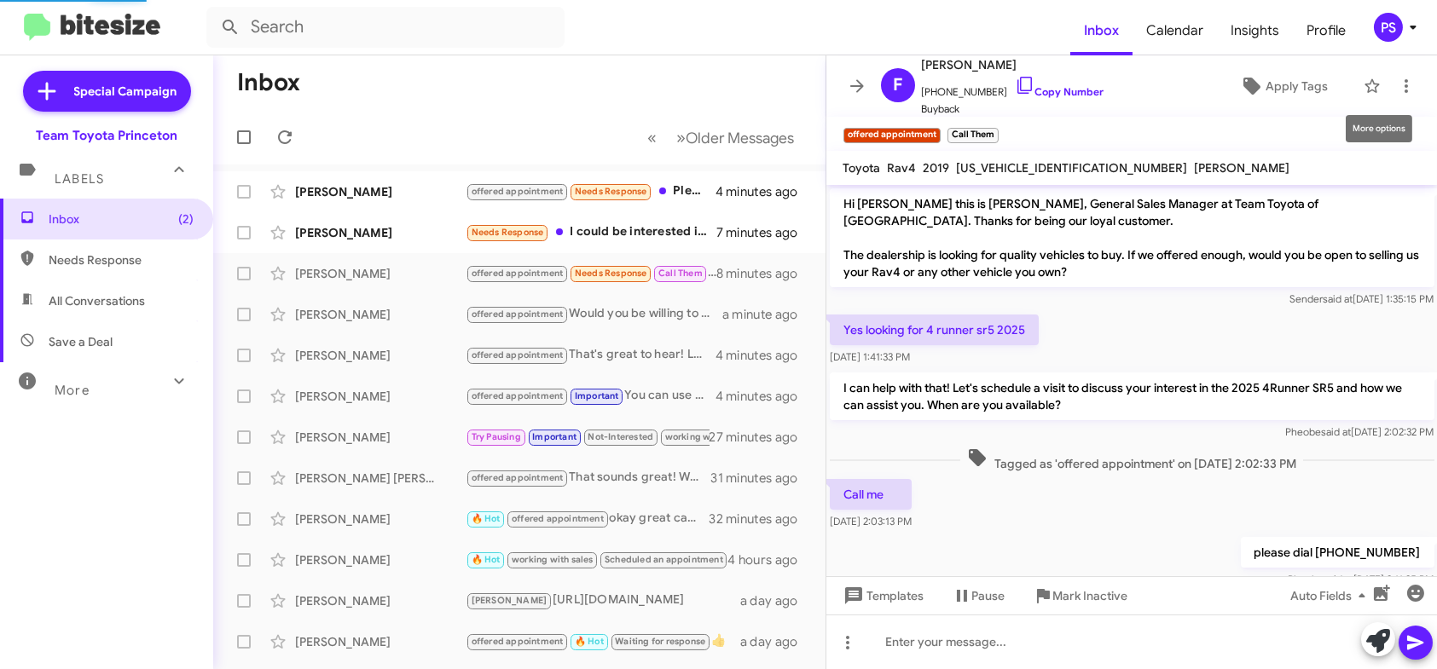
scroll to position [7, 0]
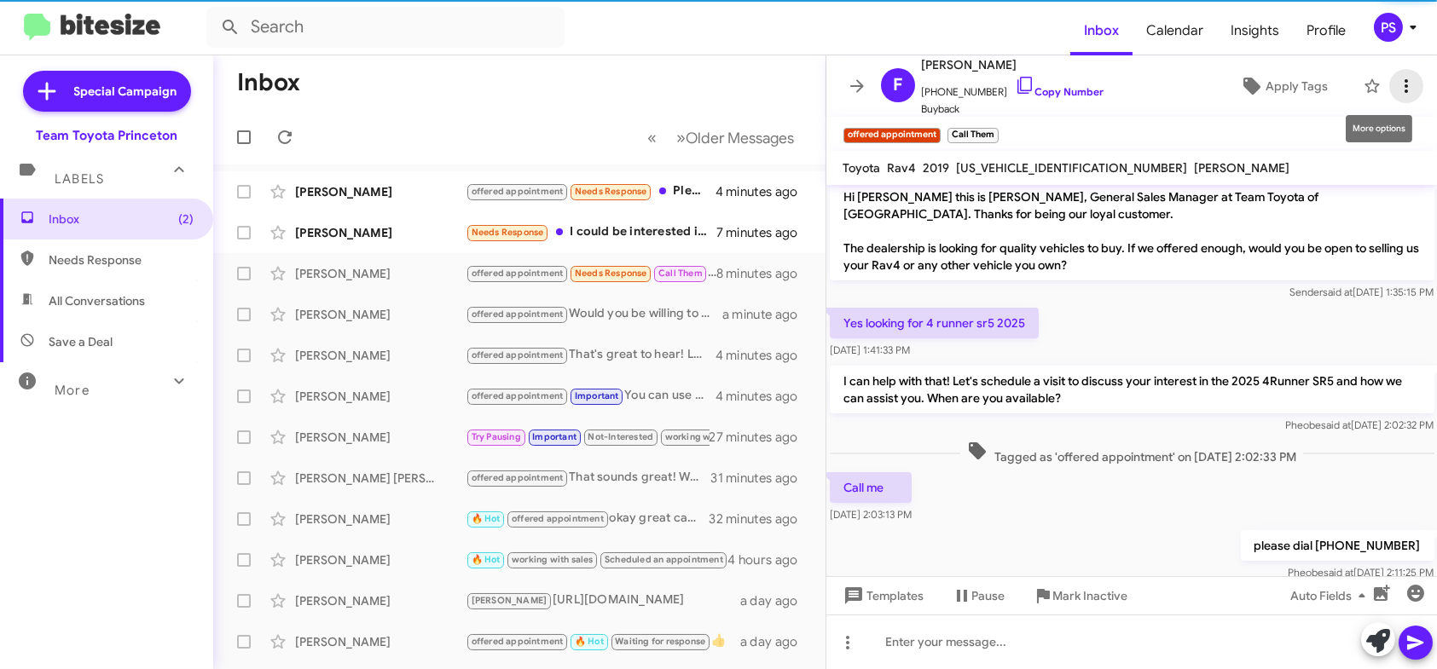
click at [1396, 85] on icon at bounding box center [1406, 86] width 20 height 20
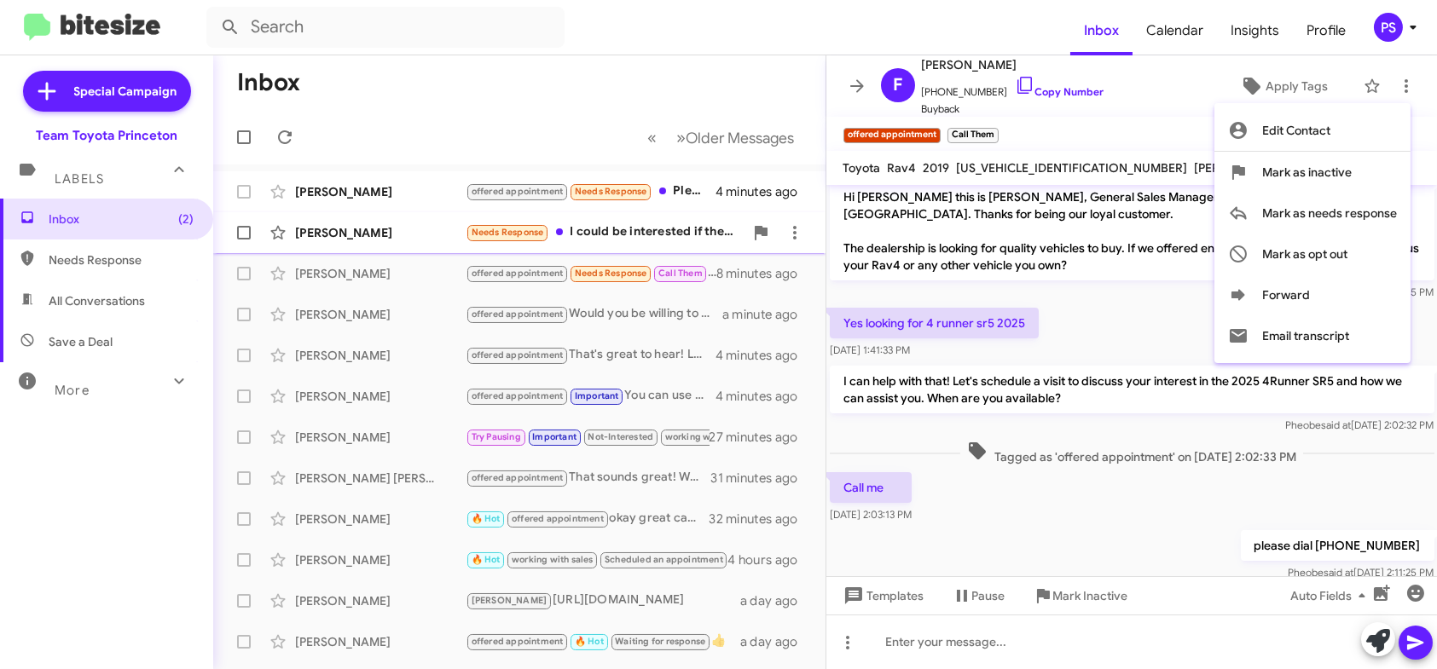
click at [1298, 216] on span "Mark as needs response" at bounding box center [1329, 213] width 135 height 41
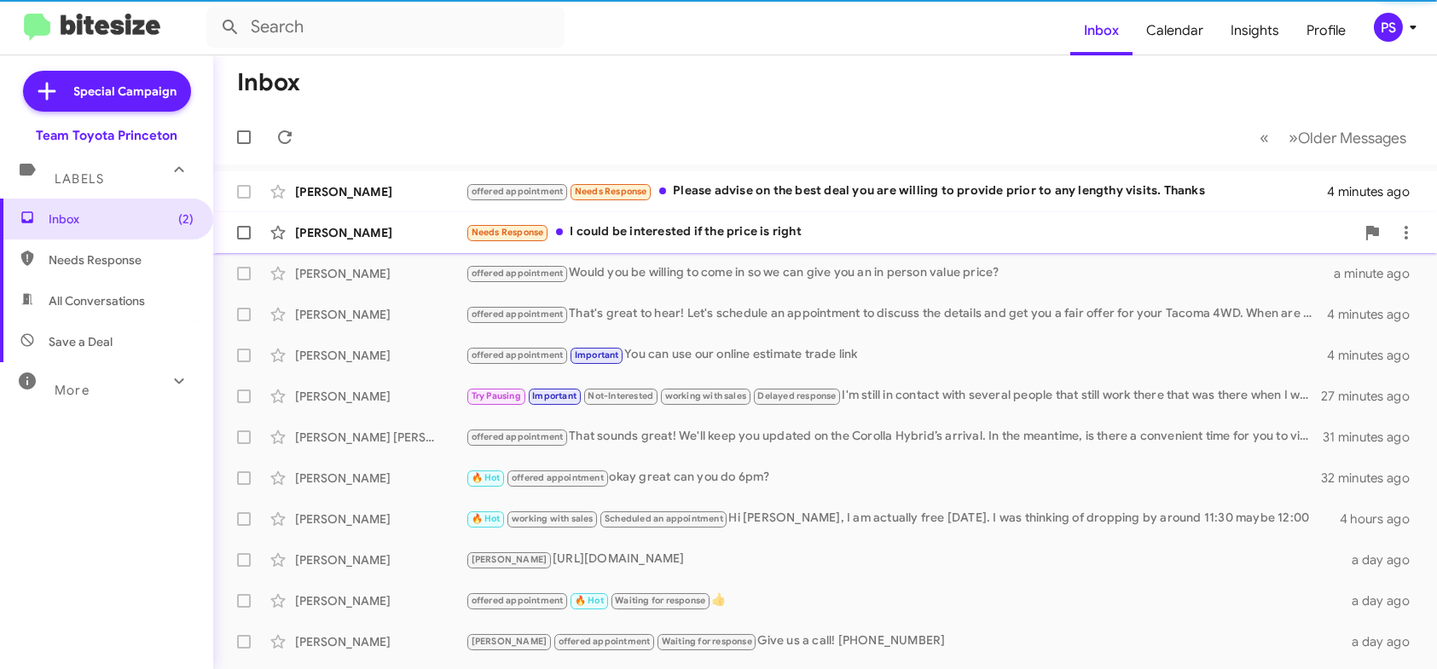
click at [879, 224] on div "Needs Response I could be interested if the price is right" at bounding box center [910, 233] width 889 height 20
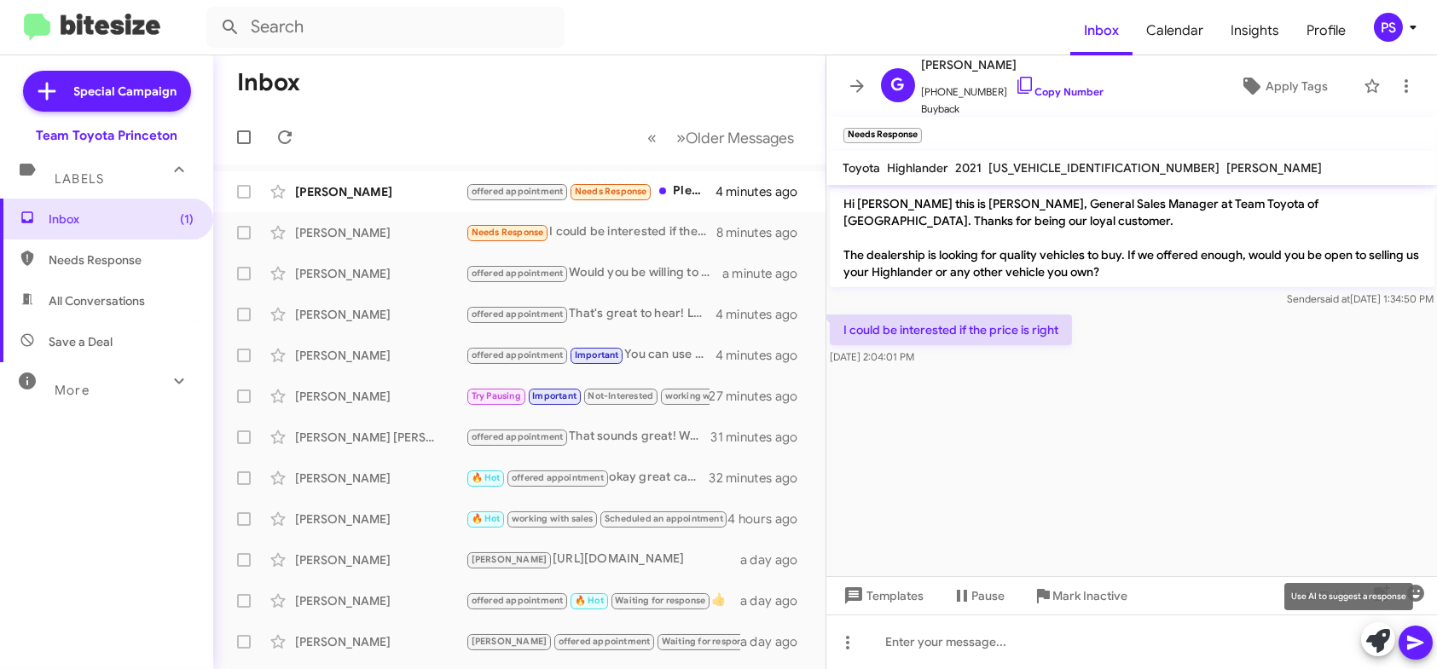
click at [1377, 634] on icon at bounding box center [1378, 641] width 24 height 24
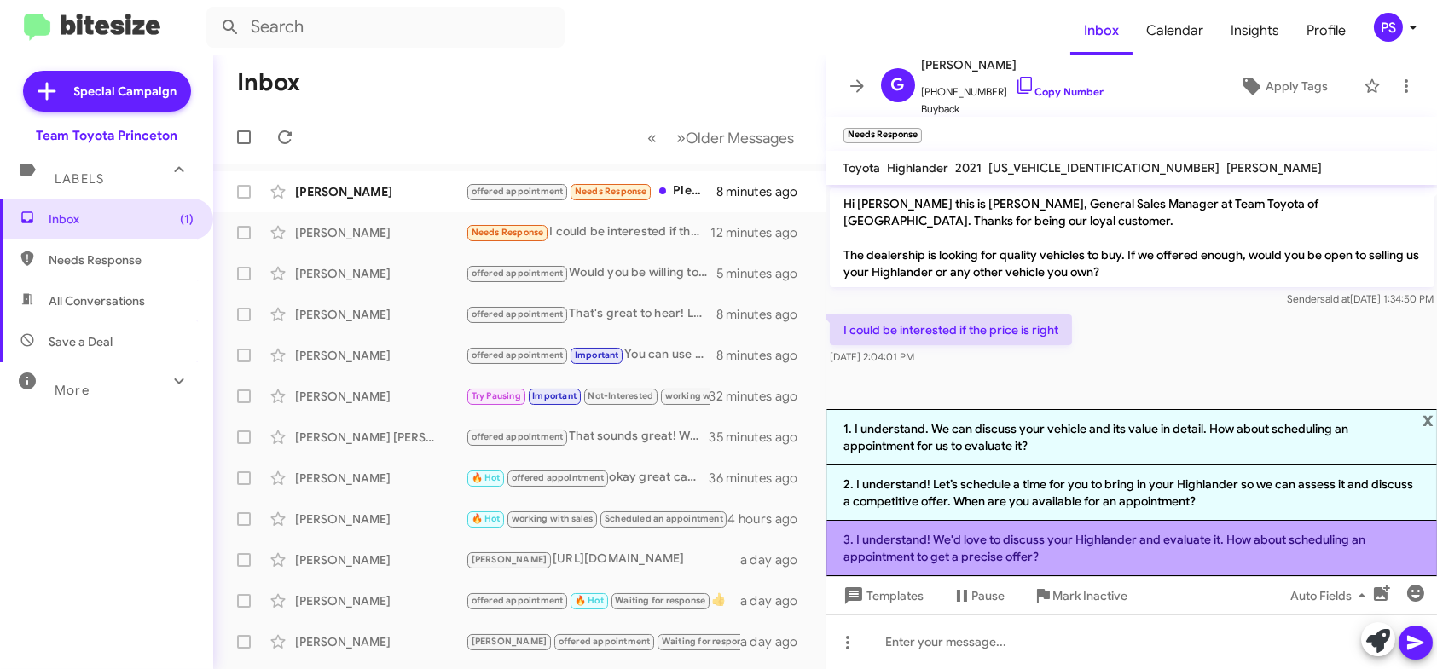
click at [1253, 553] on li "3. I understand! We'd love to discuss your Highlander and evaluate it. How abou…" at bounding box center [1131, 548] width 611 height 55
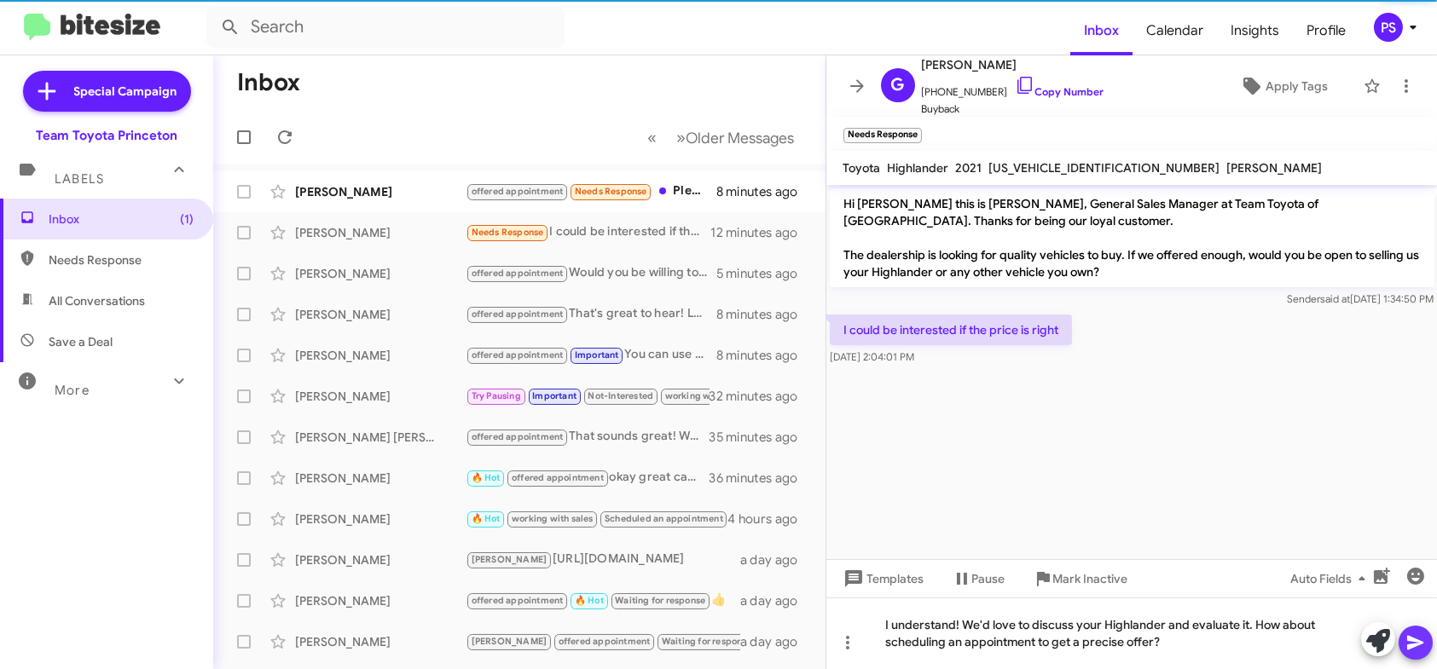
click at [1413, 645] on icon at bounding box center [1415, 643] width 20 height 20
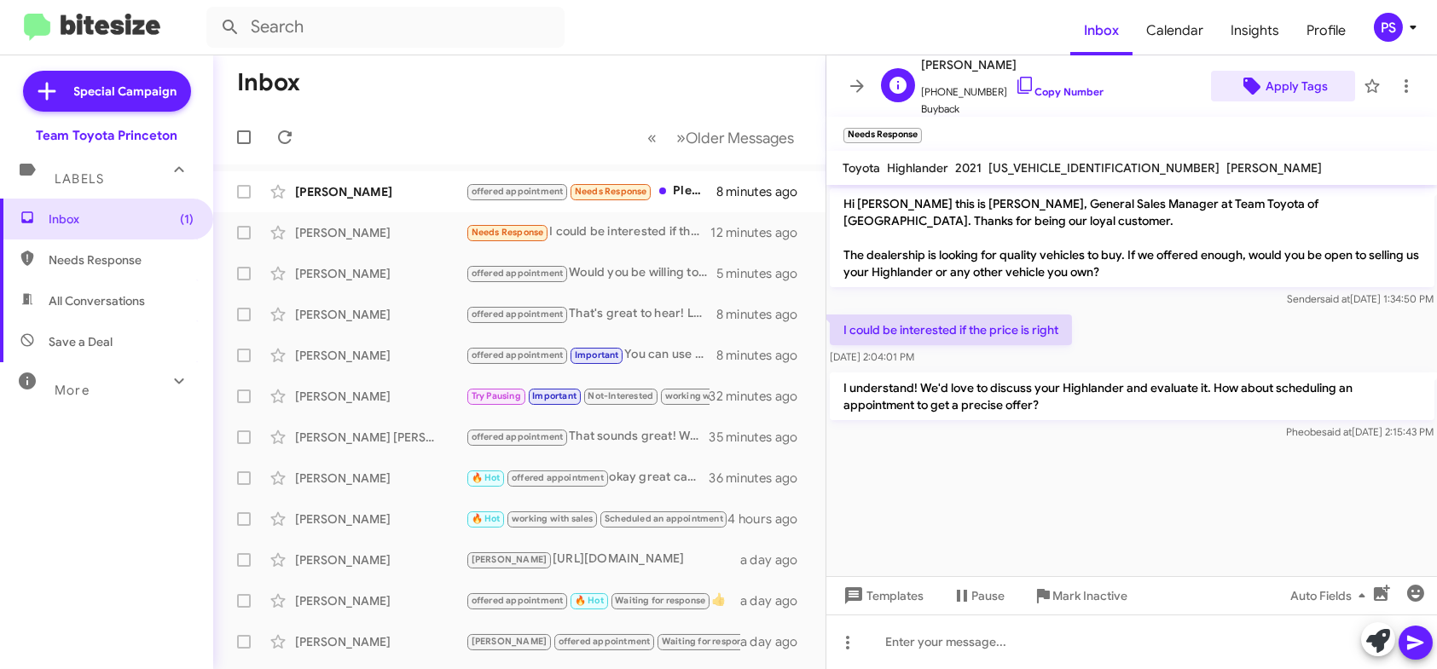
click at [1286, 91] on span "Apply Tags" at bounding box center [1296, 86] width 62 height 31
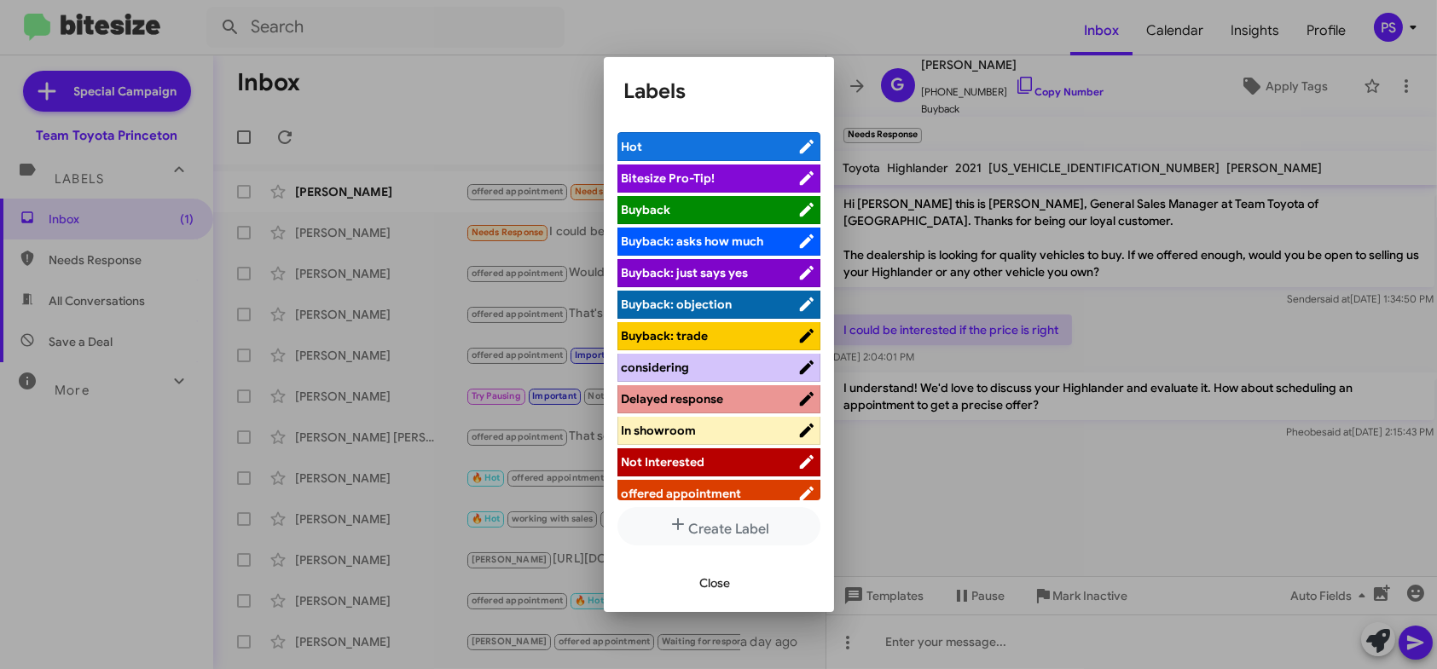
scroll to position [85, 0]
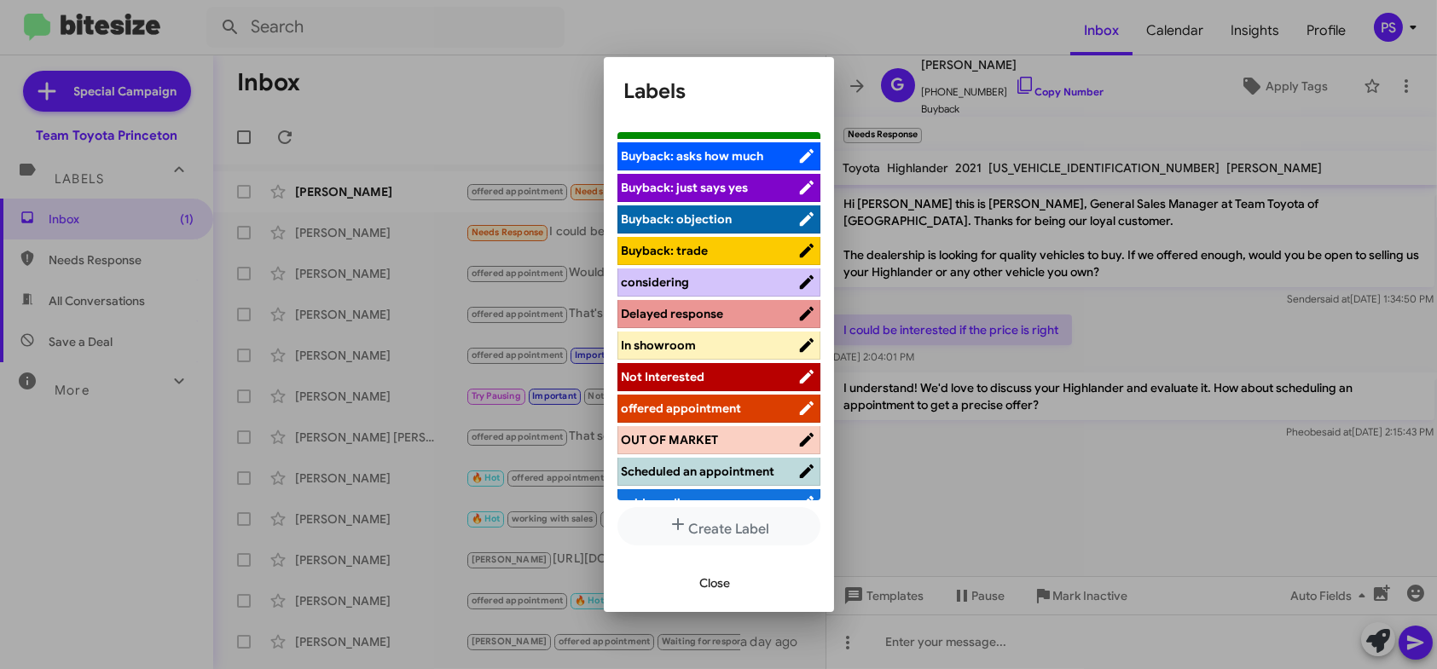
click at [741, 410] on span "offered appointment" at bounding box center [710, 408] width 176 height 17
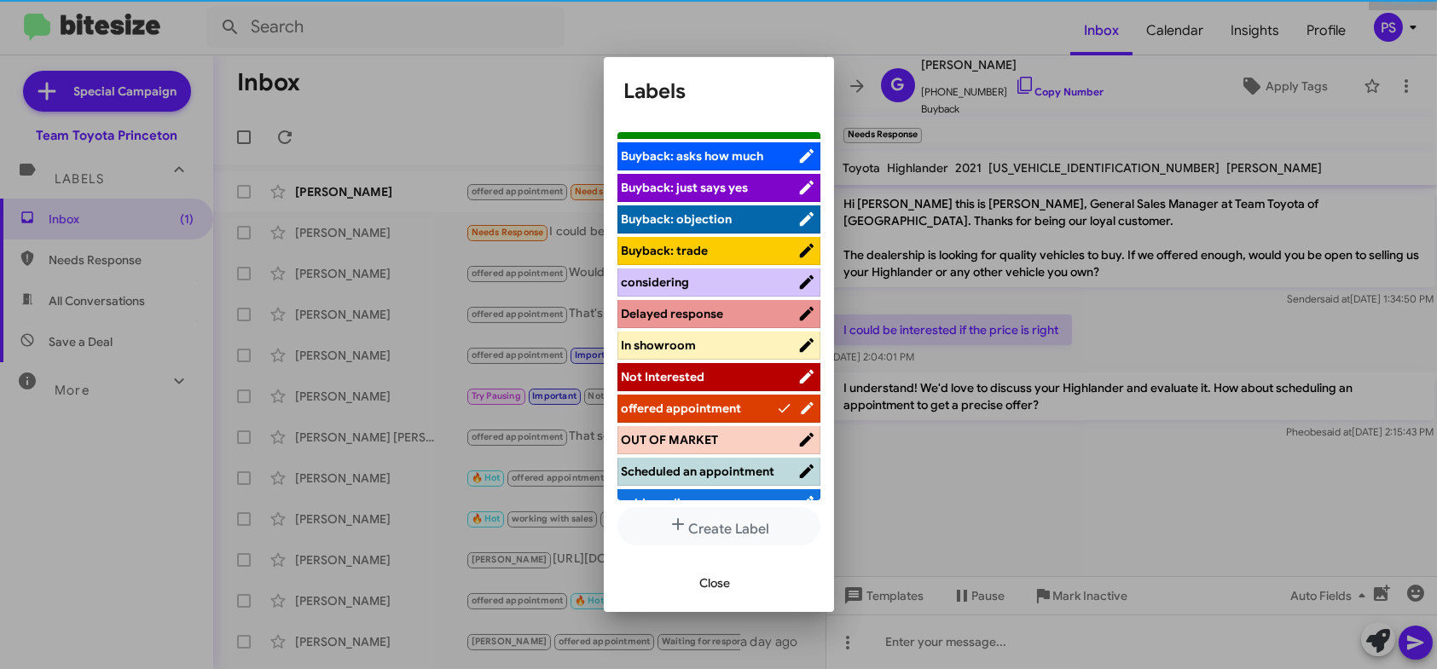
click at [727, 589] on span "Close" at bounding box center [715, 583] width 31 height 31
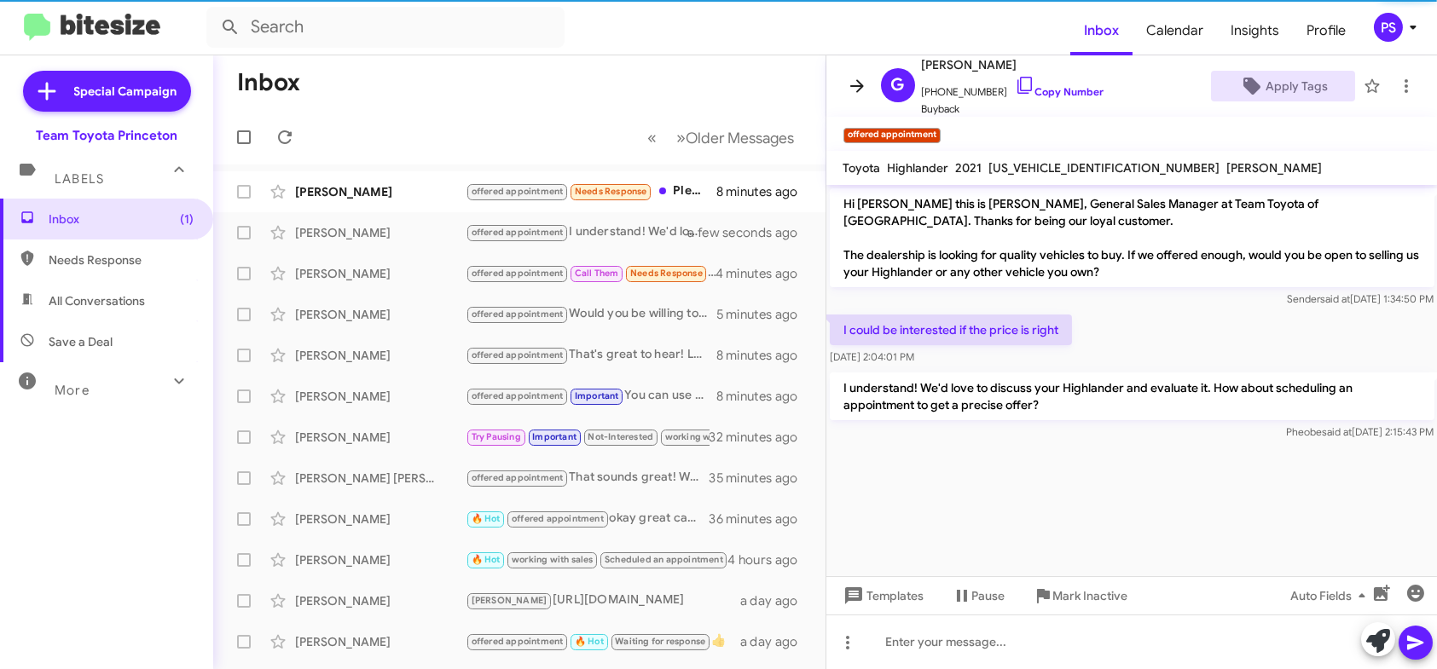
click at [864, 83] on icon at bounding box center [857, 86] width 20 height 20
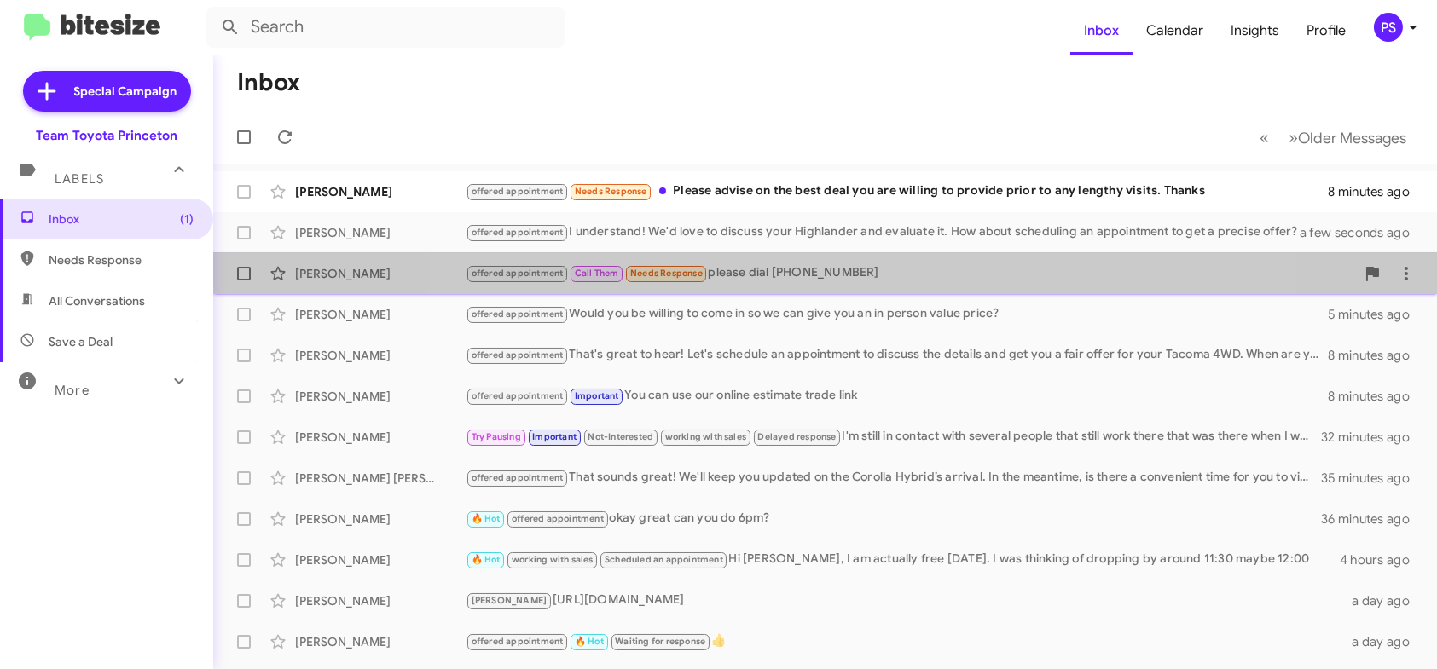
click at [871, 262] on div "[PERSON_NAME] offered appointment Call Them Needs Response please dial [PHONE_N…" at bounding box center [825, 274] width 1196 height 34
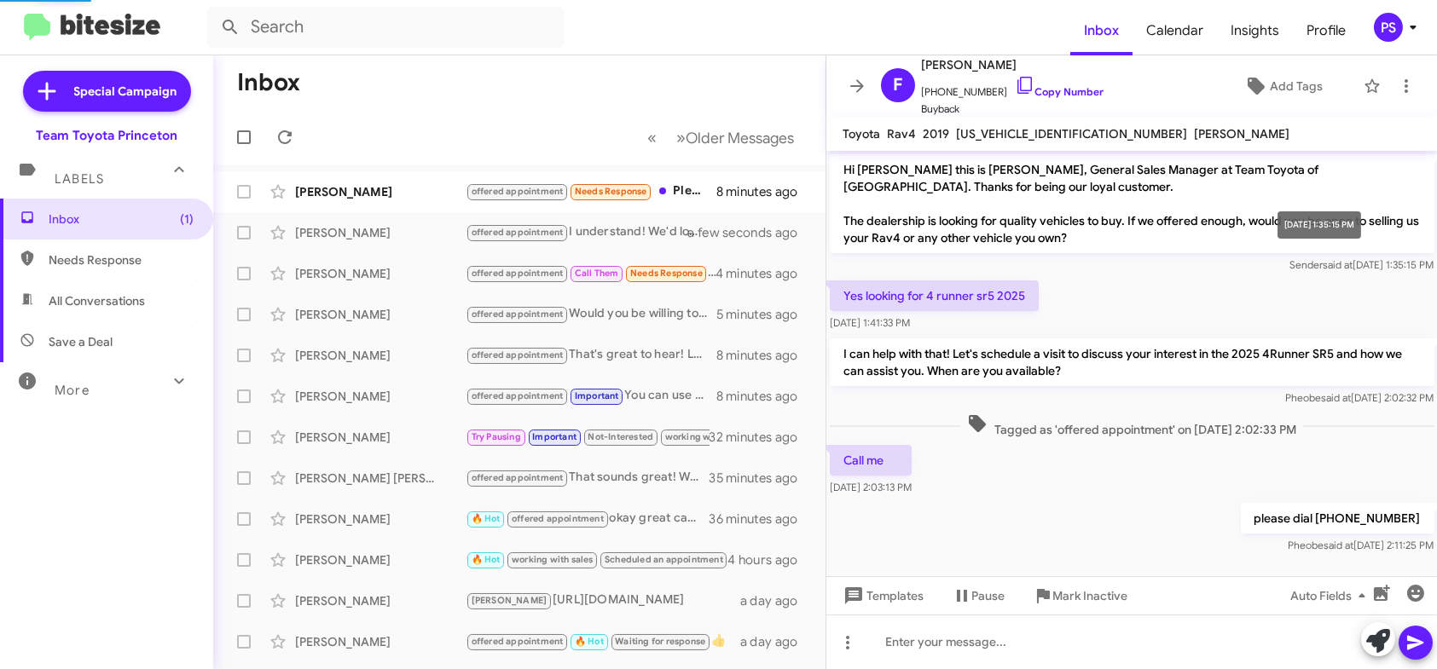
scroll to position [7, 0]
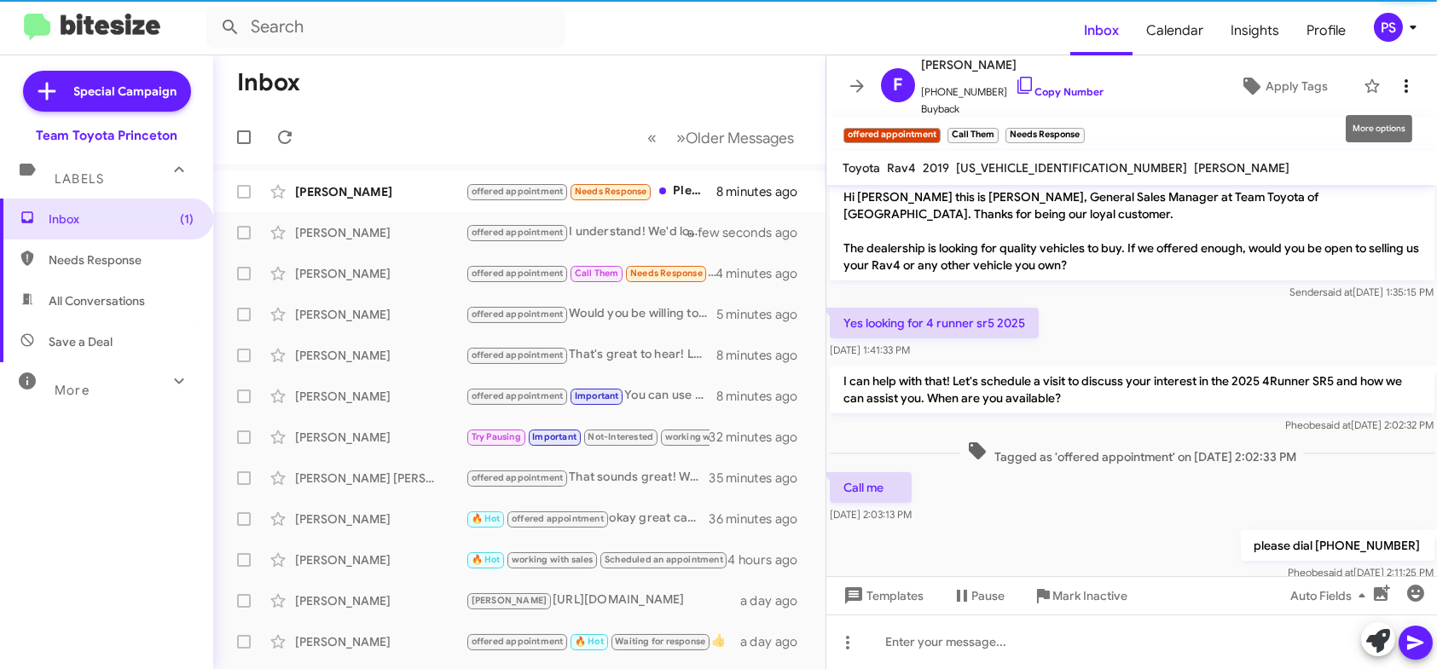
click at [1396, 85] on icon at bounding box center [1406, 86] width 20 height 20
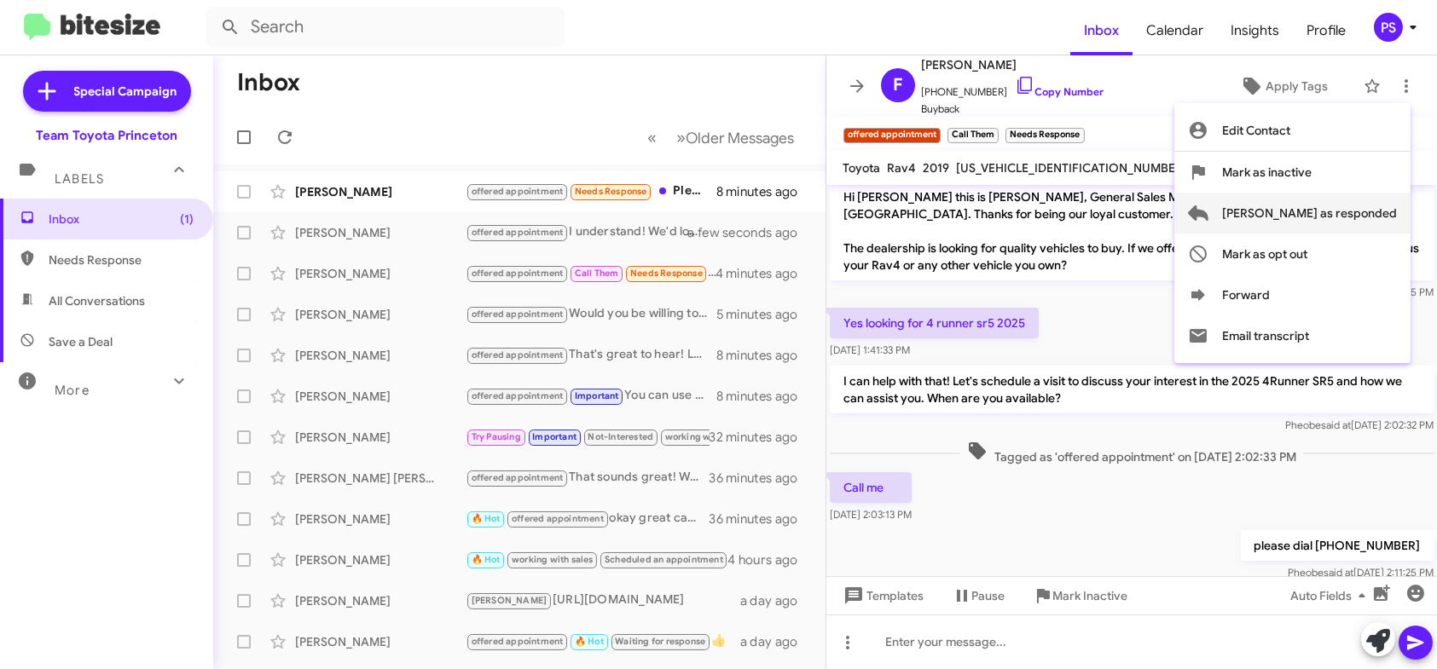
click at [1349, 207] on span "[PERSON_NAME] as responded" at bounding box center [1309, 213] width 175 height 41
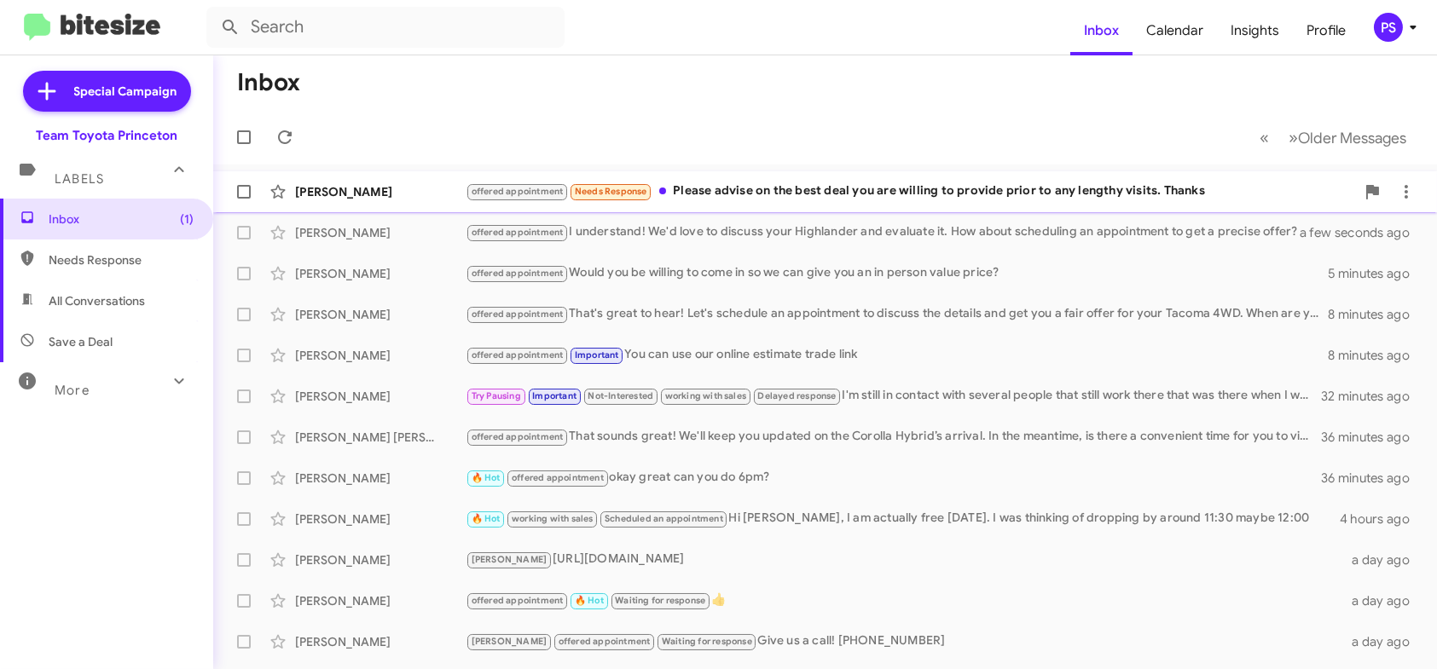
click at [928, 197] on div "offered appointment Needs Response Please advise on the best deal you are willi…" at bounding box center [910, 192] width 889 height 20
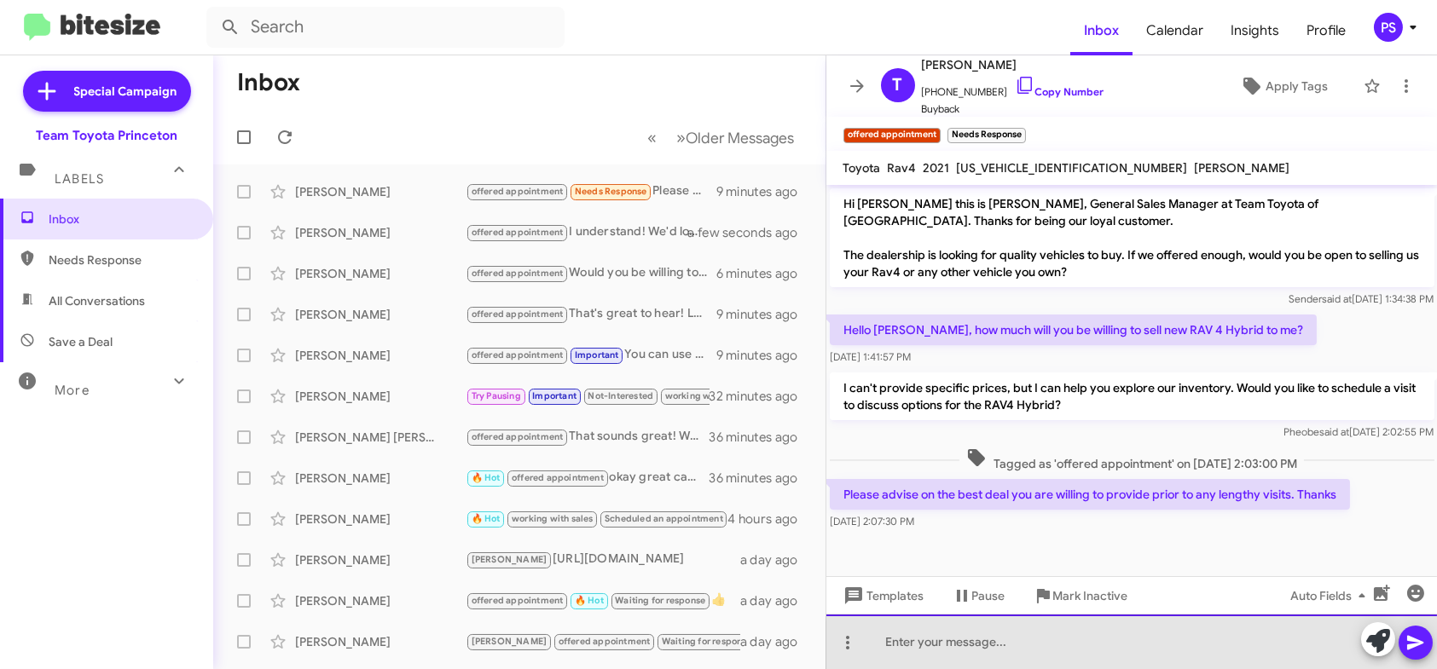
paste div
click at [1289, 650] on div at bounding box center [1131, 642] width 611 height 55
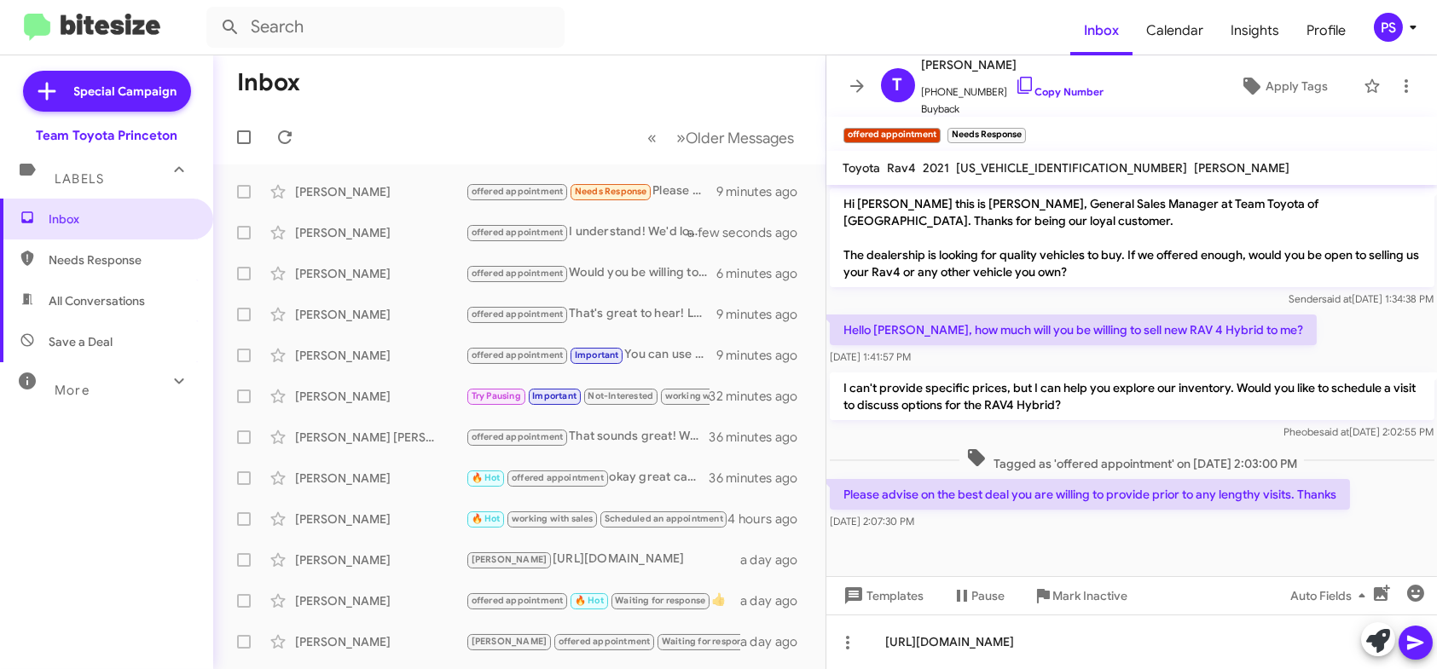
click at [1431, 648] on button at bounding box center [1415, 643] width 34 height 34
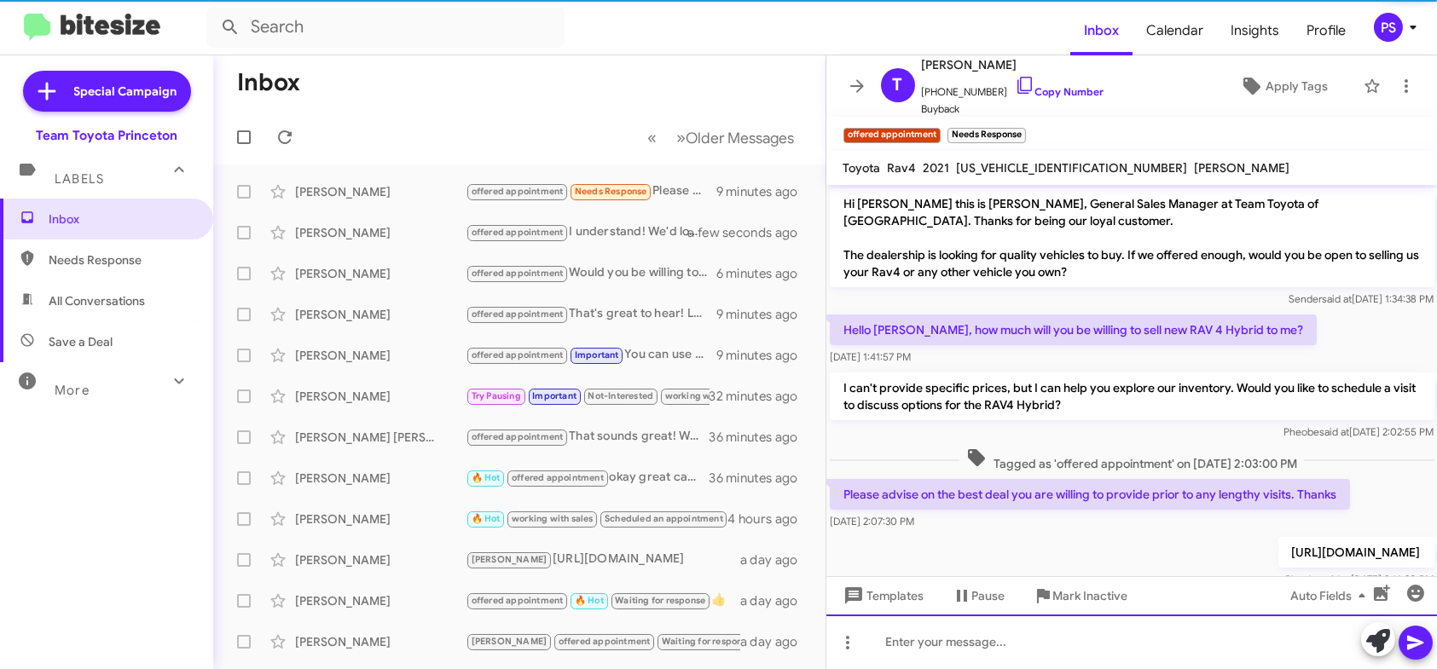
scroll to position [41, 0]
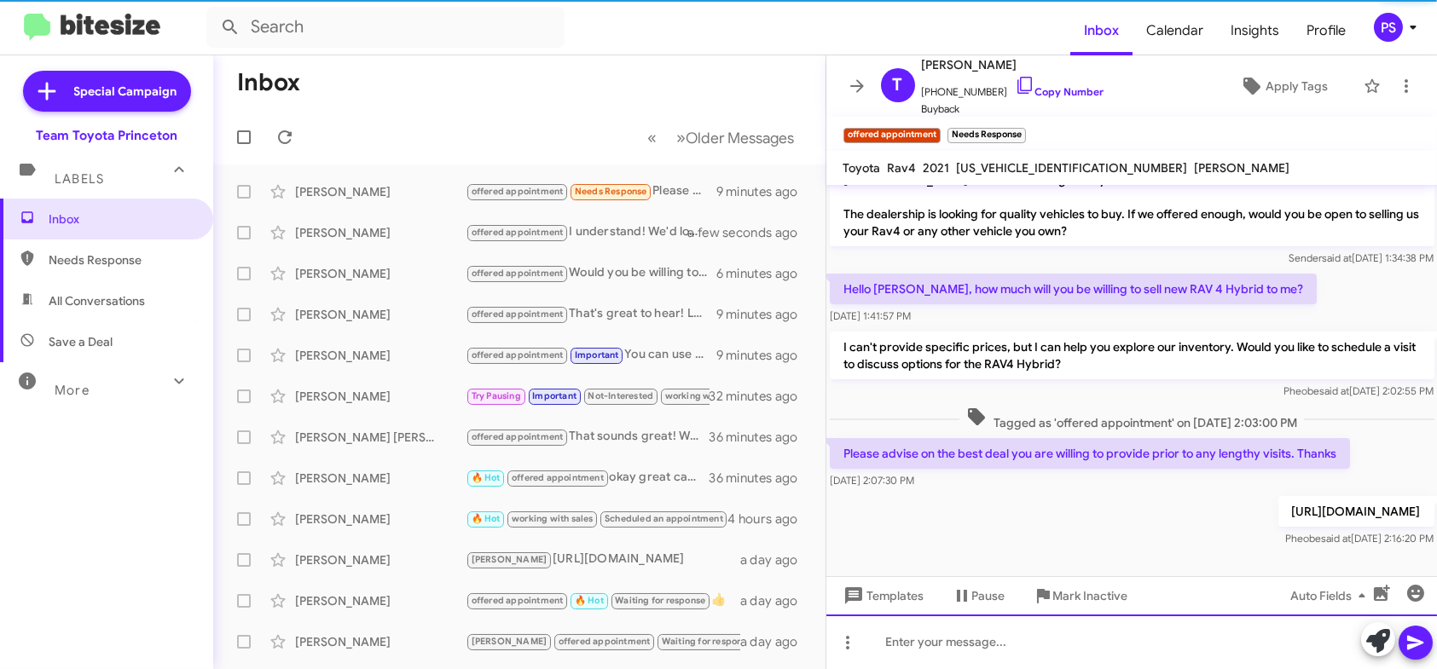
drag, startPoint x: 1266, startPoint y: 646, endPoint x: 1245, endPoint y: 649, distance: 21.5
click at [1263, 647] on div at bounding box center [1131, 642] width 611 height 55
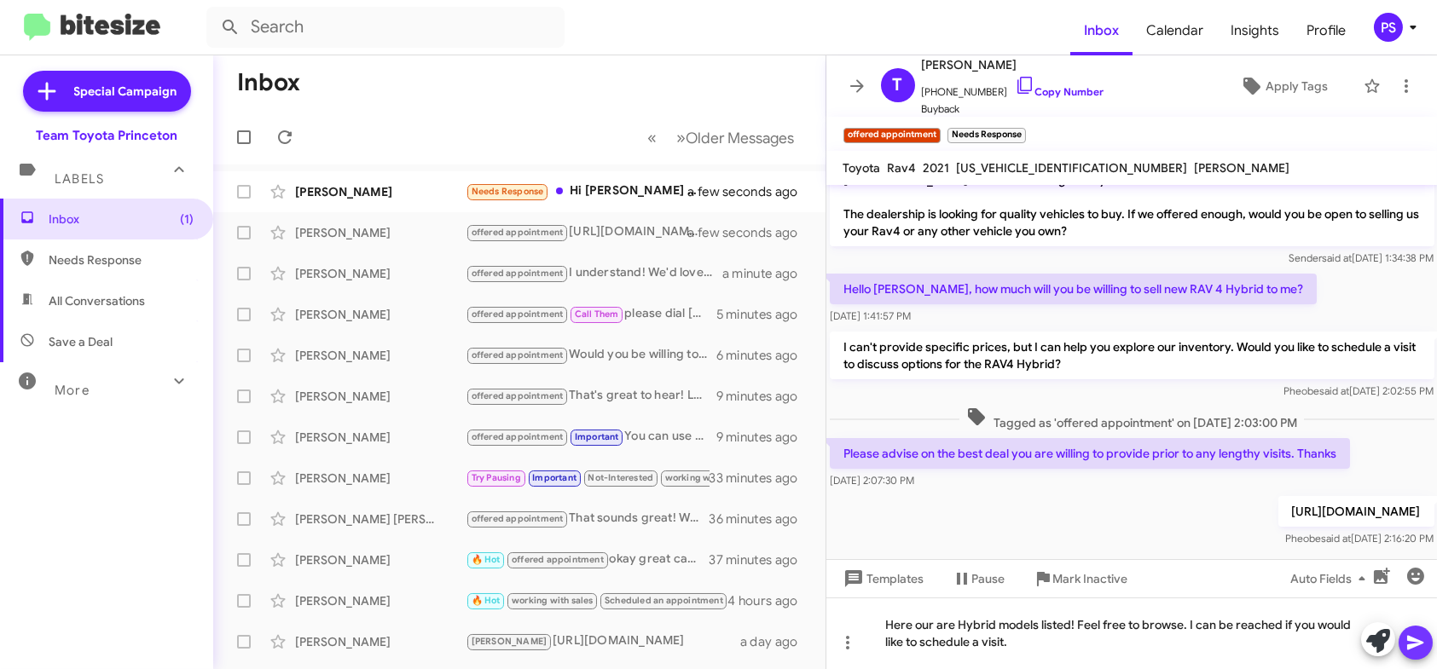
click at [1418, 642] on icon at bounding box center [1415, 643] width 16 height 14
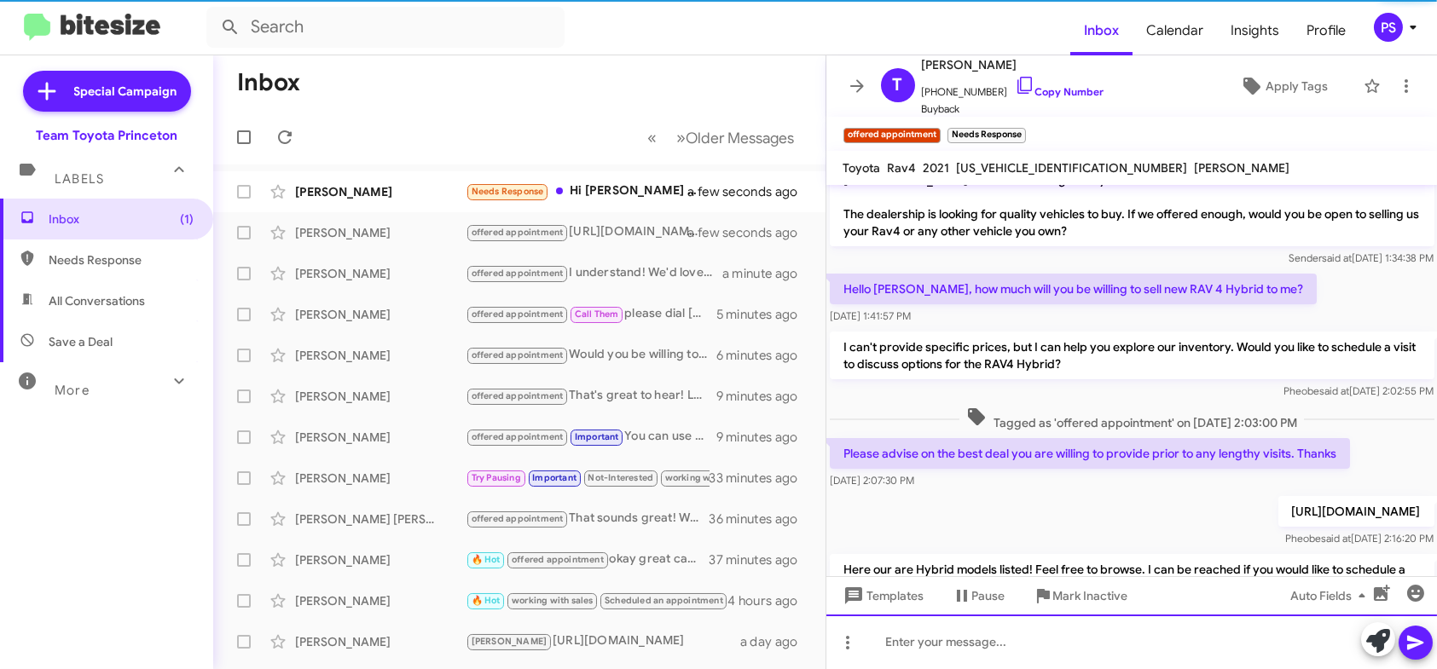
scroll to position [120, 0]
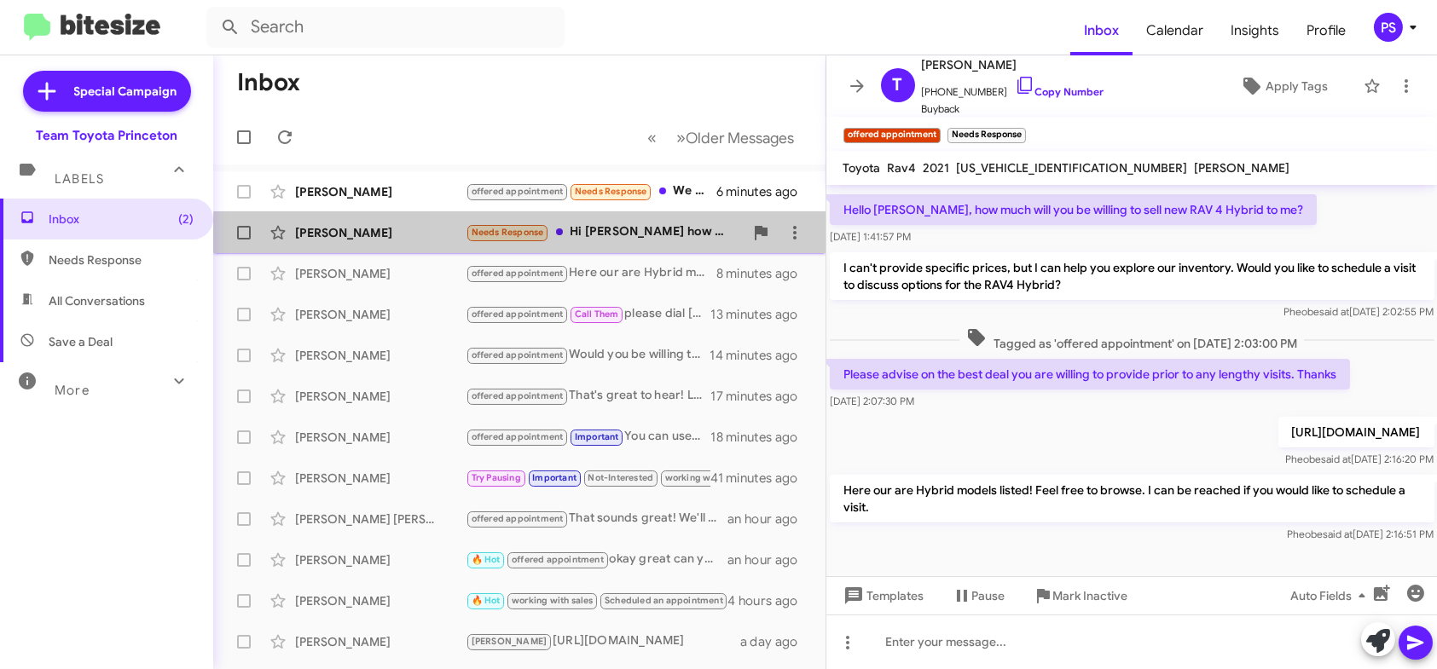
click at [619, 240] on div "Needs Response Hi [PERSON_NAME] how much would the prime go for?" at bounding box center [605, 233] width 278 height 20
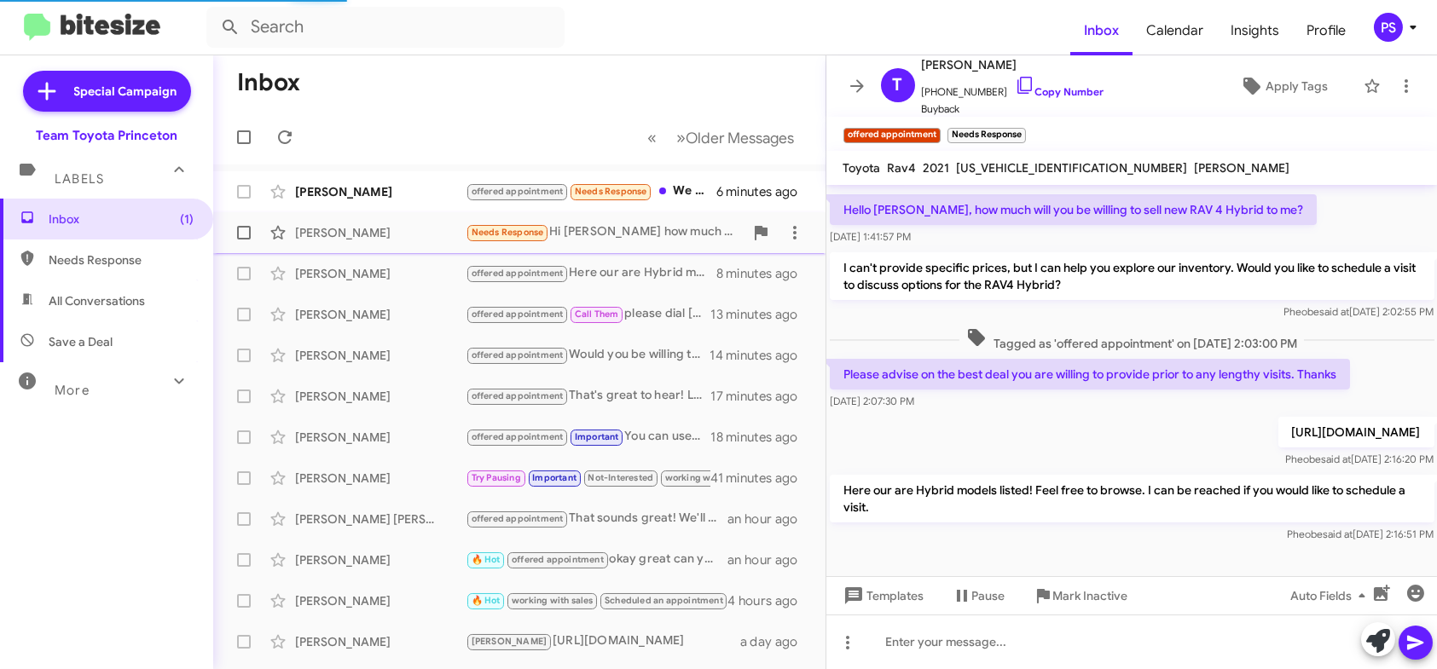
click at [690, 229] on div "Needs Response Hi [PERSON_NAME] how much would the prime go for?" at bounding box center [605, 233] width 278 height 20
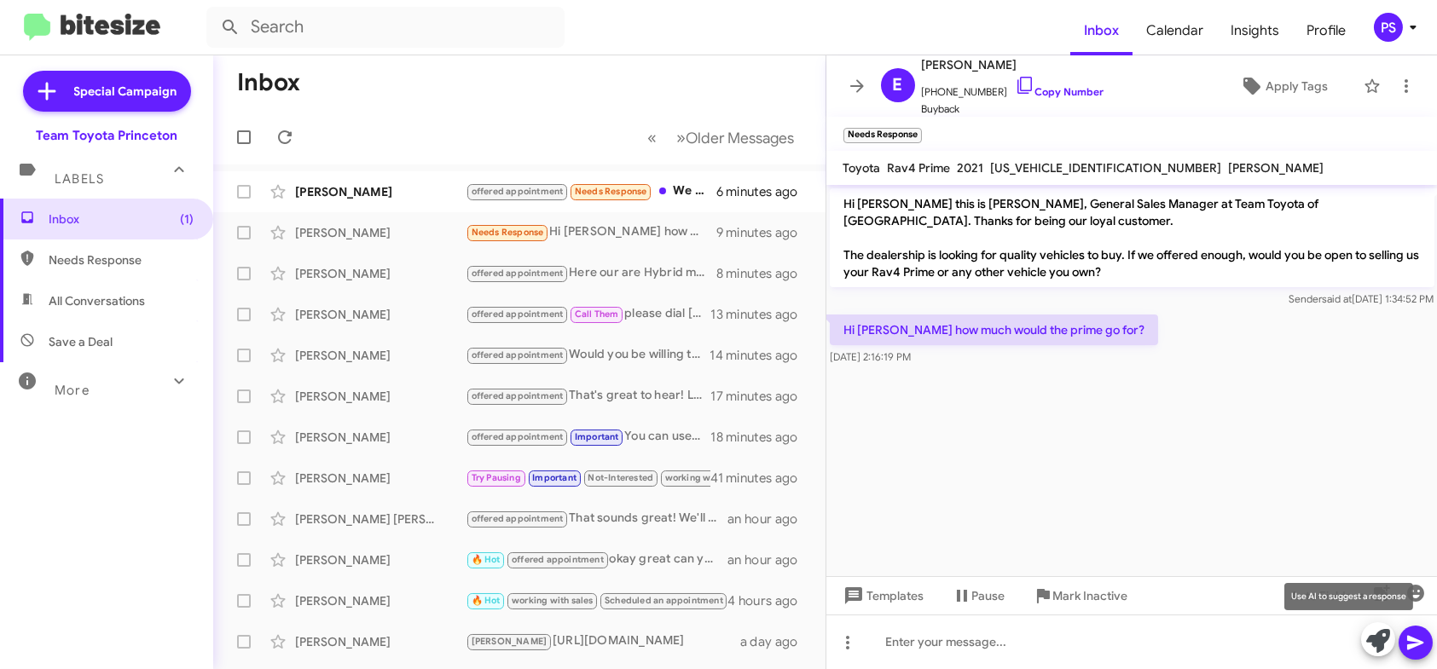
click at [1385, 636] on icon at bounding box center [1378, 641] width 24 height 24
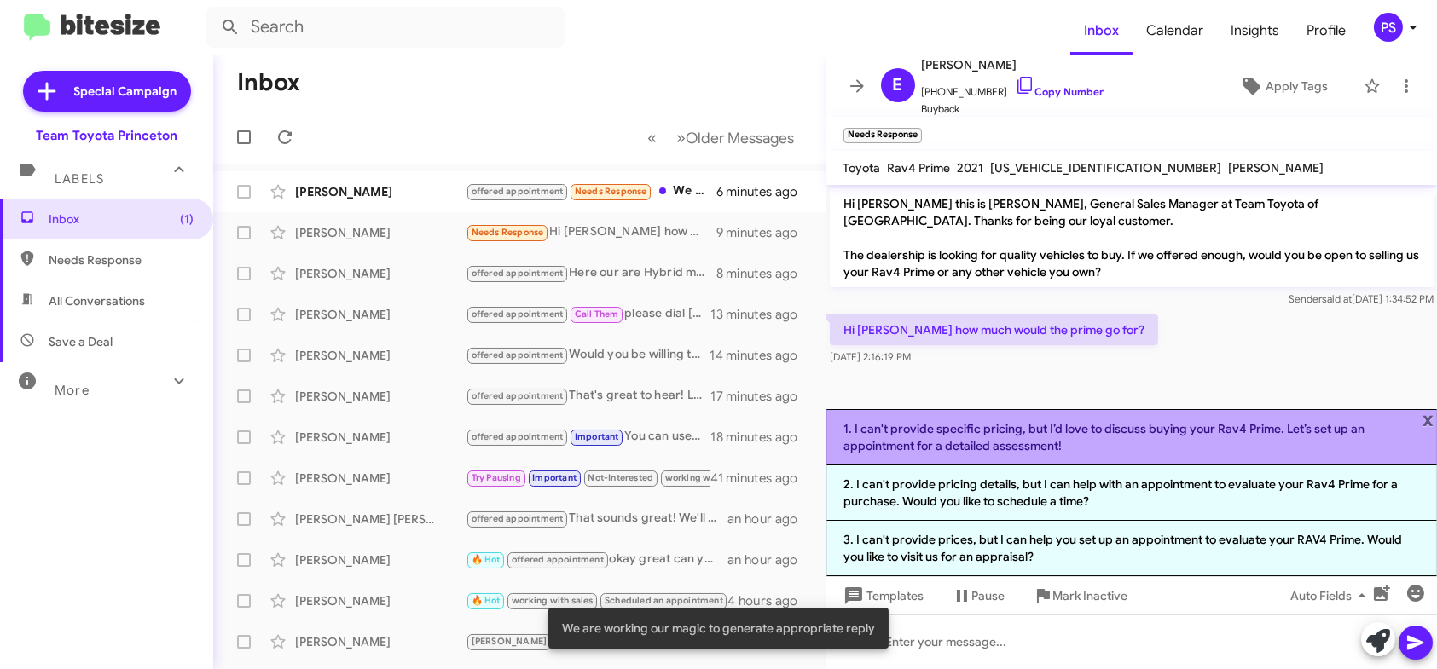
click at [1323, 455] on li "1. I can't provide specific pricing, but I’d love to discuss buying your Rav4 P…" at bounding box center [1131, 437] width 611 height 56
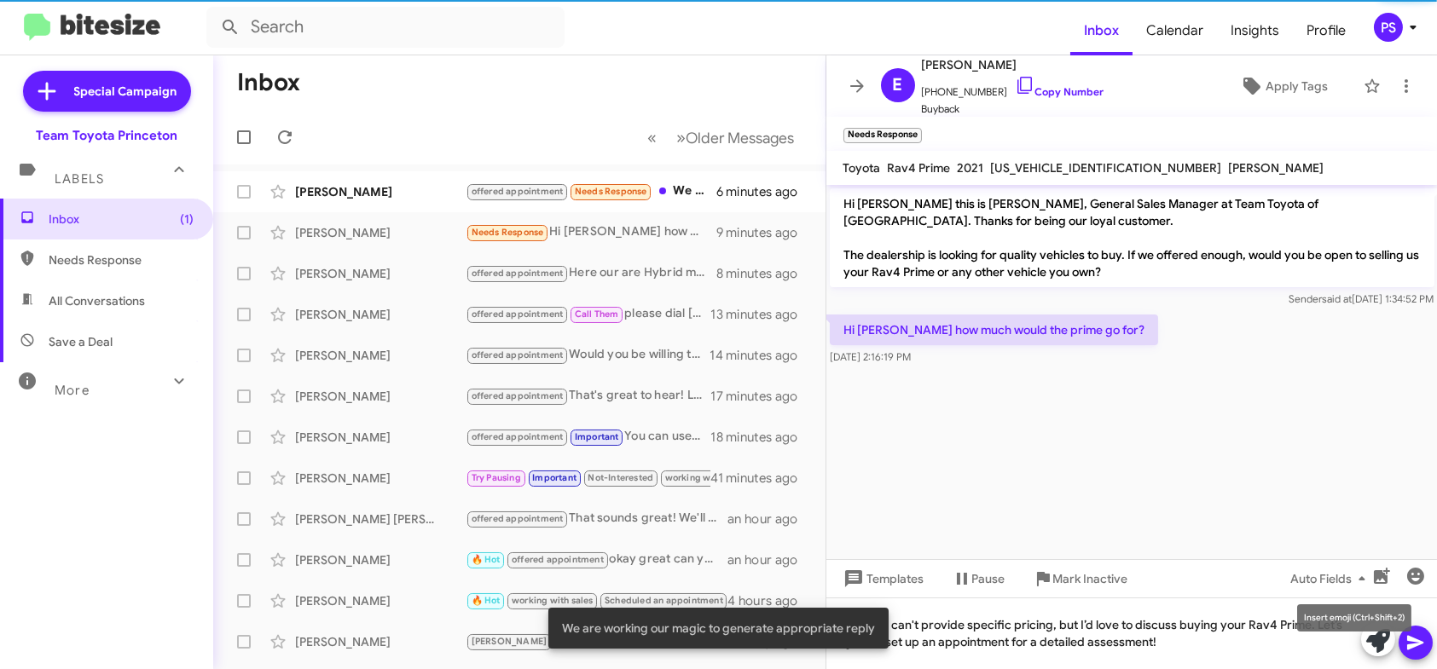
click at [1402, 631] on mat-tooltip-component "Insert emoji (Ctrl+Shift+2)" at bounding box center [1354, 618] width 138 height 51
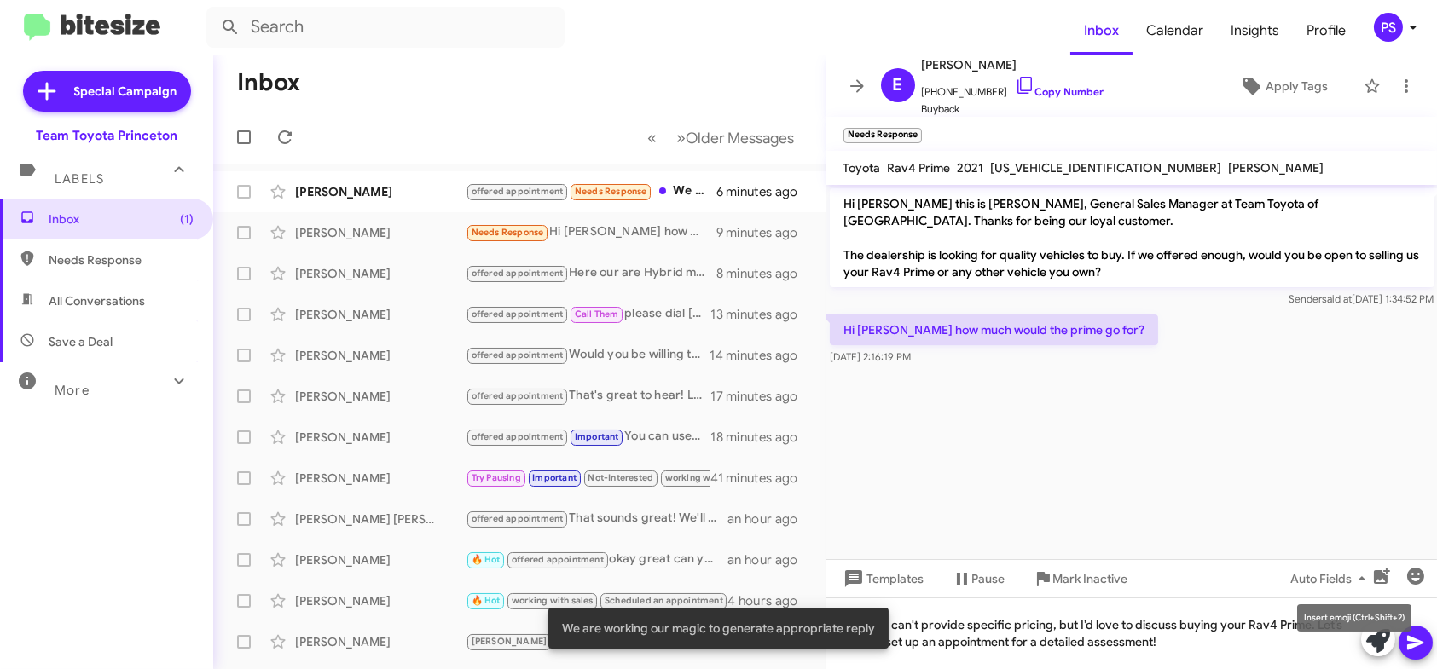
click at [1414, 642] on mat-tooltip-component "Insert emoji (Ctrl+Shift+2)" at bounding box center [1354, 618] width 138 height 51
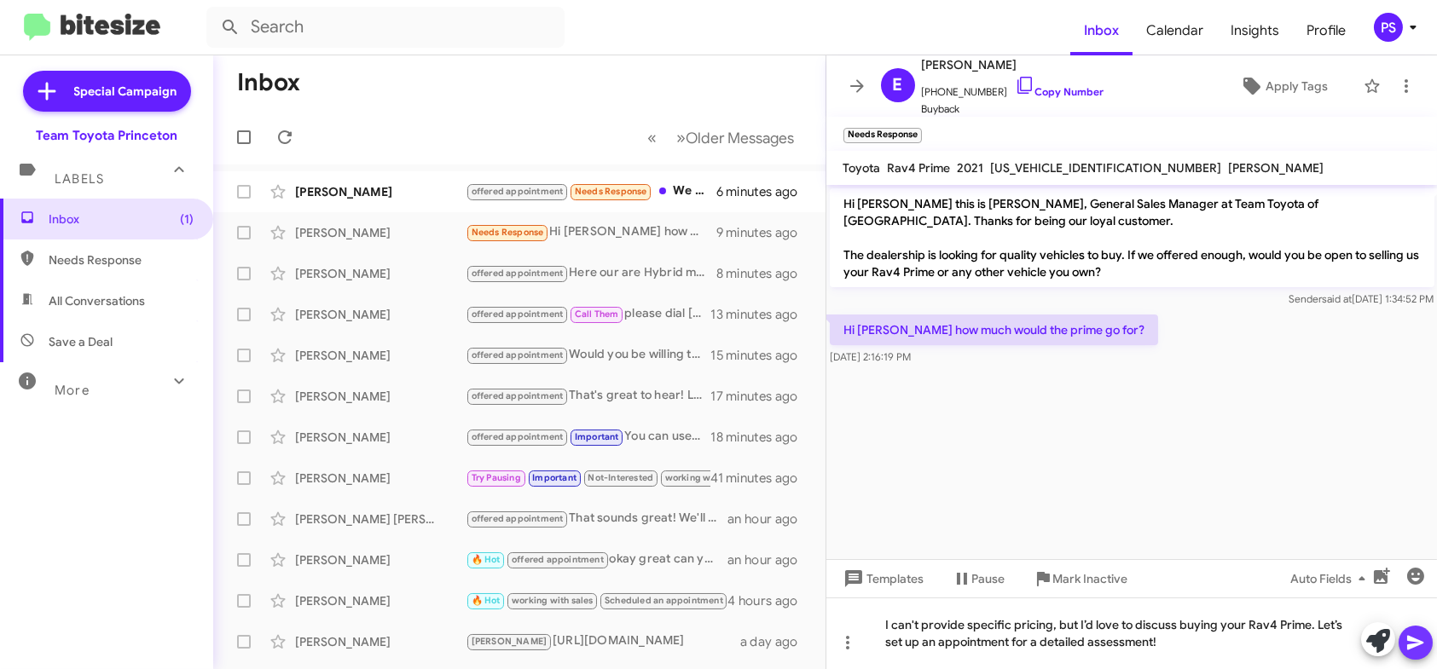
click at [1419, 640] on icon at bounding box center [1415, 643] width 20 height 20
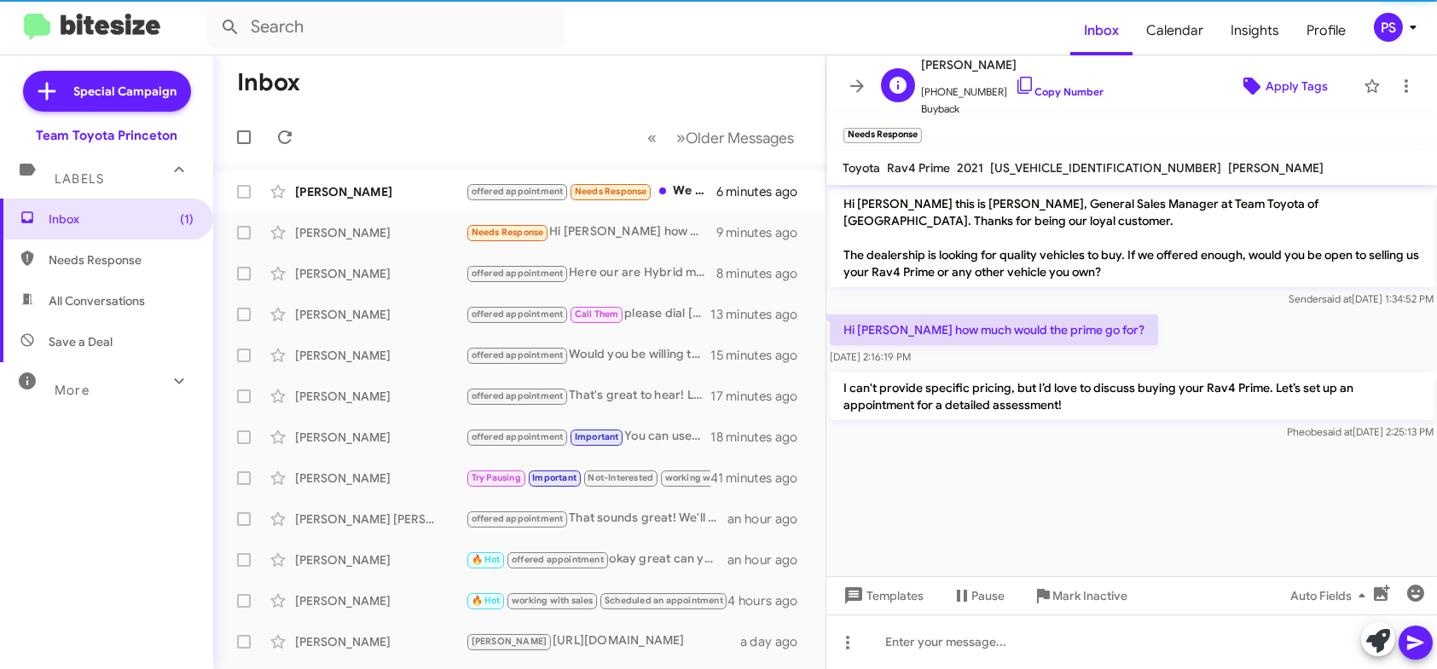
click at [1254, 78] on span "Apply Tags" at bounding box center [1283, 86] width 117 height 31
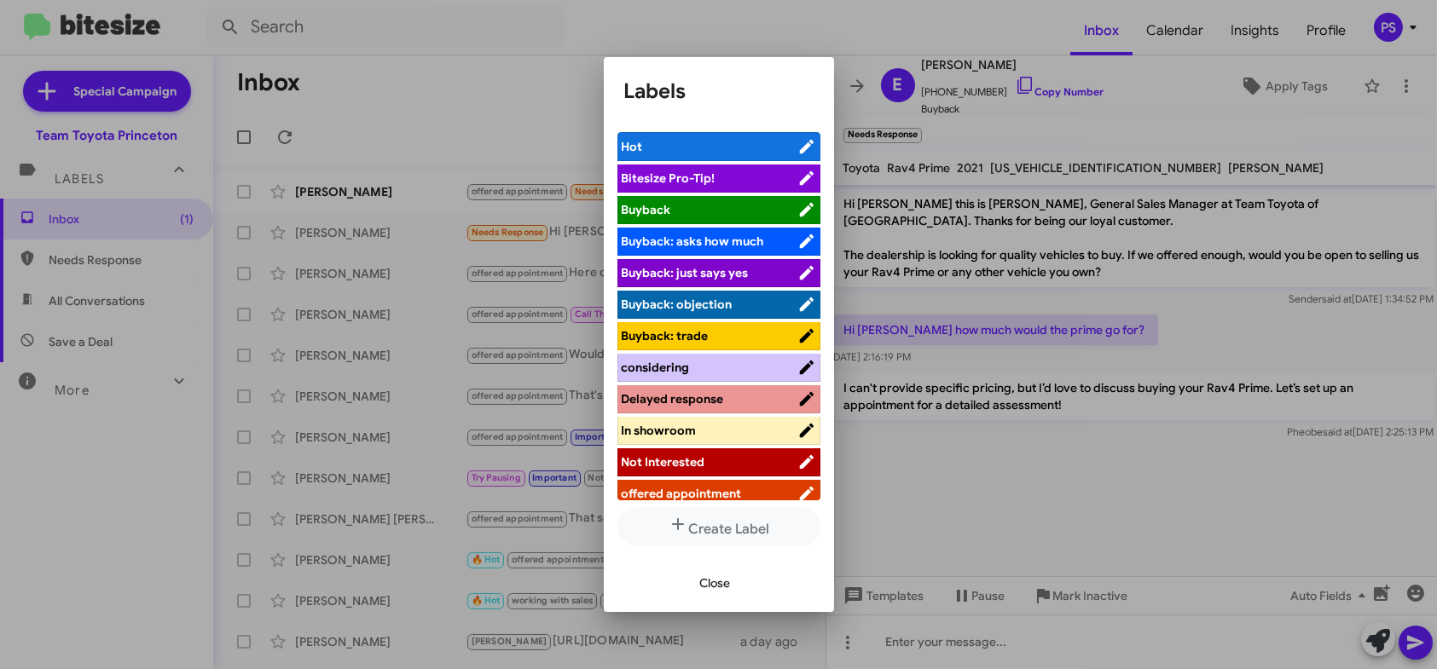
click at [762, 495] on span "offered appointment" at bounding box center [710, 493] width 176 height 17
click at [724, 591] on span "Close" at bounding box center [715, 583] width 31 height 31
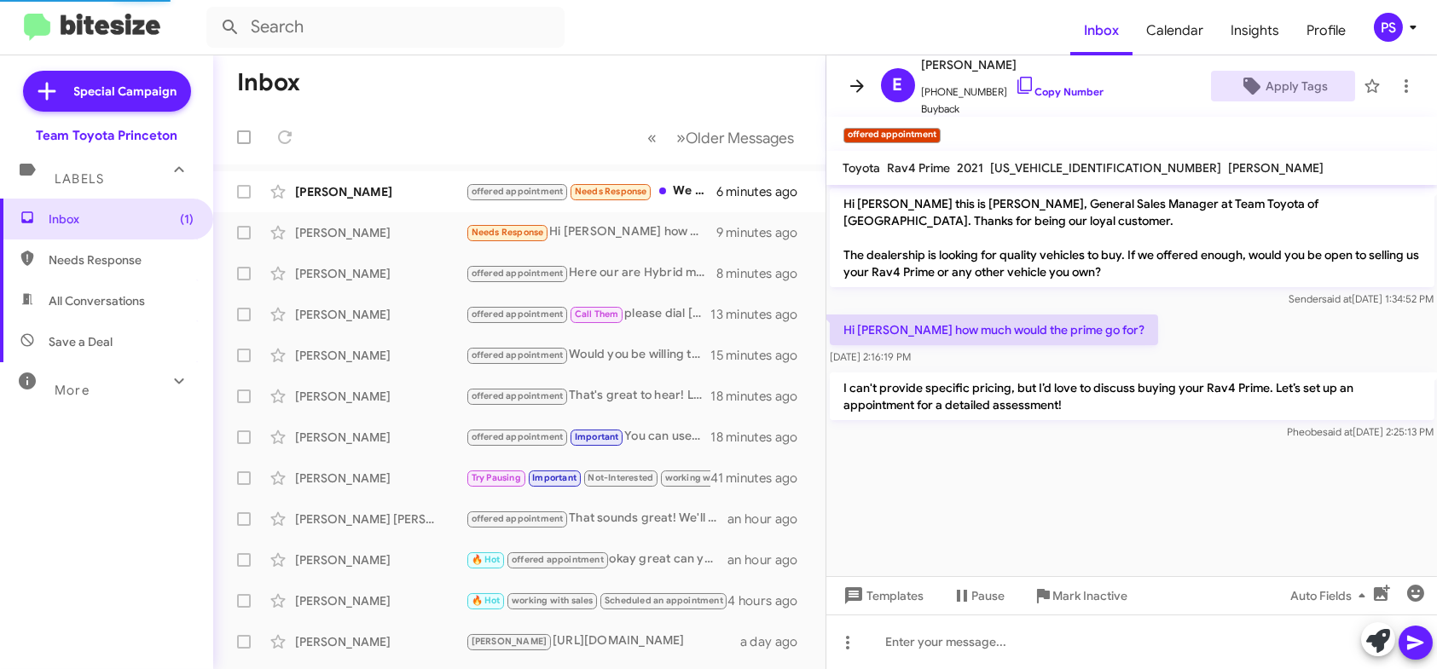
click at [865, 85] on icon at bounding box center [857, 86] width 20 height 20
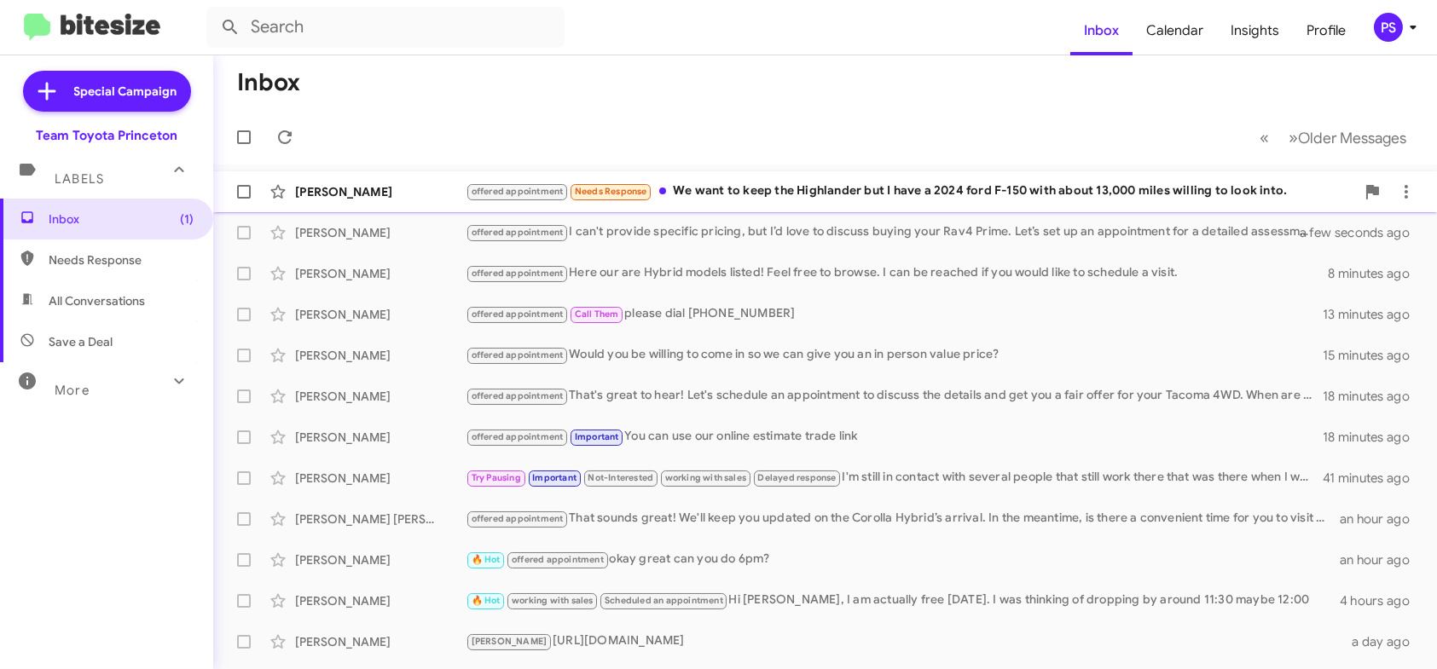
click at [828, 182] on div "offered appointment Needs Response We want to keep the Highlander but I have a …" at bounding box center [910, 192] width 889 height 20
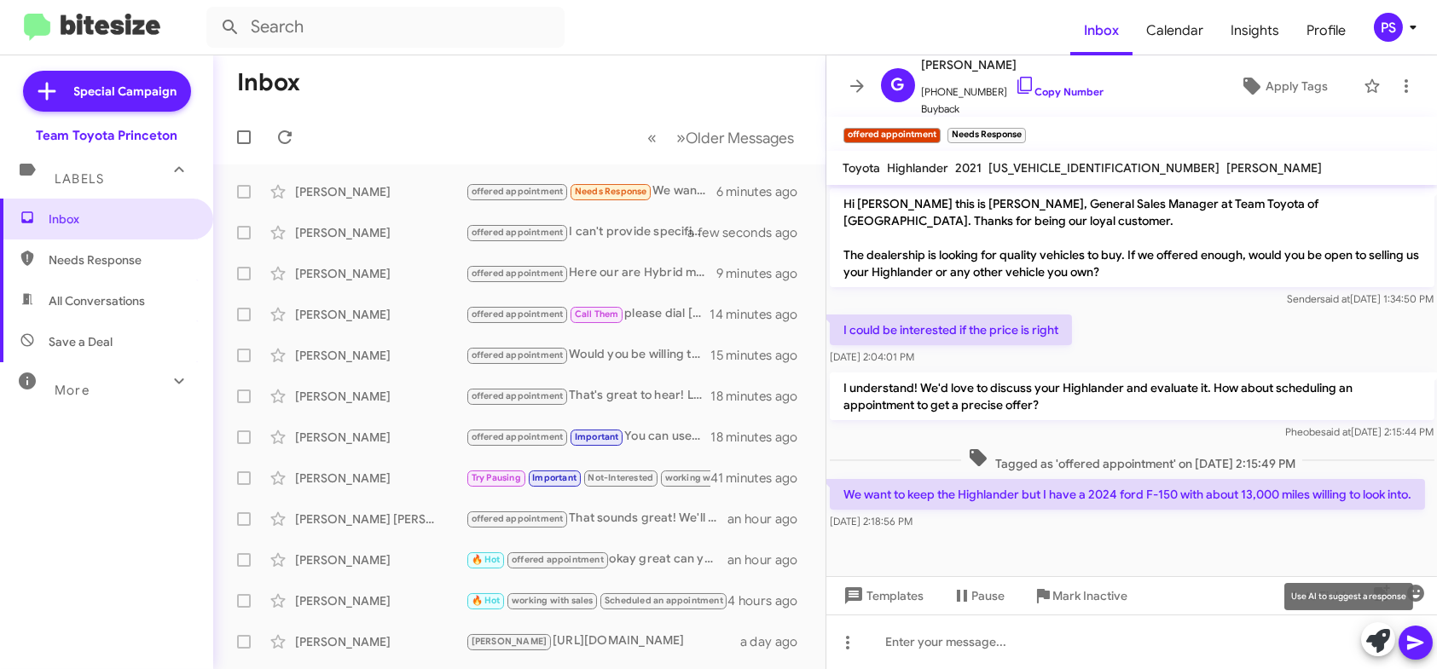
click at [1375, 646] on icon at bounding box center [1378, 641] width 24 height 24
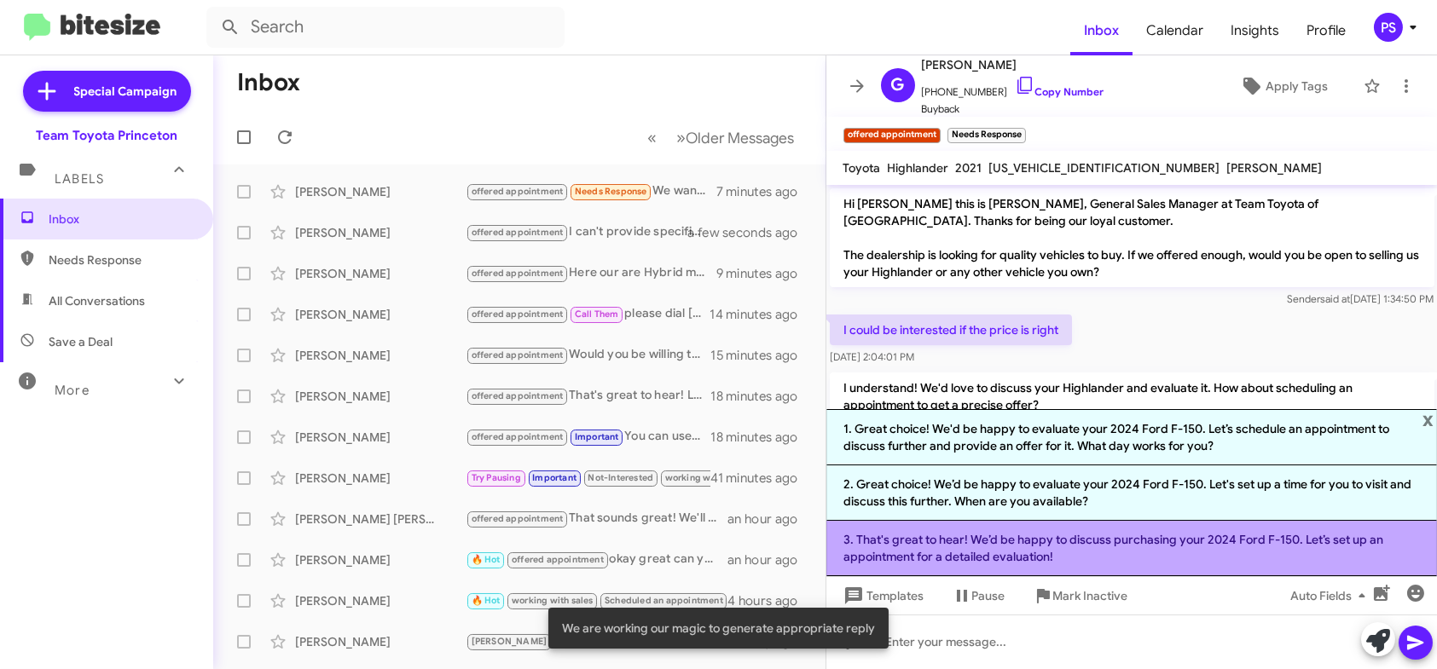
click at [1250, 554] on li "3. That's great to hear! We’d be happy to discuss purchasing your 2024 Ford F-1…" at bounding box center [1131, 548] width 611 height 55
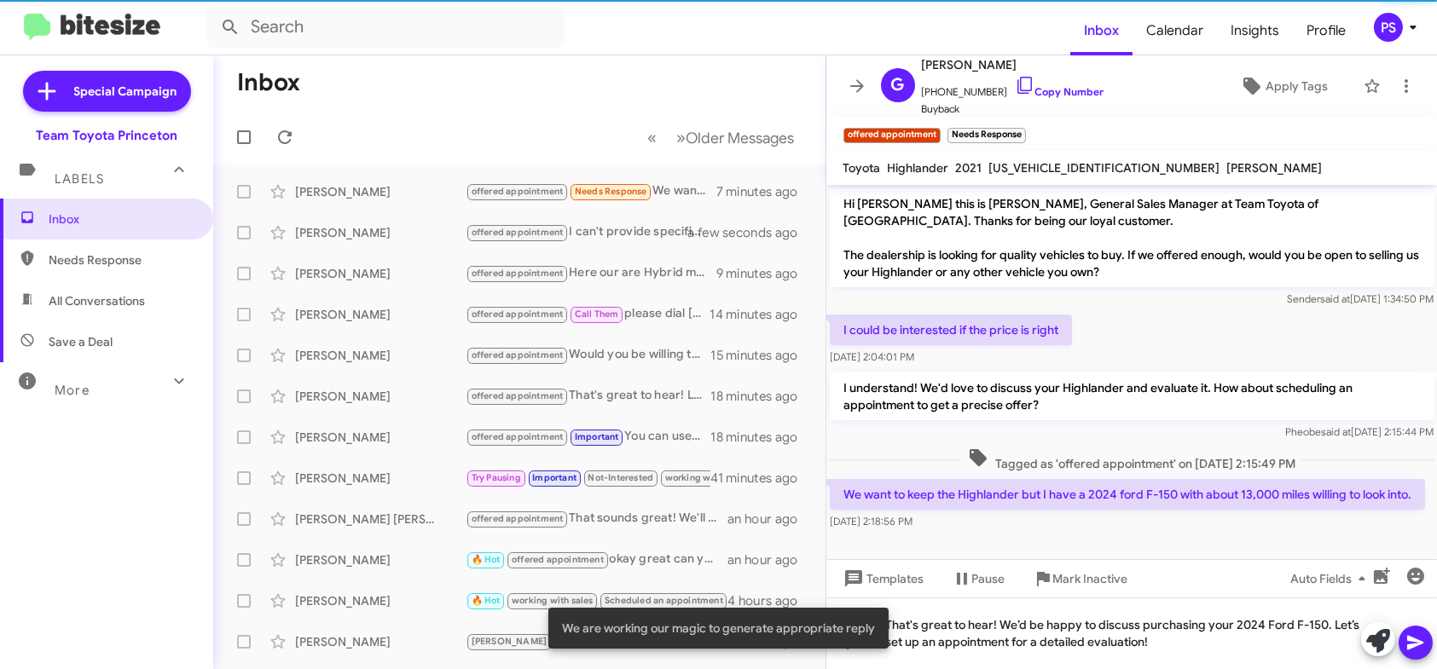
click at [1415, 649] on icon at bounding box center [1415, 643] width 20 height 20
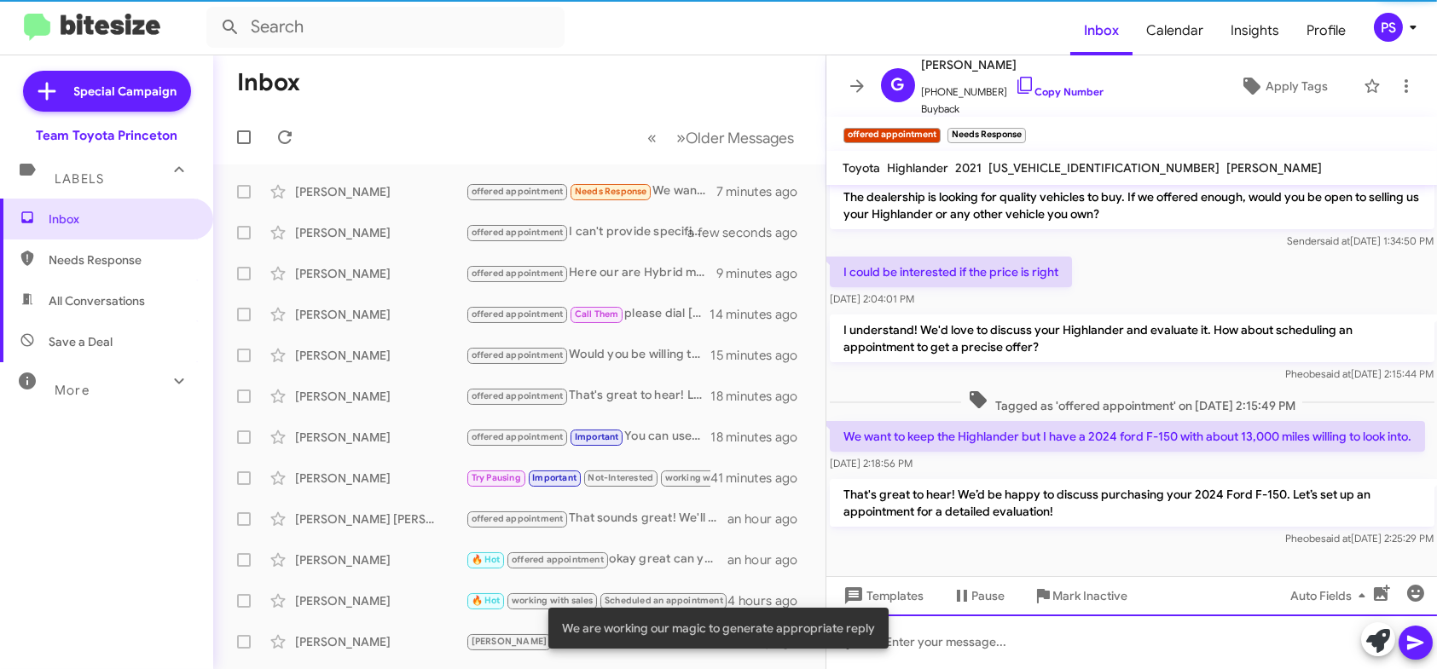
scroll to position [74, 0]
click at [1295, 96] on span "Apply Tags" at bounding box center [1296, 86] width 62 height 31
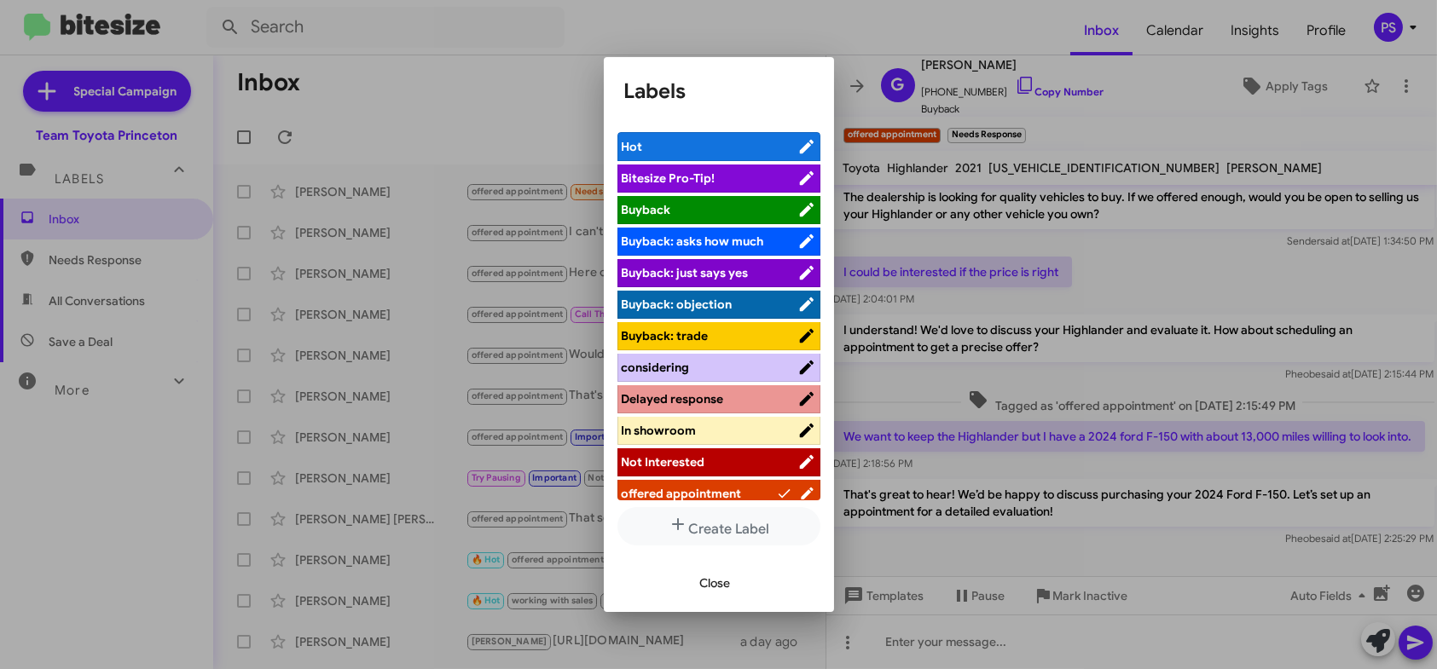
click at [718, 601] on div "Close" at bounding box center [718, 583] width 189 height 58
click at [1412, 80] on div at bounding box center [718, 334] width 1437 height 669
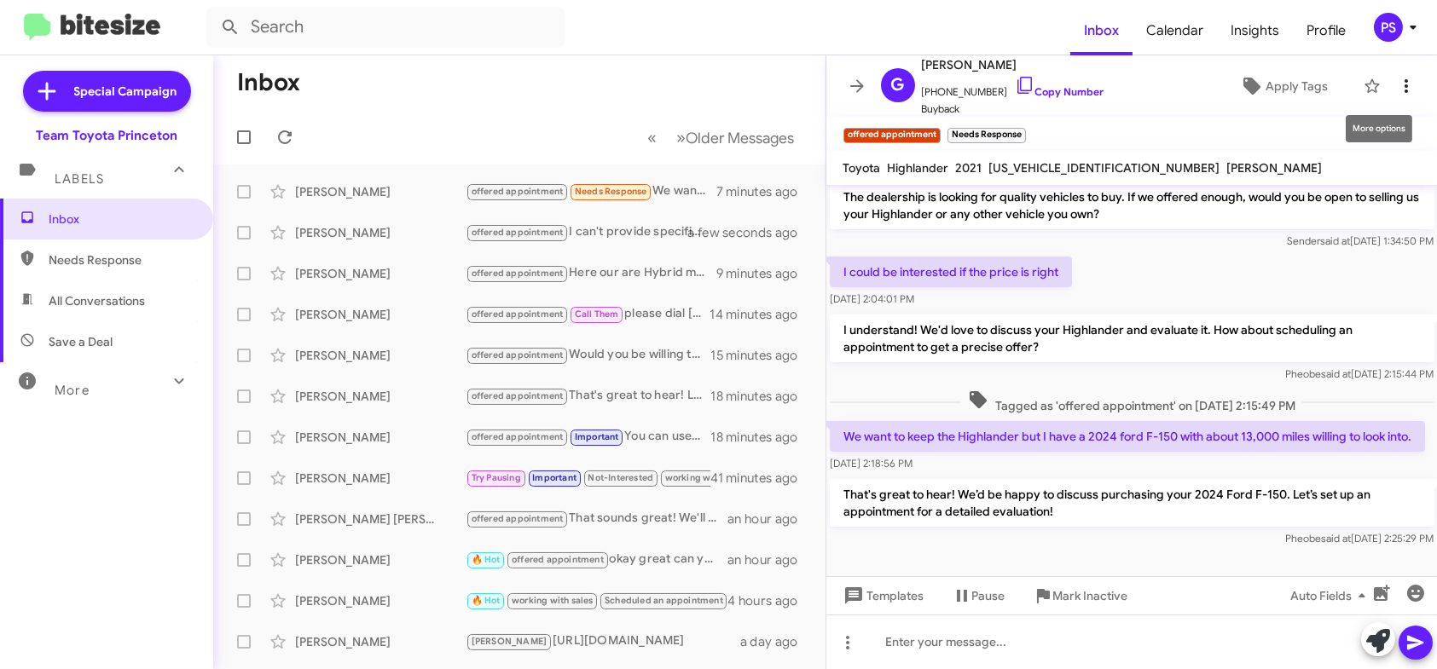
click at [1397, 82] on icon at bounding box center [1406, 86] width 20 height 20
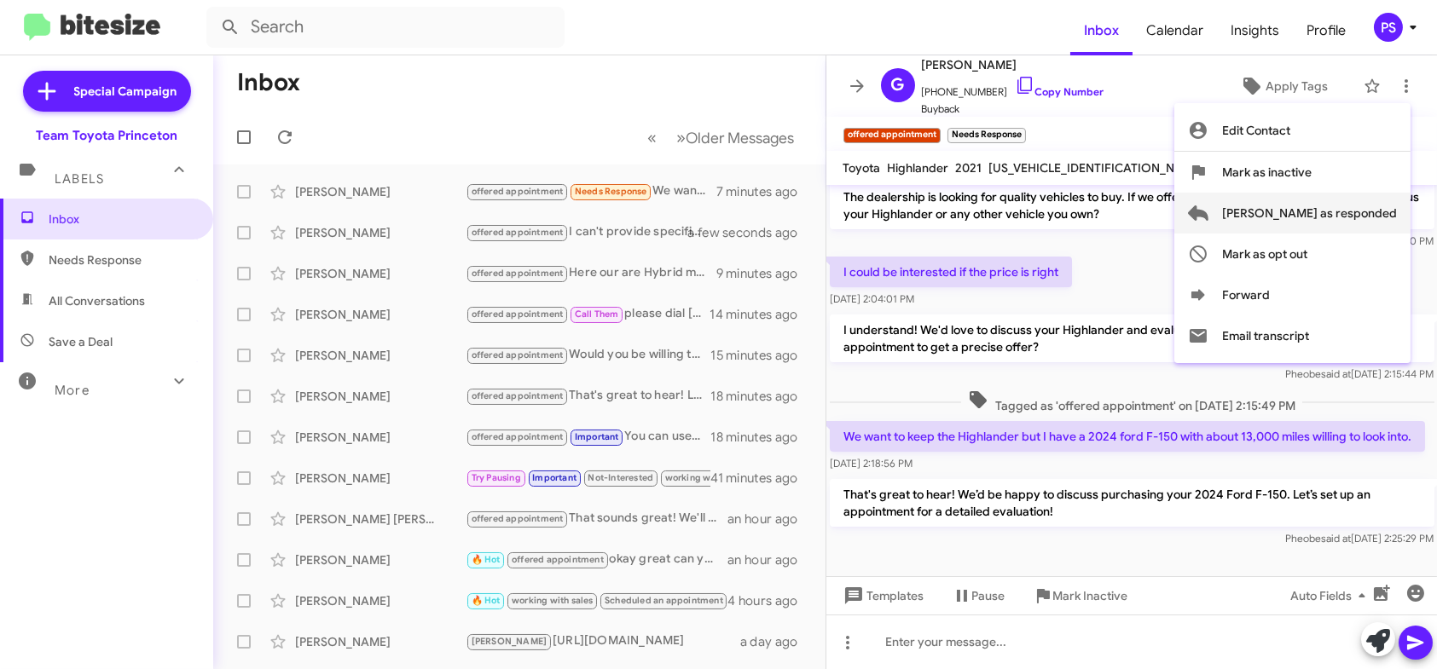
click at [1311, 214] on span "[PERSON_NAME] as responded" at bounding box center [1309, 213] width 175 height 41
